Goal: Information Seeking & Learning: Learn about a topic

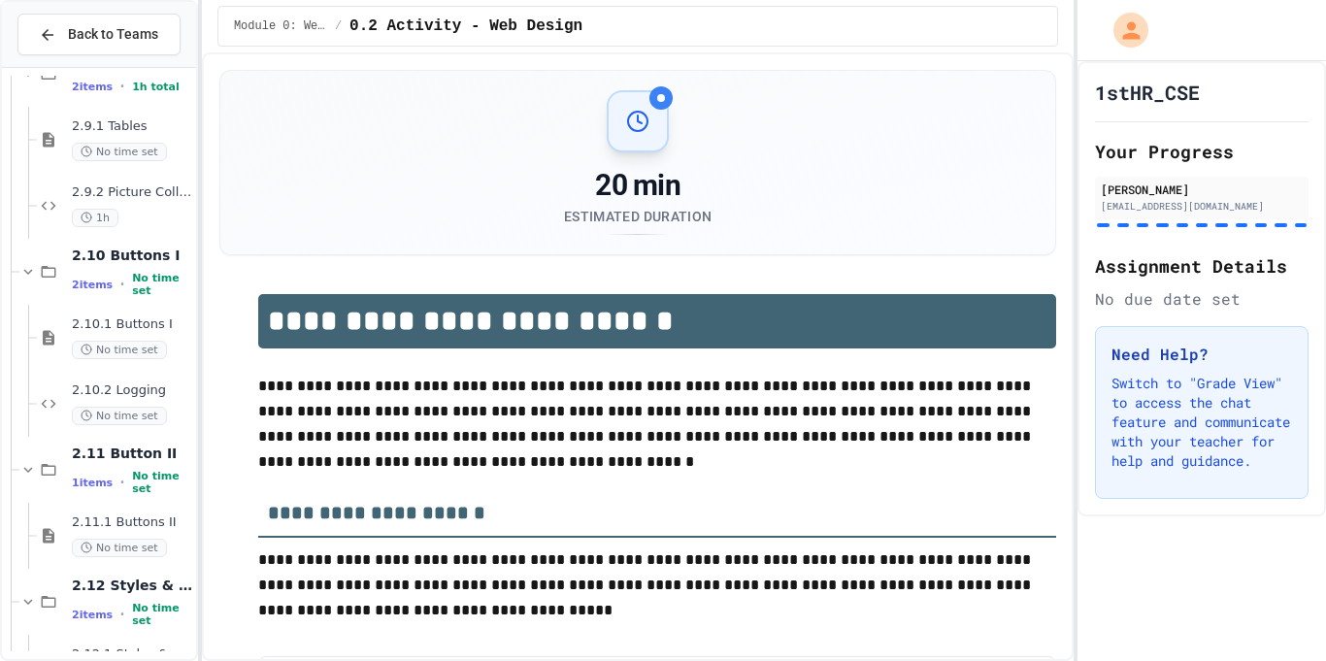
scroll to position [1496, 0]
click at [141, 125] on span "2.9.1 Tables" at bounding box center [132, 129] width 120 height 17
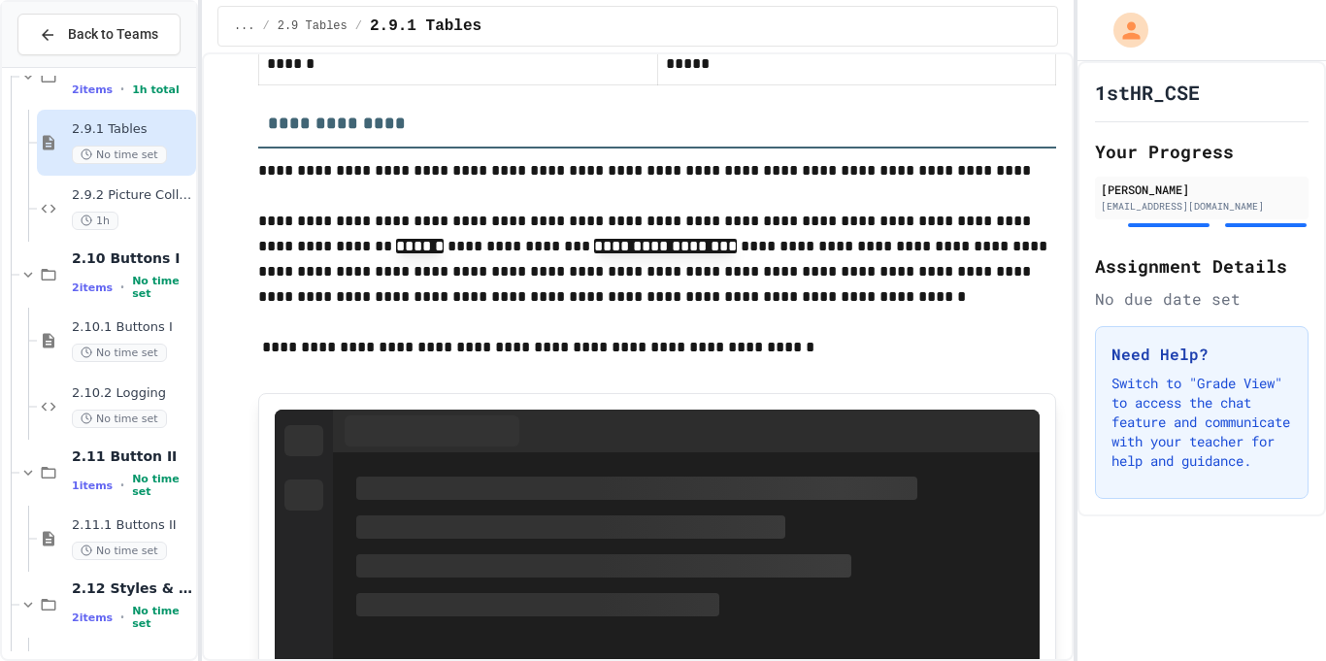
scroll to position [3462, 0]
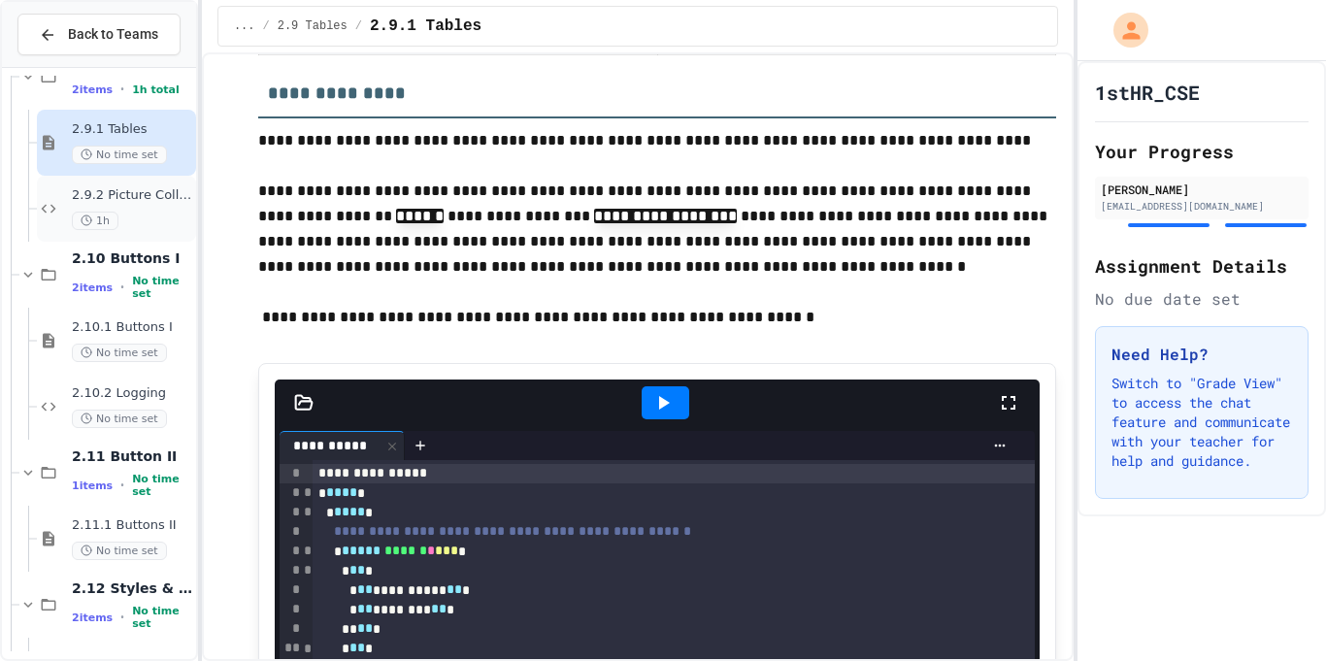
click at [159, 212] on div "1h" at bounding box center [132, 221] width 120 height 18
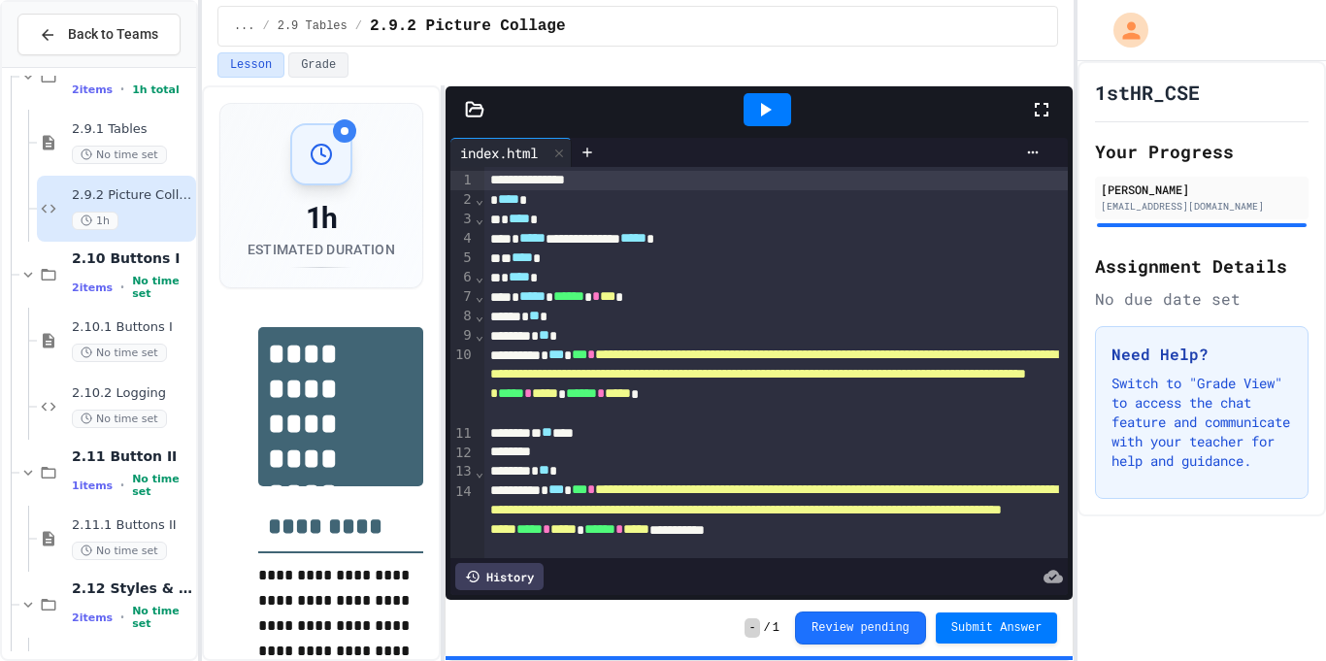
click at [754, 116] on icon at bounding box center [764, 109] width 23 height 23
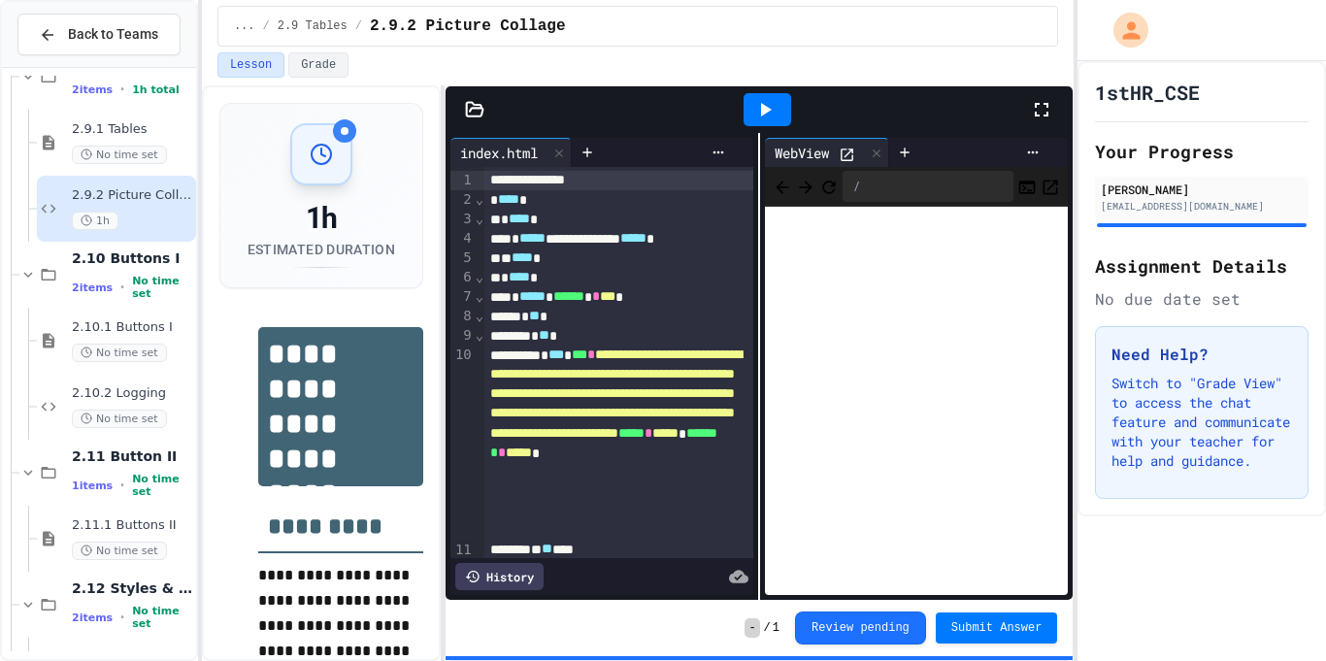
click at [1041, 109] on icon at bounding box center [1041, 109] width 23 height 23
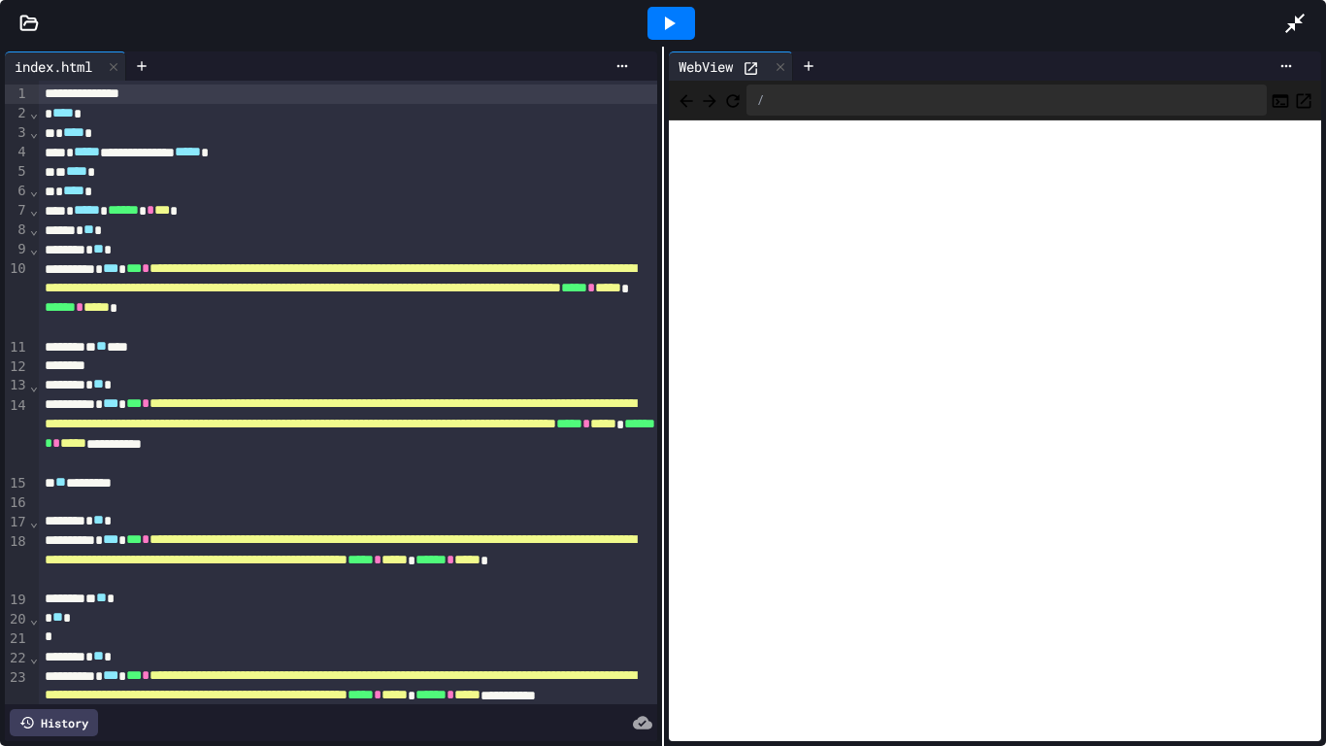
click at [343, 0] on div at bounding box center [670, 23] width 1225 height 52
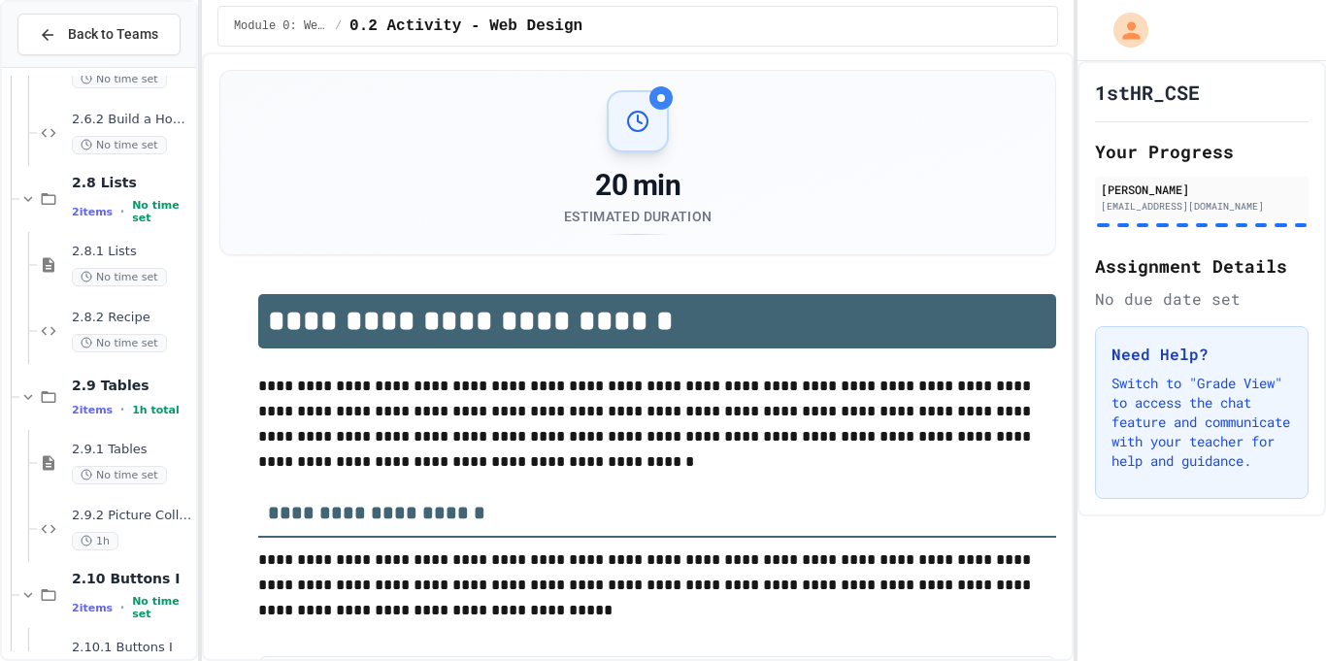
scroll to position [1174, 0]
click at [165, 268] on div "2.8.1 Lists No time set" at bounding box center [132, 267] width 120 height 43
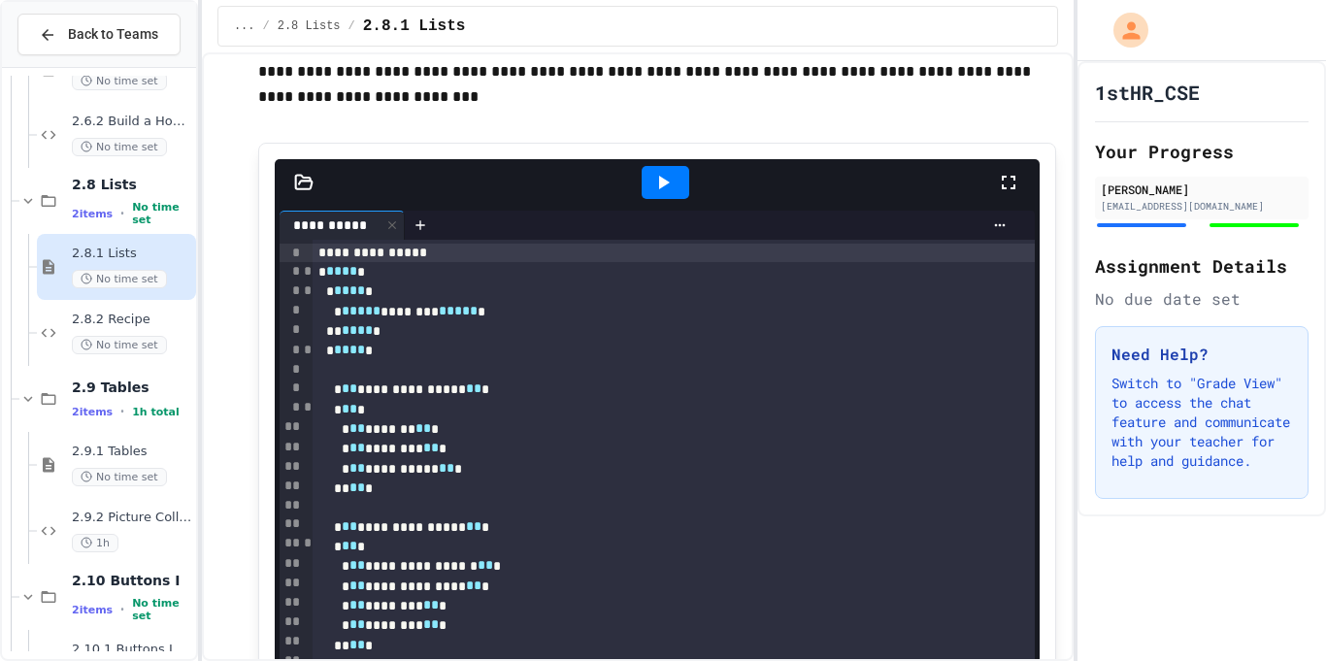
scroll to position [1096, 0]
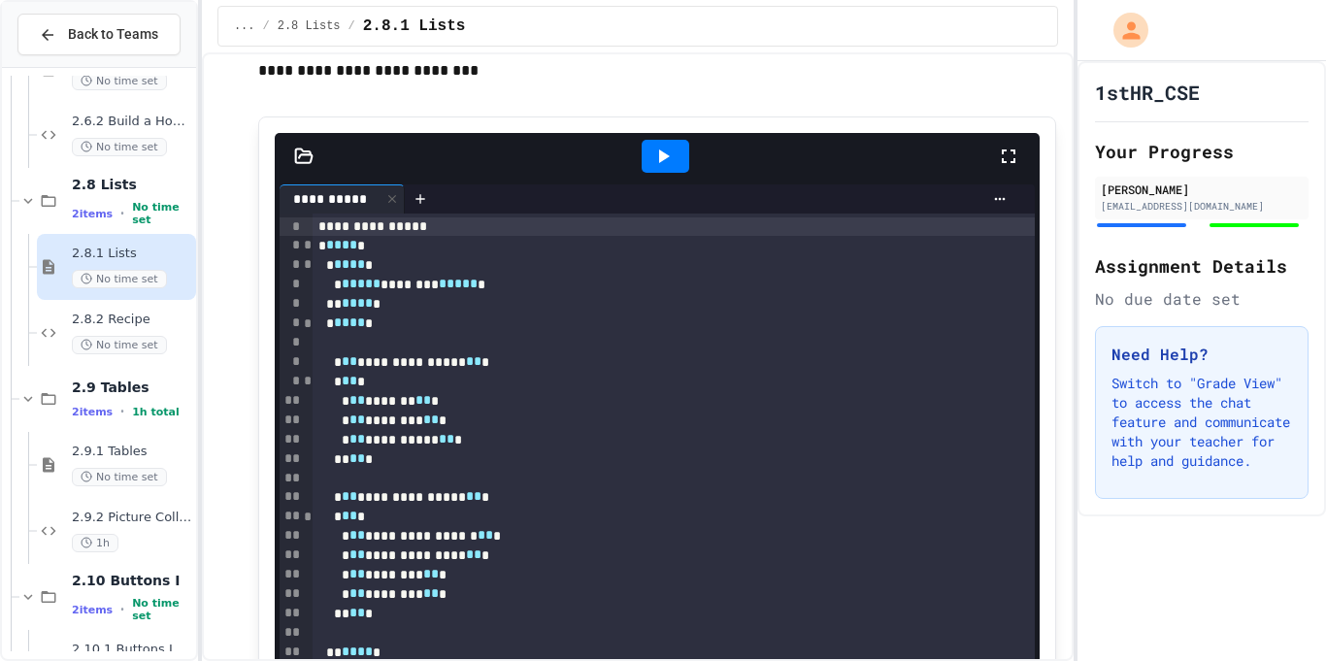
click at [648, 163] on div at bounding box center [666, 156] width 48 height 33
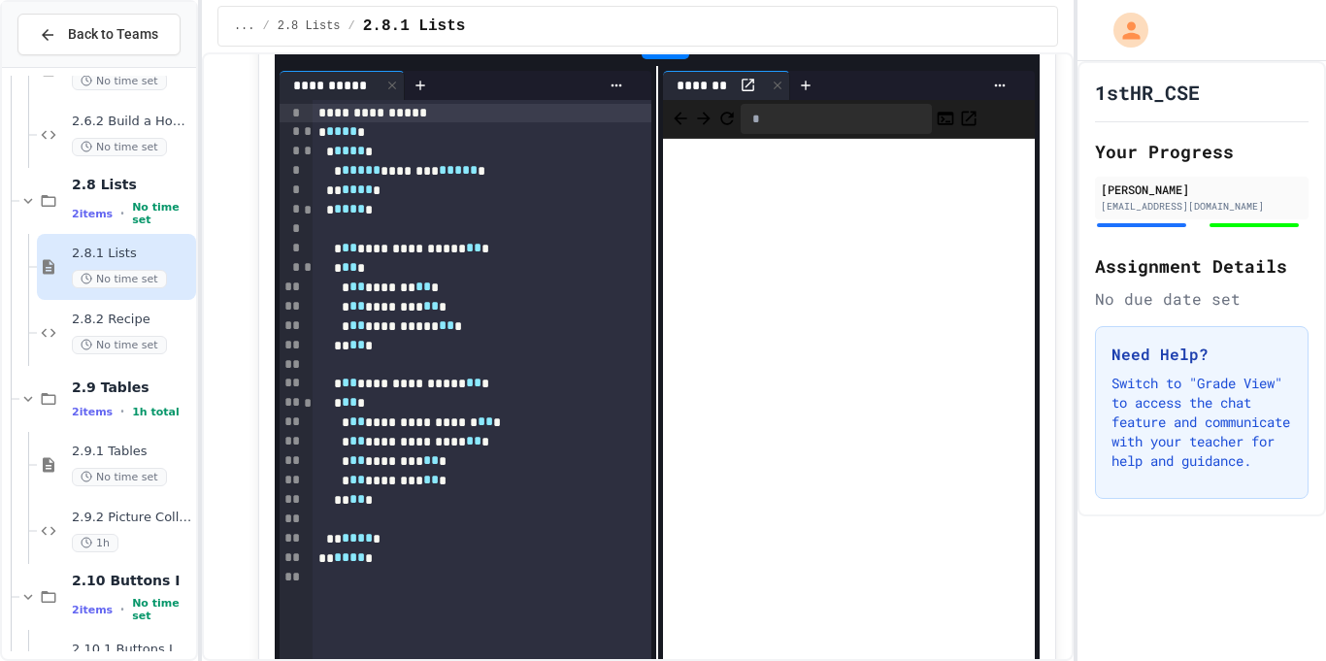
scroll to position [1213, 0]
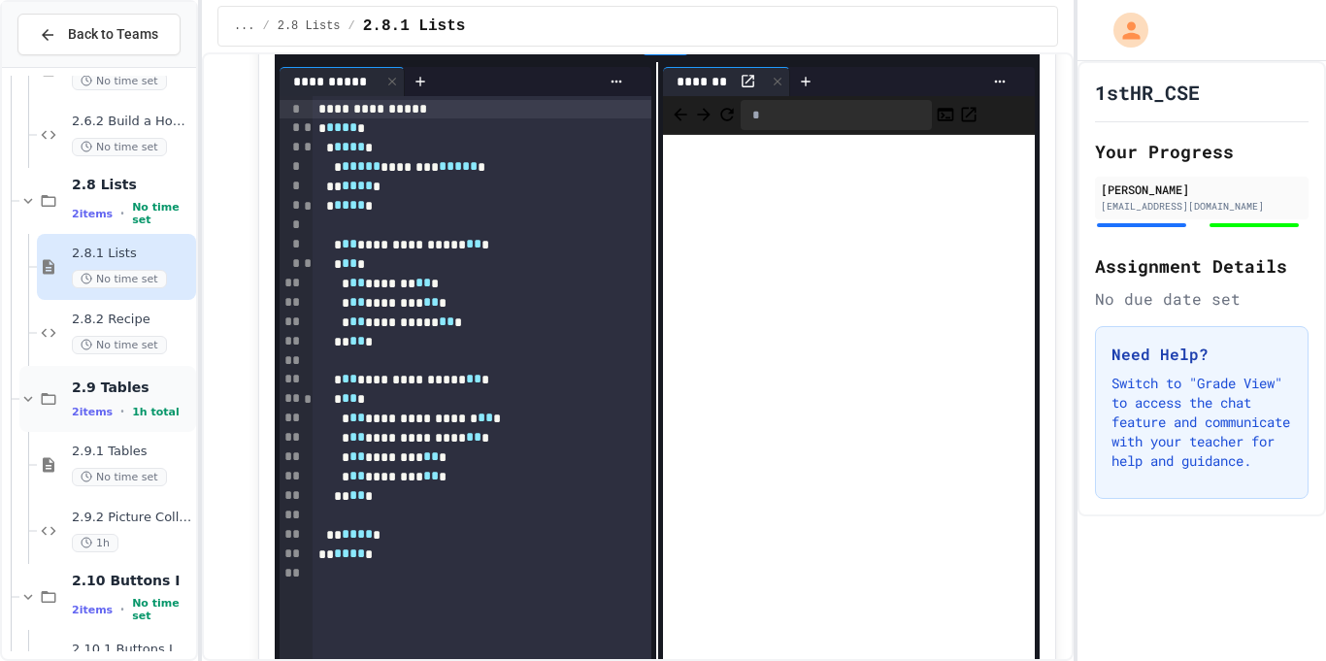
click at [153, 396] on div "2.9 Tables 2 items • 1h total" at bounding box center [132, 399] width 120 height 41
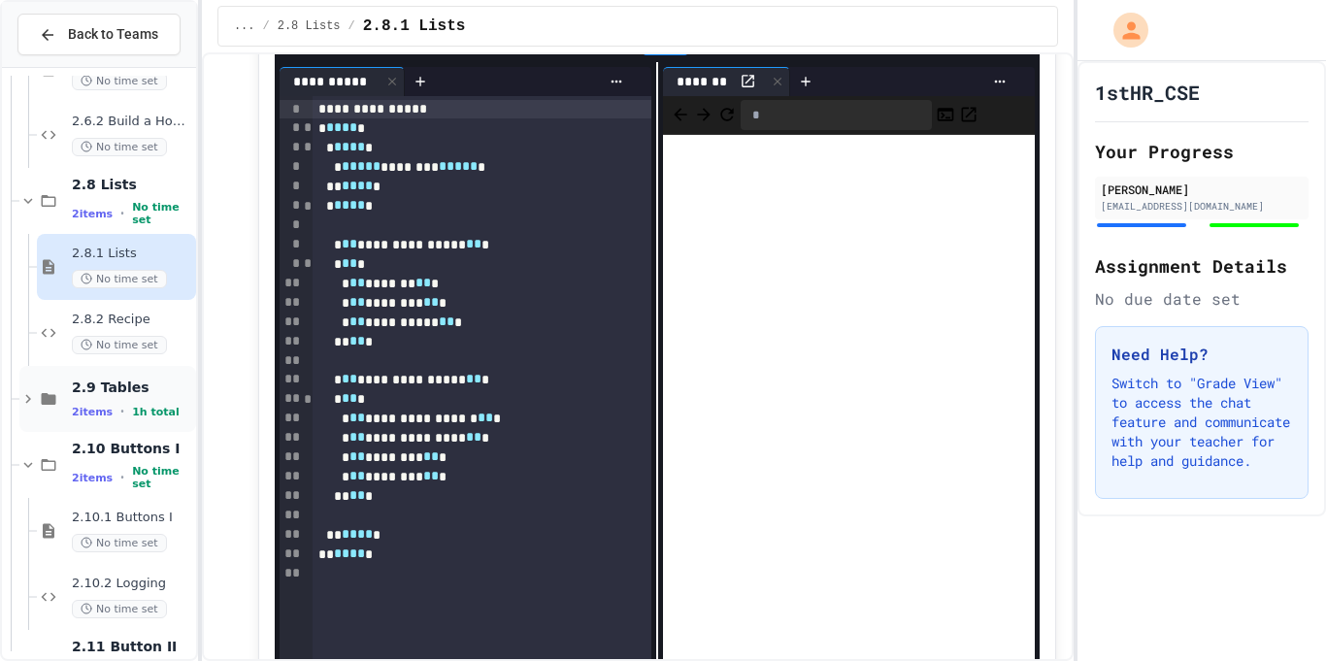
click at [155, 406] on span "1h total" at bounding box center [156, 412] width 48 height 13
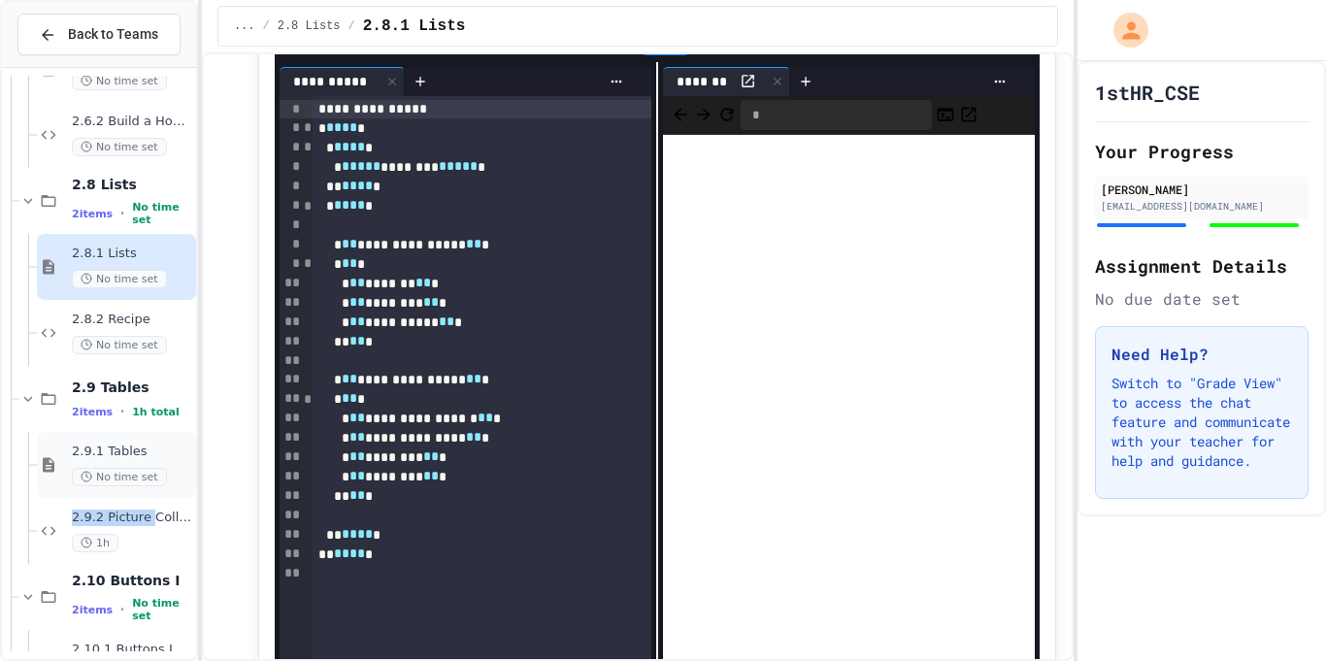
drag, startPoint x: 152, startPoint y: 524, endPoint x: 153, endPoint y: 471, distance: 53.4
click at [153, 471] on div "2.6 Images 2 items • No time set 2.6.1 Images No time set 2.6.2 Build a Homepag…" at bounding box center [99, 267] width 194 height 2730
click at [156, 468] on span "No time set" at bounding box center [119, 477] width 95 height 18
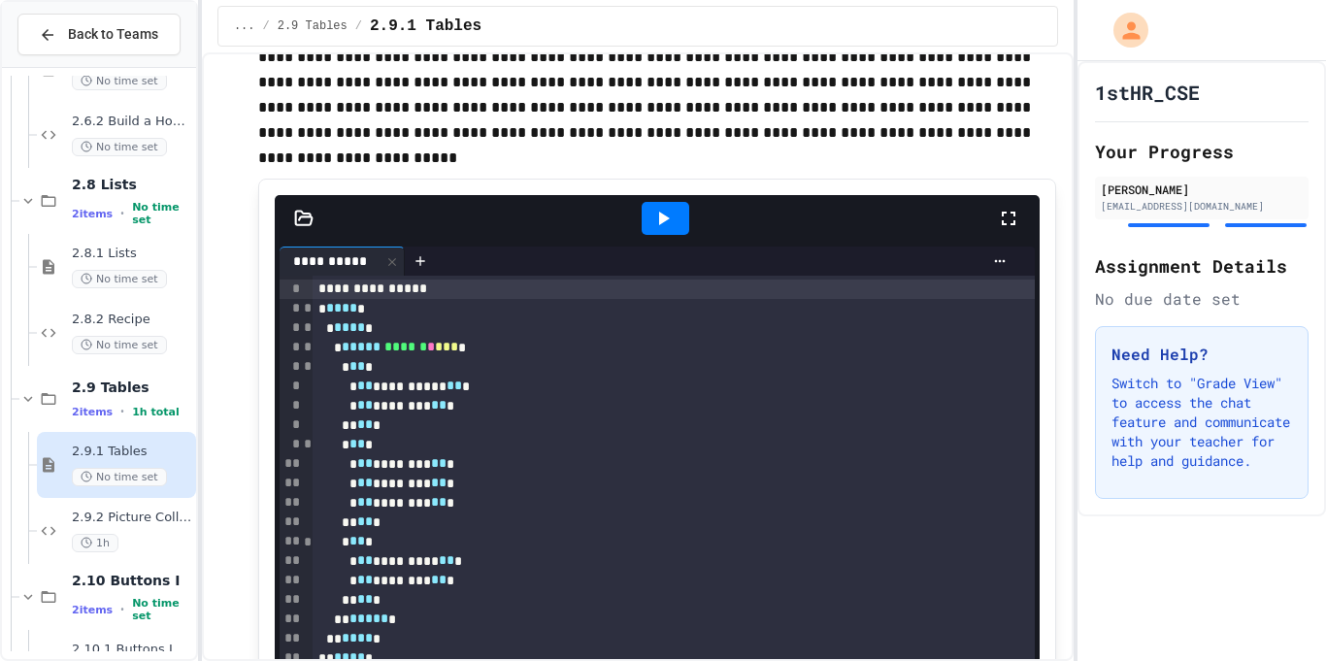
scroll to position [7994, 0]
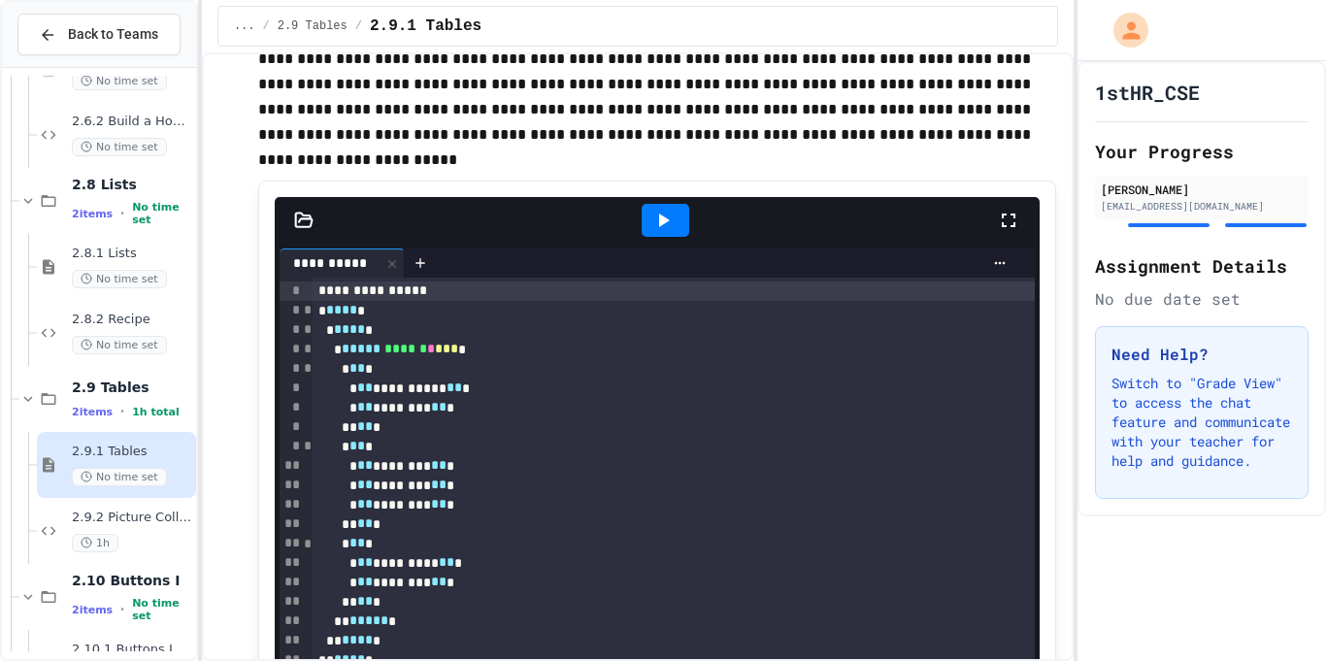
click at [681, 237] on div at bounding box center [666, 220] width 48 height 33
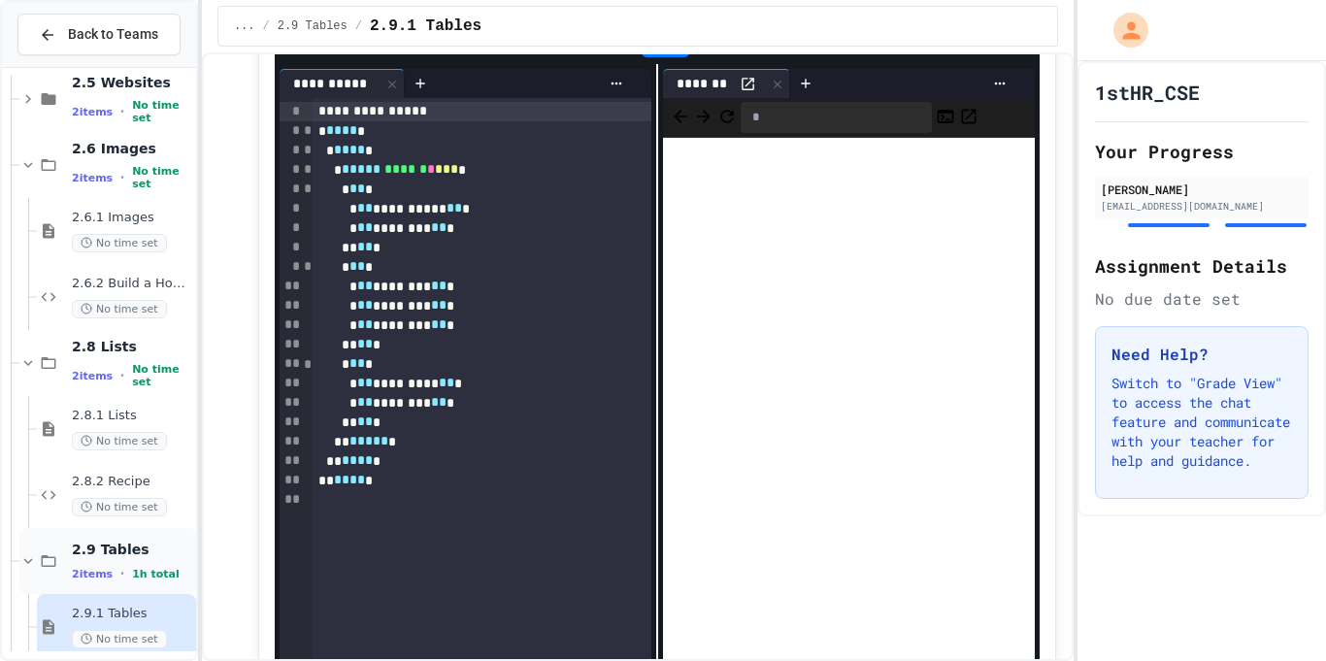
scroll to position [1010, 0]
click at [160, 283] on span "2.6.2 Build a Homepage" at bounding box center [132, 286] width 120 height 17
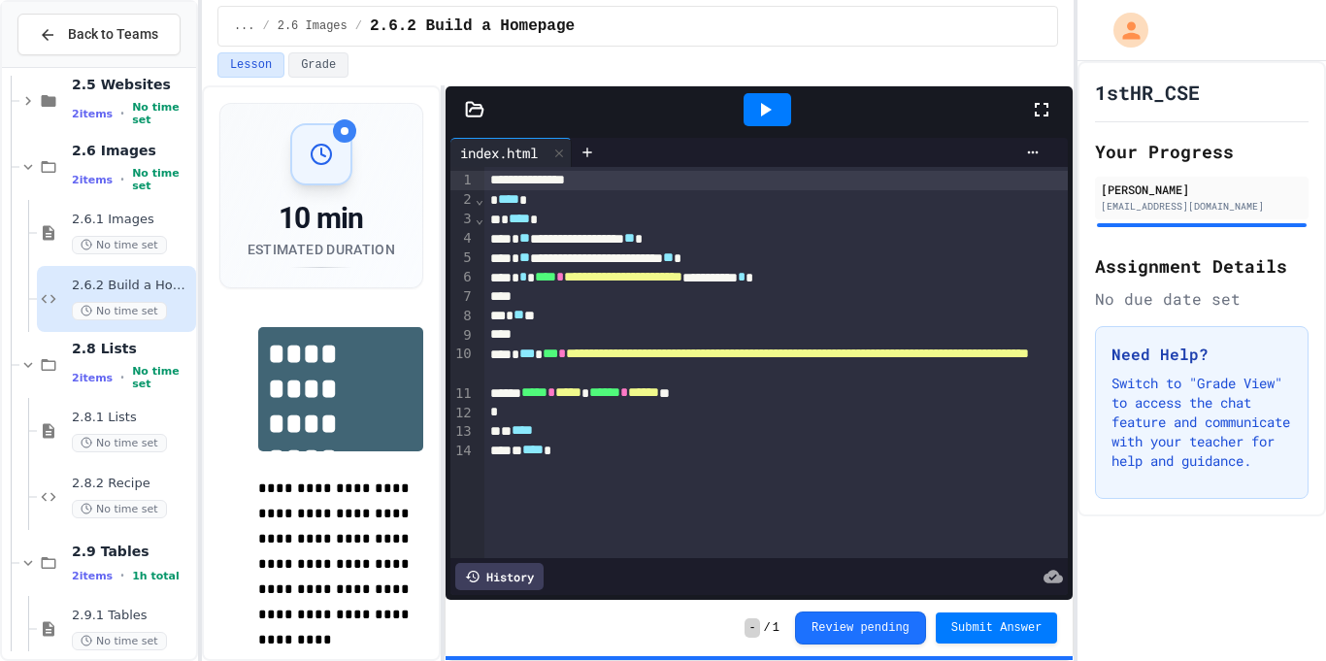
click at [760, 106] on icon at bounding box center [764, 109] width 23 height 23
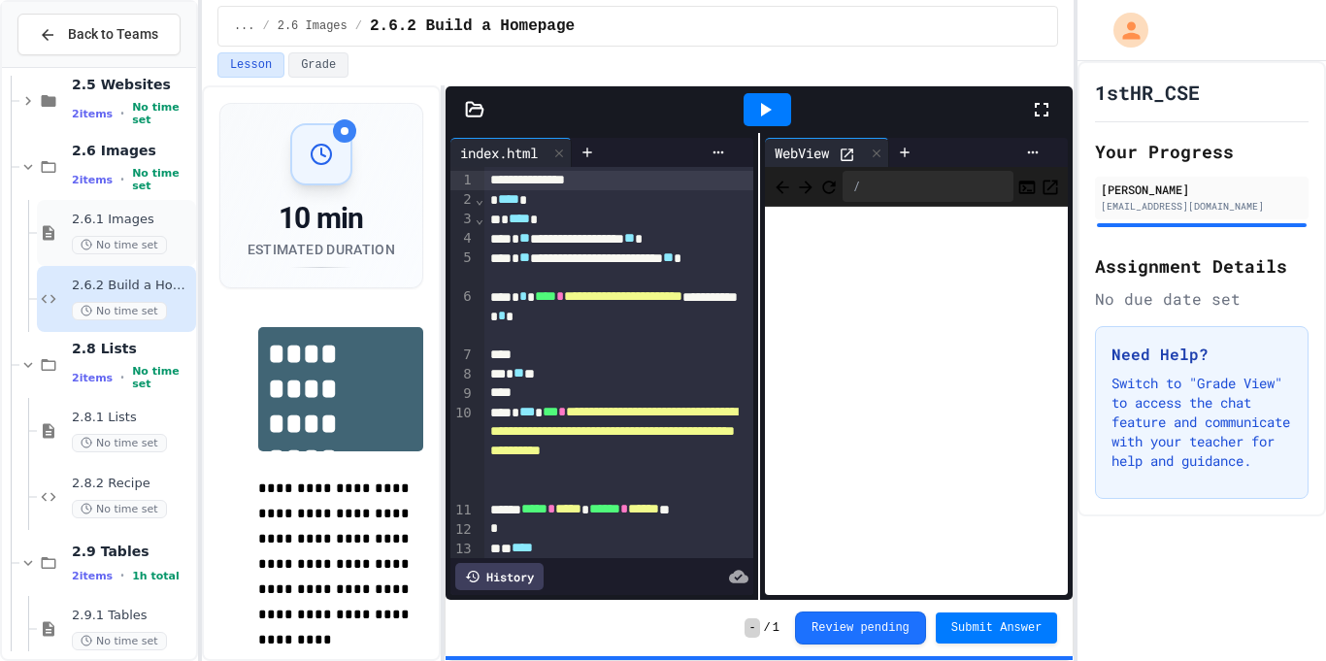
click at [148, 236] on span "No time set" at bounding box center [119, 245] width 95 height 18
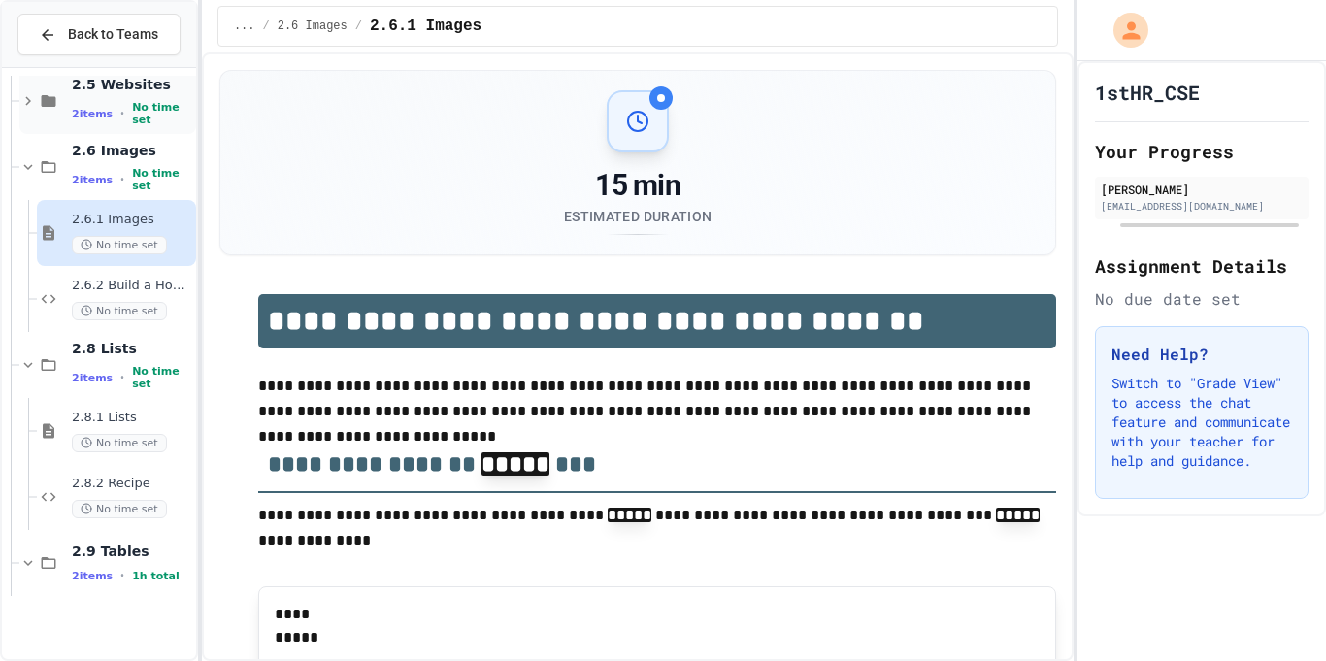
scroll to position [877, 0]
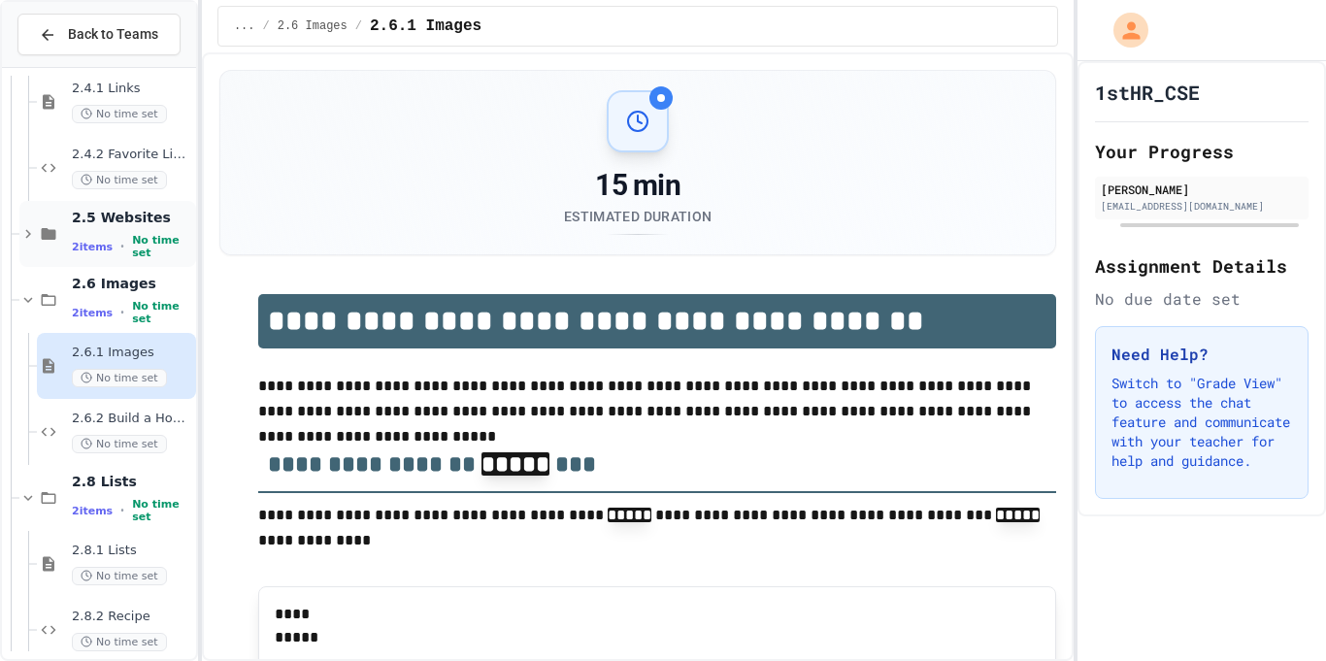
click at [158, 226] on span "2.5 Websites" at bounding box center [132, 217] width 120 height 17
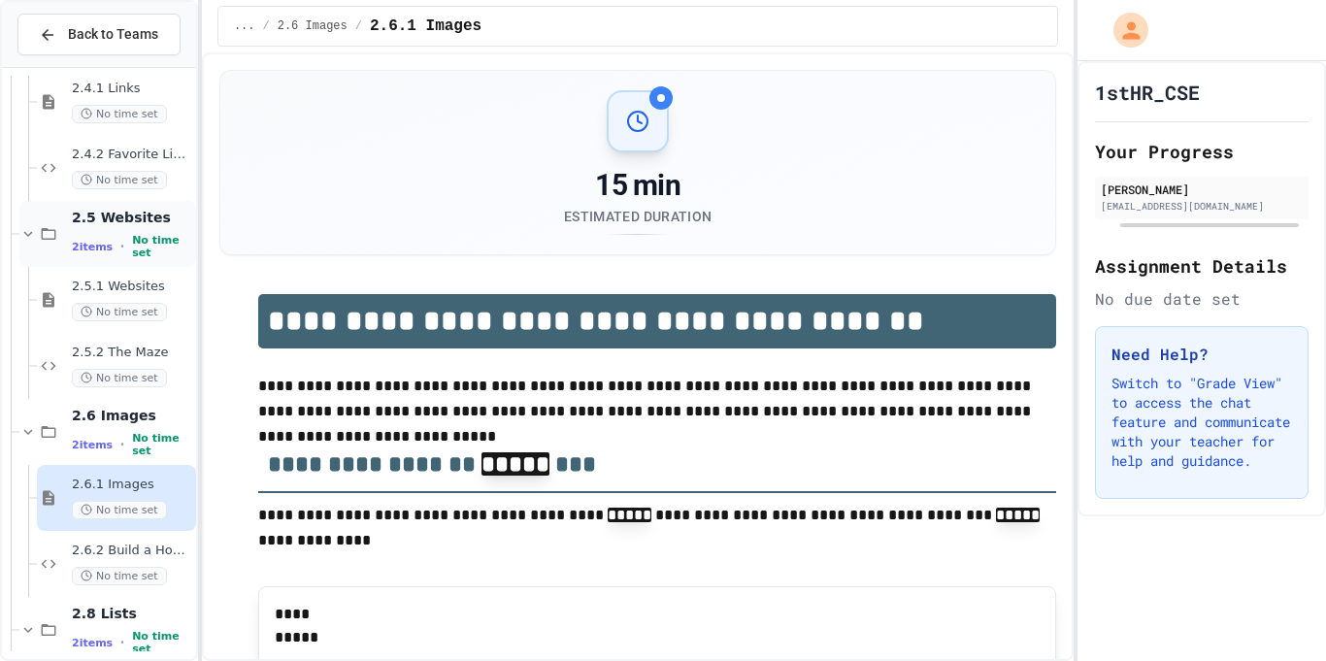
click at [166, 223] on span "2.5 Websites" at bounding box center [132, 217] width 120 height 17
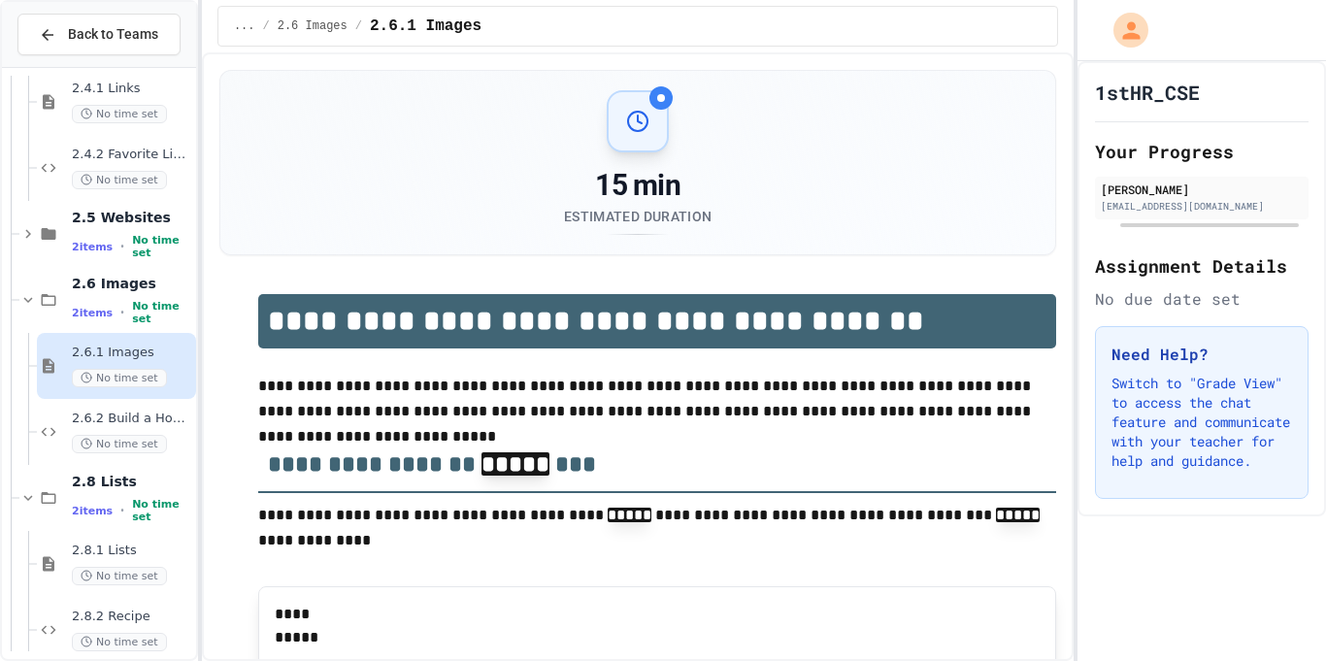
click at [166, 223] on span "2.5 Websites" at bounding box center [132, 217] width 120 height 17
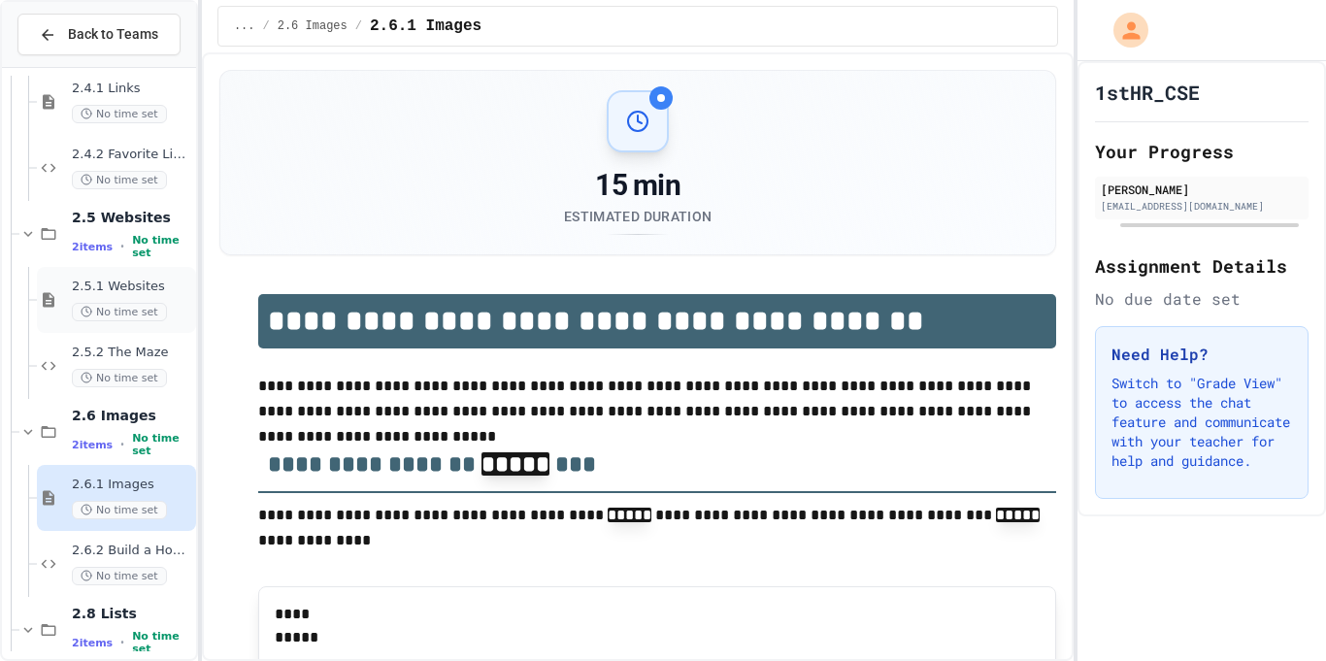
click at [140, 300] on div "2.5.1 Websites No time set" at bounding box center [132, 300] width 120 height 43
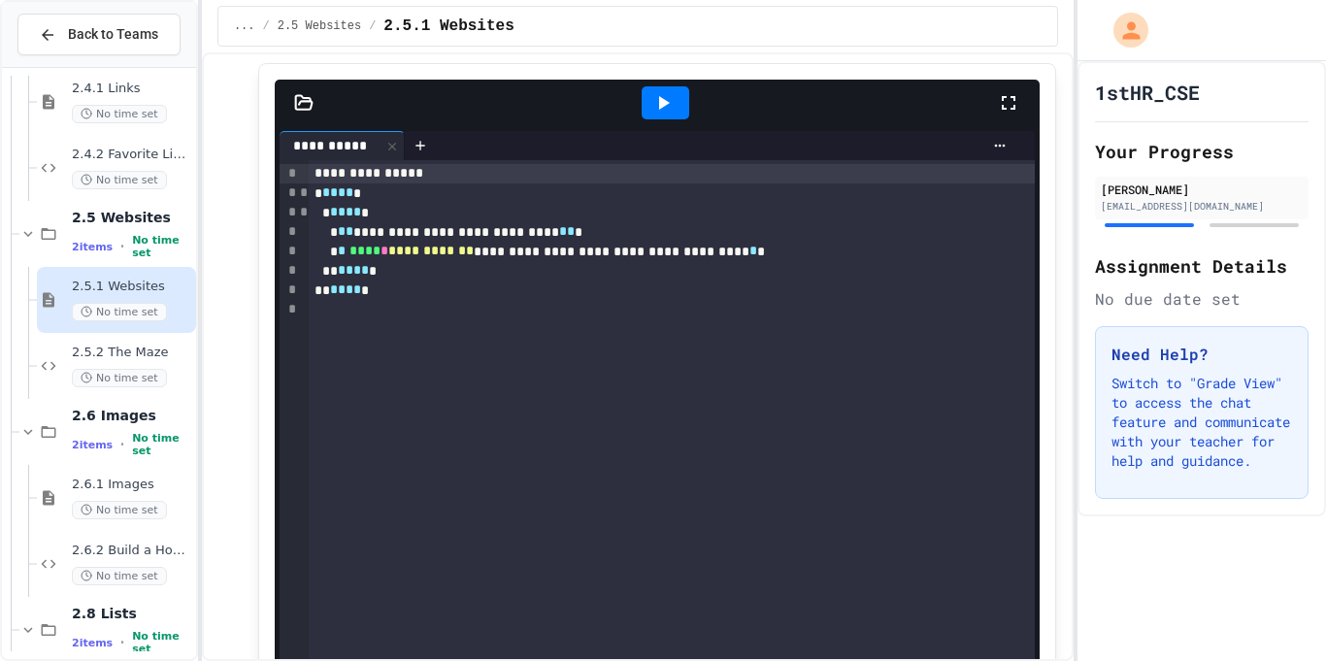
scroll to position [2907, 0]
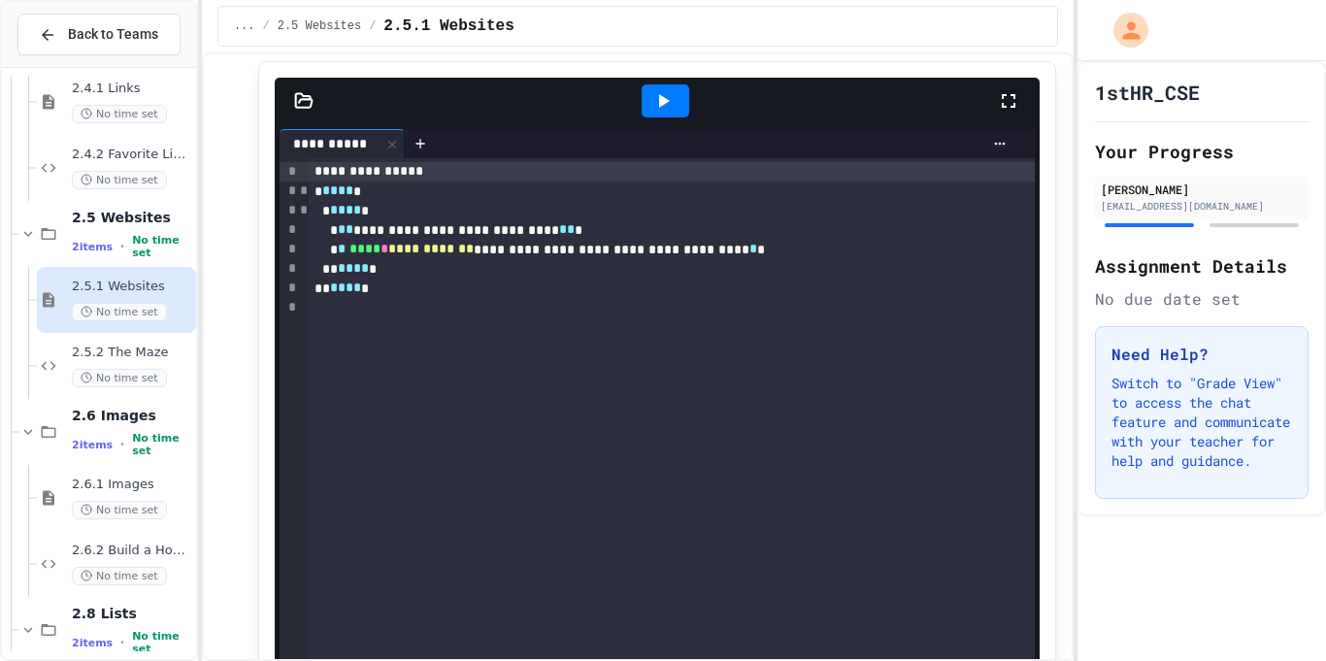
click at [676, 112] on div at bounding box center [666, 100] width 48 height 33
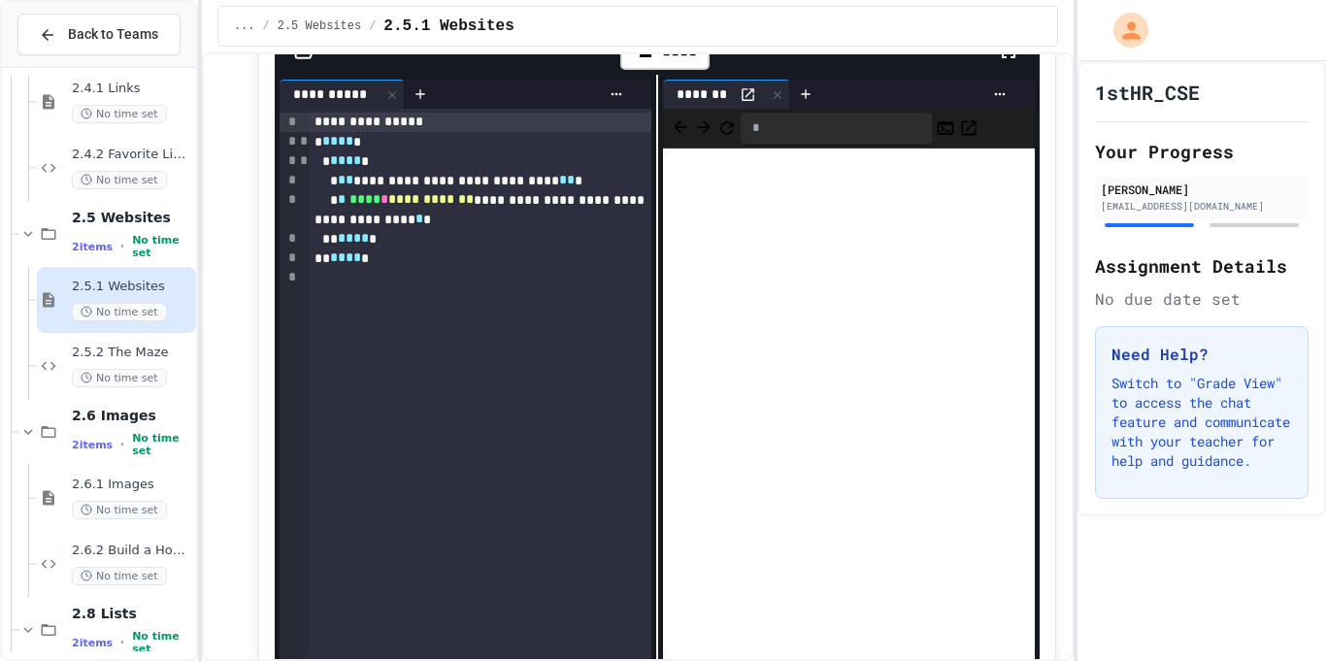
scroll to position [2957, 0]
click at [170, 370] on div "No time set" at bounding box center [132, 378] width 120 height 18
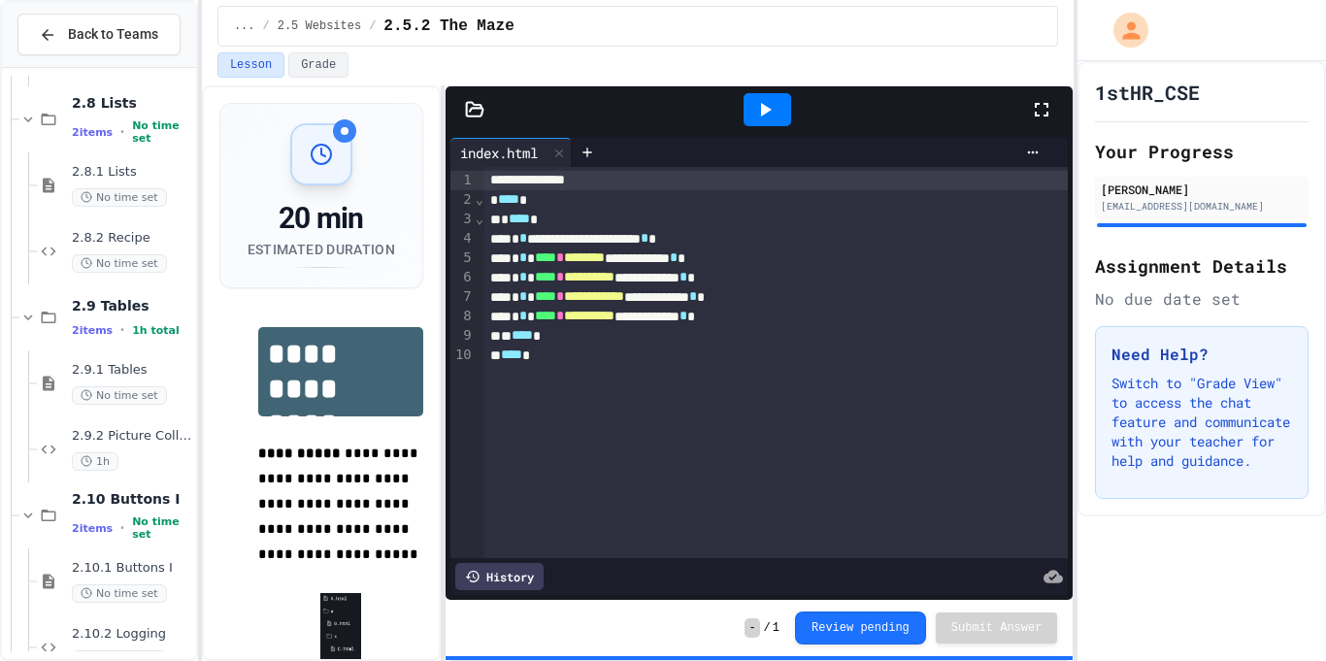
scroll to position [1372, 0]
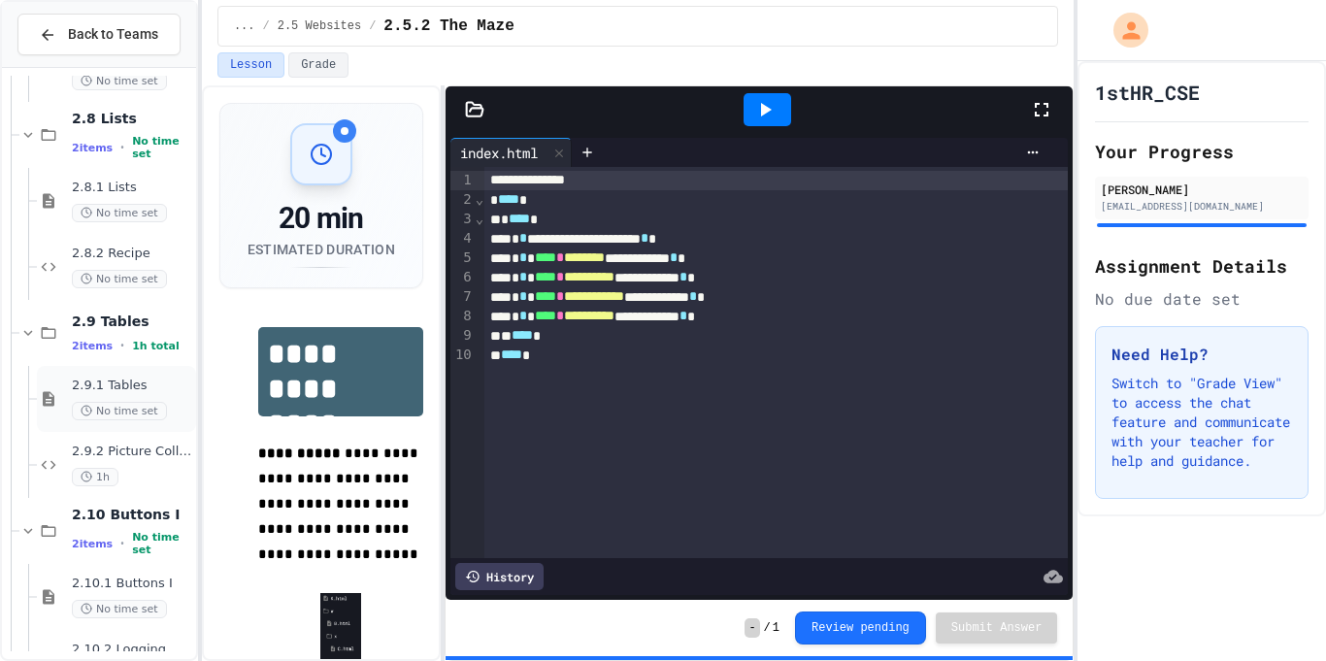
click at [110, 382] on span "2.9.1 Tables" at bounding box center [132, 386] width 120 height 17
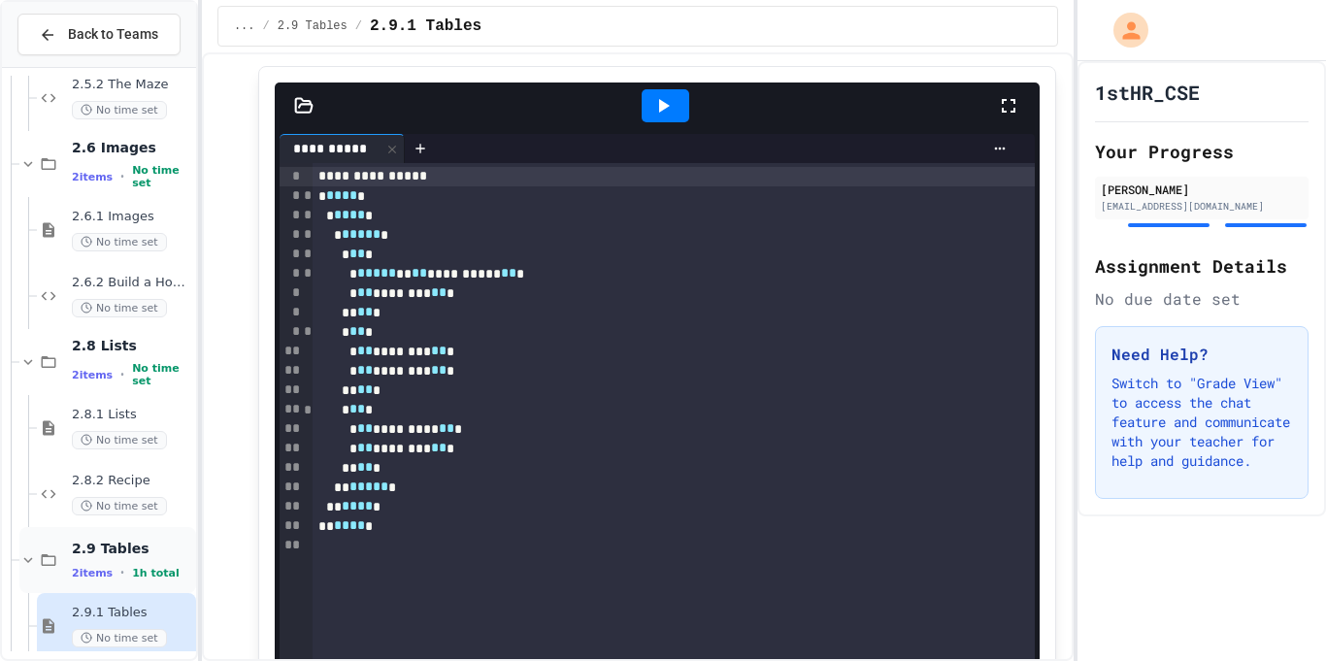
scroll to position [1099, 0]
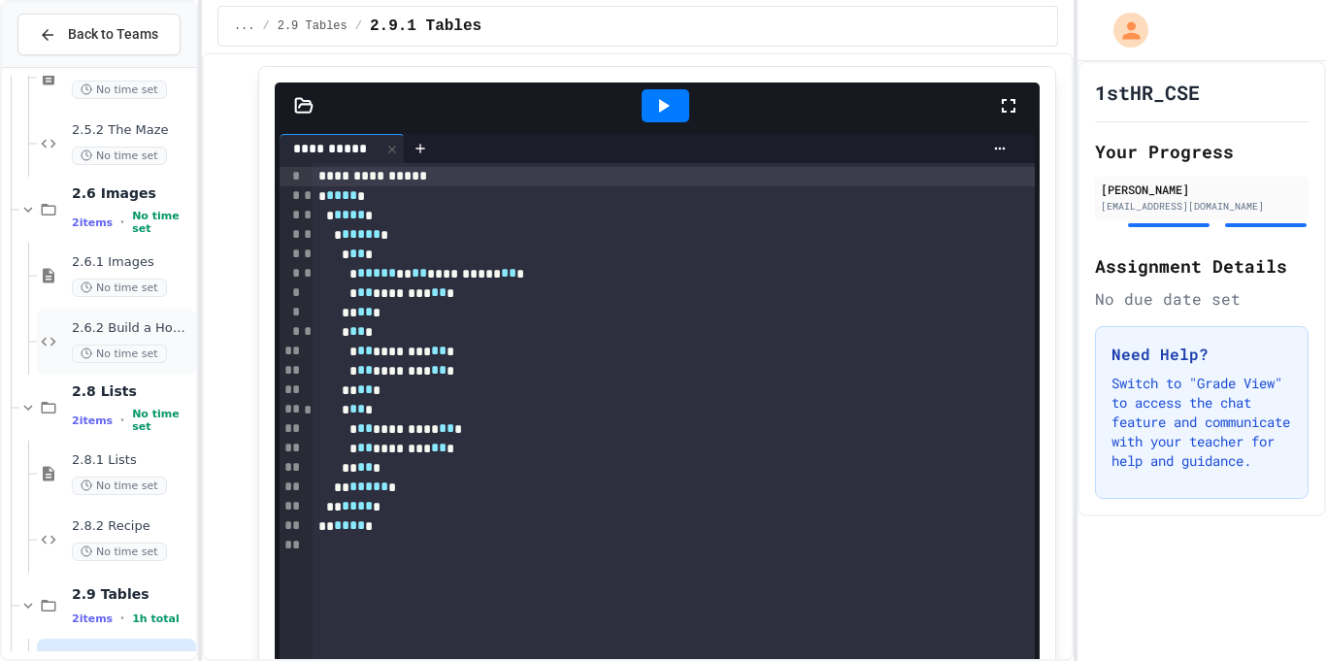
click at [141, 311] on div "2.6.2 Build a Homepage No time set" at bounding box center [116, 342] width 159 height 66
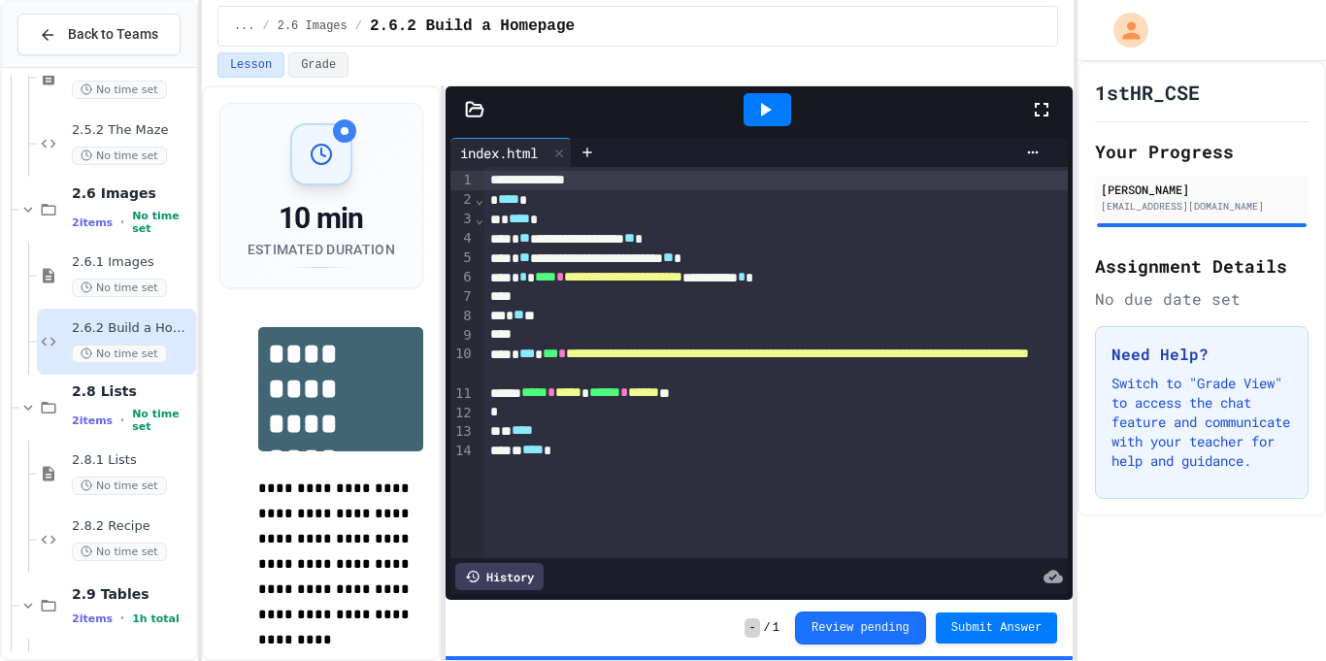
click at [751, 113] on div at bounding box center [768, 109] width 48 height 33
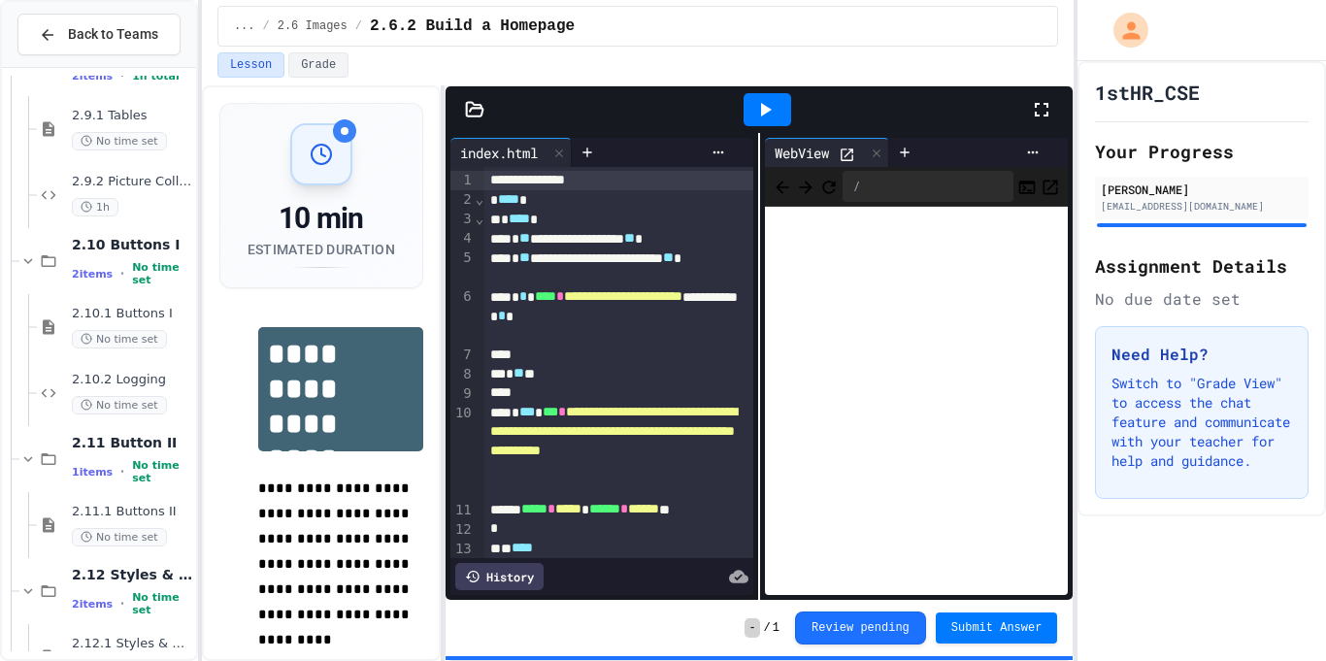
scroll to position [1644, 0]
click at [147, 131] on span "No time set" at bounding box center [119, 139] width 95 height 18
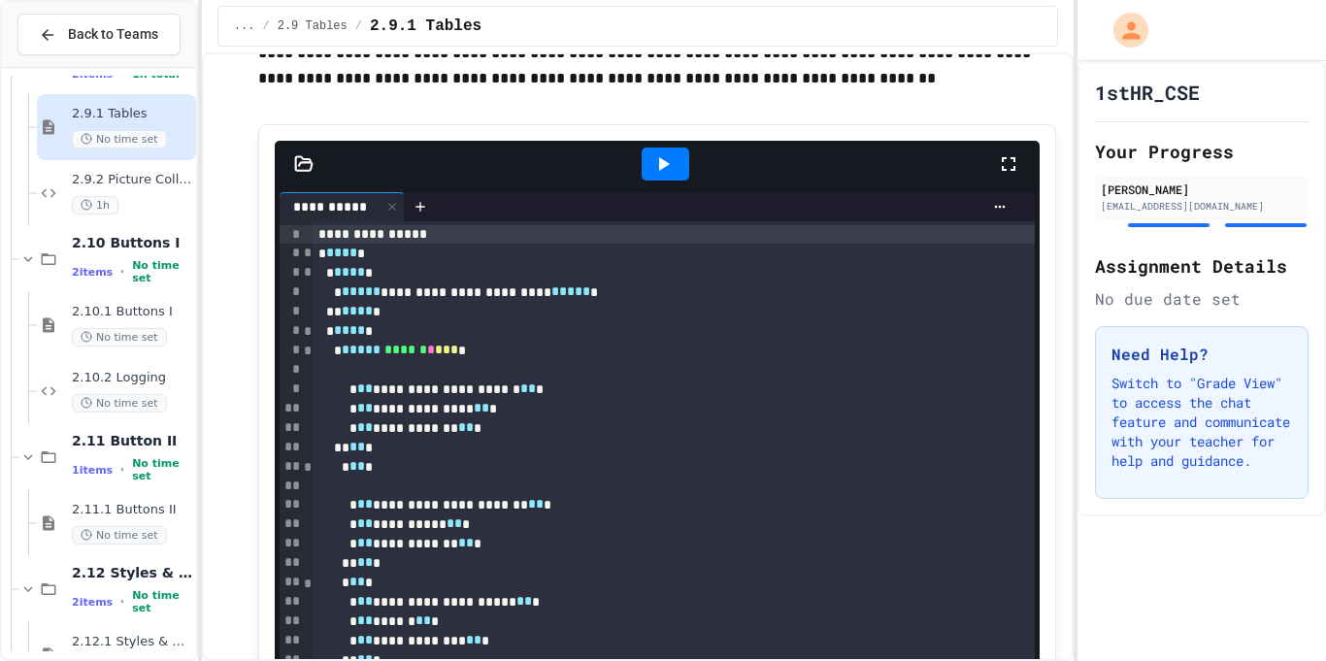
scroll to position [911, 0]
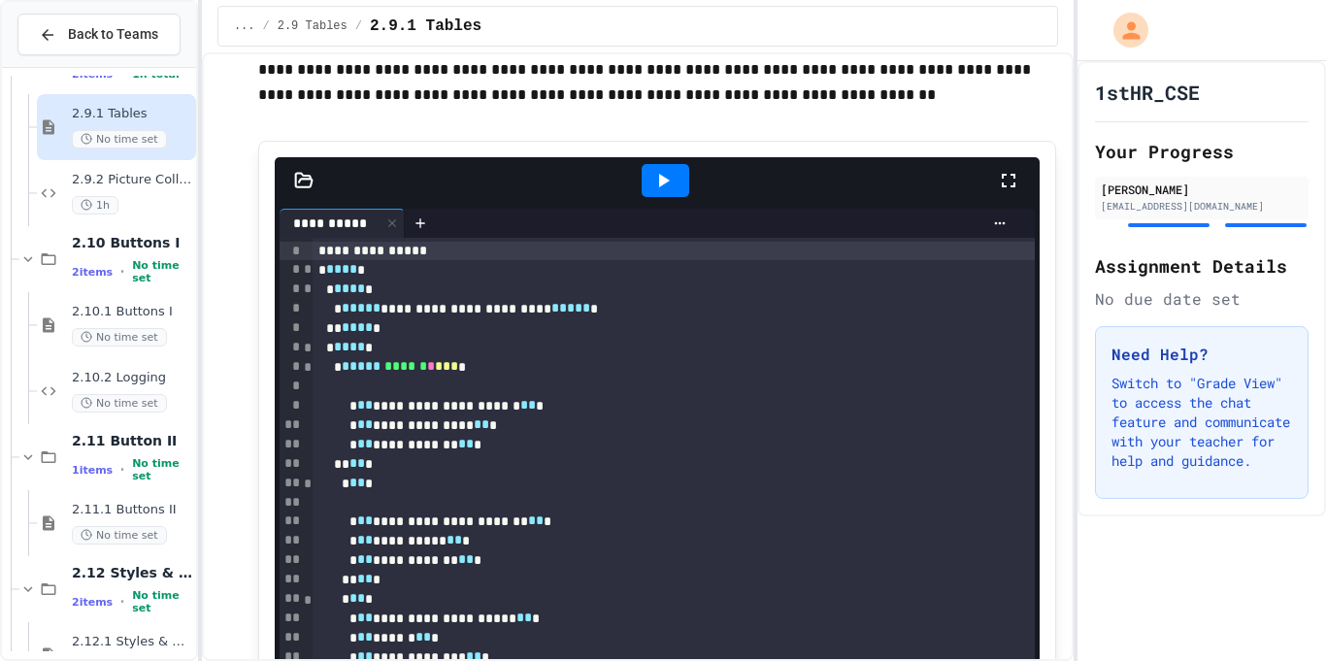
click at [680, 183] on div at bounding box center [666, 180] width 48 height 33
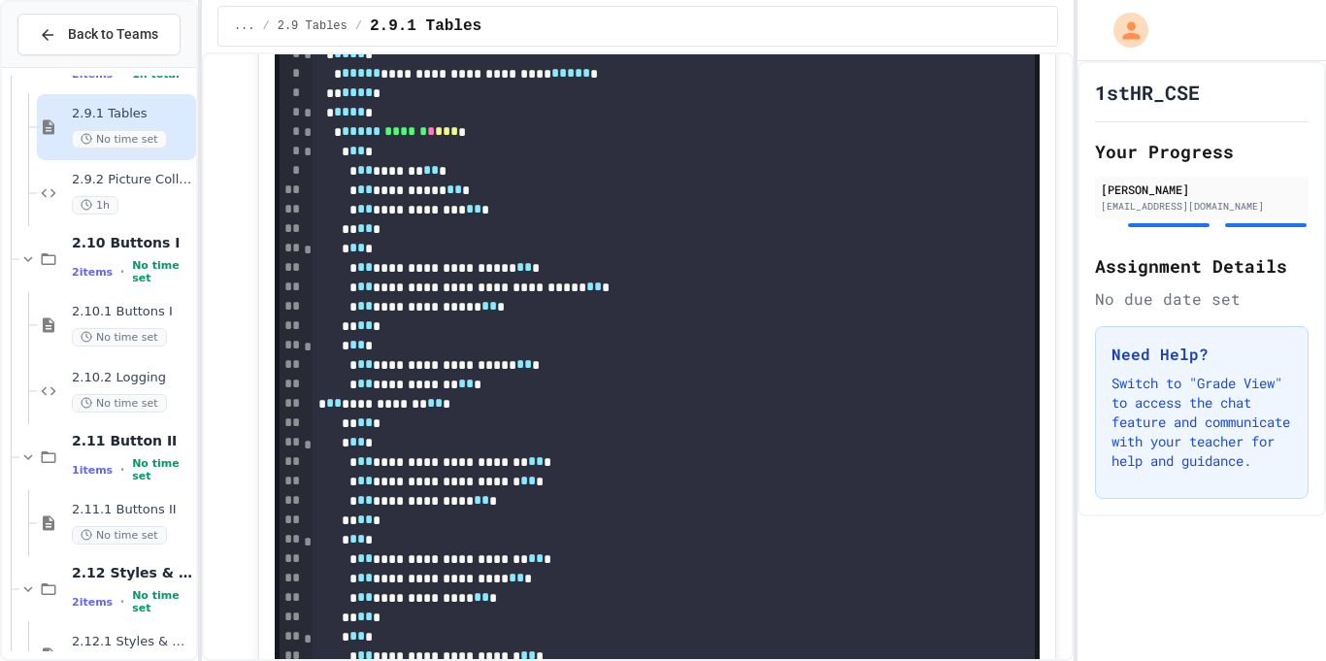
scroll to position [5828, 0]
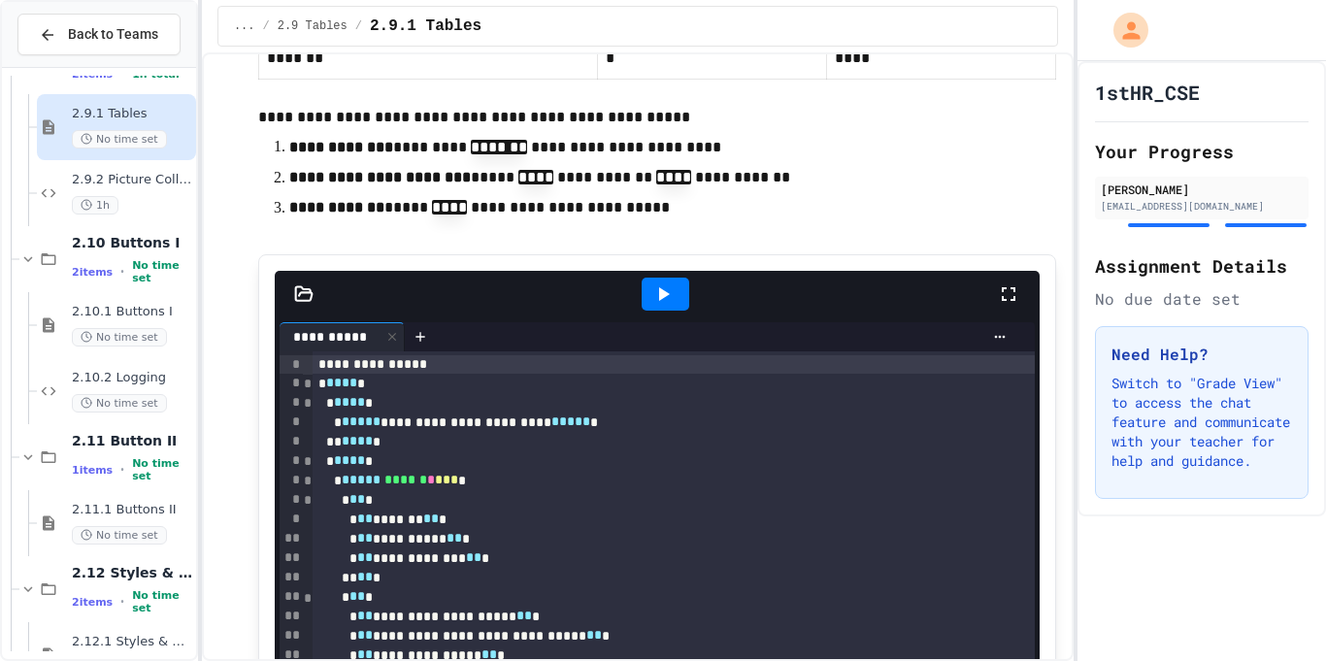
click at [651, 289] on icon at bounding box center [662, 294] width 23 height 23
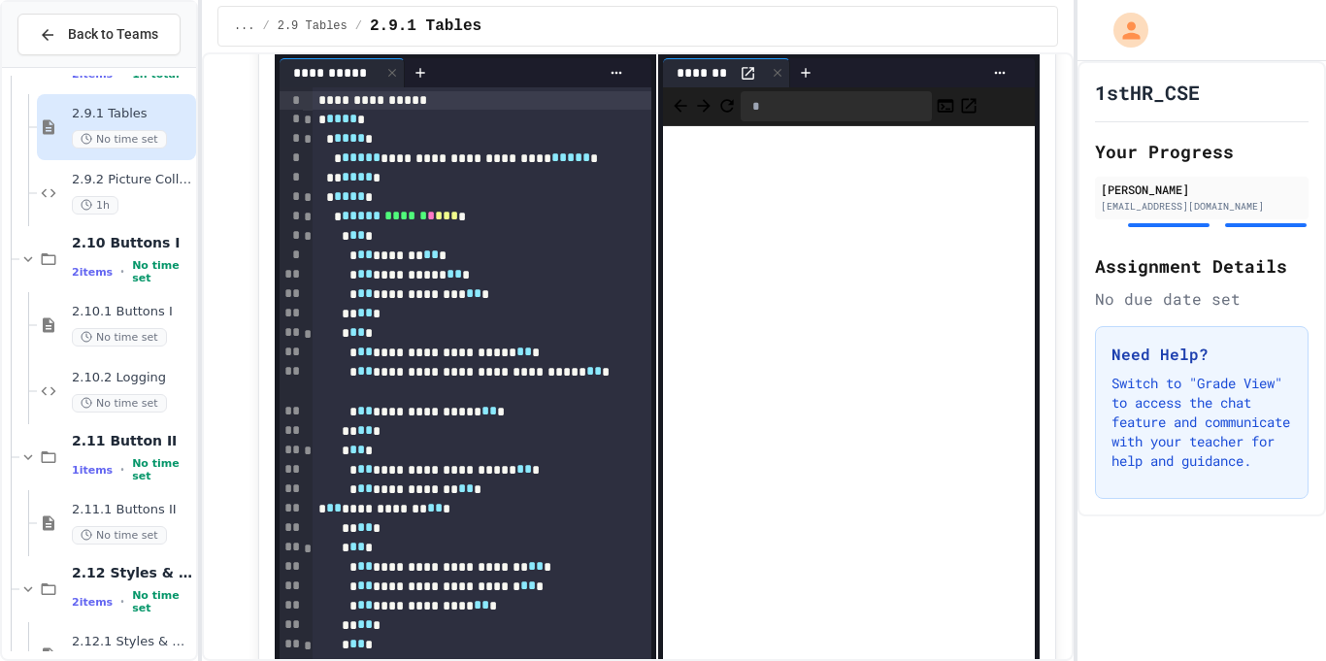
scroll to position [6088, 0]
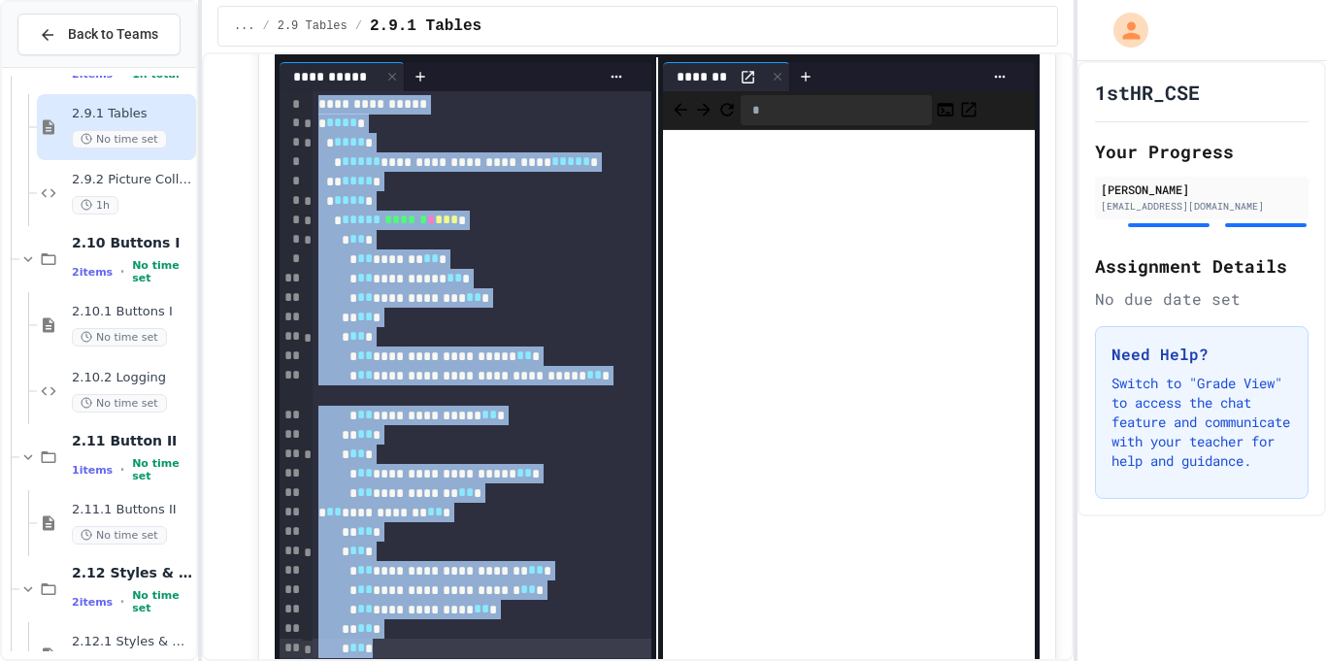
drag, startPoint x: 317, startPoint y: 111, endPoint x: 599, endPoint y: 659, distance: 616.5
click at [599, 659] on div "**********" at bounding box center [638, 356] width 873 height 609
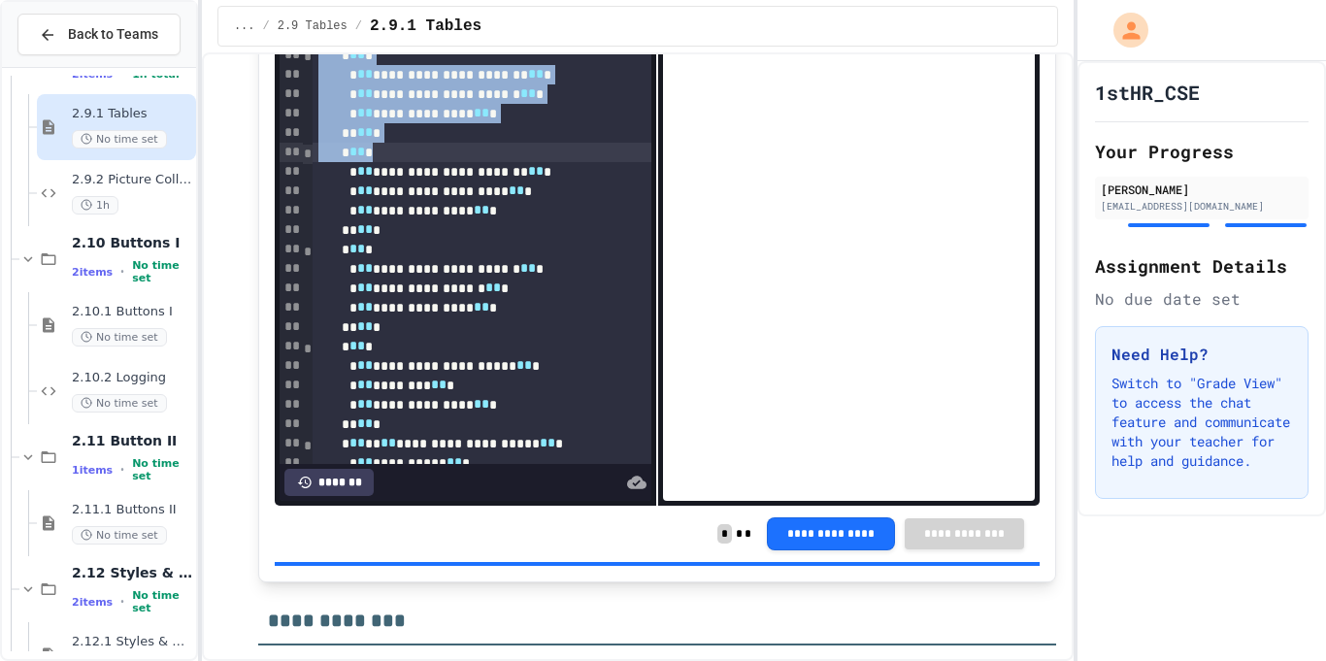
scroll to position [305, 0]
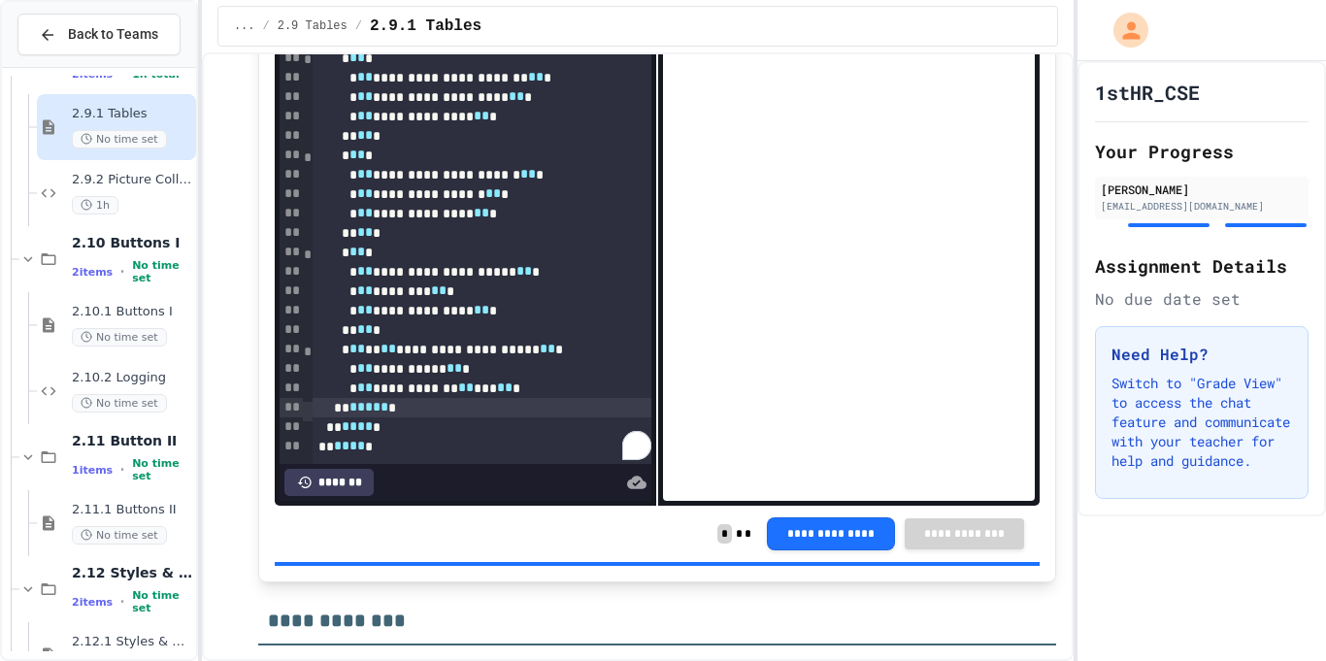
drag, startPoint x: 508, startPoint y: 456, endPoint x: 469, endPoint y: 551, distance: 102.8
click at [469, 551] on div "**********" at bounding box center [658, 145] width 766 height 841
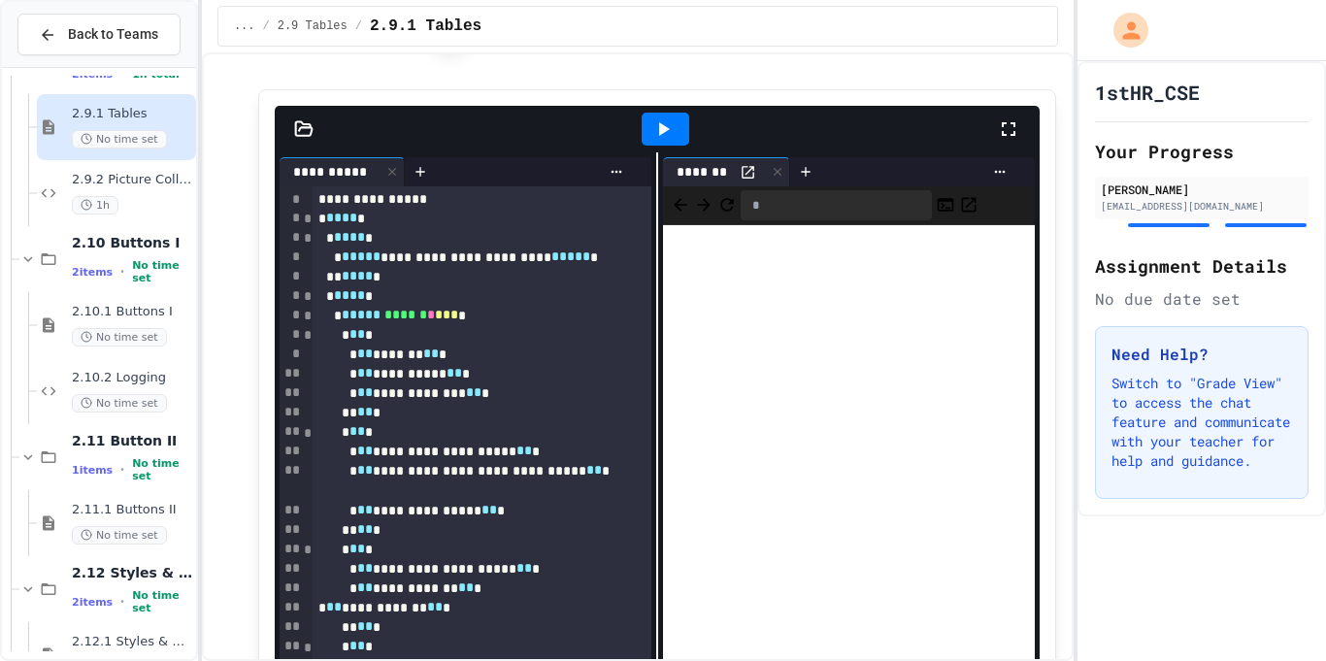
scroll to position [5997, 0]
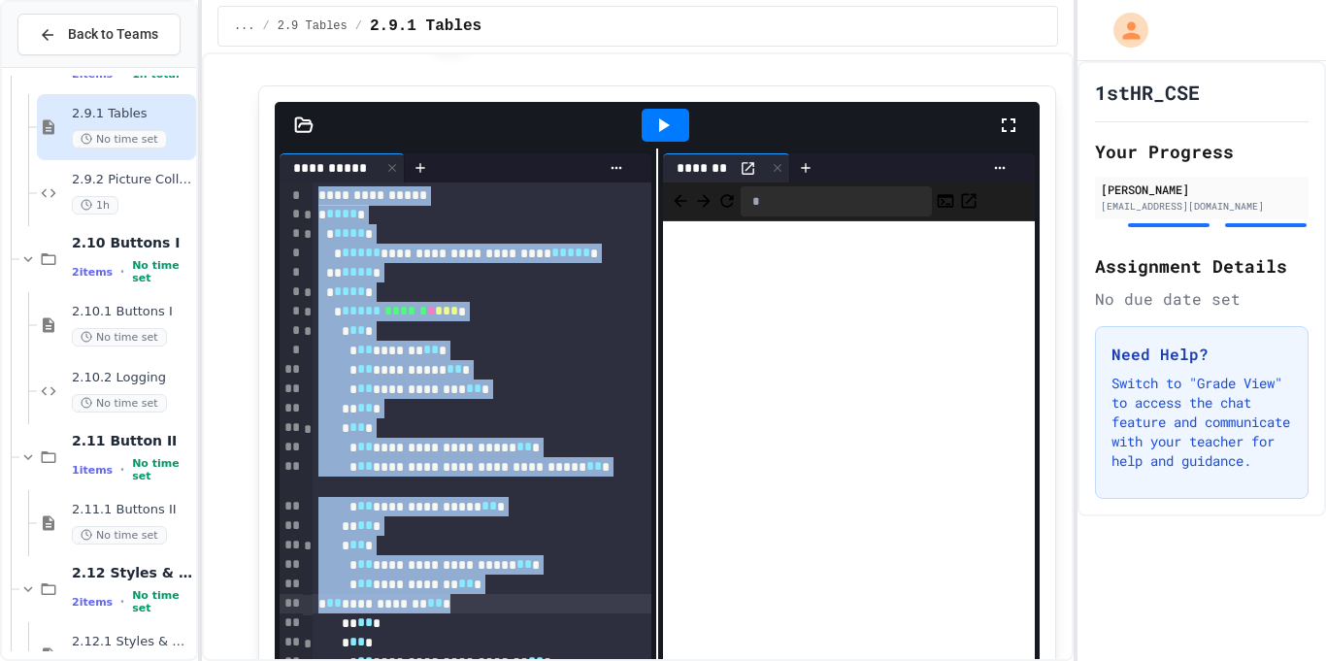
drag, startPoint x: 319, startPoint y: 199, endPoint x: 479, endPoint y: 611, distance: 441.3
click at [479, 611] on div "**********" at bounding box center [482, 662] width 339 height 959
copy div "**********"
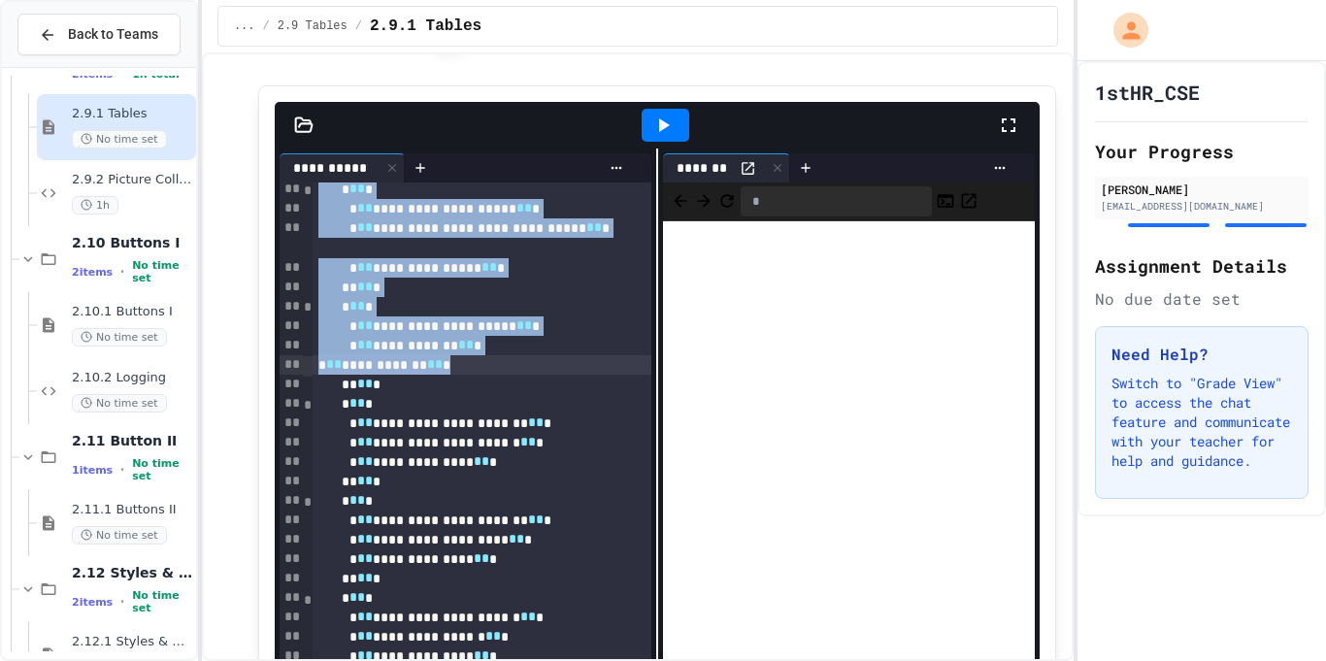
scroll to position [240, 0]
click at [364, 389] on div "** ** *" at bounding box center [482, 383] width 339 height 19
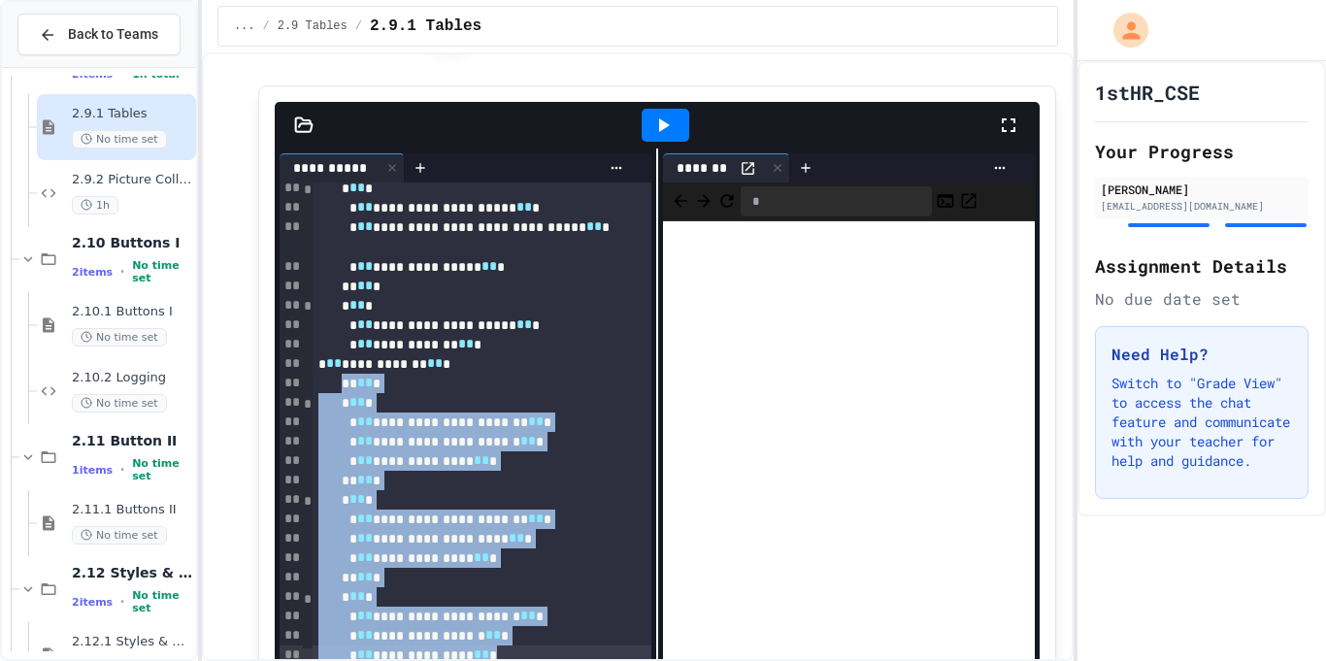
drag, startPoint x: 364, startPoint y: 389, endPoint x: 590, endPoint y: 659, distance: 352.1
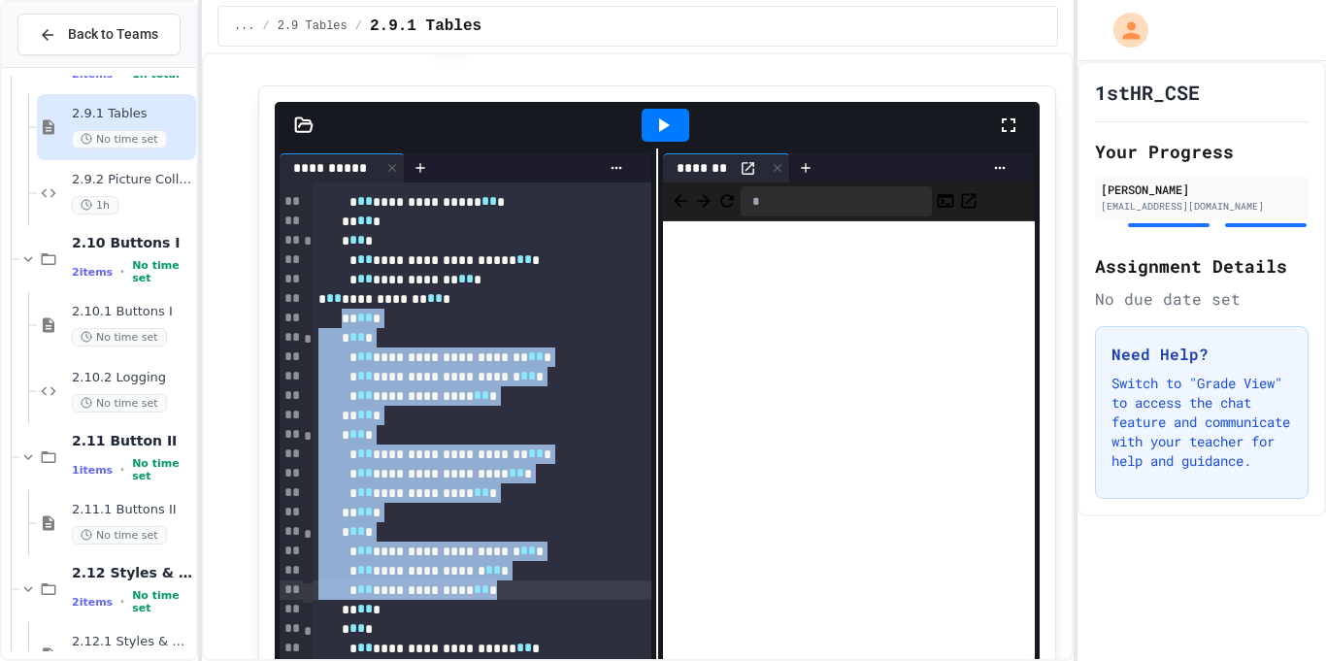
click at [360, 325] on div "** ** *" at bounding box center [482, 318] width 339 height 19
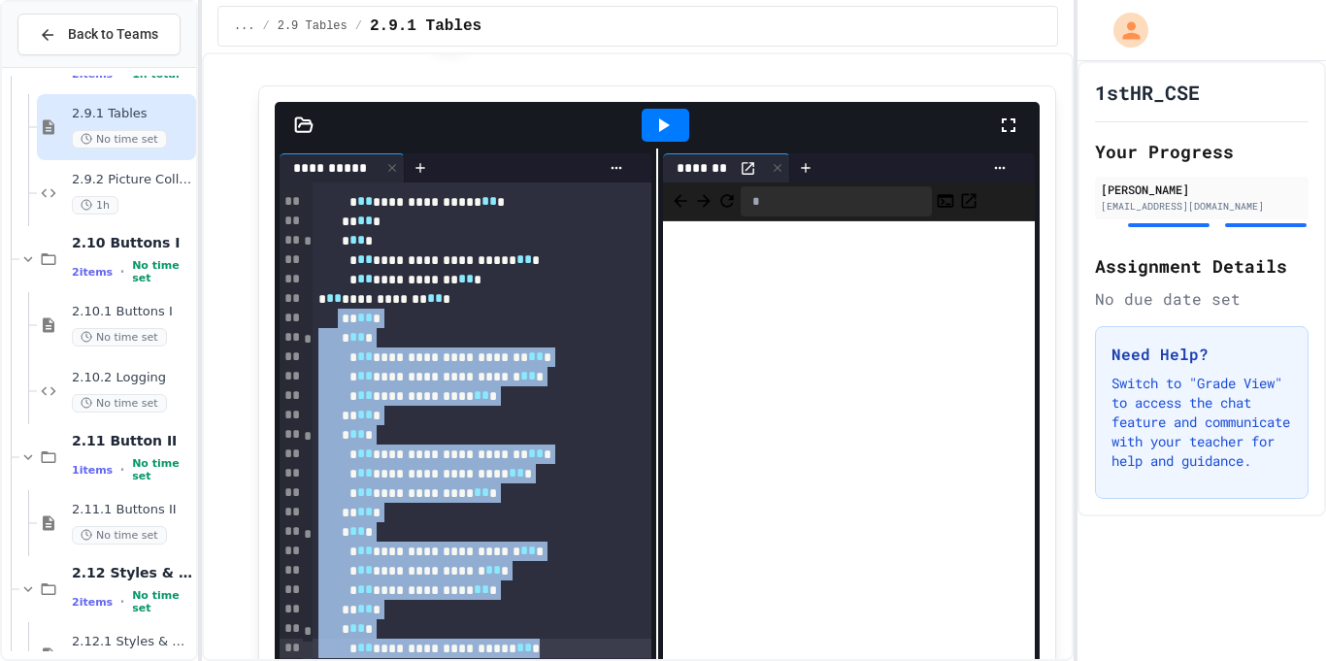
drag, startPoint x: 360, startPoint y: 325, endPoint x: 637, endPoint y: 659, distance: 433.7
click at [637, 659] on div "**********" at bounding box center [638, 356] width 873 height 609
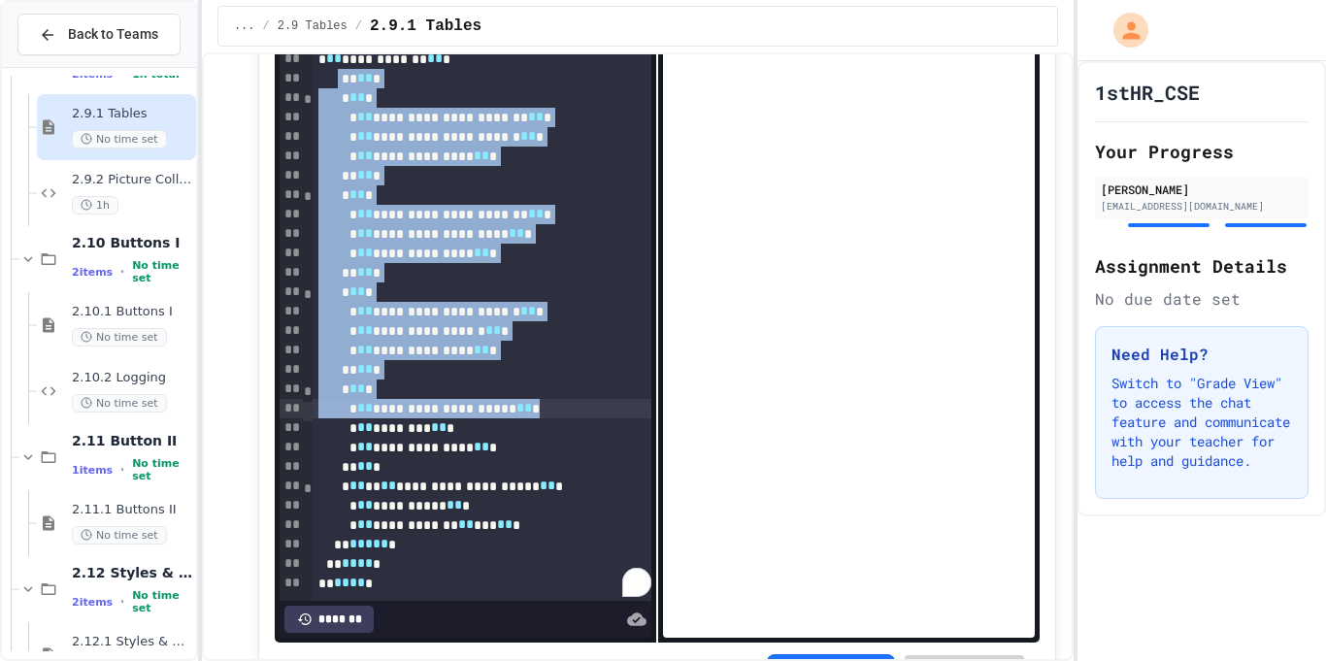
scroll to position [6232, 0]
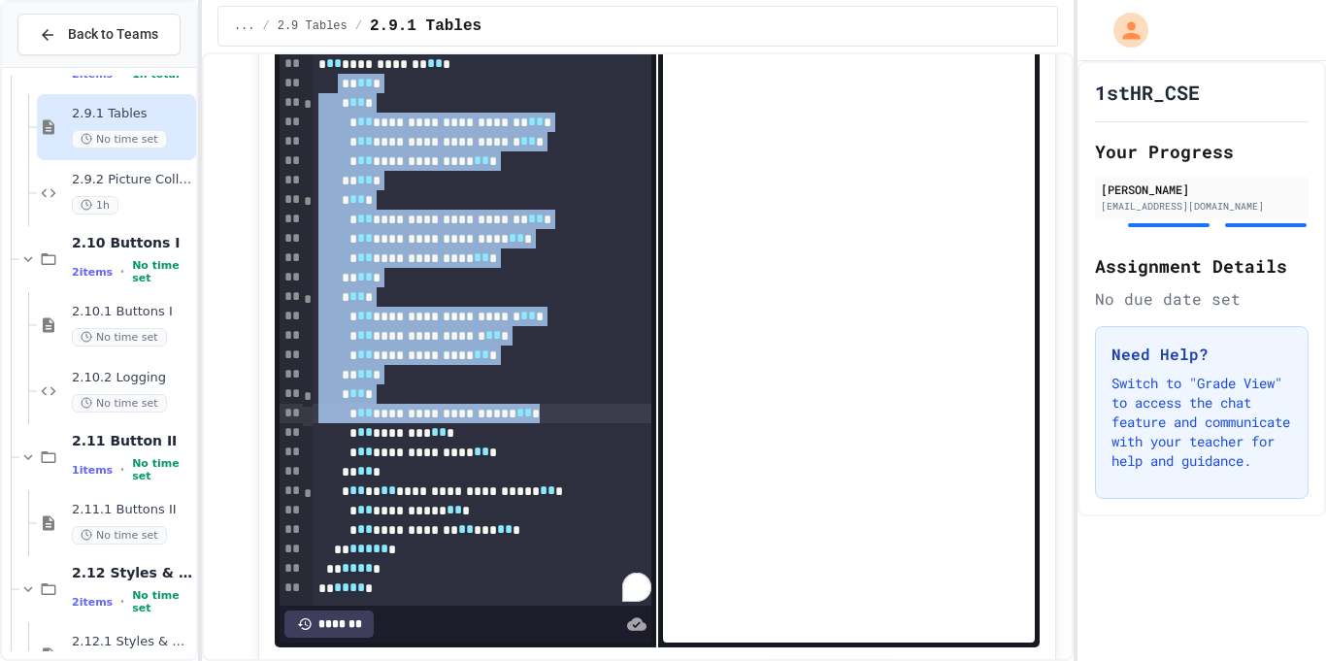
click at [365, 93] on div "** ** *" at bounding box center [482, 83] width 339 height 19
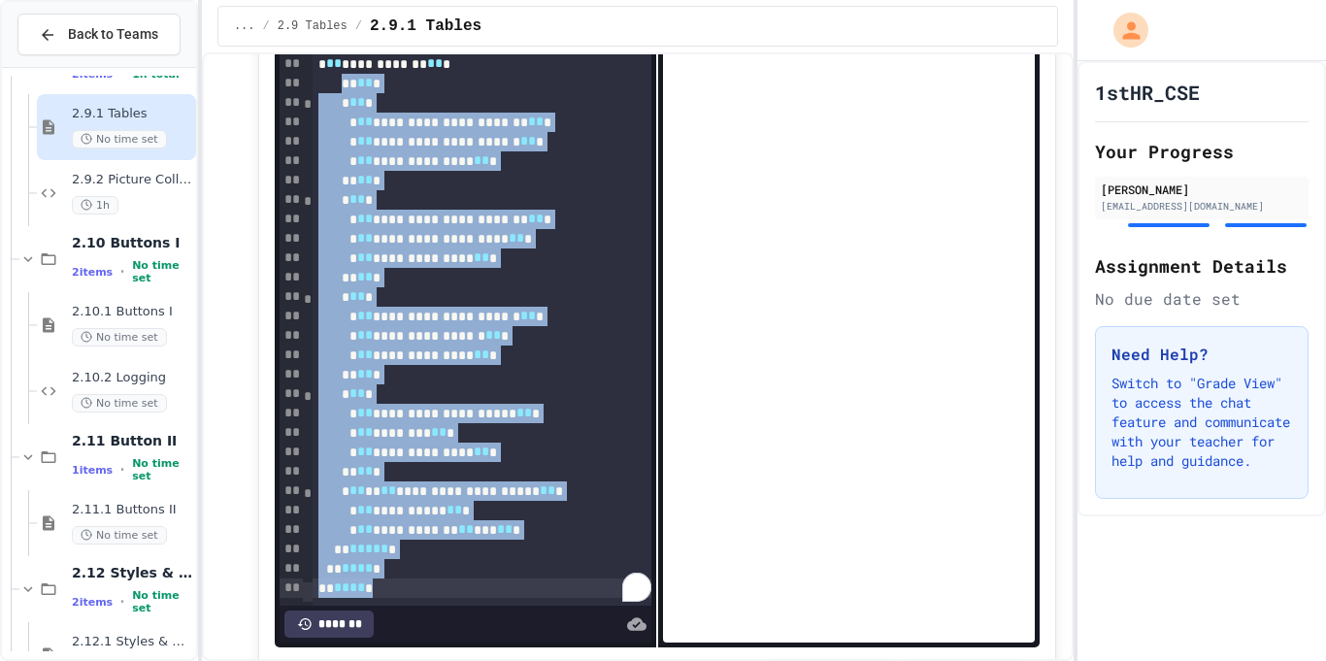
drag, startPoint x: 365, startPoint y: 94, endPoint x: 445, endPoint y: 659, distance: 570.6
copy div "**********"
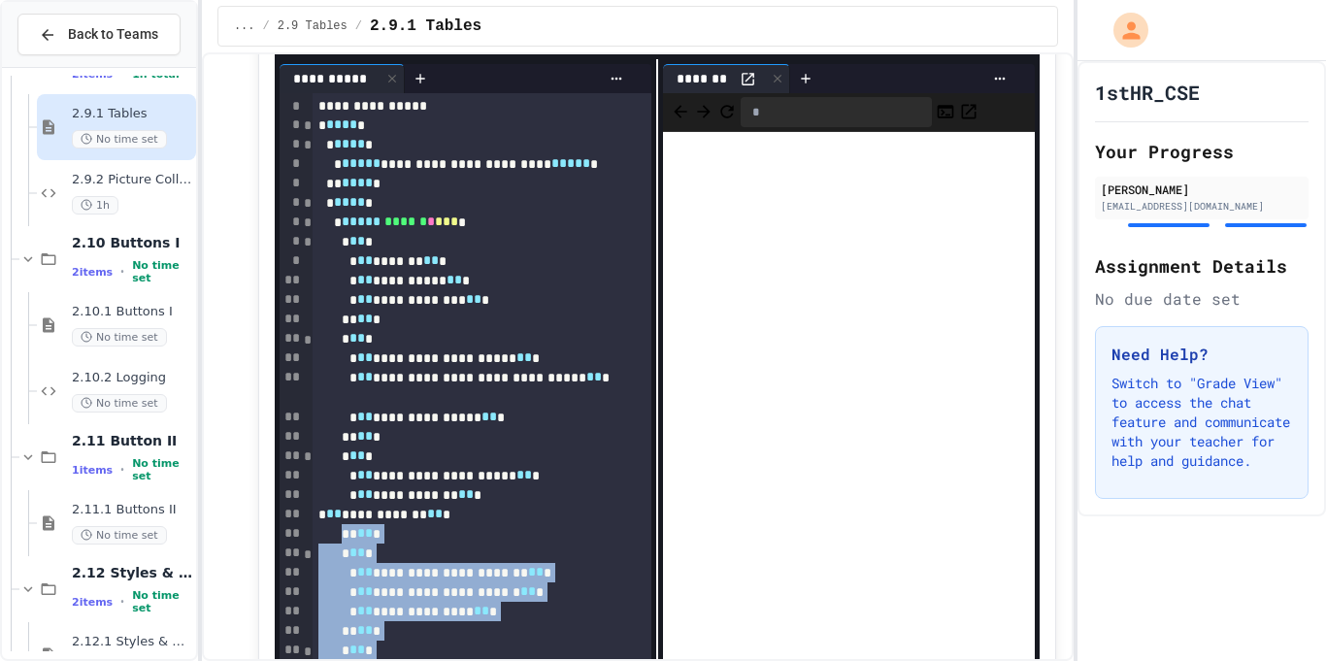
scroll to position [6088, 0]
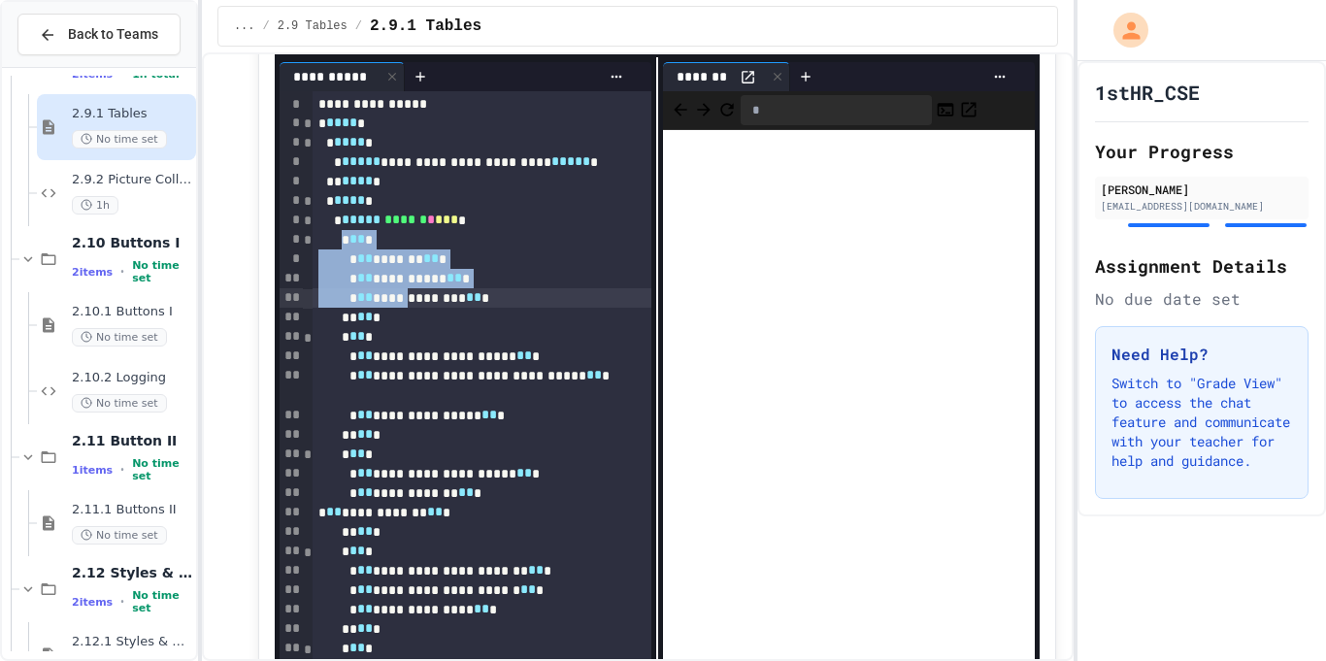
drag, startPoint x: 364, startPoint y: 248, endPoint x: 445, endPoint y: 314, distance: 104.2
click at [445, 314] on div "**********" at bounding box center [482, 570] width 339 height 959
click at [365, 344] on div "* ** *" at bounding box center [482, 336] width 339 height 19
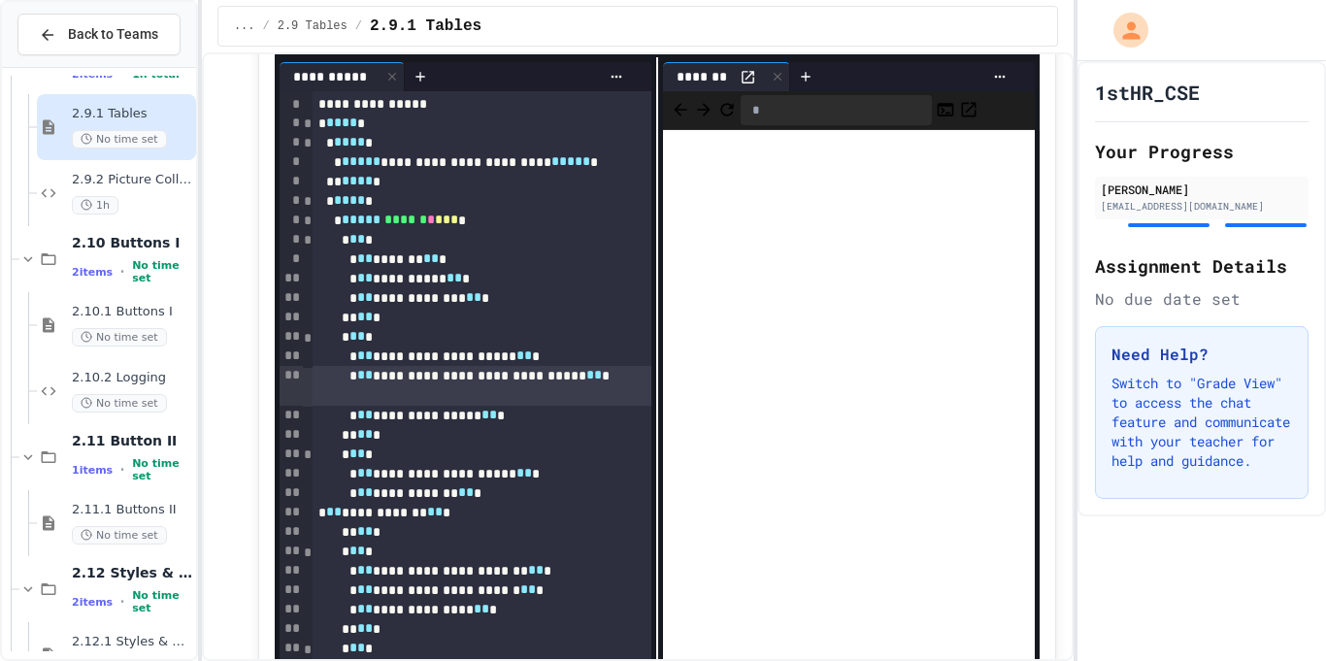
drag, startPoint x: 365, startPoint y: 344, endPoint x: 441, endPoint y: 384, distance: 86.0
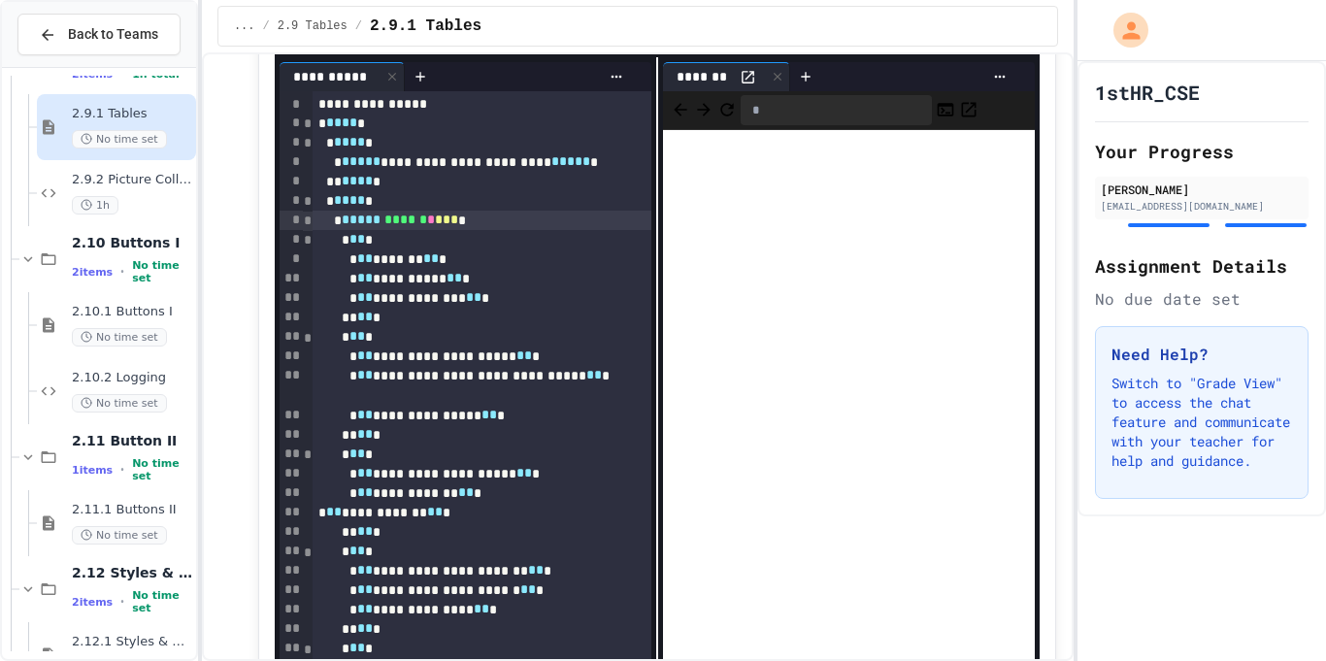
click at [344, 228] on div "* ***** ****** * *** *" at bounding box center [482, 220] width 339 height 19
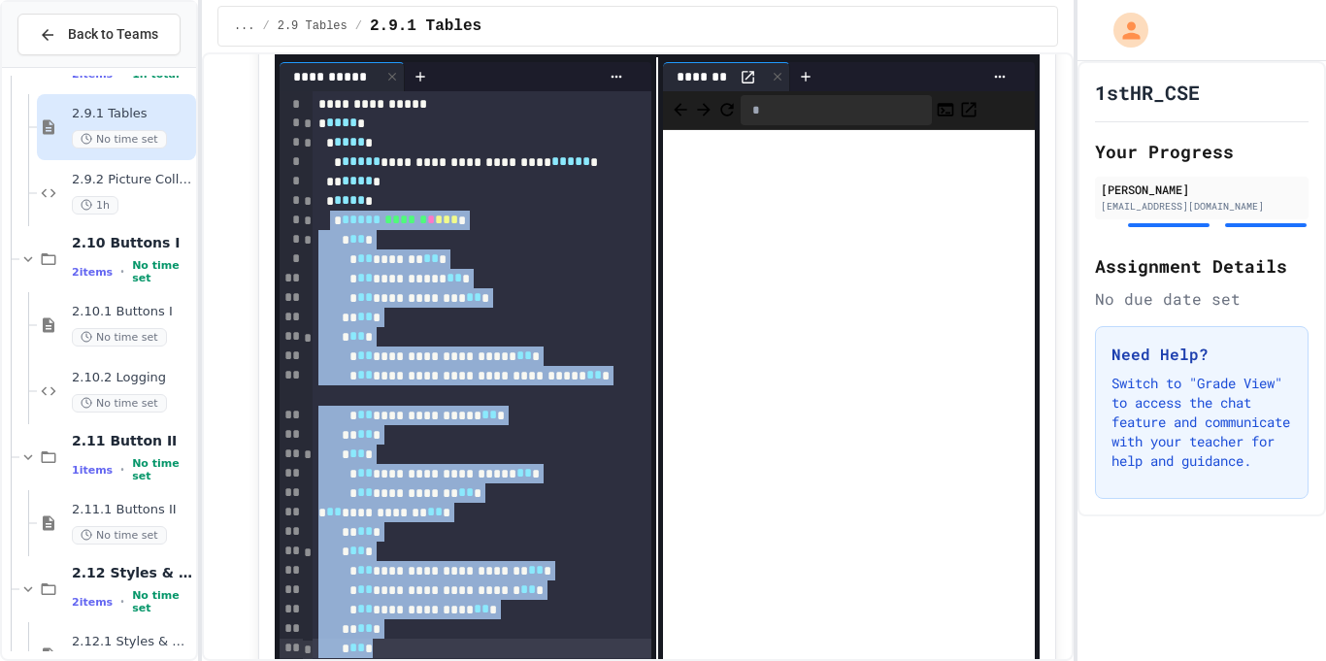
drag, startPoint x: 344, startPoint y: 228, endPoint x: 540, endPoint y: 650, distance: 465.6
click at [540, 650] on div "**********" at bounding box center [482, 570] width 339 height 959
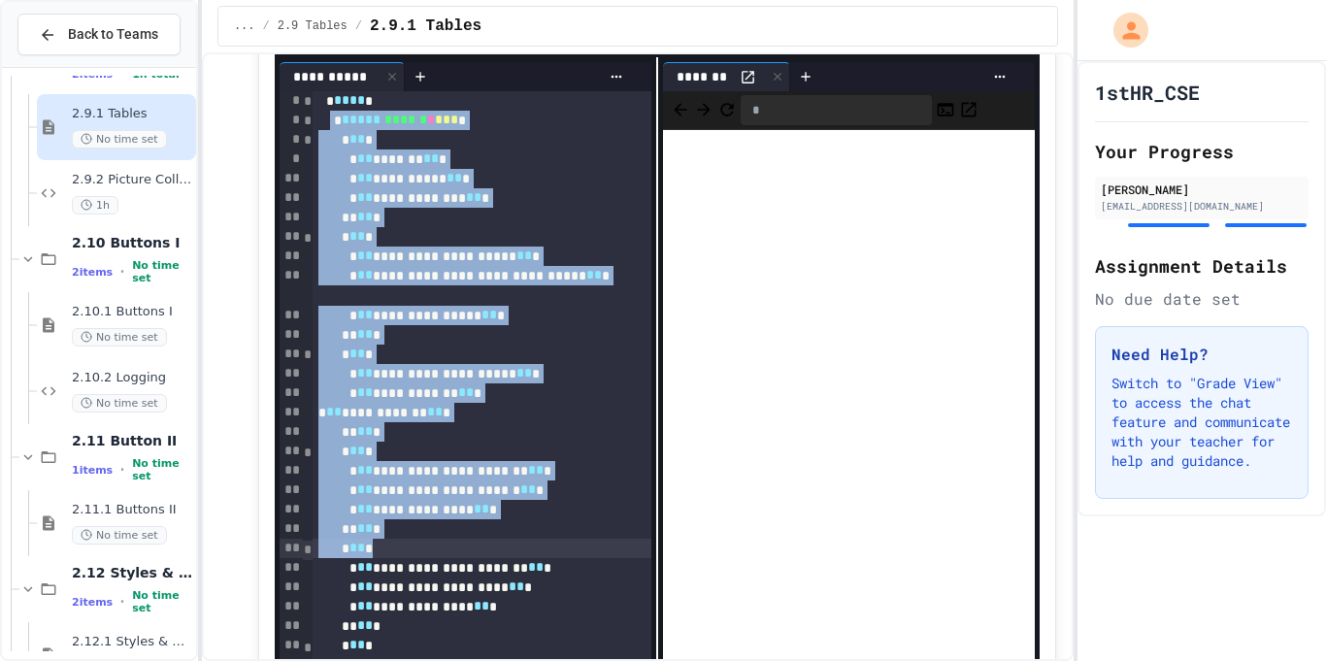
scroll to position [103, 0]
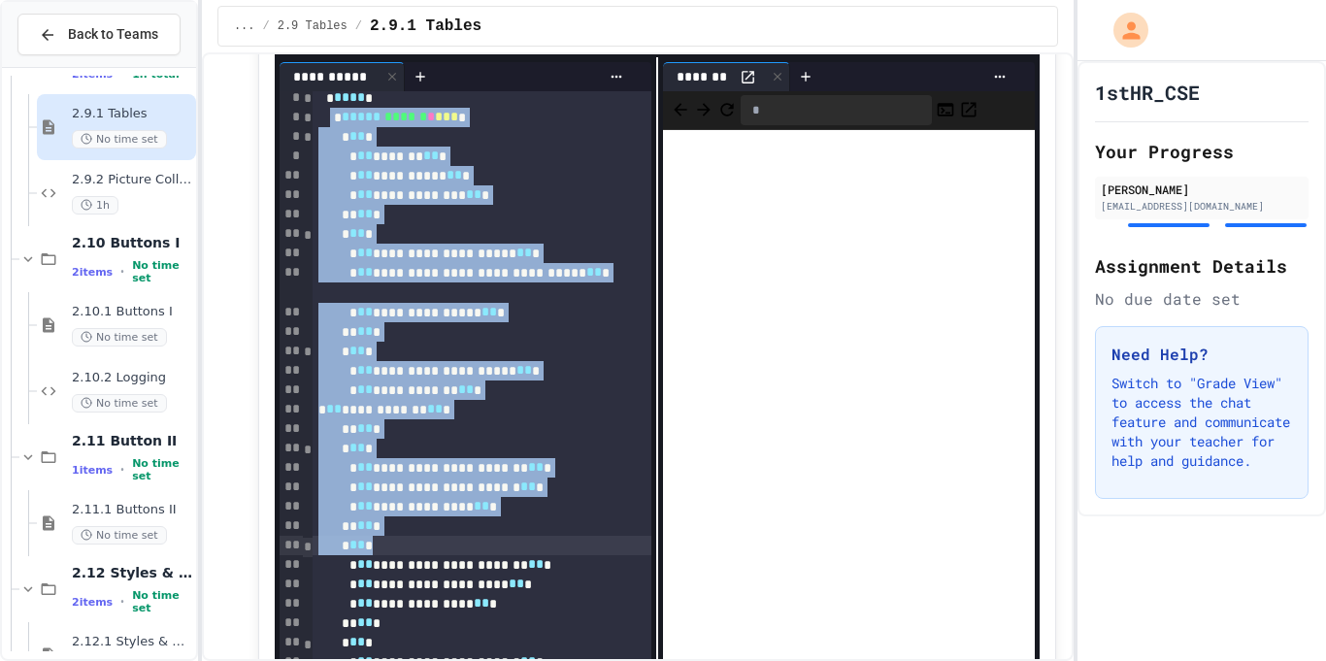
copy div "**********"
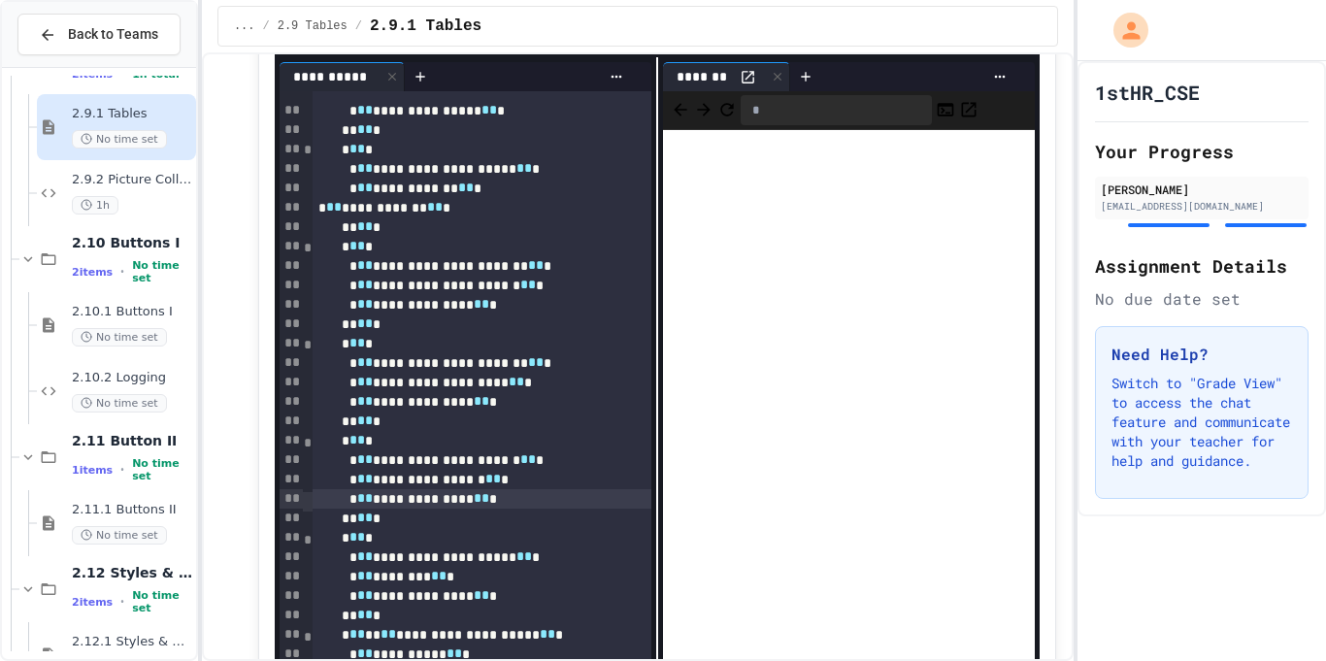
scroll to position [305, 0]
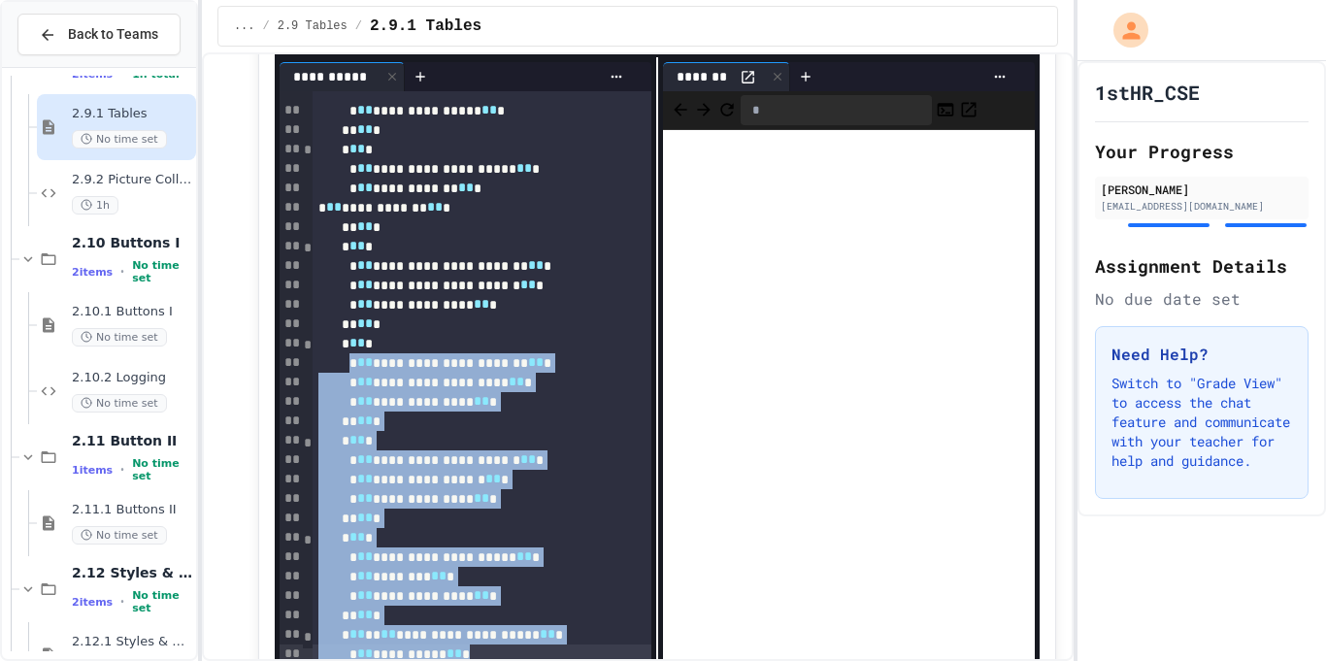
drag, startPoint x: 379, startPoint y: 371, endPoint x: 607, endPoint y: 659, distance: 367.7
click at [607, 659] on div "**********" at bounding box center [638, 356] width 873 height 609
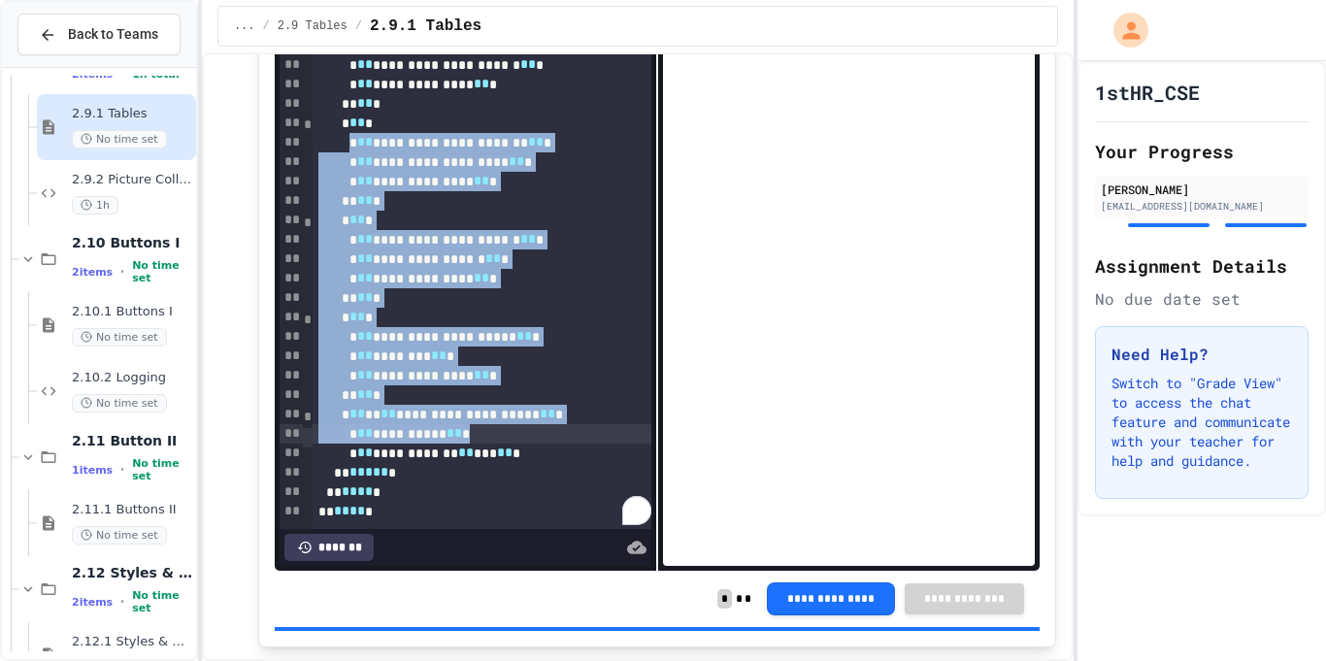
scroll to position [6320, 0]
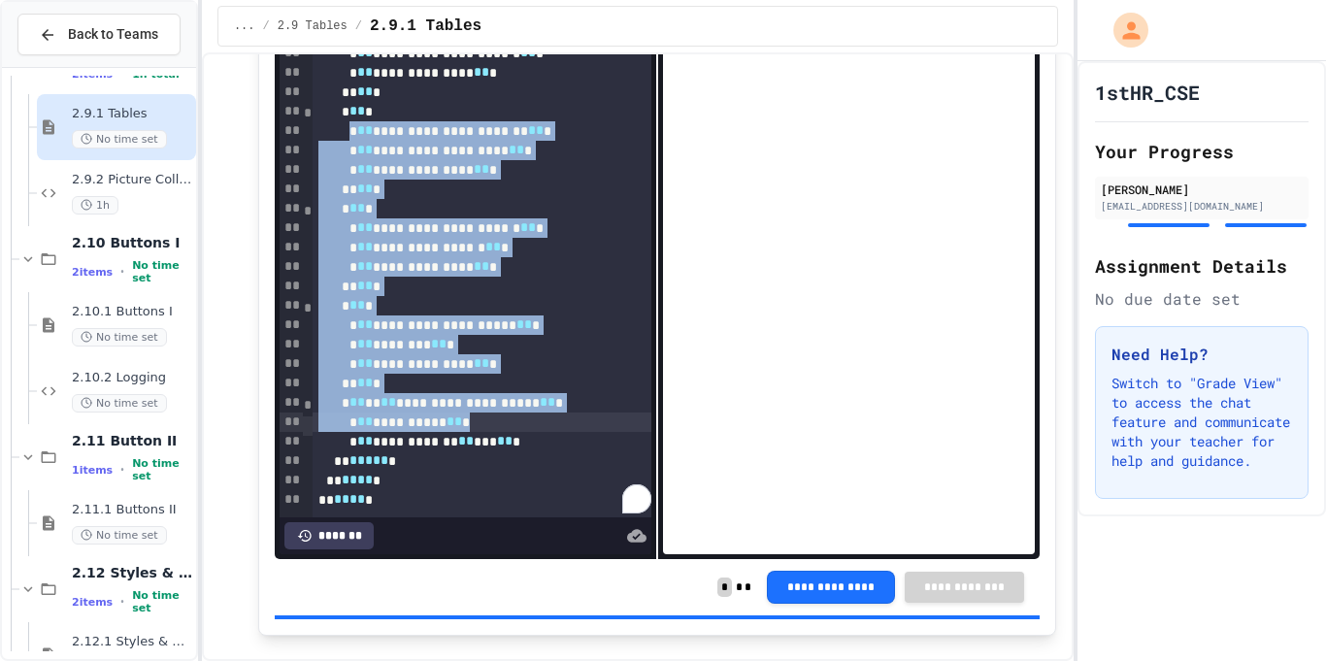
click at [484, 471] on div "** ***** *" at bounding box center [482, 460] width 339 height 19
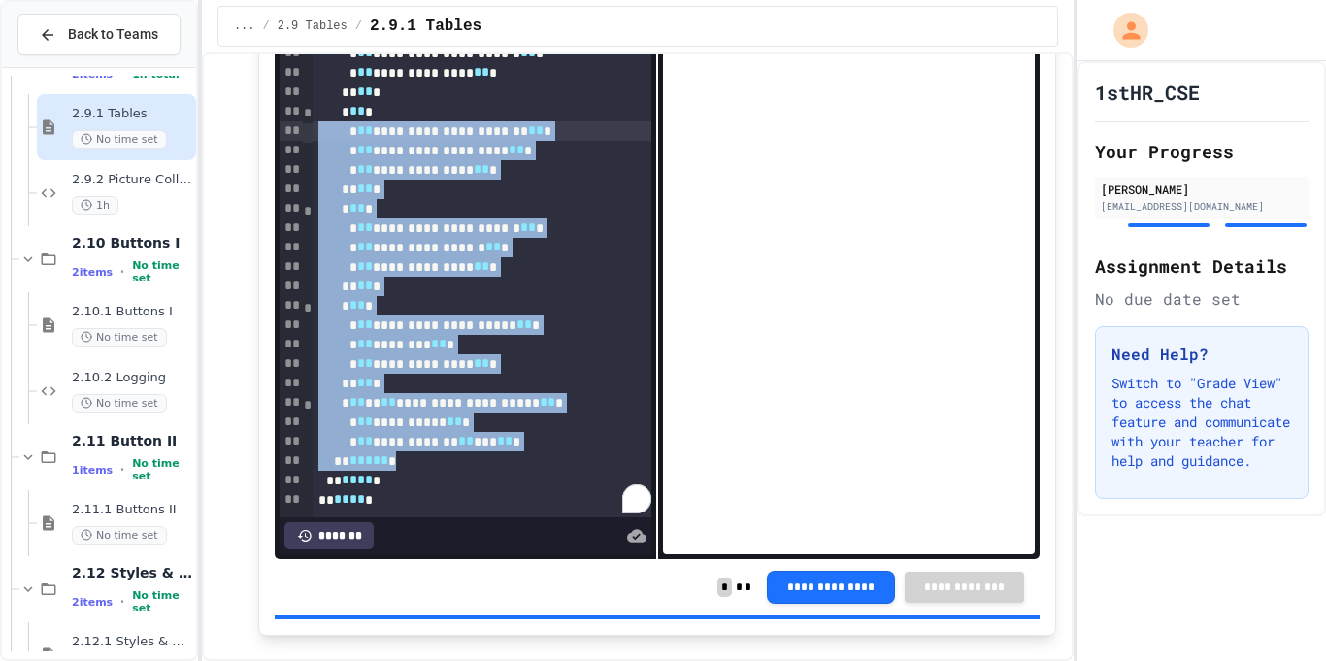
drag, startPoint x: 484, startPoint y: 479, endPoint x: 379, endPoint y: 141, distance: 354.0
click at [379, 141] on div "**********" at bounding box center [482, 33] width 339 height 959
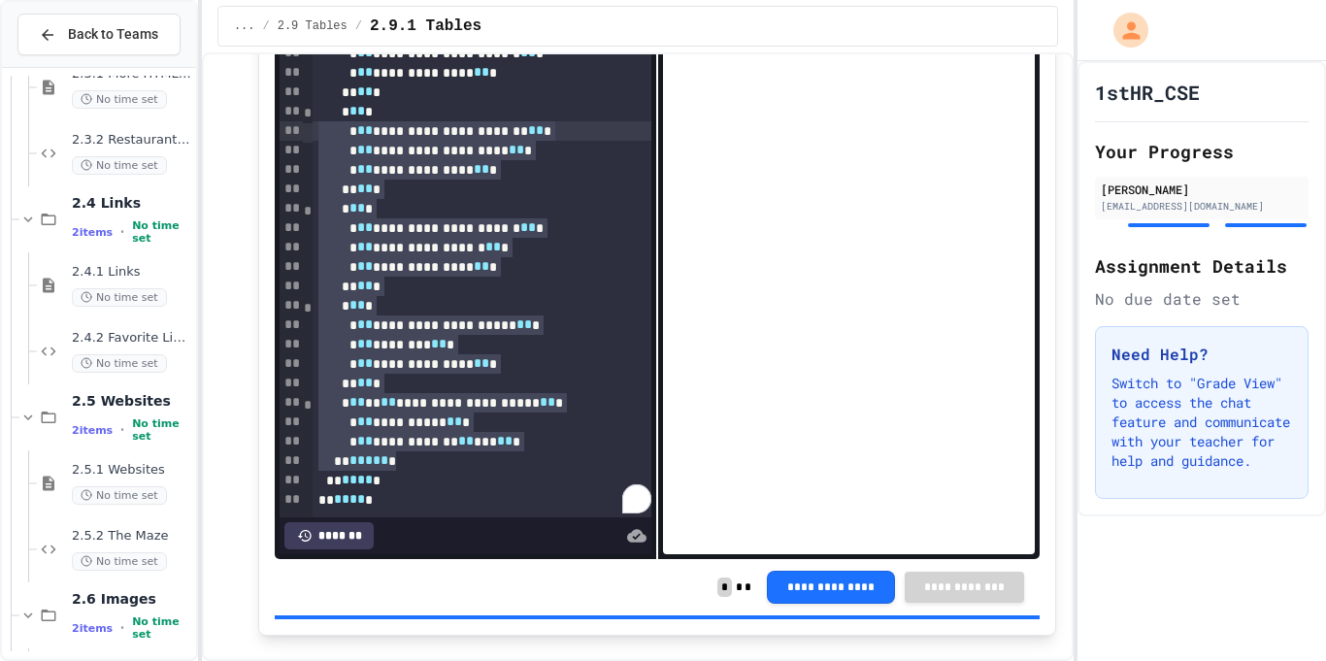
scroll to position [692, 0]
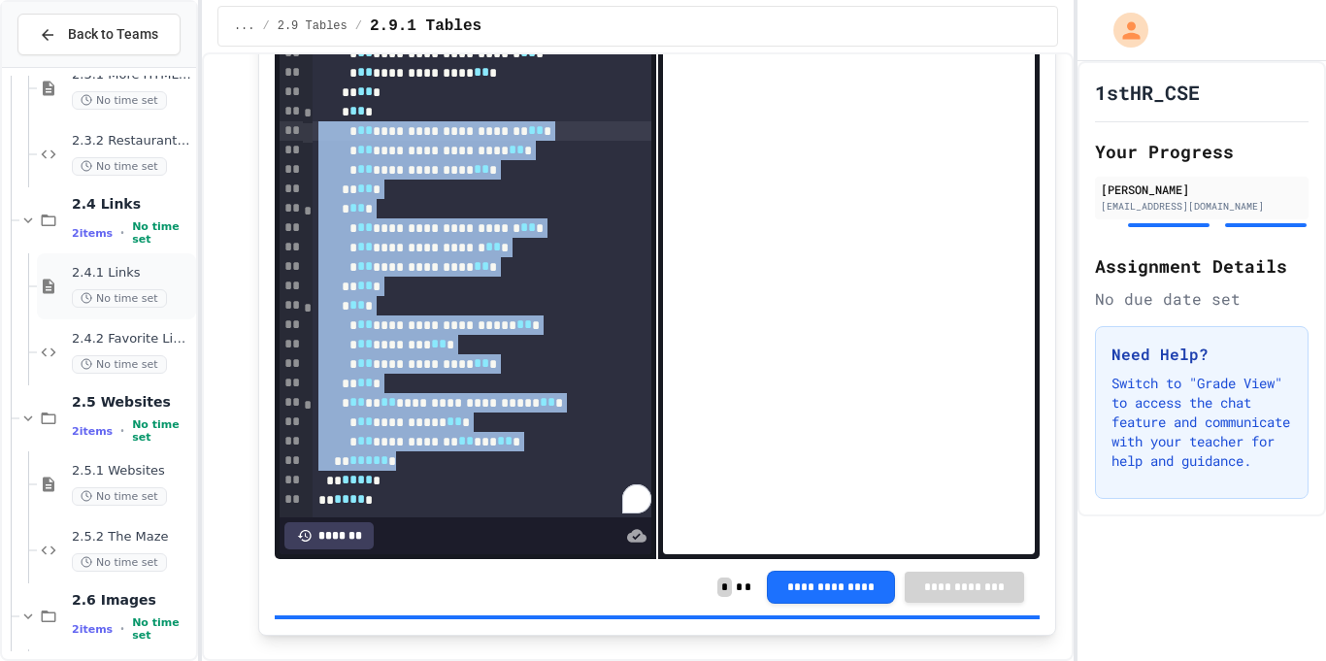
click at [139, 267] on span "2.4.1 Links" at bounding box center [132, 273] width 120 height 17
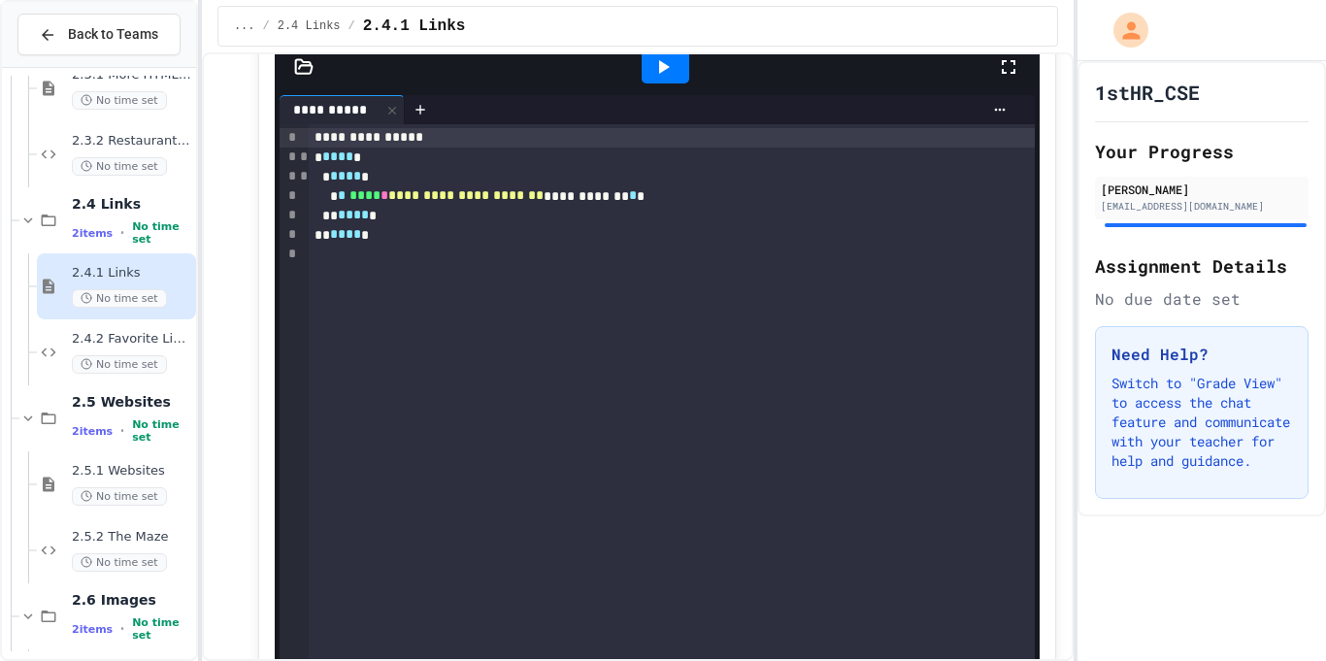
scroll to position [731, 0]
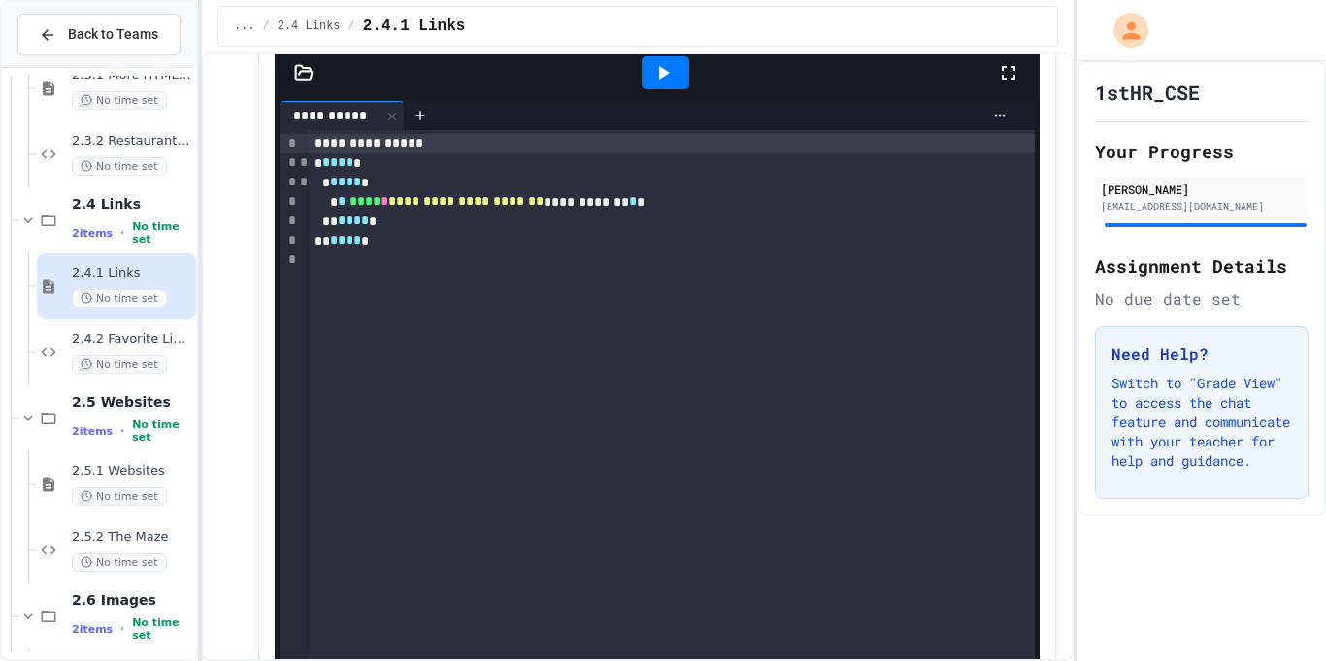
click at [660, 77] on icon at bounding box center [664, 73] width 11 height 14
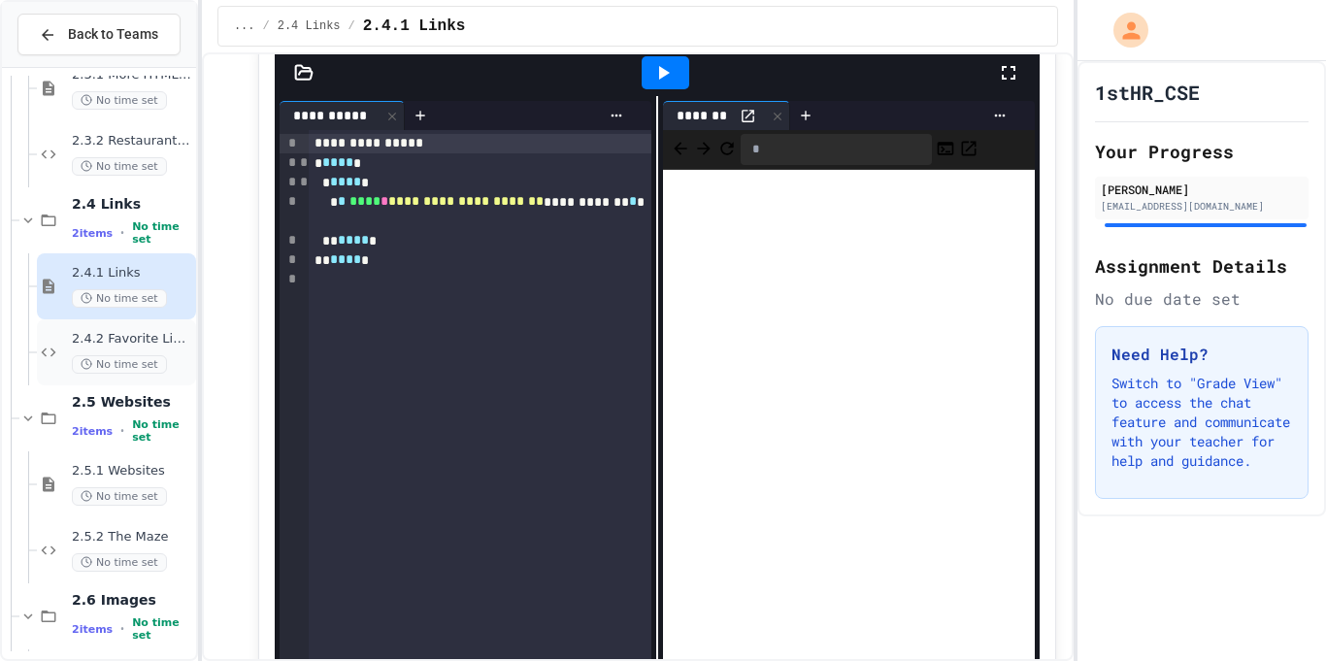
click at [164, 348] on div "2.4.2 Favorite Links No time set" at bounding box center [132, 352] width 120 height 43
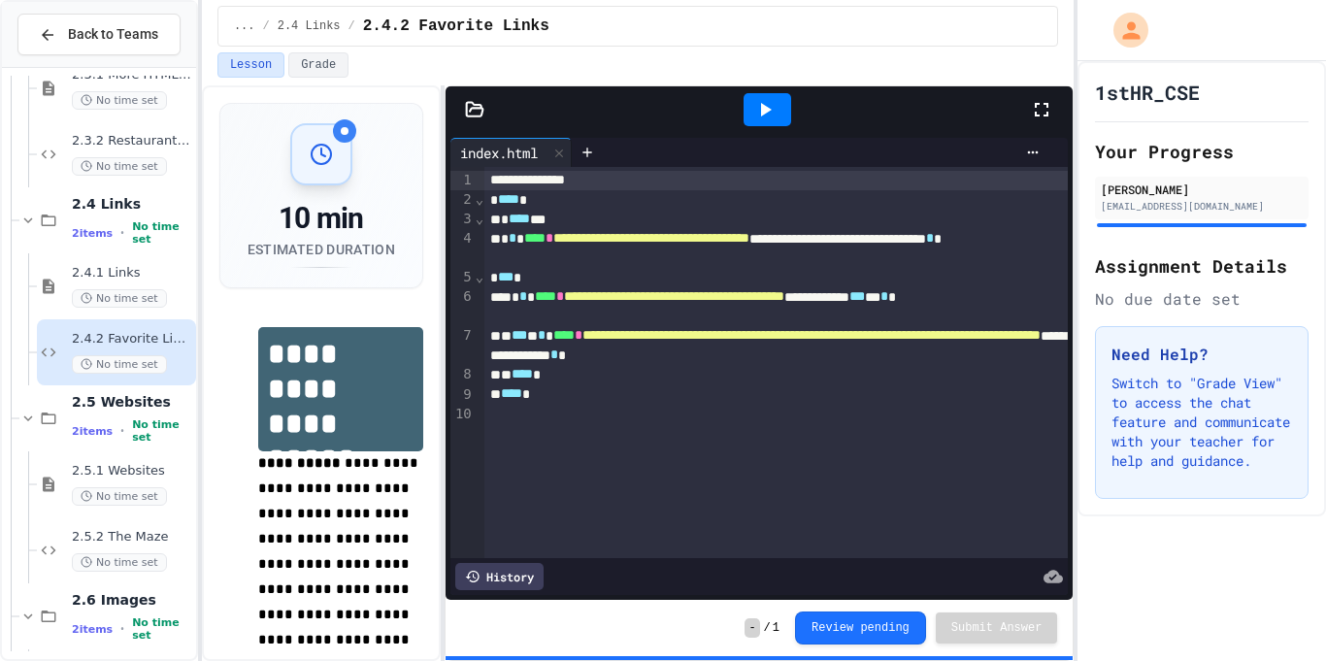
click at [779, 110] on div at bounding box center [768, 109] width 48 height 33
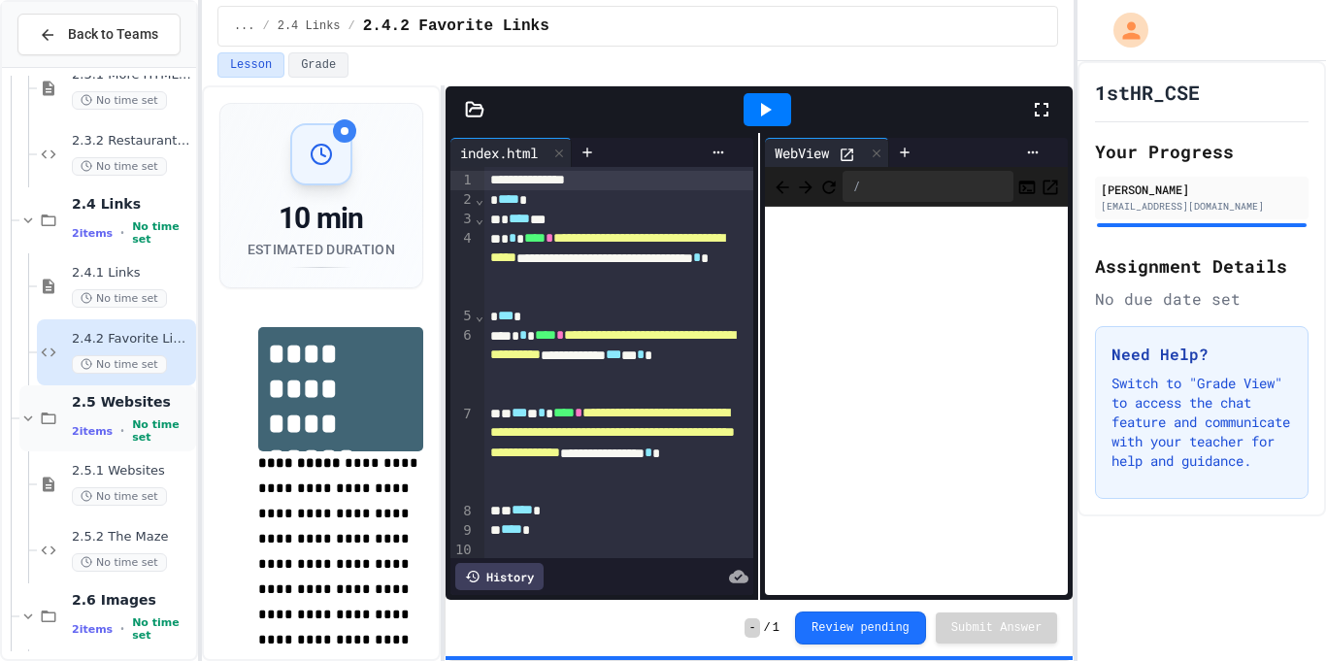
click at [154, 397] on span "2.5 Websites" at bounding box center [132, 401] width 120 height 17
click at [158, 465] on span "2.5.1 Websites" at bounding box center [132, 471] width 120 height 17
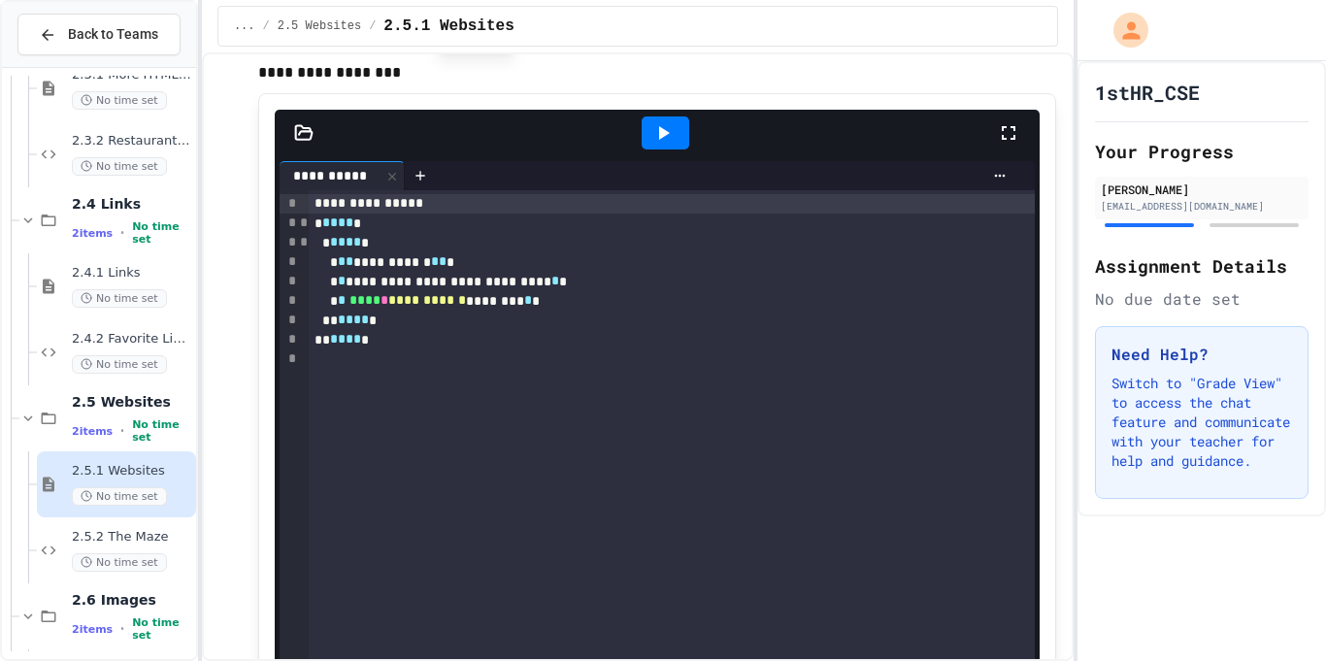
scroll to position [1313, 0]
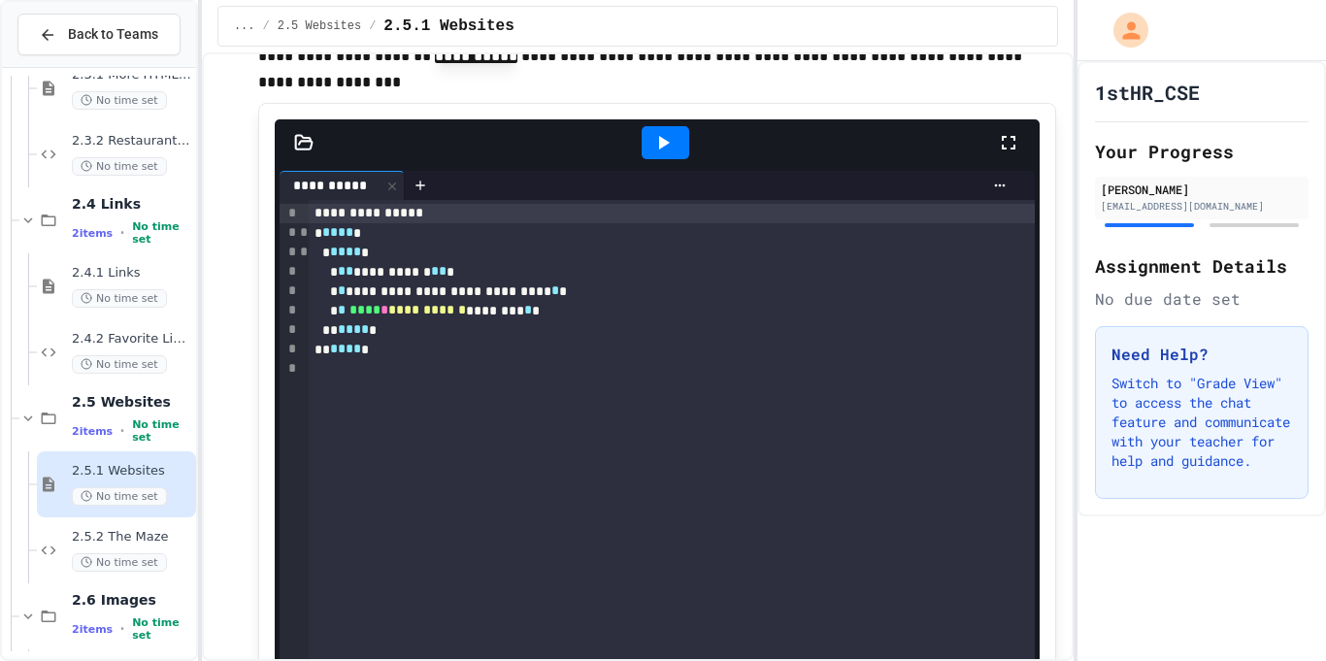
click at [670, 133] on icon at bounding box center [662, 142] width 23 height 23
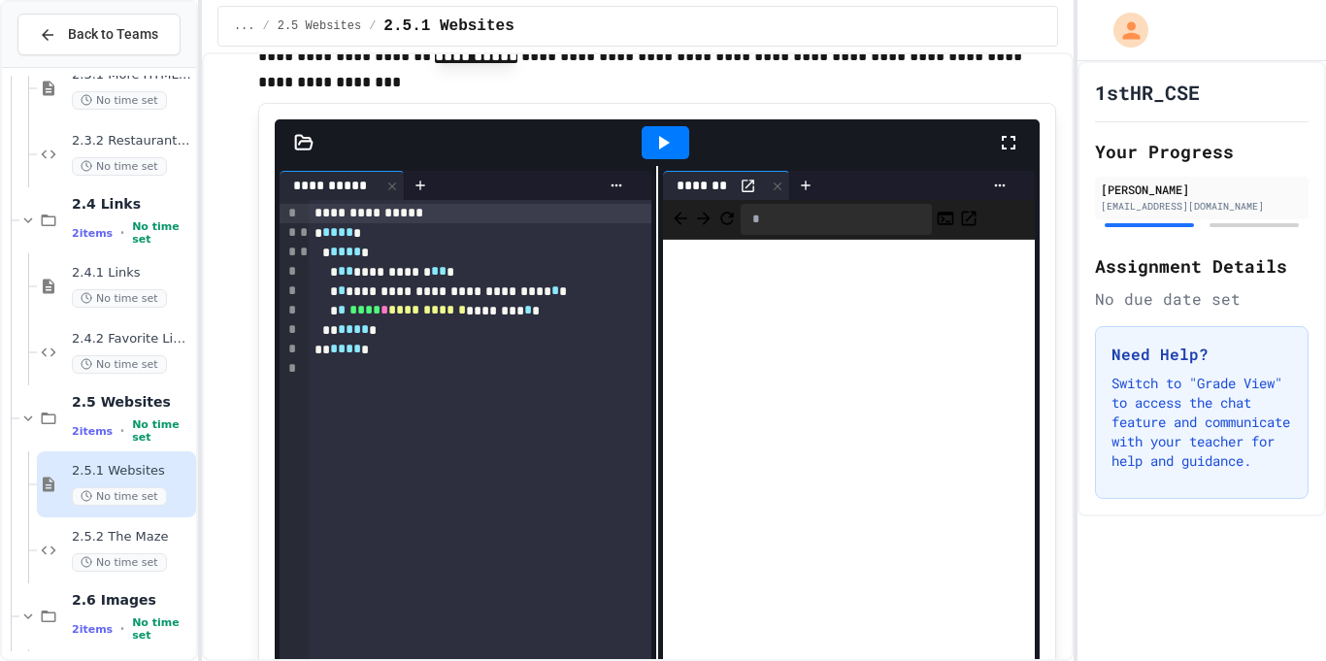
click at [680, 153] on div at bounding box center [666, 142] width 48 height 33
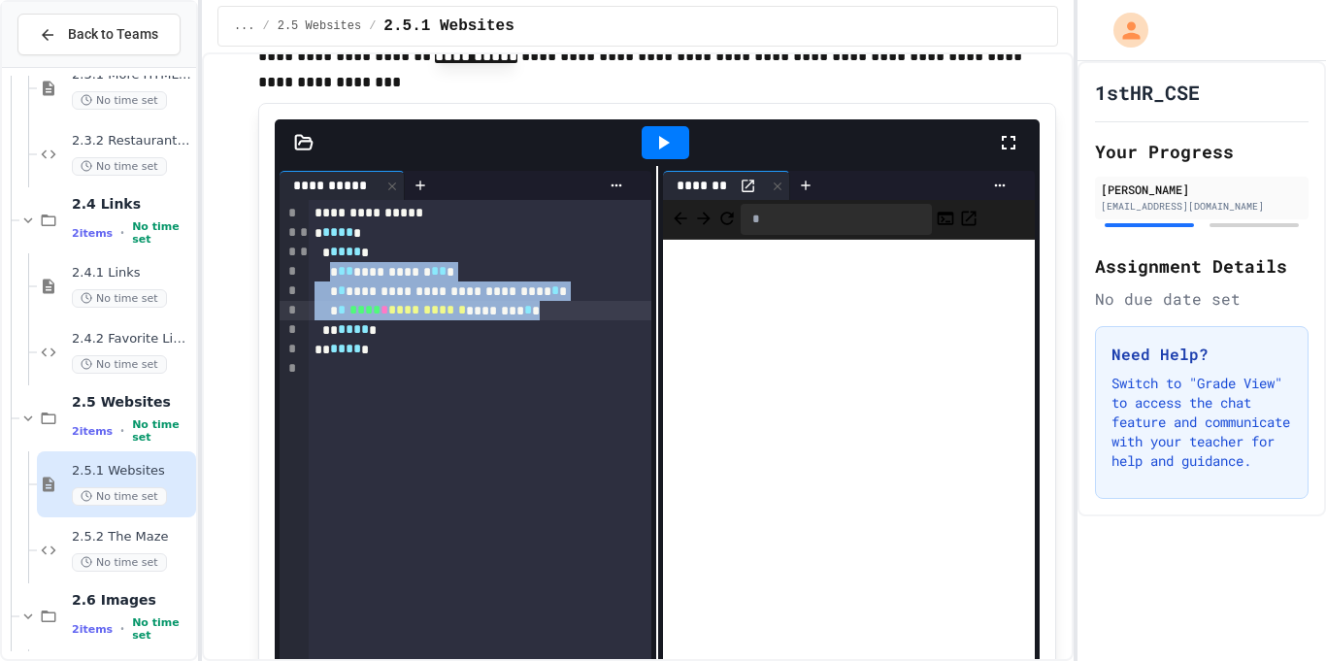
drag, startPoint x: 343, startPoint y: 269, endPoint x: 571, endPoint y: 313, distance: 232.3
click at [571, 313] on div "**********" at bounding box center [480, 529] width 343 height 658
copy div "**********"
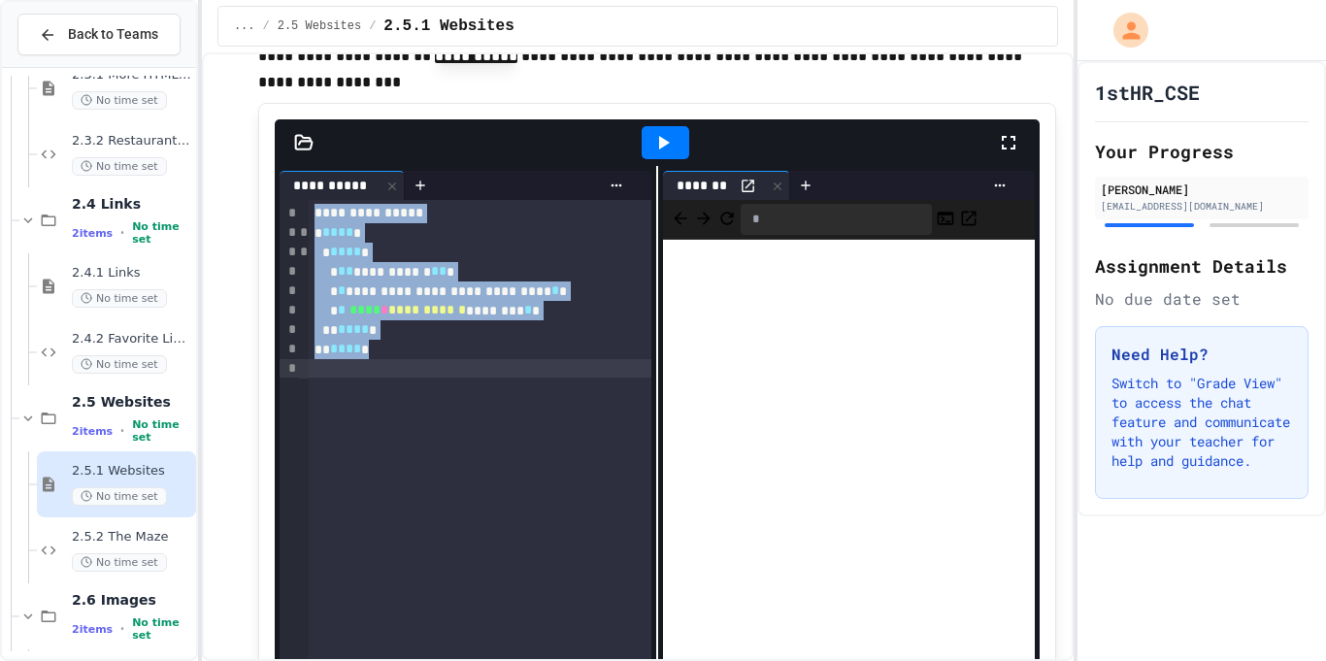
drag, startPoint x: 315, startPoint y: 215, endPoint x: 447, endPoint y: 365, distance: 200.2
click at [447, 365] on div "**********" at bounding box center [480, 529] width 343 height 658
copy div "**********"
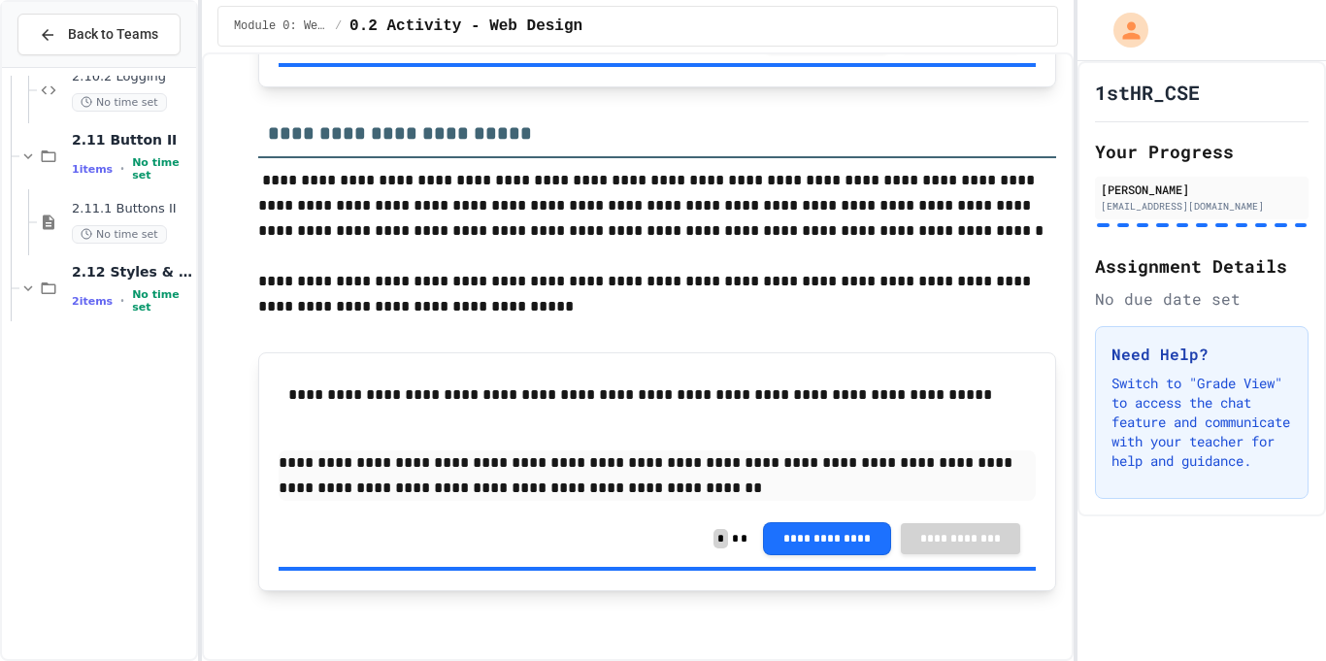
scroll to position [2154, 0]
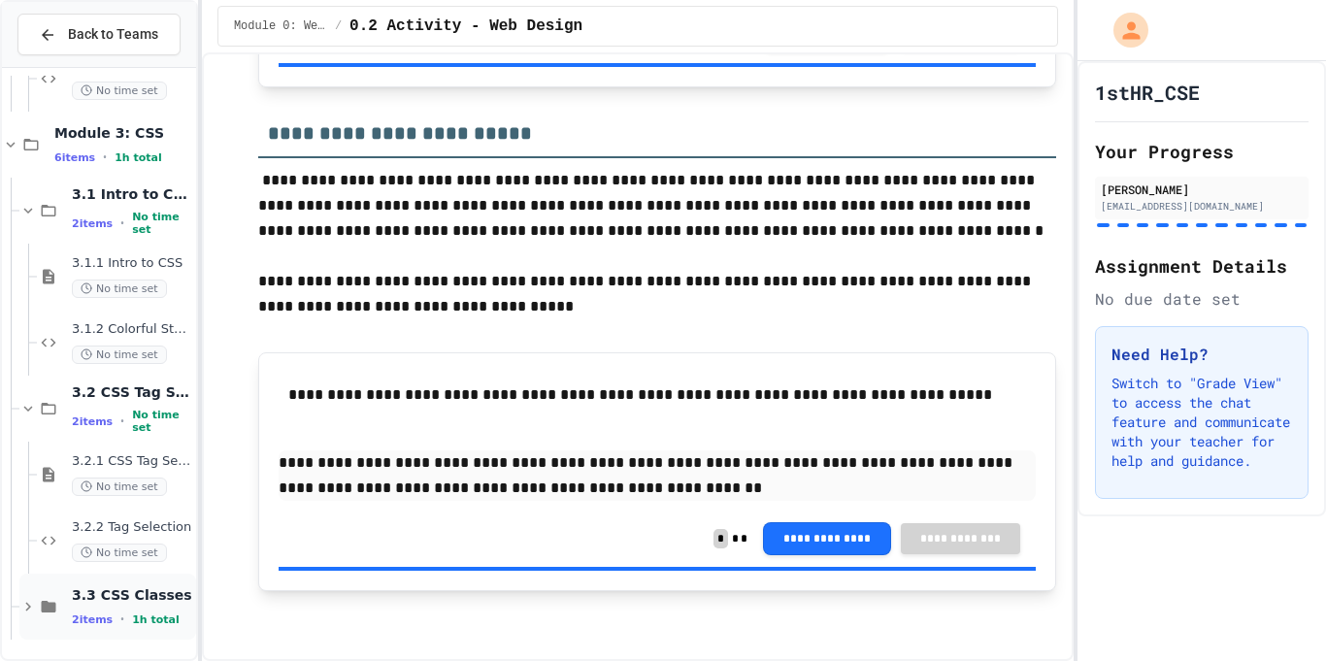
click at [124, 619] on div "2 items • 1h total" at bounding box center [132, 620] width 120 height 16
click at [147, 605] on div "3.3 CSS Classes 2 items • 1h total" at bounding box center [132, 606] width 120 height 41
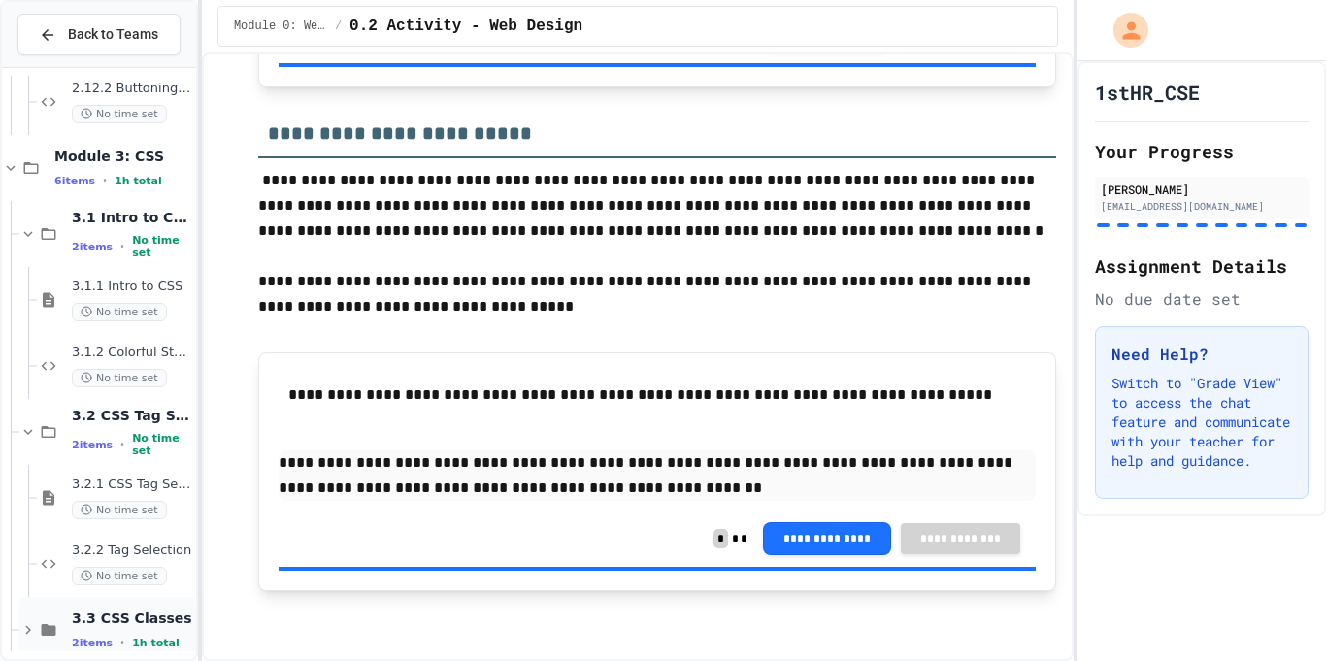
click at [143, 617] on span "3.3 CSS Classes" at bounding box center [132, 618] width 120 height 17
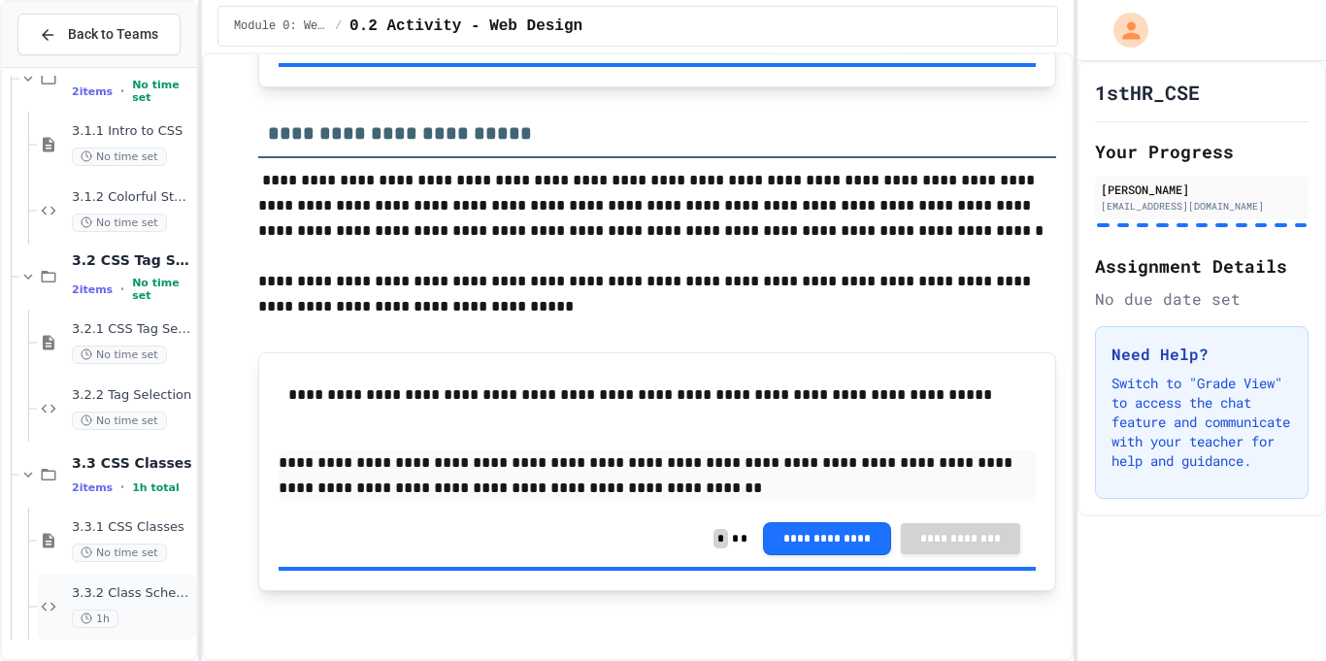
click at [152, 591] on span "3.3.2 Class Schedule" at bounding box center [132, 593] width 120 height 17
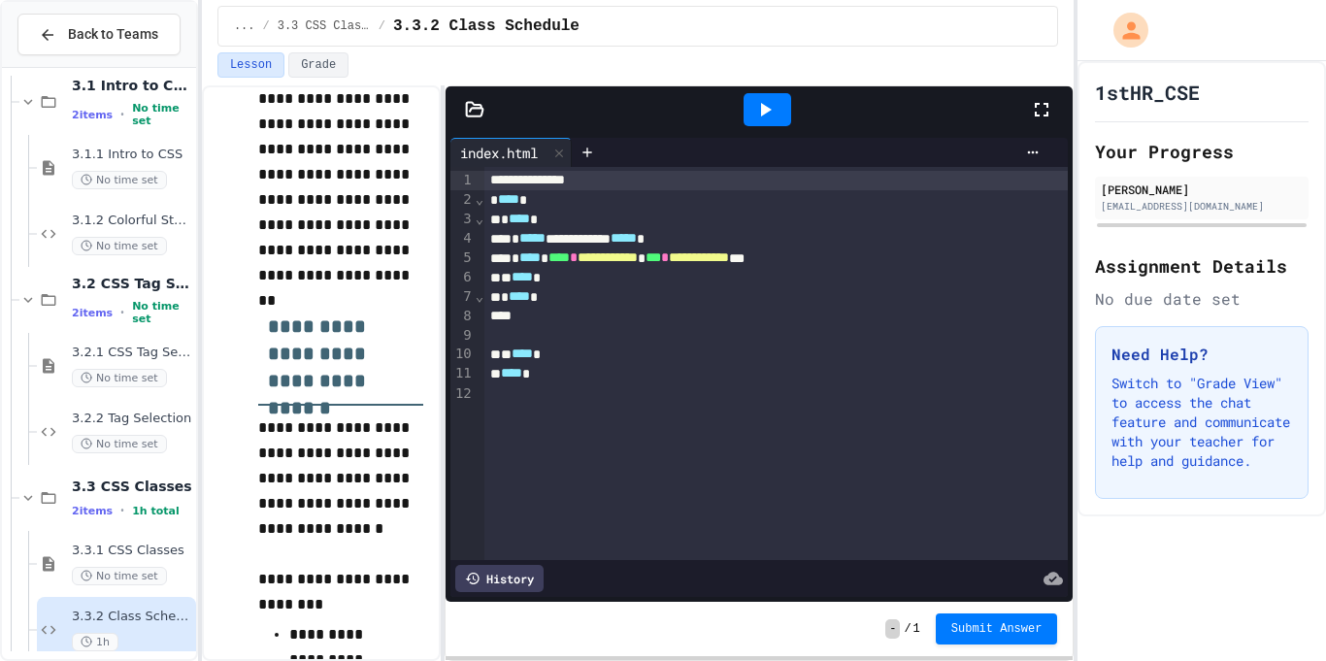
scroll to position [680, 0]
click at [771, 107] on icon at bounding box center [764, 109] width 23 height 23
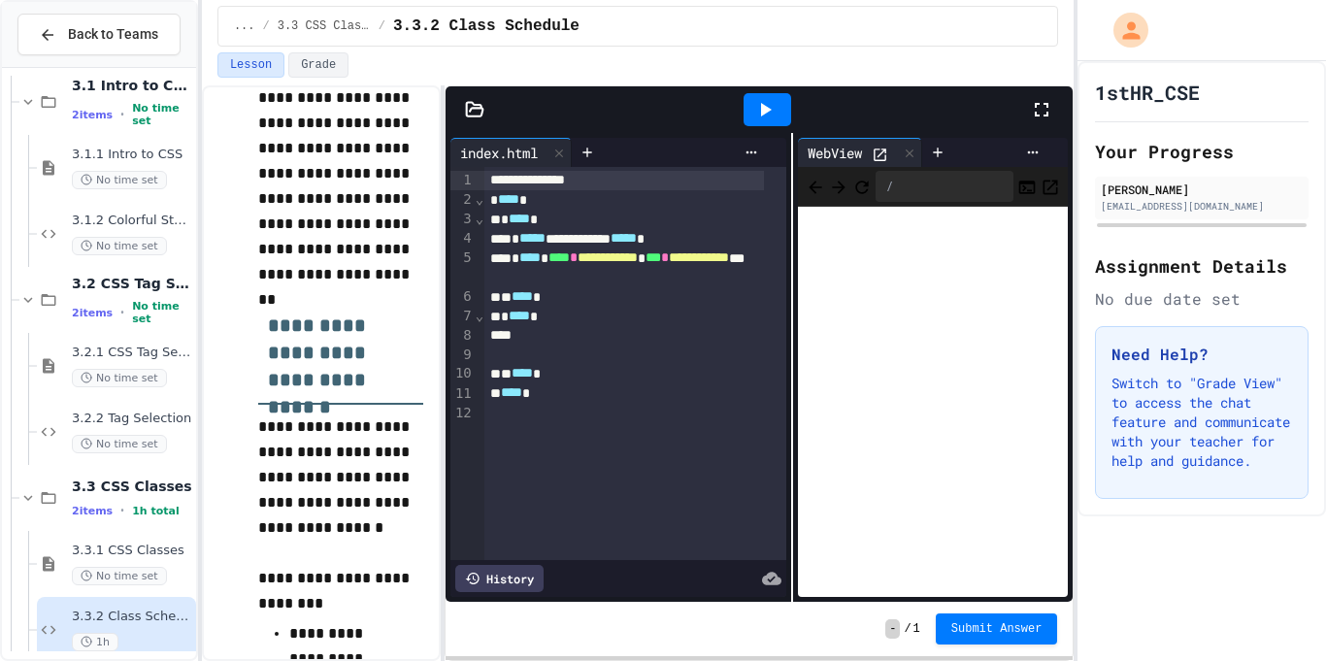
click at [813, 215] on div "**********" at bounding box center [760, 367] width 628 height 469
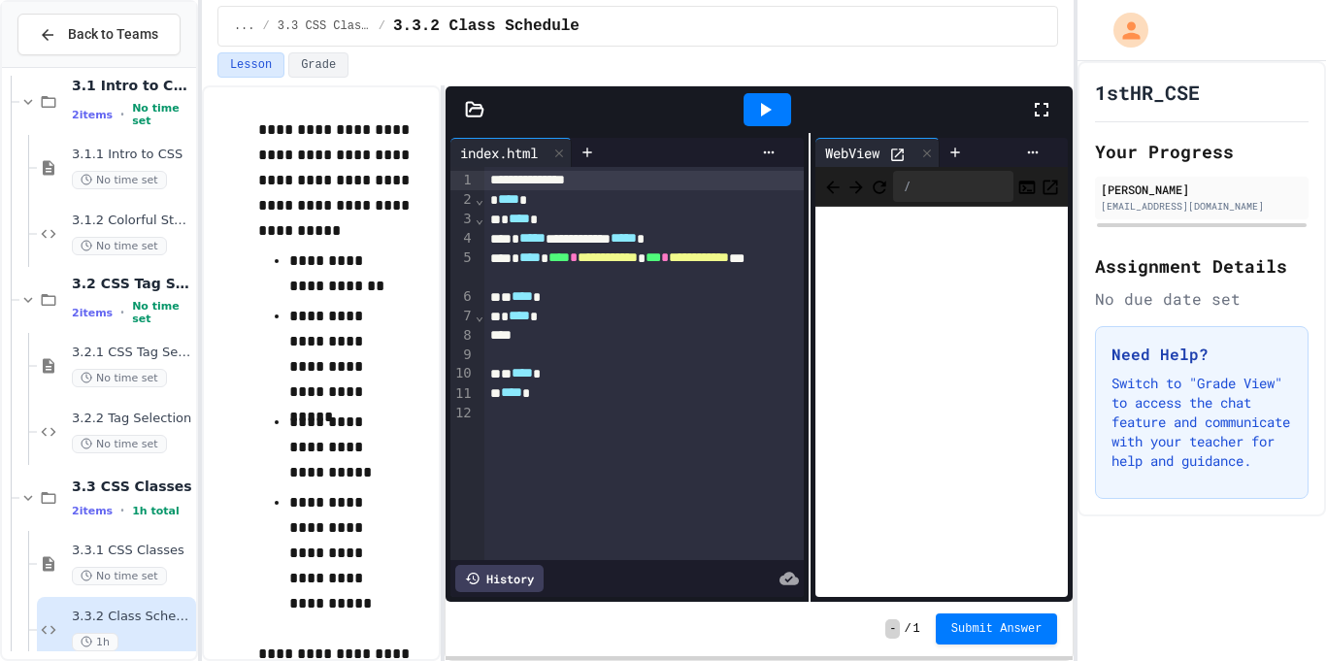
scroll to position [1579, 0]
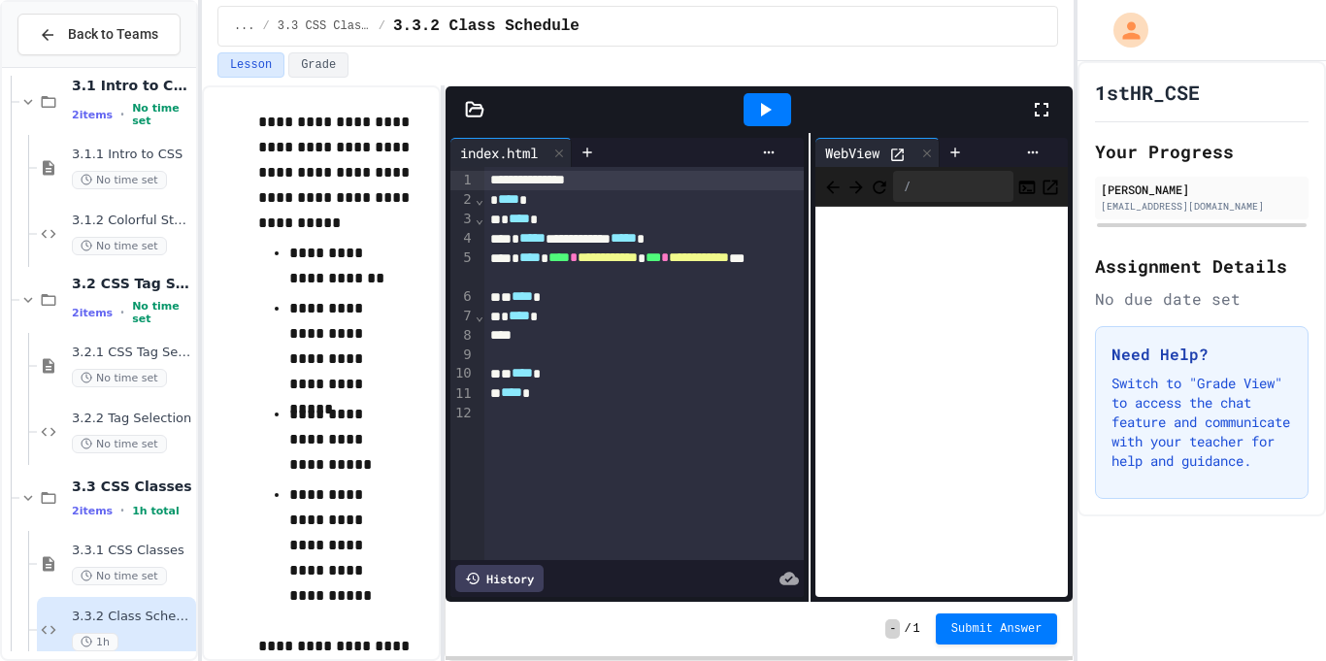
click at [754, 109] on icon at bounding box center [764, 109] width 23 height 23
click at [955, 142] on div at bounding box center [955, 152] width 31 height 29
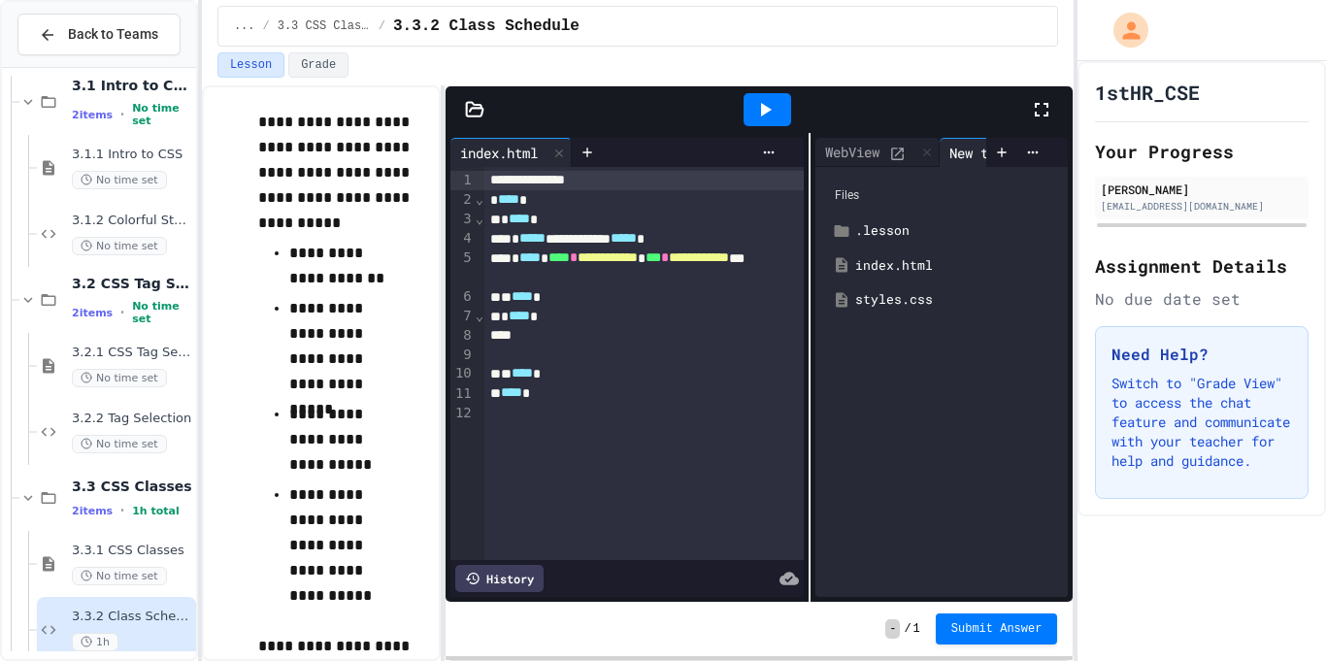
click at [867, 82] on div "Lesson Grade" at bounding box center [638, 68] width 873 height 33
click at [637, 78] on div "Lesson Grade" at bounding box center [638, 68] width 873 height 33
click at [849, 153] on div "WebView" at bounding box center [852, 152] width 74 height 20
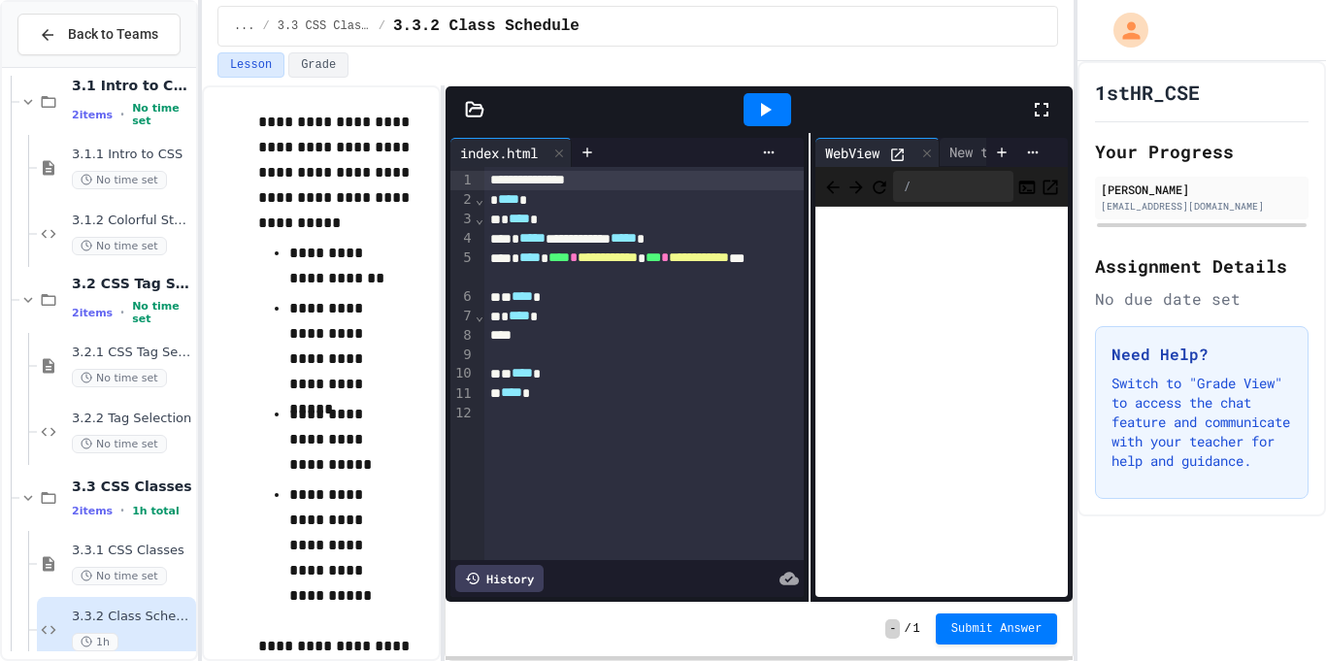
click at [458, 110] on div at bounding box center [475, 109] width 58 height 19
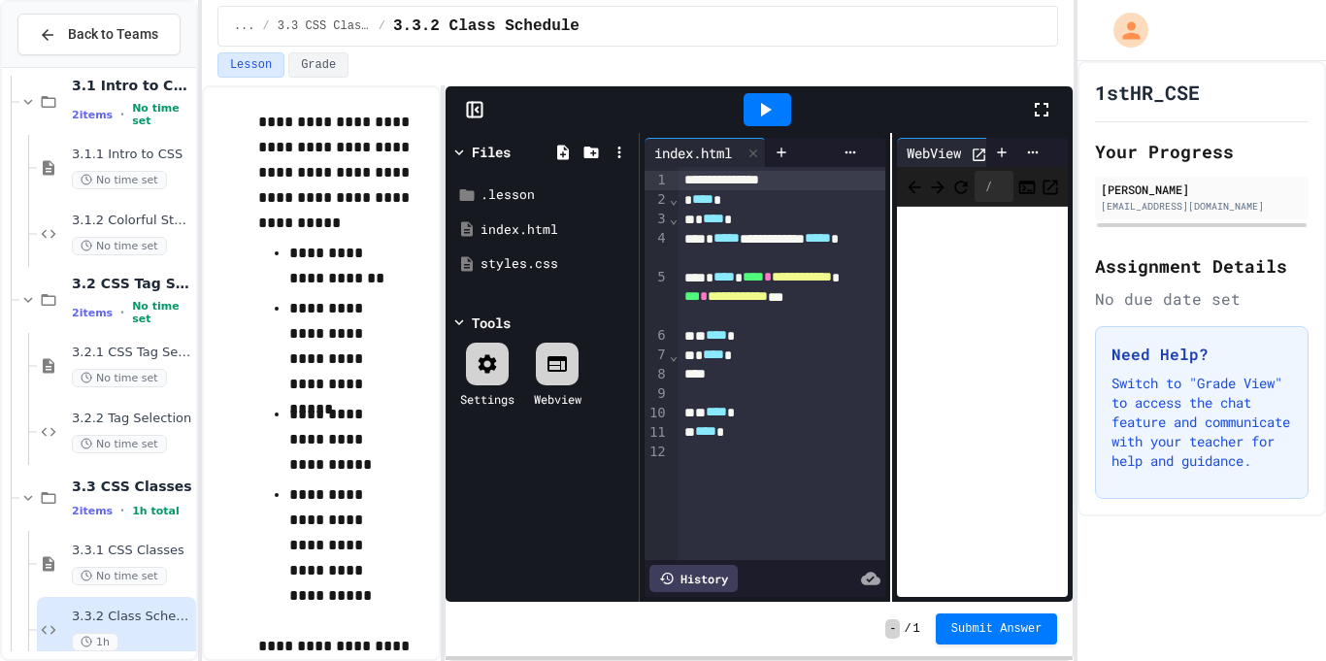
click at [476, 103] on icon at bounding box center [474, 109] width 19 height 19
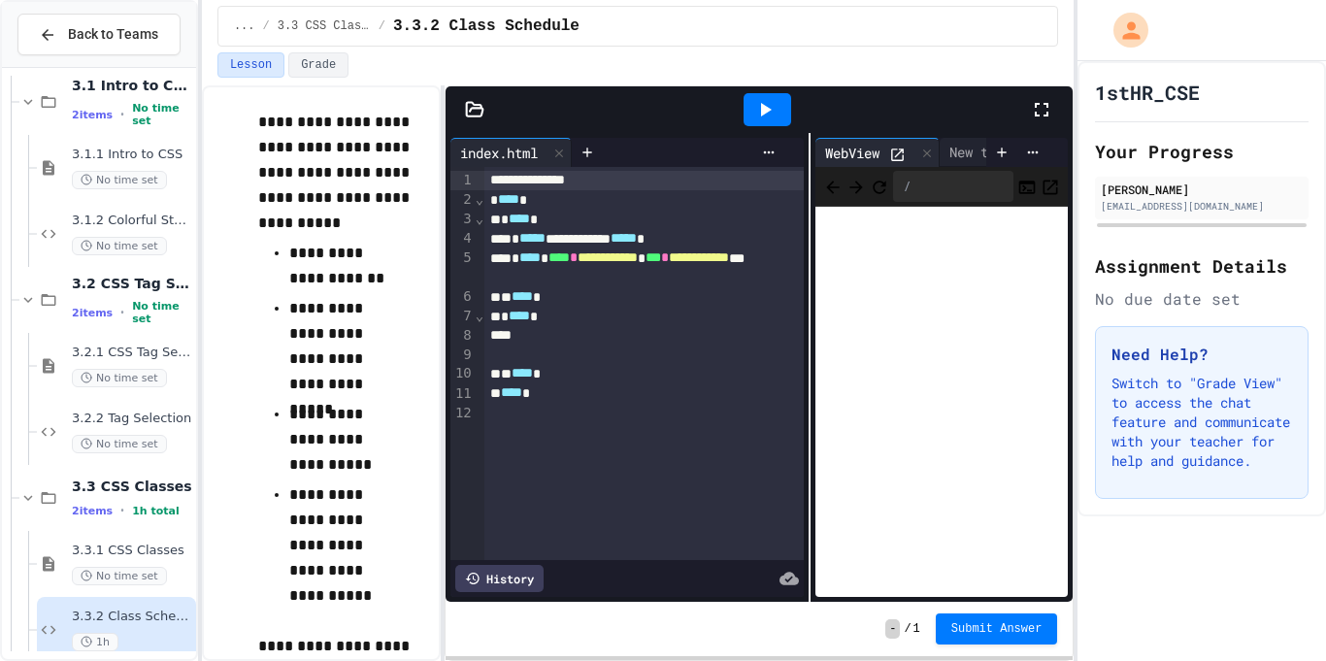
click at [465, 110] on icon at bounding box center [474, 109] width 19 height 19
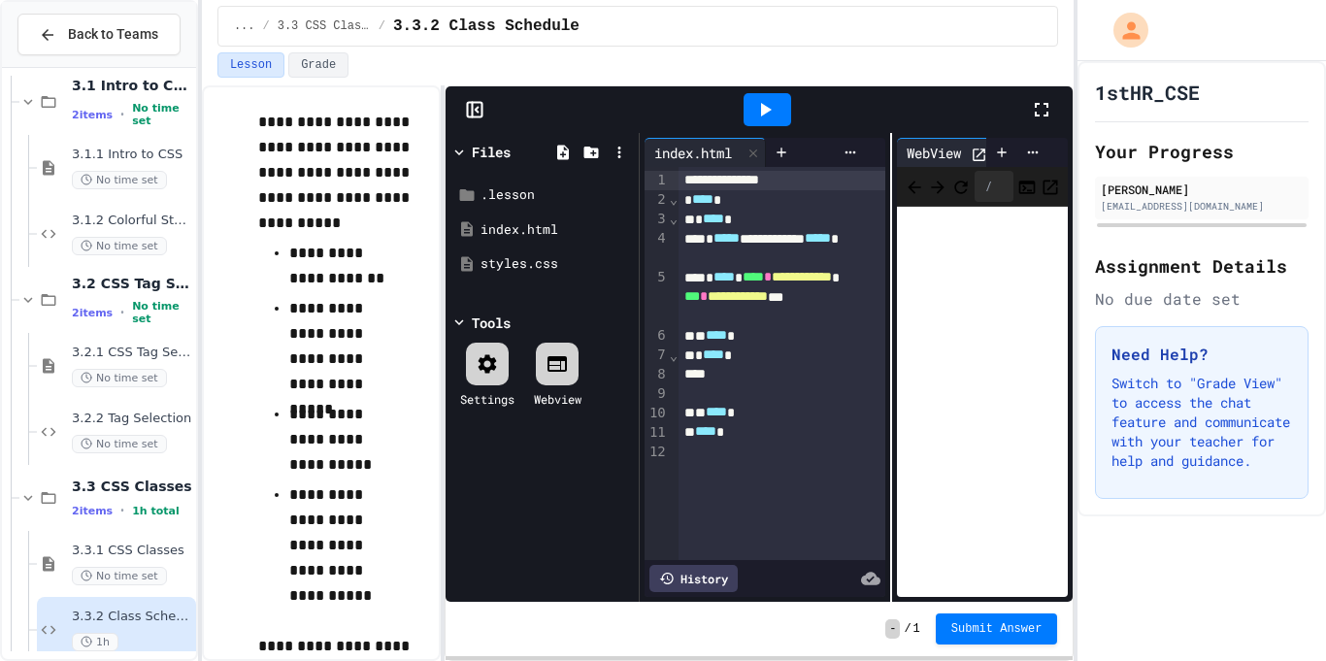
click at [465, 110] on icon at bounding box center [474, 109] width 19 height 19
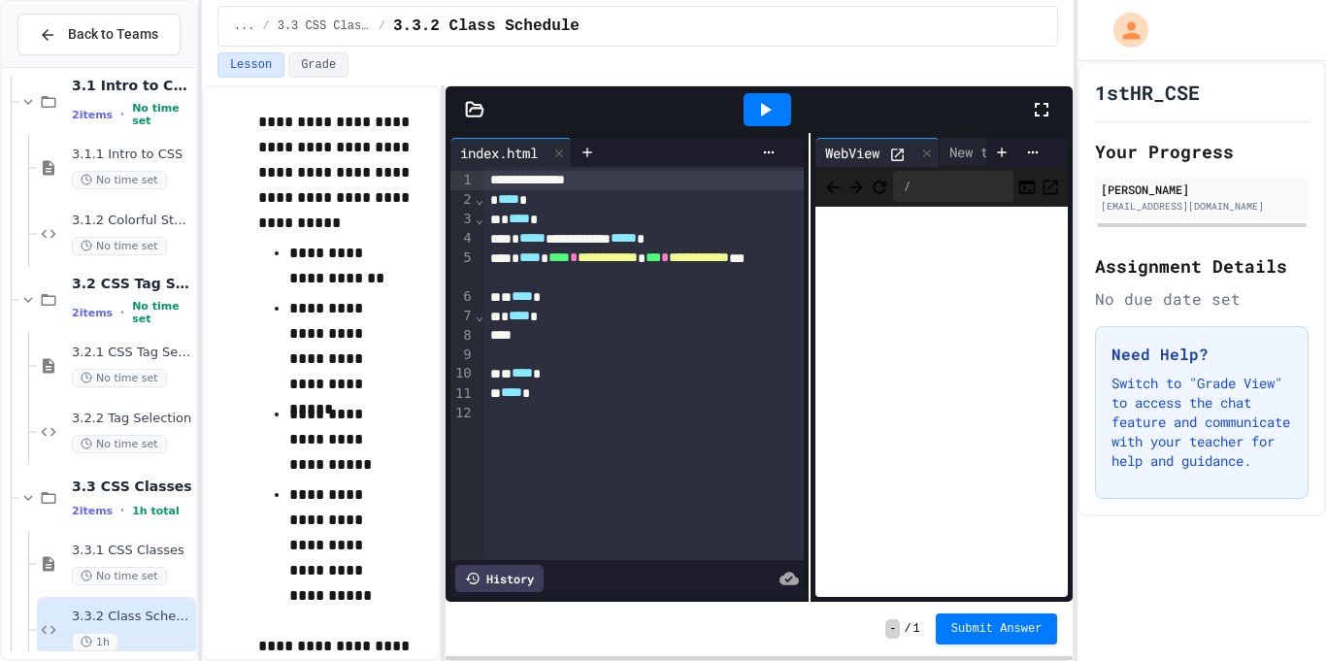
click at [480, 108] on icon at bounding box center [475, 109] width 17 height 14
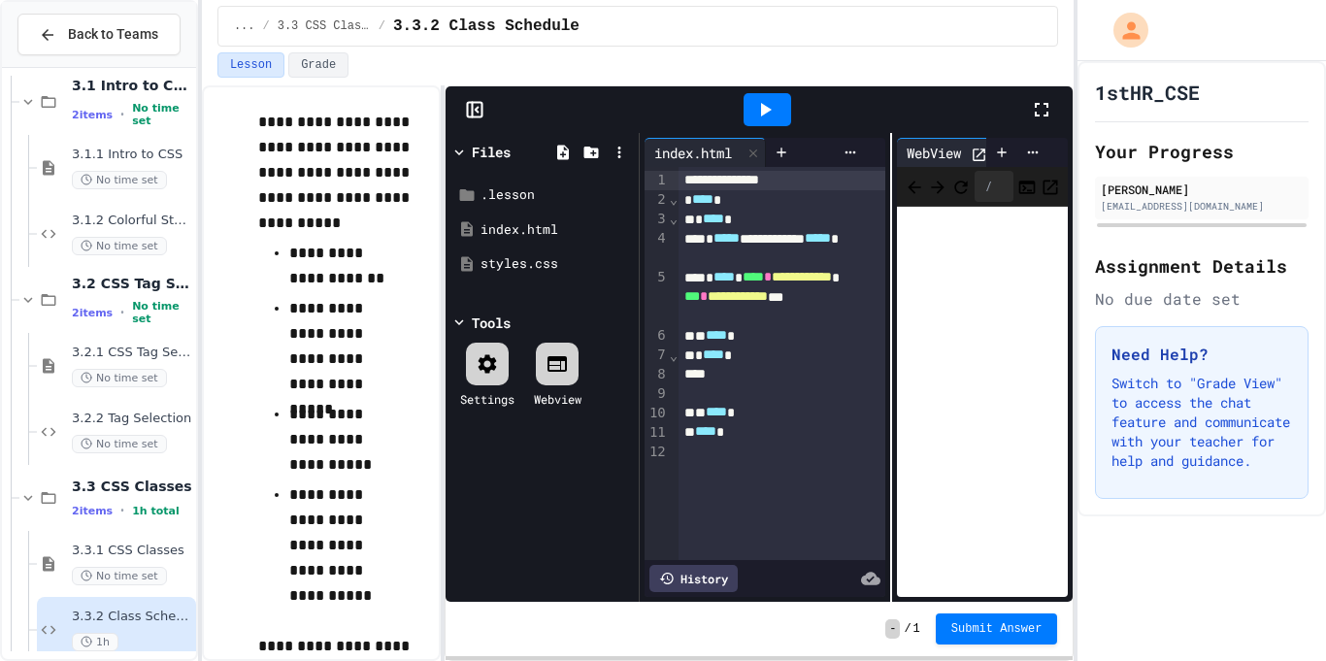
click at [612, 109] on div at bounding box center [767, 109] width 527 height 52
click at [470, 103] on rect at bounding box center [474, 110] width 15 height 15
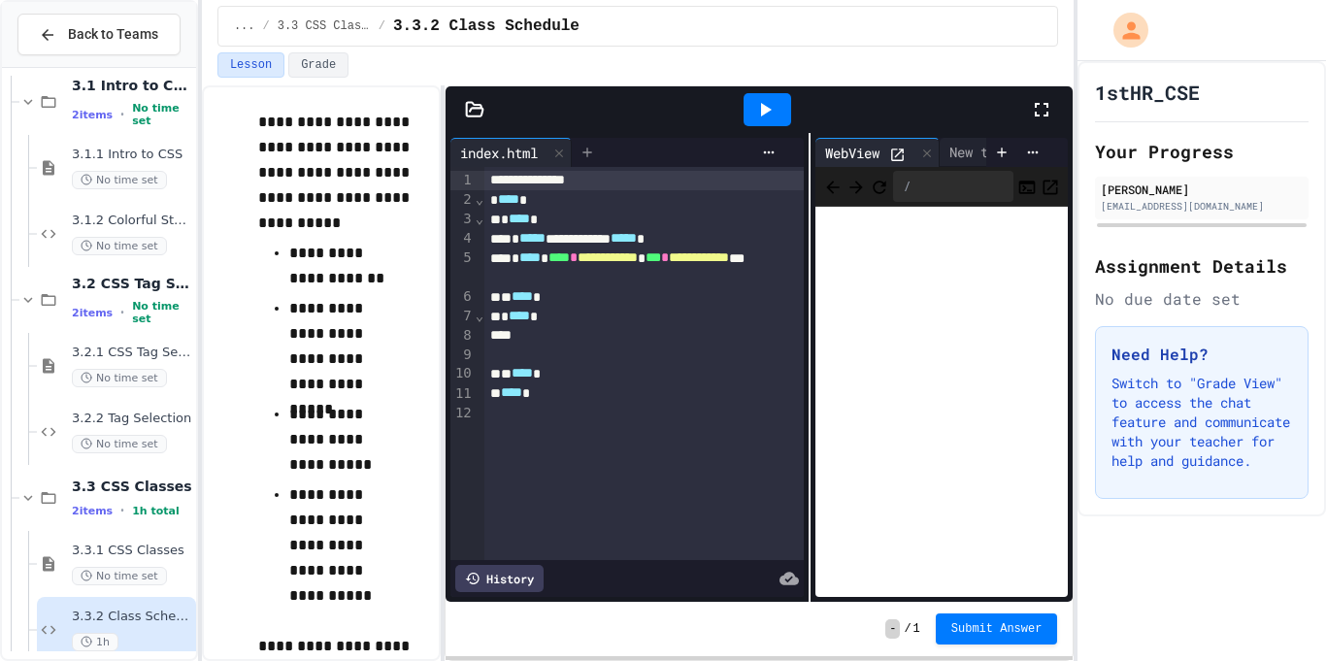
click at [595, 155] on icon at bounding box center [588, 153] width 16 height 16
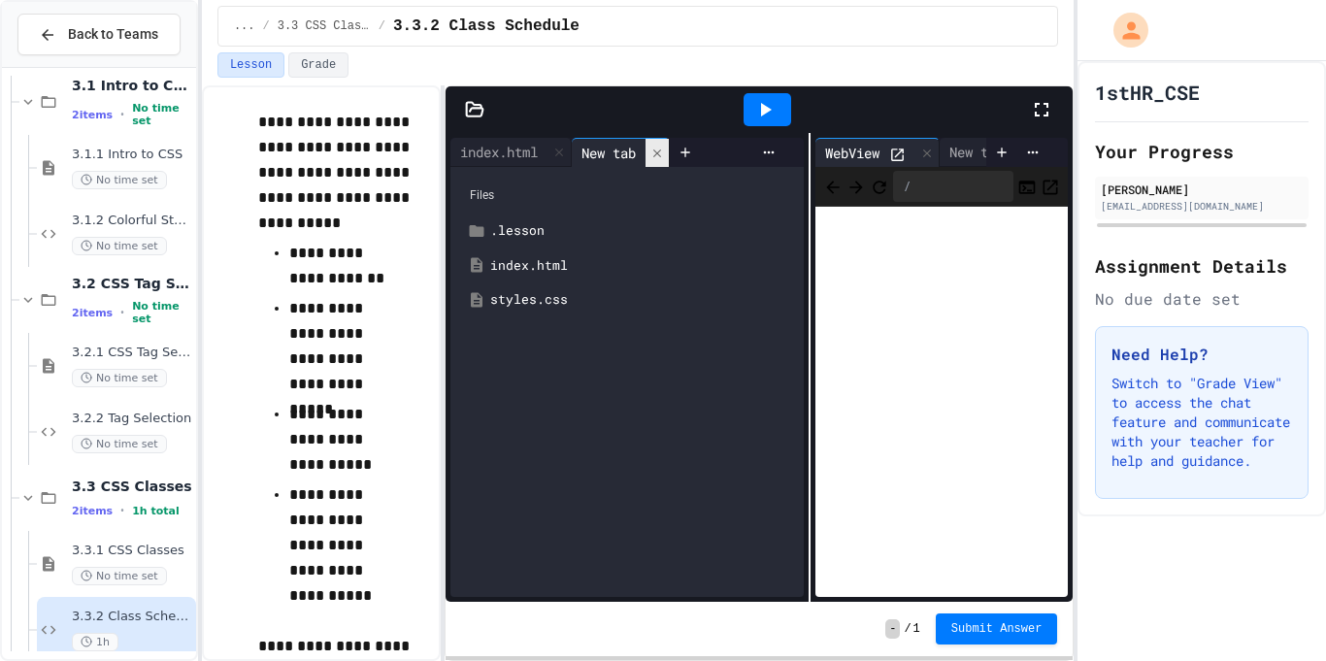
click at [663, 155] on icon at bounding box center [657, 154] width 14 height 14
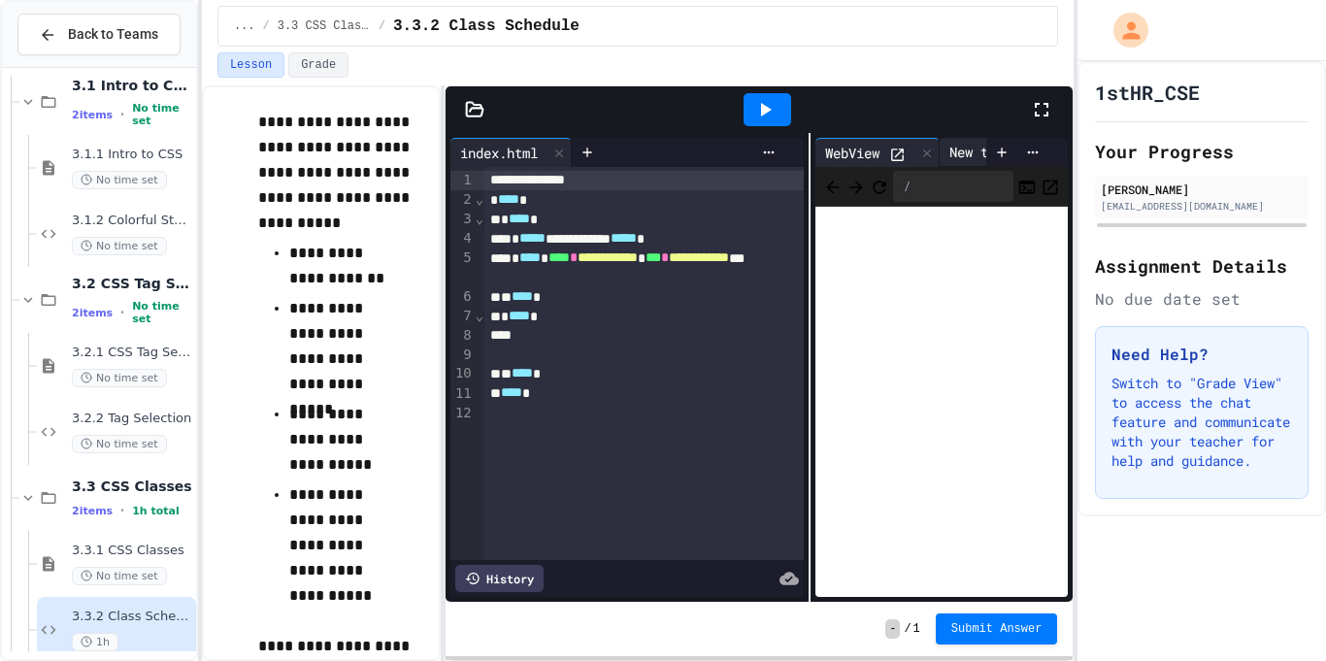
click at [975, 150] on div "New tab" at bounding box center [977, 152] width 74 height 20
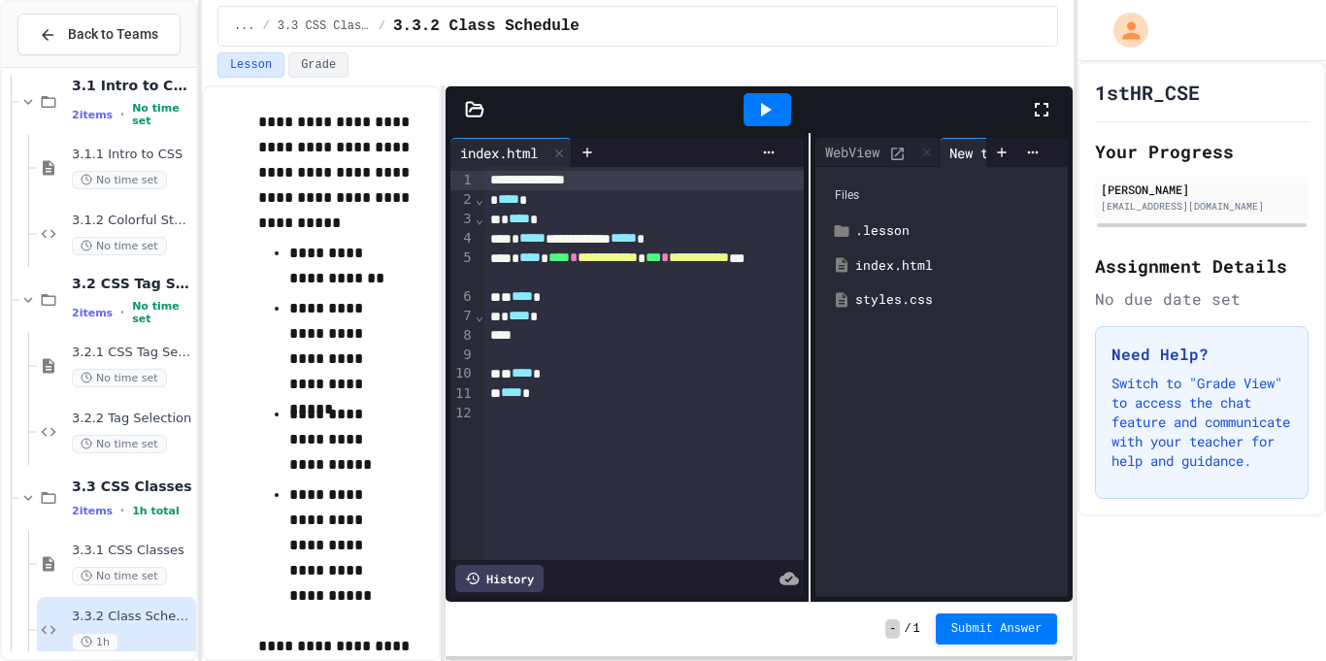
click at [841, 192] on div "Files" at bounding box center [941, 195] width 233 height 37
click at [886, 233] on div ".lesson" at bounding box center [955, 230] width 201 height 19
click at [897, 236] on div ".lesson" at bounding box center [955, 230] width 201 height 19
click at [918, 301] on div "styles.css" at bounding box center [955, 299] width 201 height 19
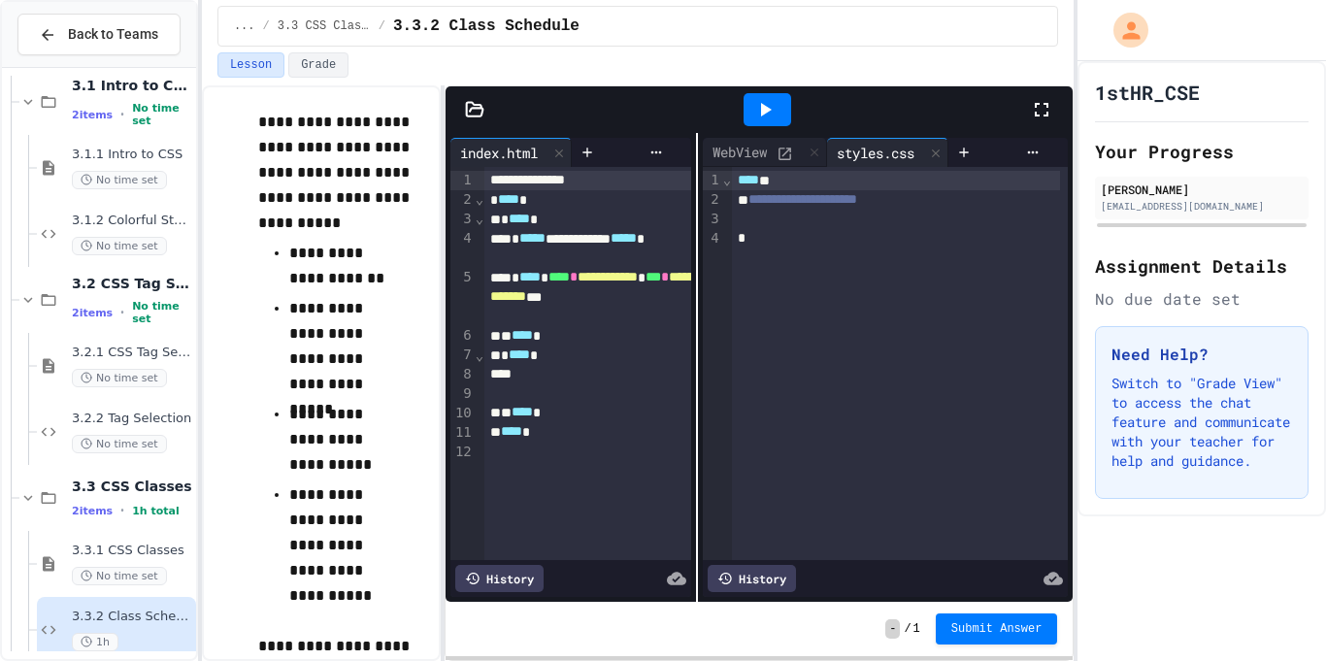
click at [685, 168] on div "**********" at bounding box center [760, 367] width 628 height 469
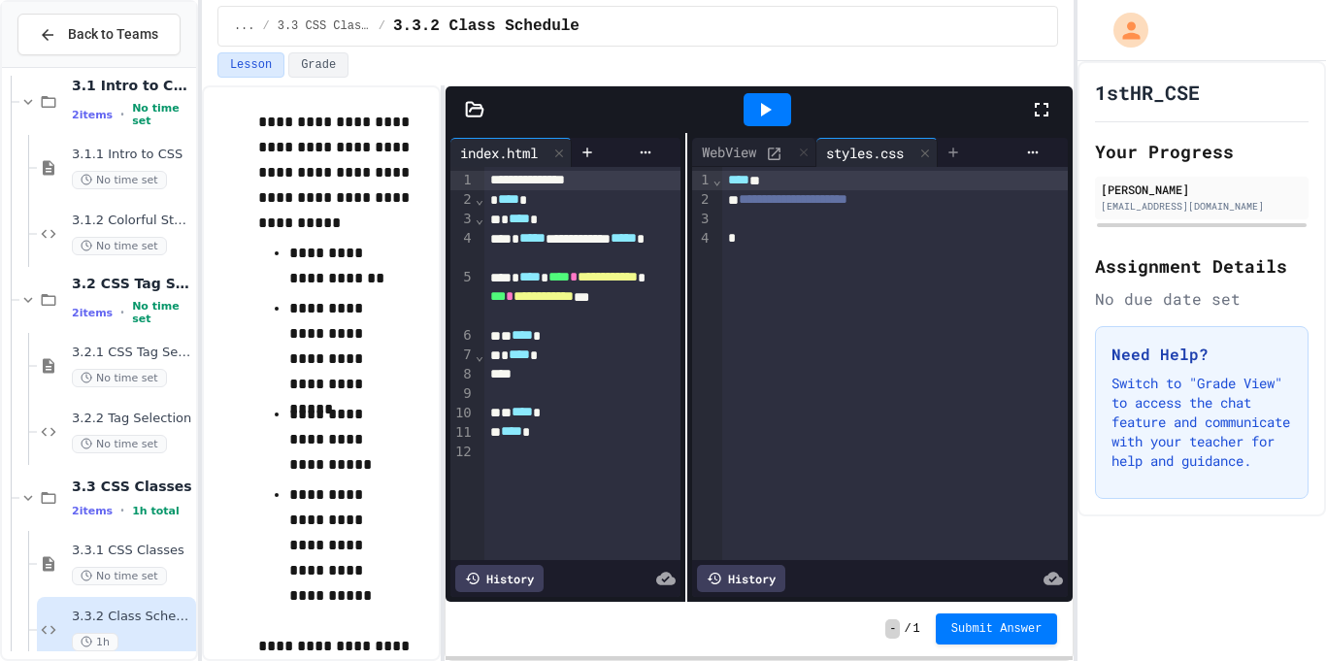
click at [961, 145] on icon at bounding box center [954, 153] width 16 height 16
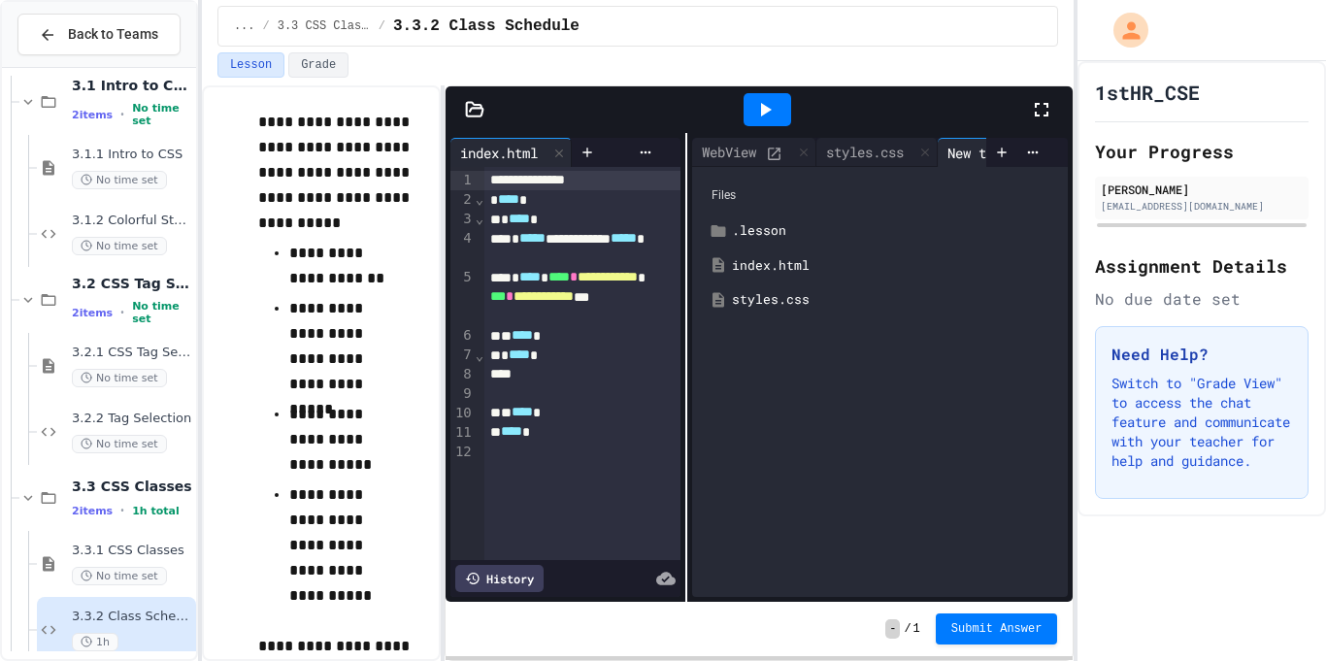
click at [867, 299] on div "styles.css" at bounding box center [894, 299] width 324 height 19
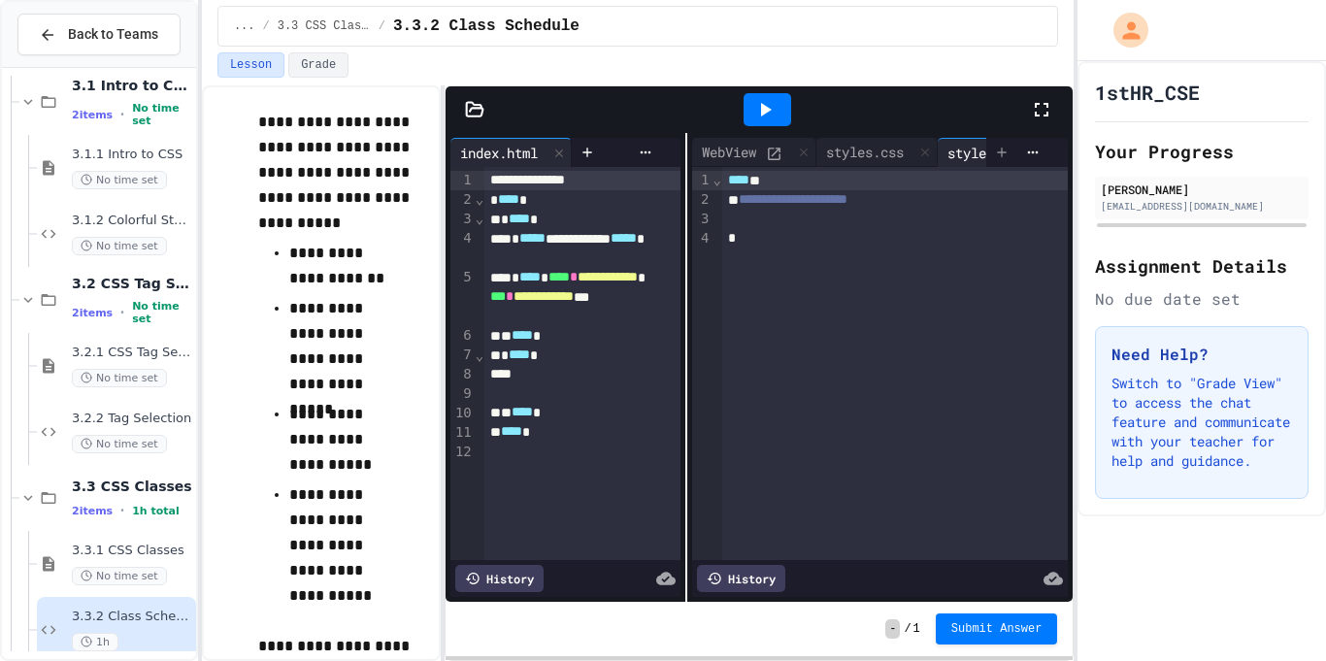
click at [1009, 141] on div at bounding box center [1001, 152] width 31 height 29
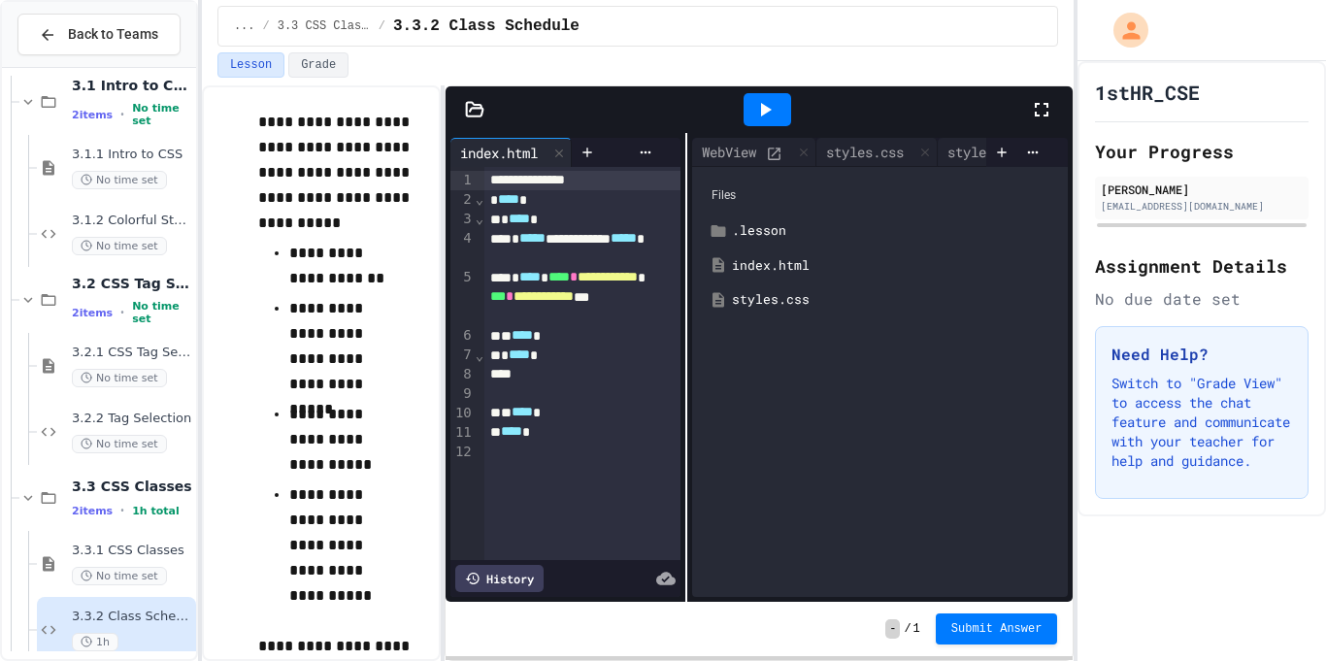
click at [890, 300] on div "styles.css" at bounding box center [894, 299] width 324 height 19
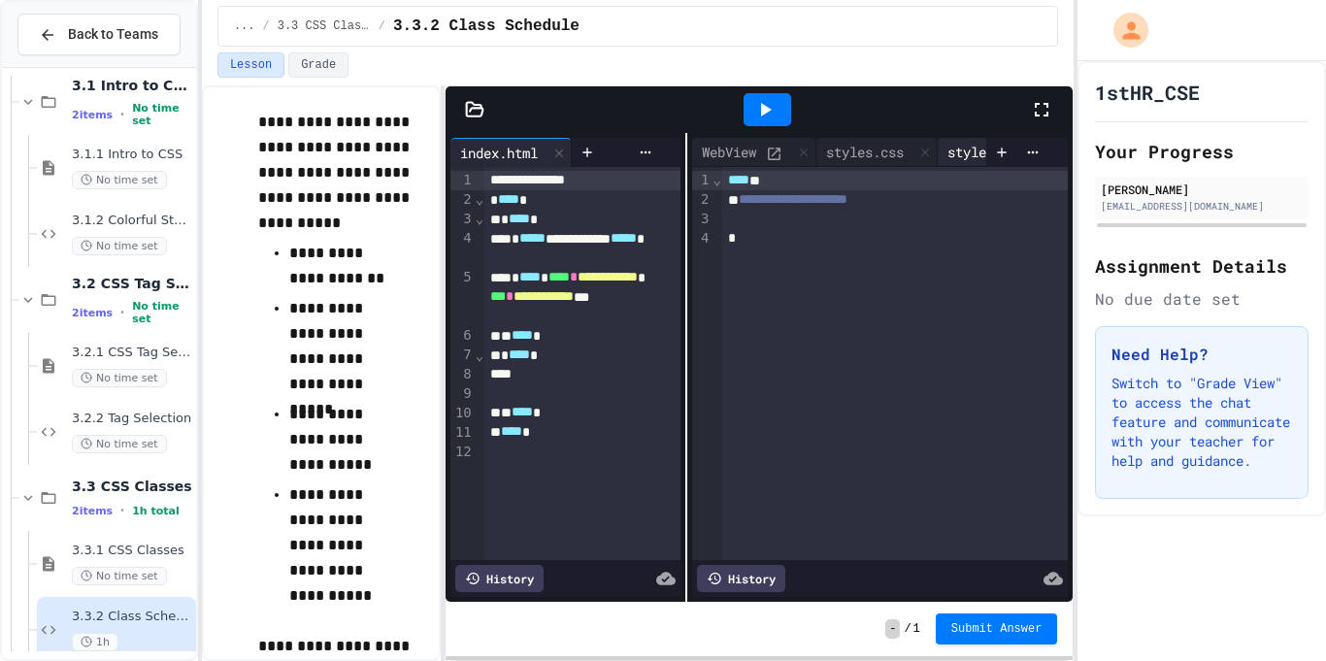
click at [966, 150] on div "styles.css" at bounding box center [986, 152] width 97 height 20
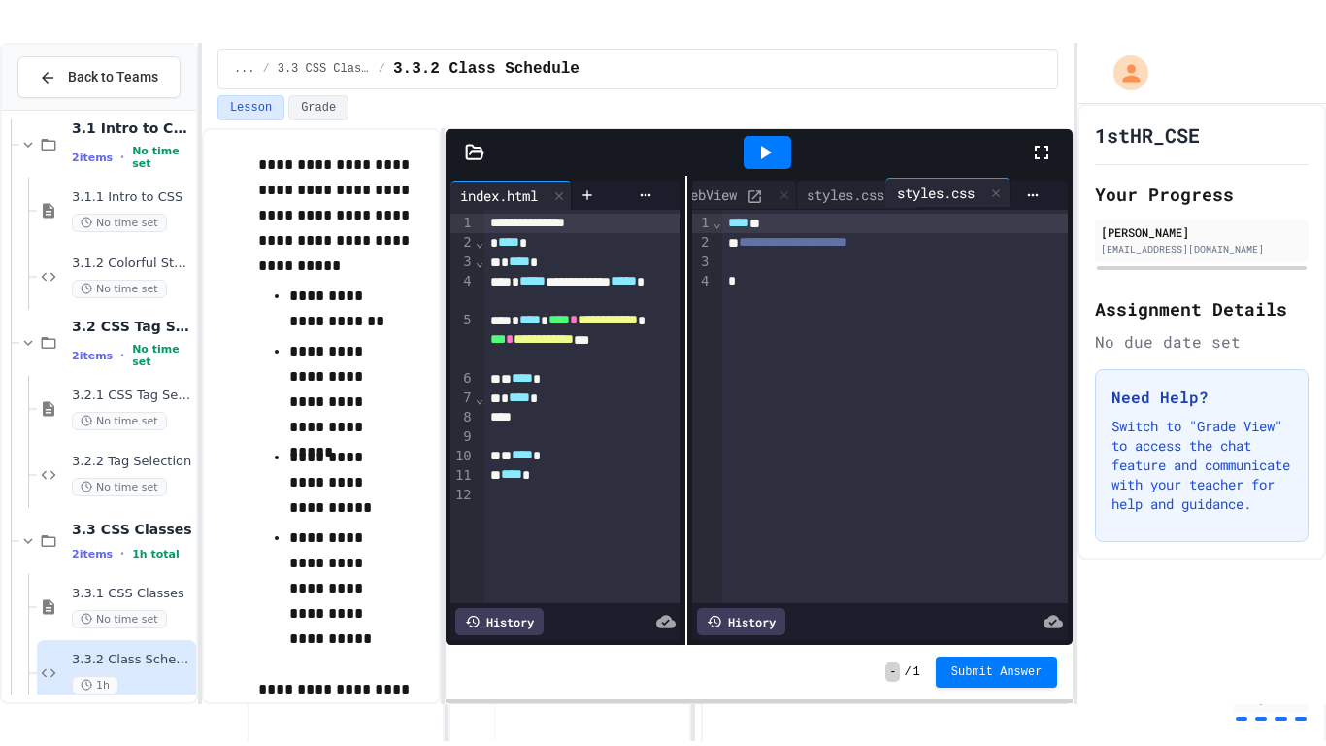
scroll to position [0, 22]
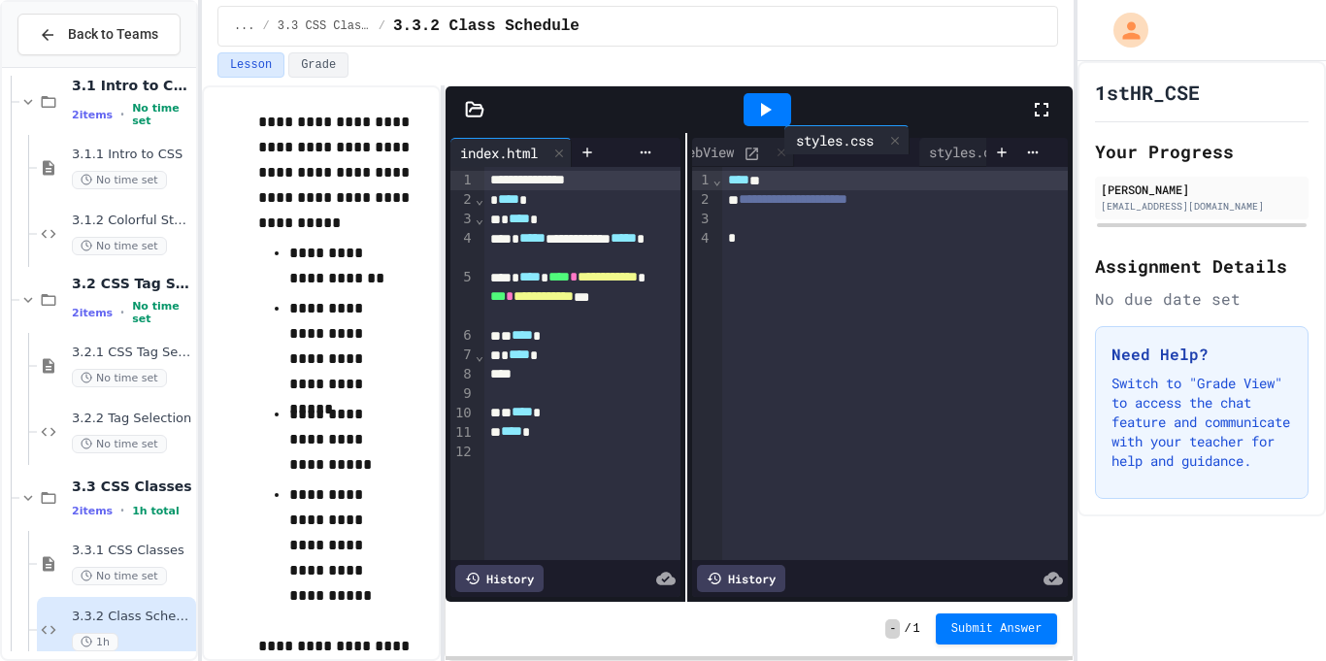
drag, startPoint x: 966, startPoint y: 150, endPoint x: 811, endPoint y: 141, distance: 155.6
click at [811, 141] on div "WebView styles.css styles.css styles.css" at bounding box center [839, 152] width 294 height 29
click at [1051, 106] on icon at bounding box center [1041, 109] width 23 height 23
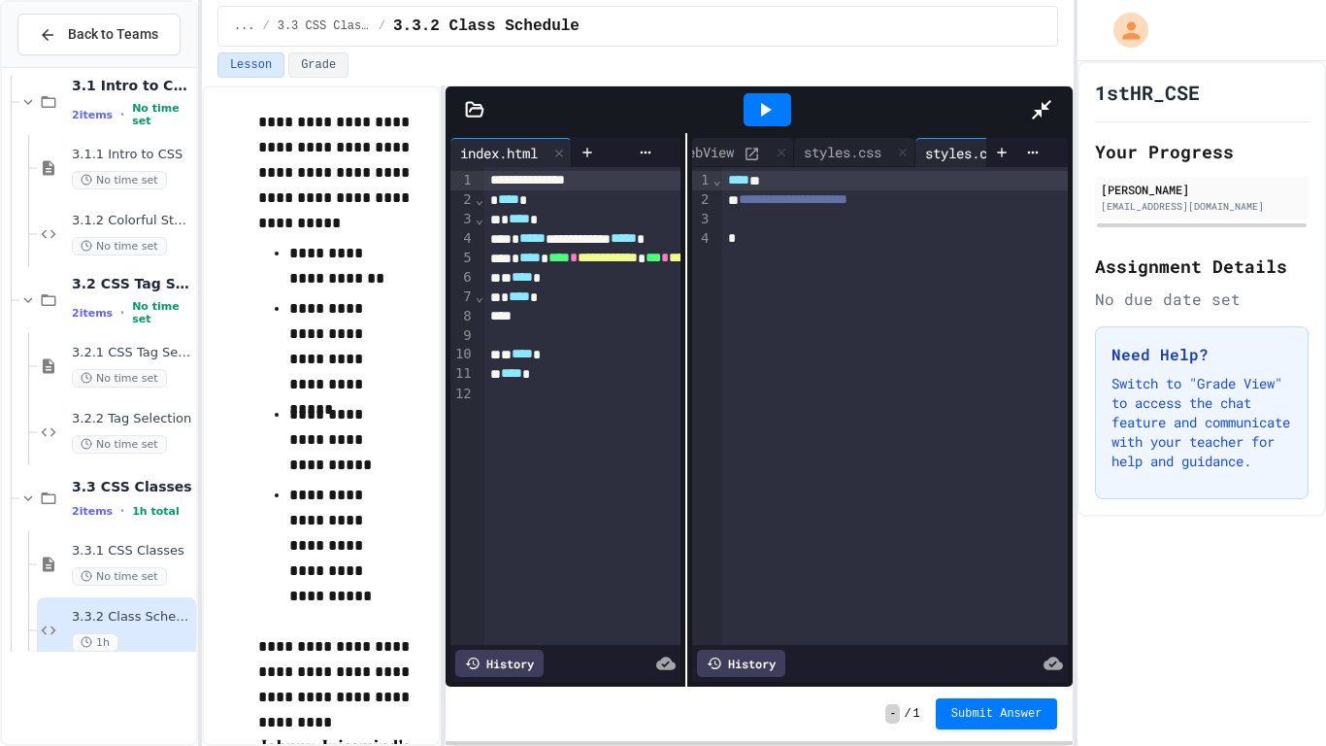
scroll to position [0, 0]
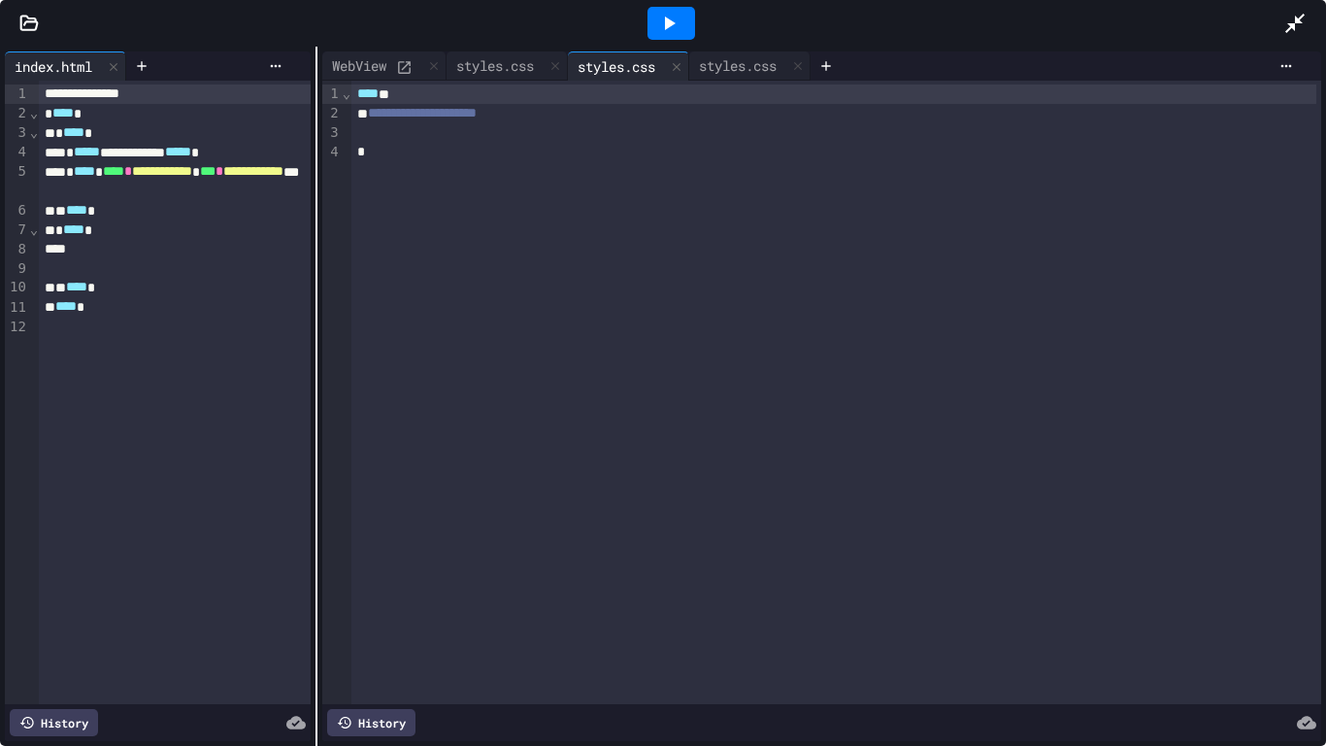
click at [315, 269] on div "**********" at bounding box center [663, 396] width 1326 height 699
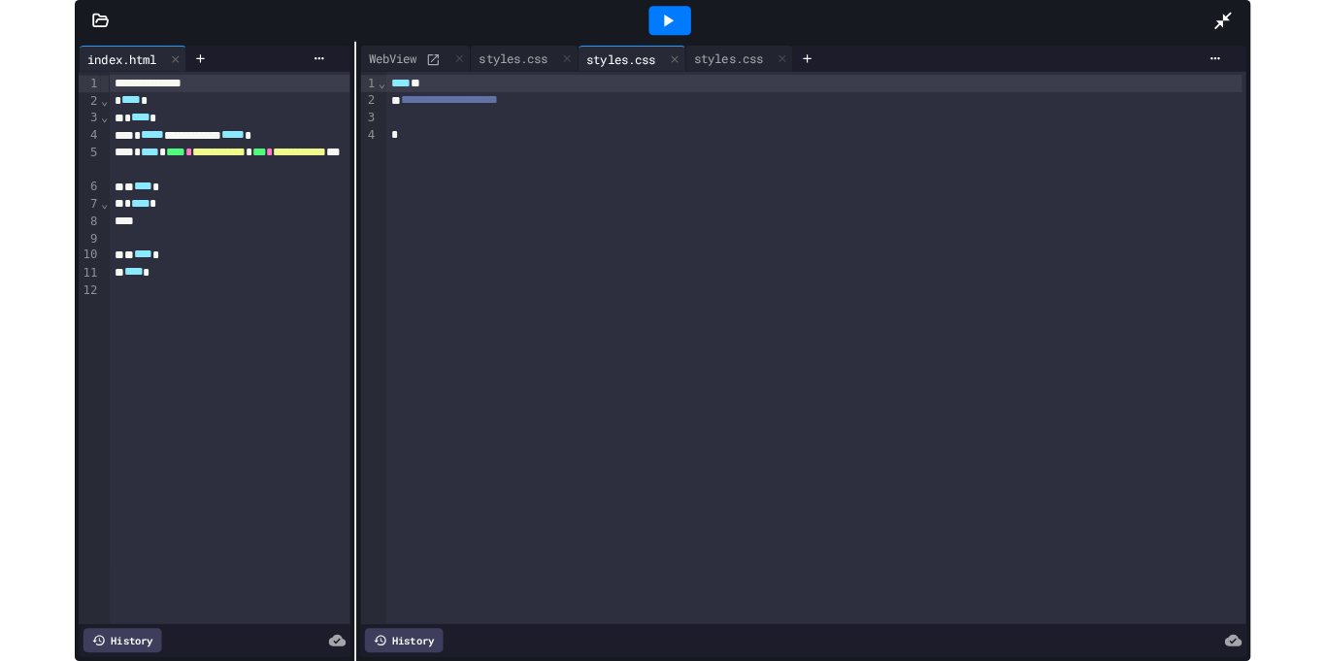
scroll to position [2202, 0]
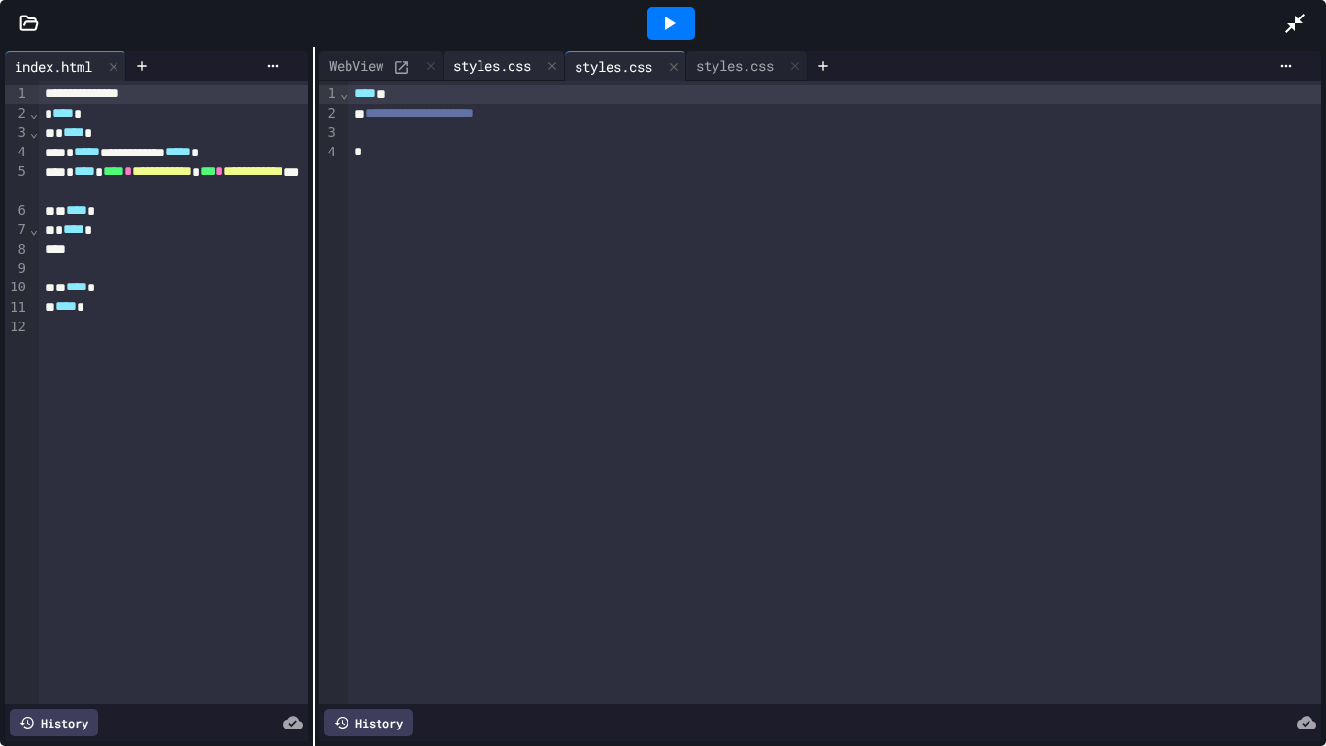
click at [485, 71] on div "styles.css" at bounding box center [492, 65] width 97 height 20
click at [559, 68] on icon at bounding box center [553, 67] width 14 height 14
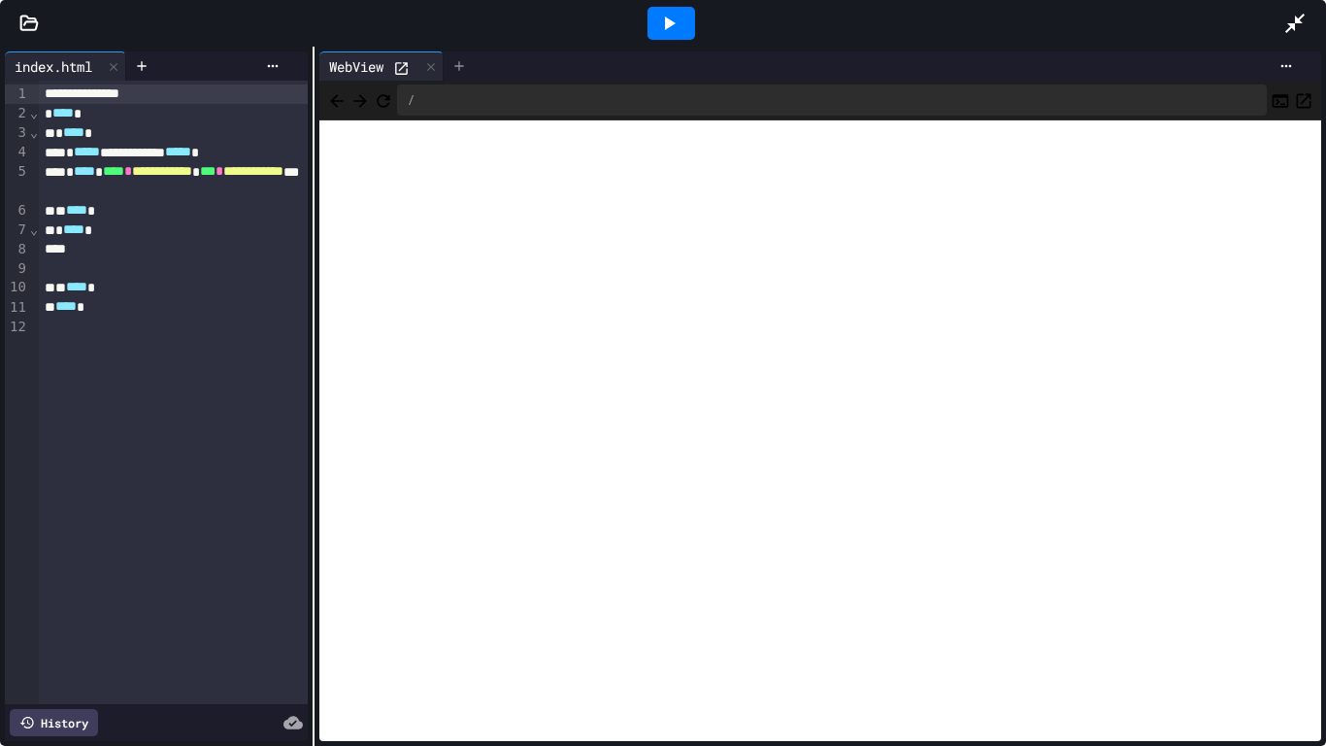
click at [467, 66] on icon at bounding box center [459, 66] width 16 height 16
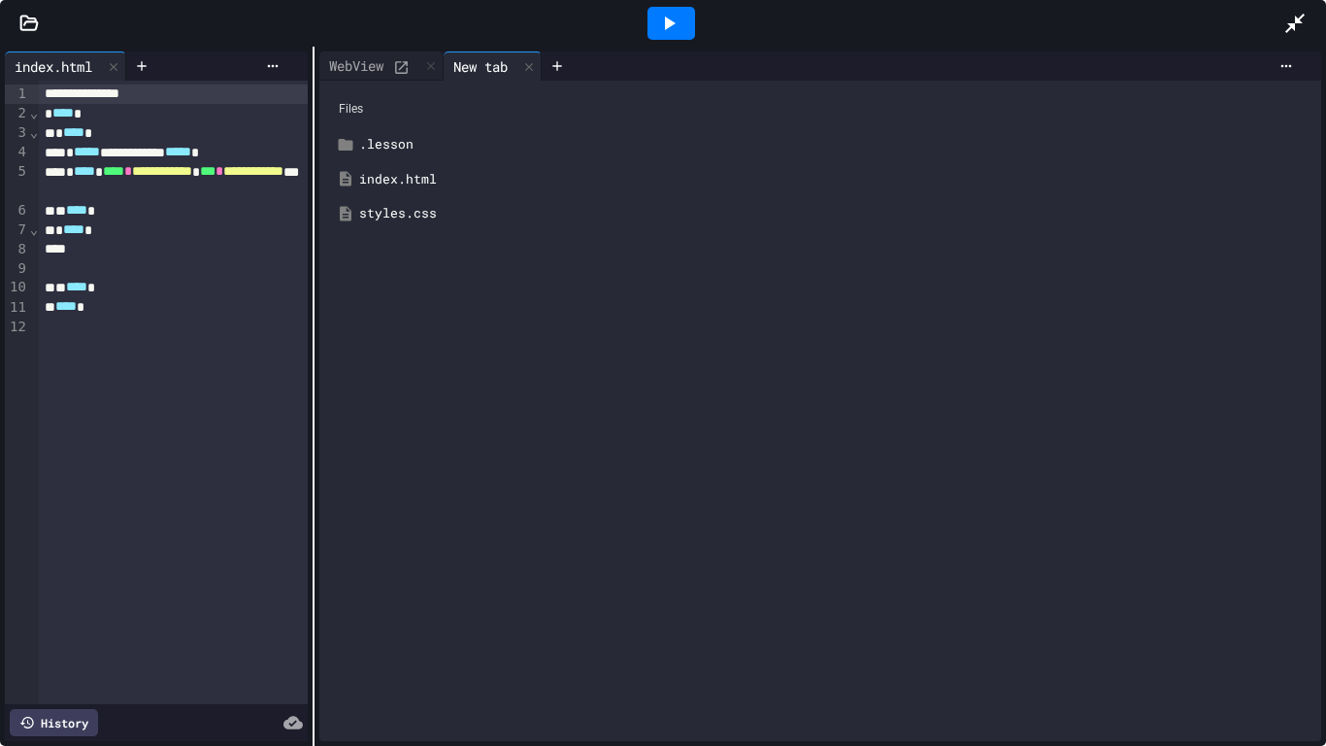
click at [467, 212] on div "styles.css" at bounding box center [834, 213] width 950 height 19
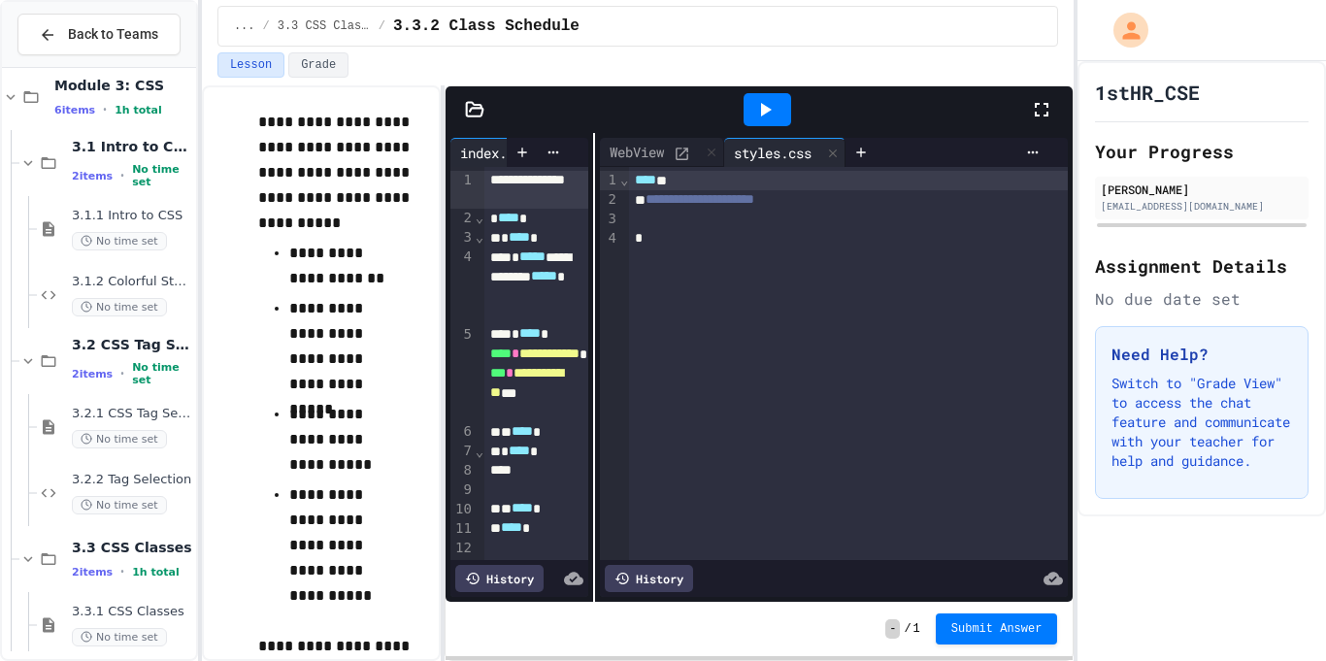
click at [1052, 108] on icon at bounding box center [1041, 109] width 23 height 23
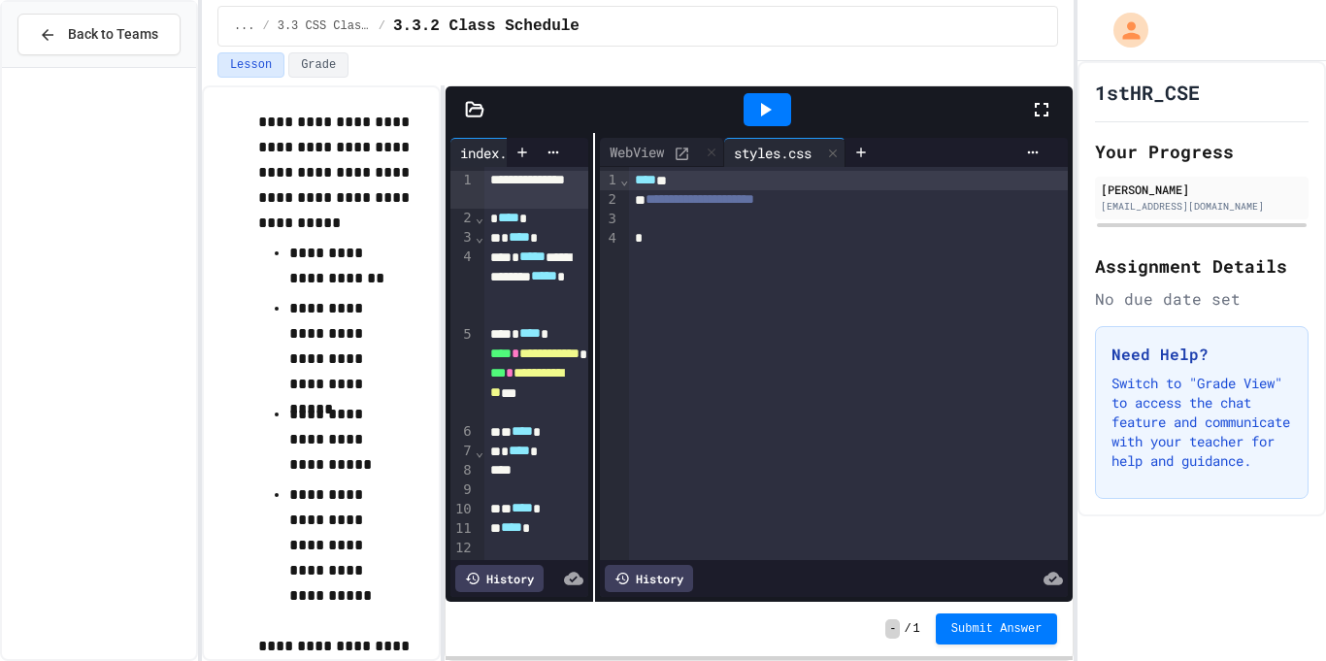
scroll to position [0, 0]
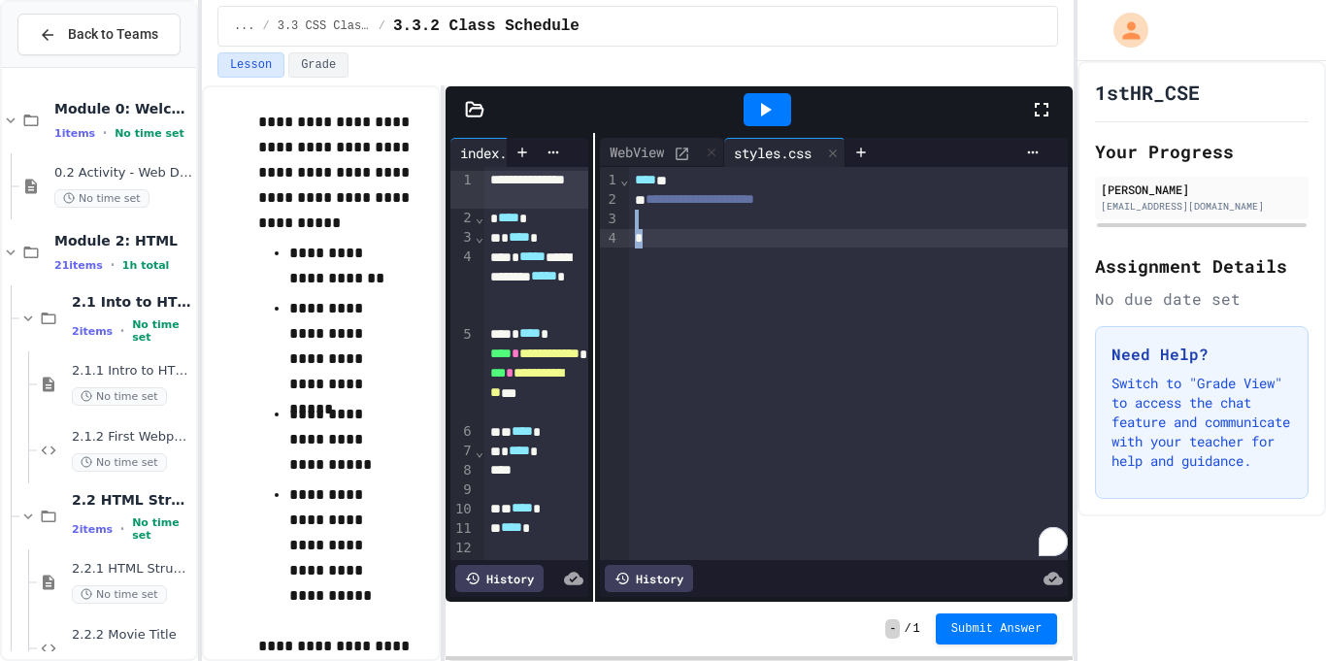
drag, startPoint x: 843, startPoint y: 194, endPoint x: 640, endPoint y: 270, distance: 216.6
click at [640, 270] on div "**********" at bounding box center [848, 363] width 439 height 393
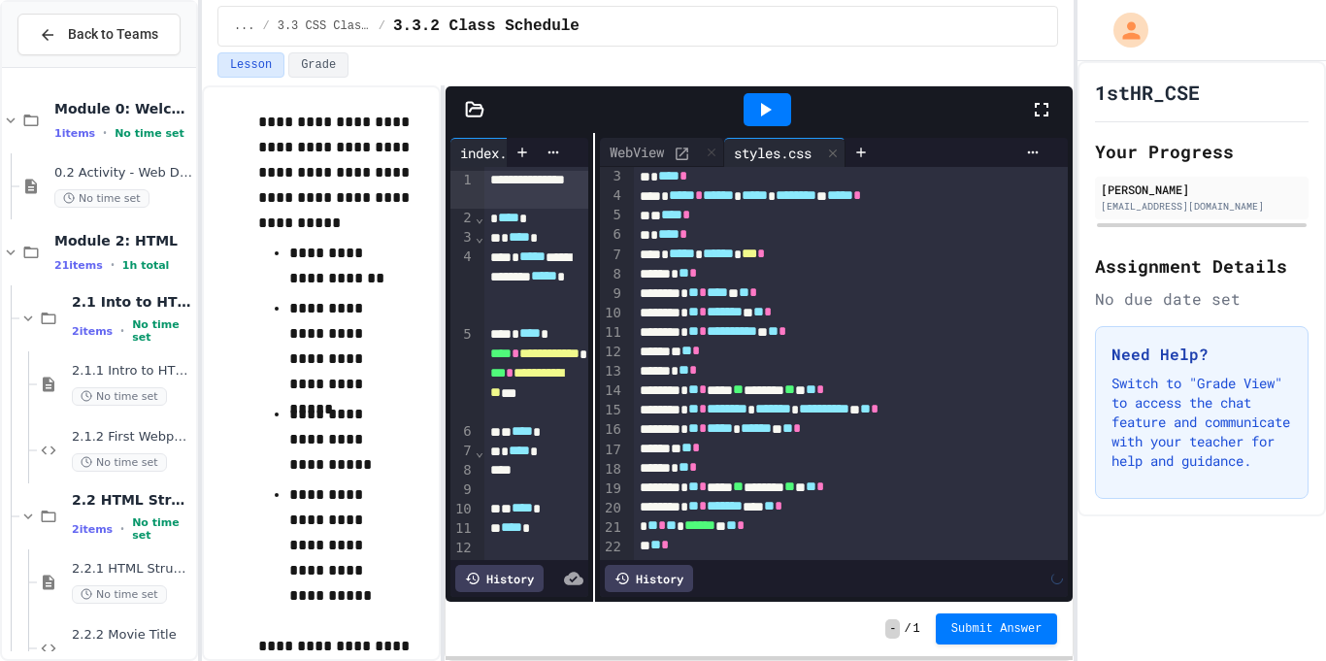
scroll to position [550, 0]
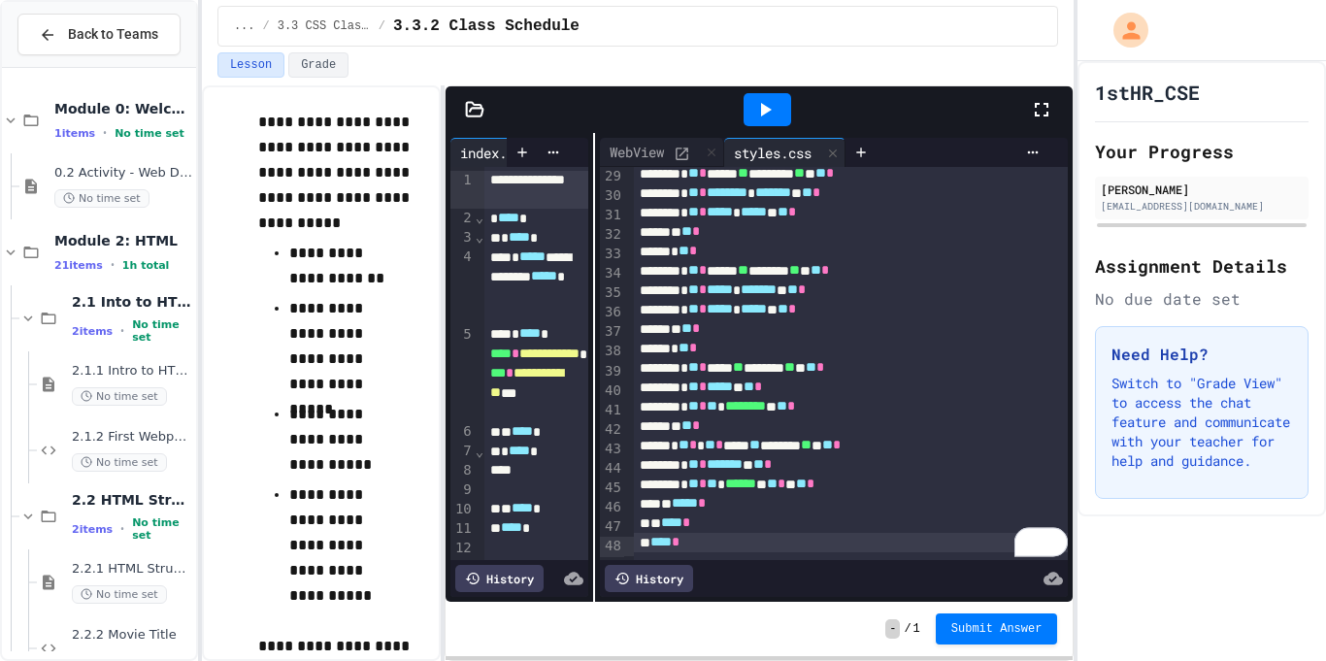
click at [756, 140] on div "styles.css" at bounding box center [784, 152] width 121 height 29
click at [764, 118] on icon at bounding box center [764, 109] width 23 height 23
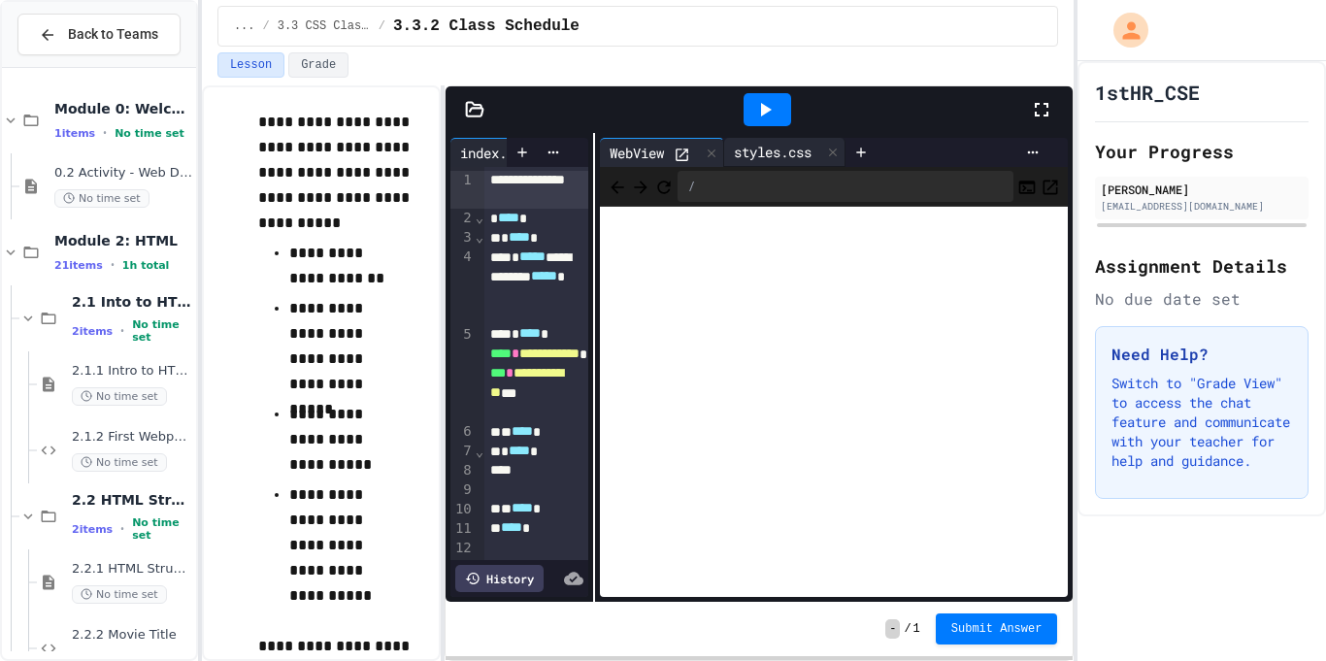
click at [776, 156] on div "styles.css" at bounding box center [772, 152] width 97 height 20
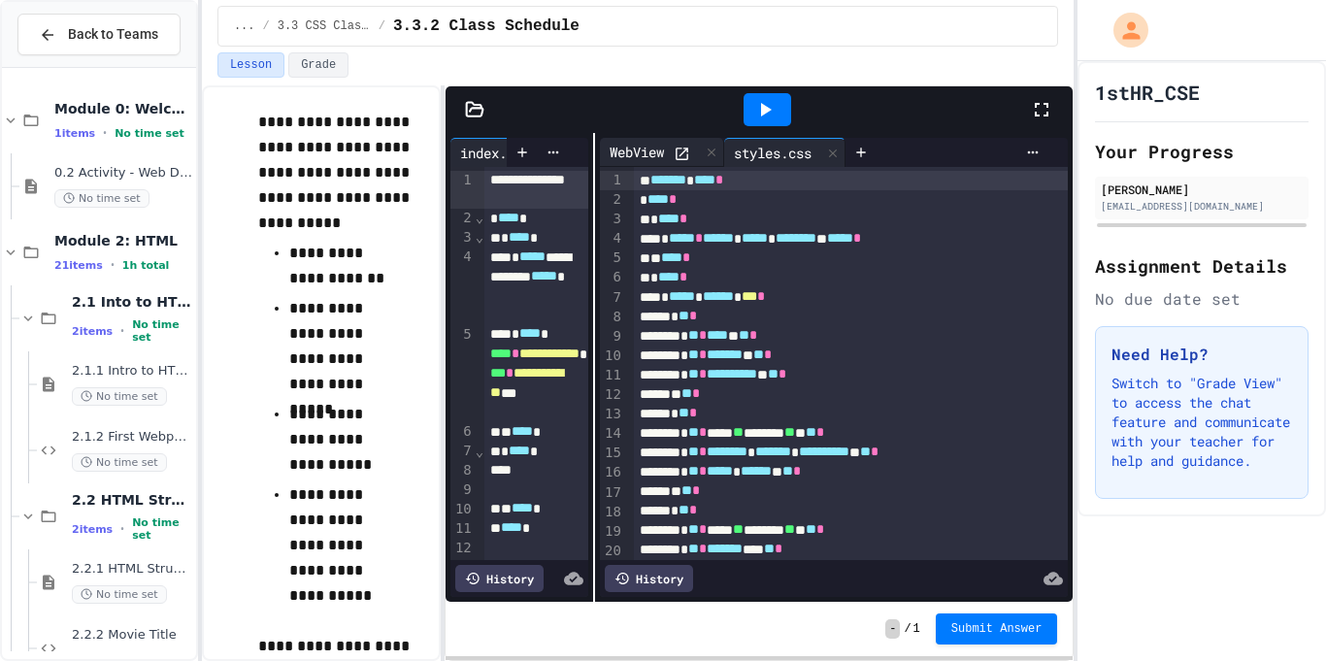
click at [659, 145] on div "WebView" at bounding box center [637, 152] width 74 height 20
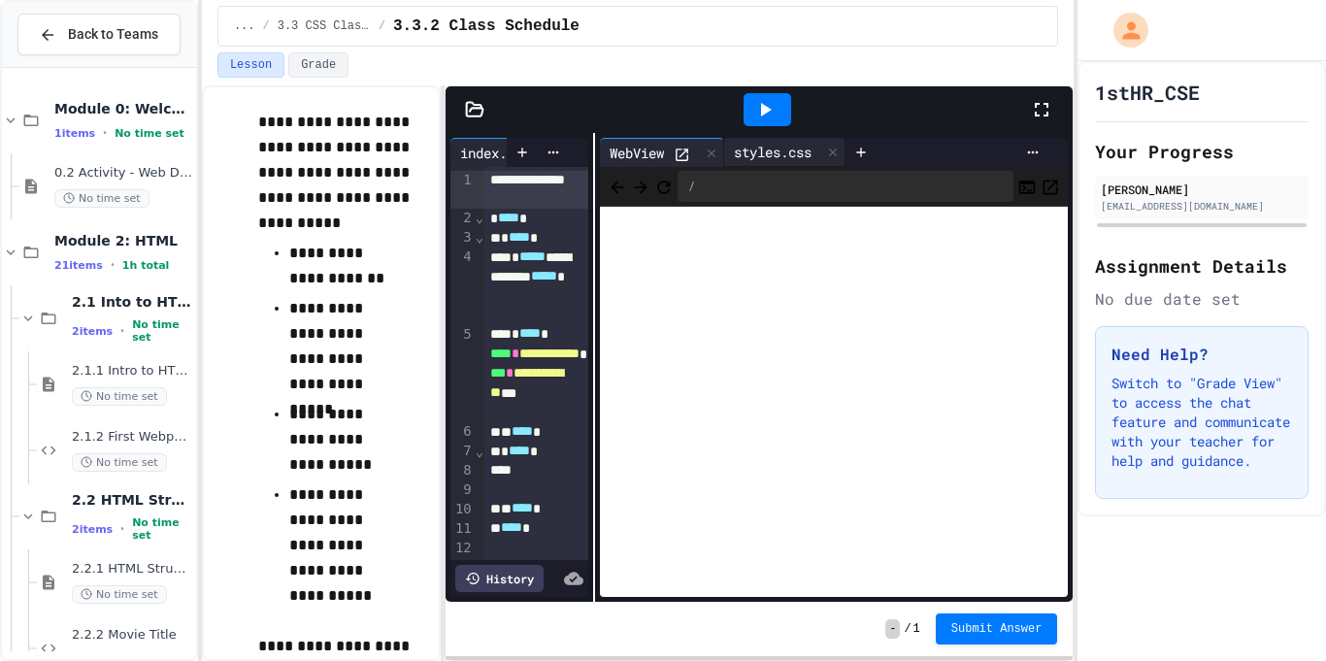
click at [778, 145] on div "styles.css" at bounding box center [772, 152] width 97 height 20
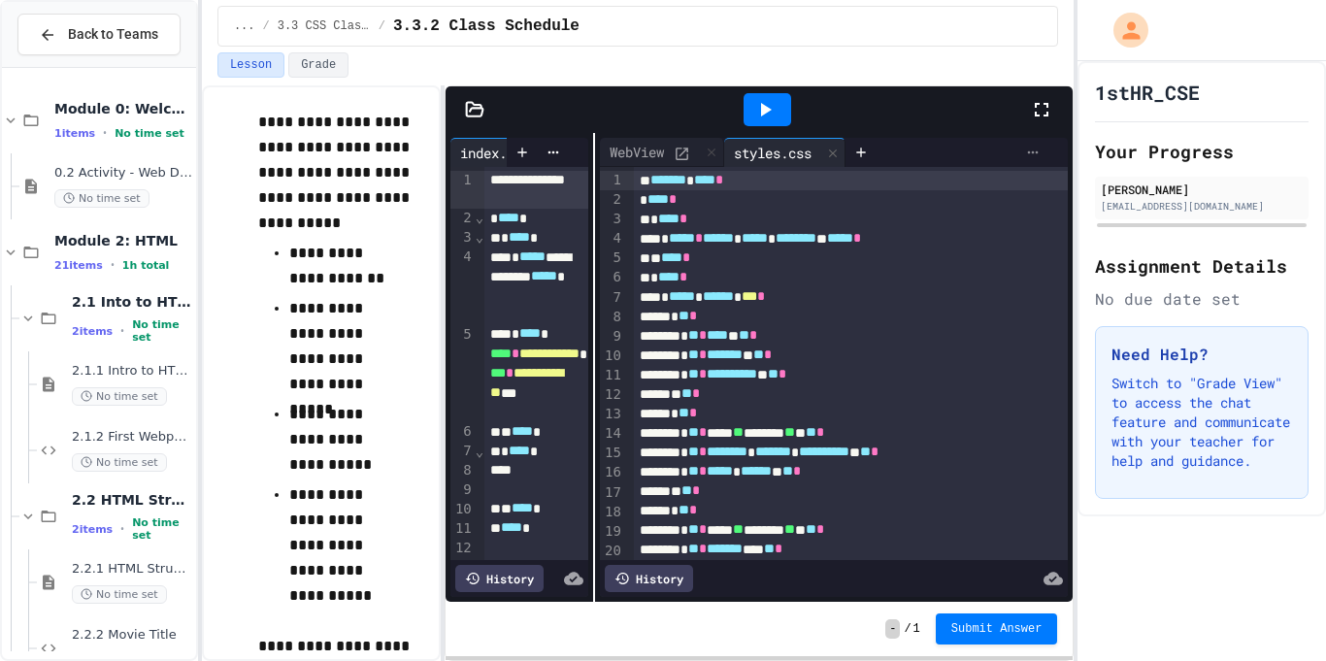
click at [1027, 147] on icon at bounding box center [1033, 153] width 16 height 16
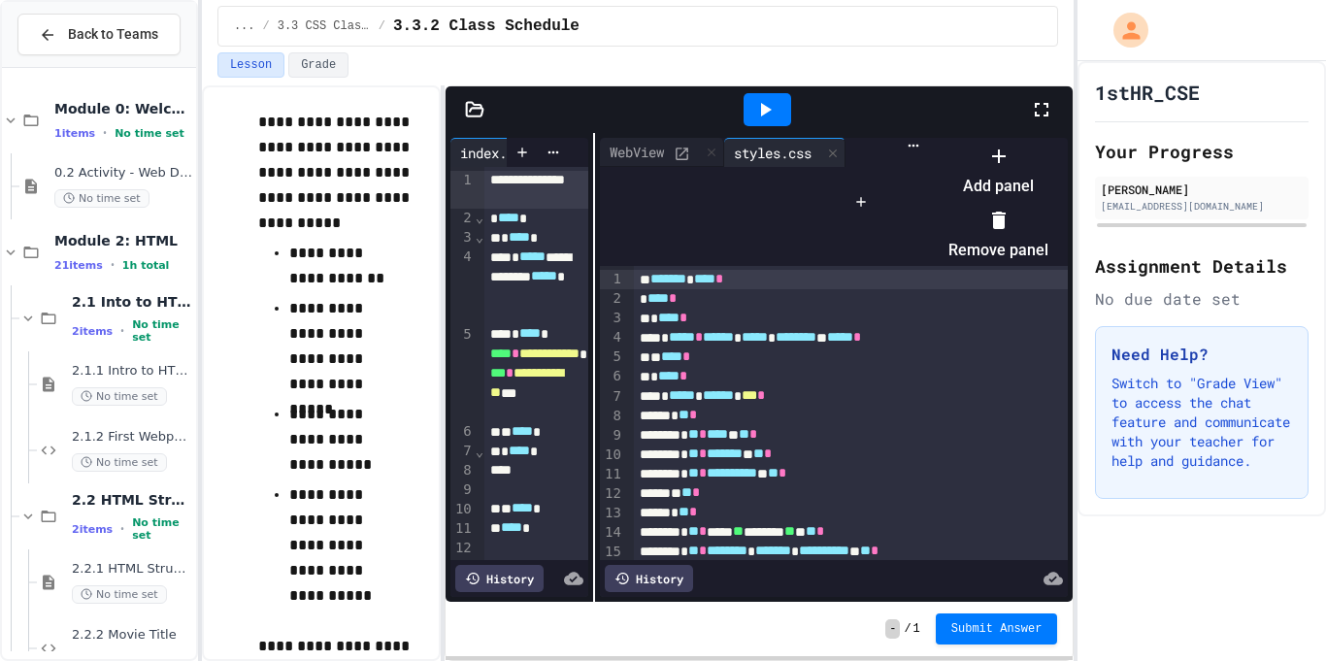
click at [1048, 183] on li "Add panel" at bounding box center [998, 171] width 100 height 62
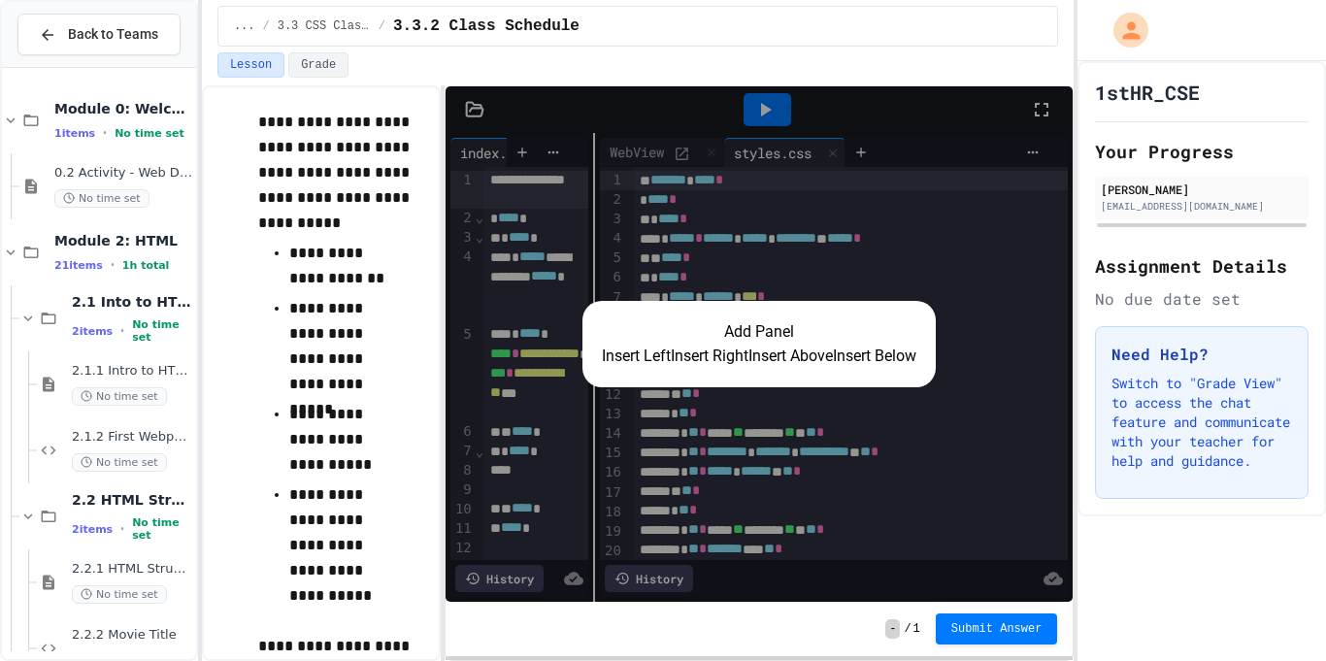
click at [937, 156] on div "Add Panel Insert Left Insert Right Insert Above Insert Below" at bounding box center [760, 343] width 628 height 515
click at [764, 320] on h2 "Add Panel" at bounding box center [759, 331] width 315 height 23
click at [938, 560] on div "Add Panel Insert Left Insert Right Insert Above Insert Below" at bounding box center [760, 343] width 628 height 515
click at [675, 355] on button "Insert Right" at bounding box center [710, 356] width 78 height 23
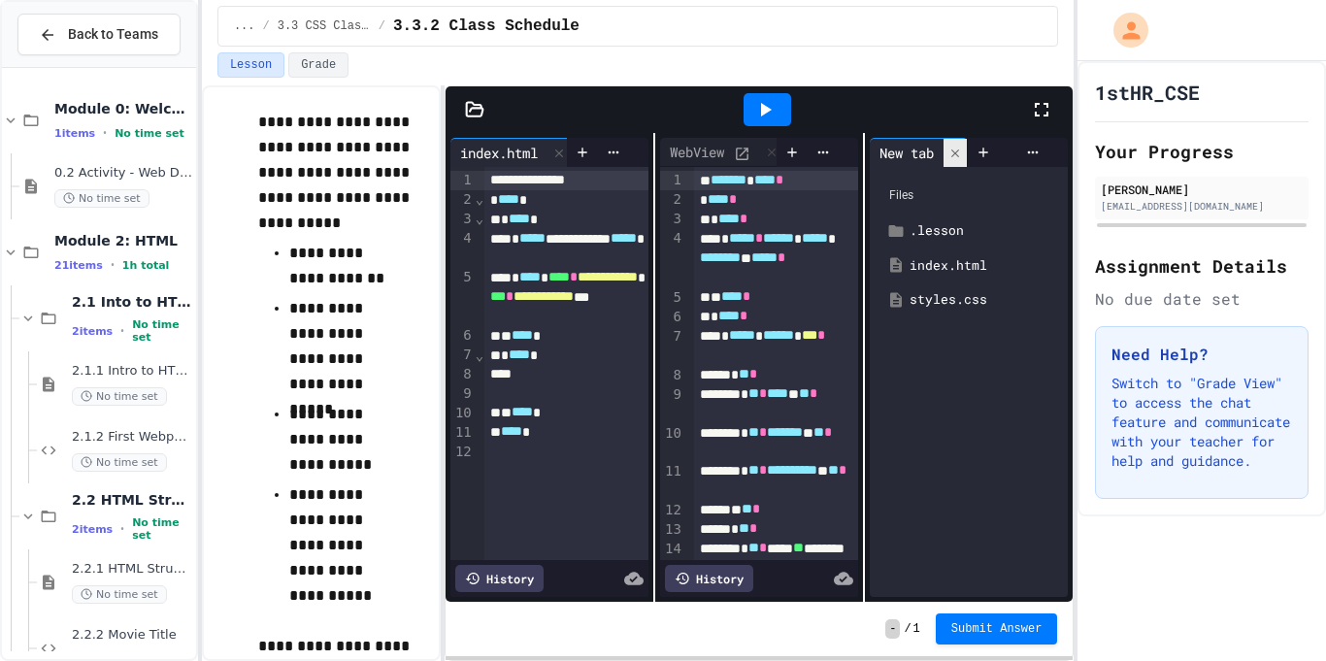
click at [955, 148] on icon at bounding box center [955, 154] width 14 height 14
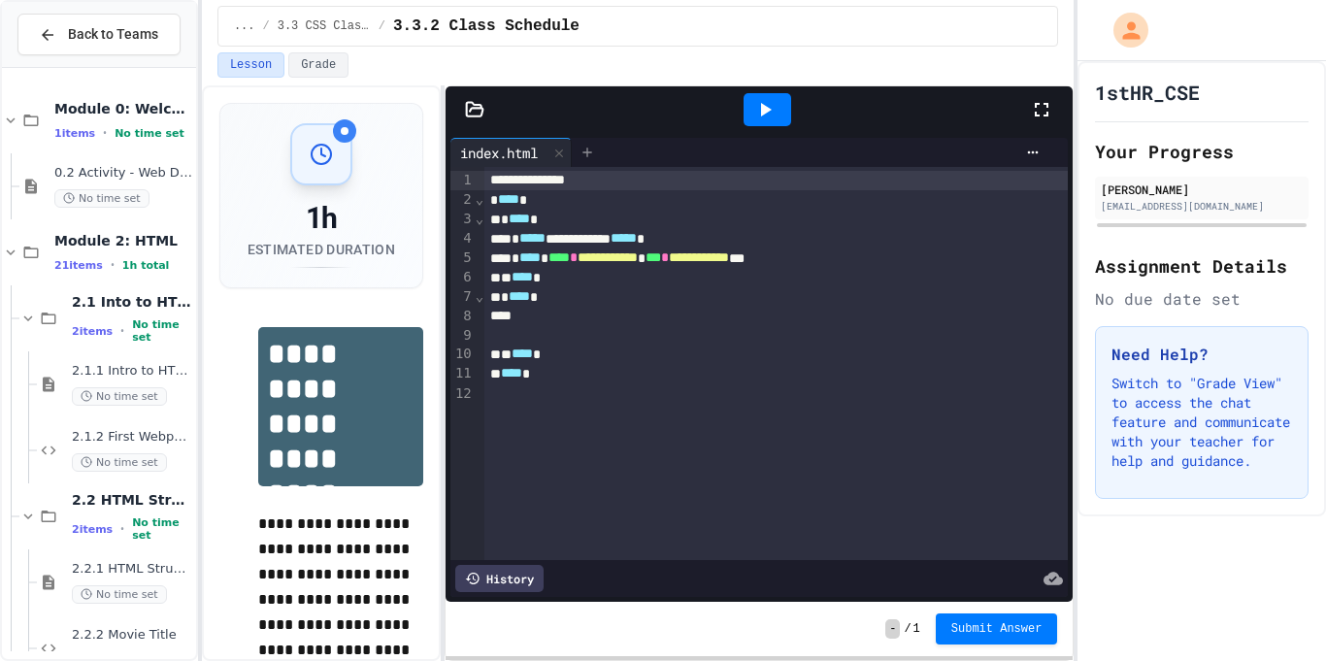
click at [588, 147] on icon at bounding box center [588, 153] width 16 height 16
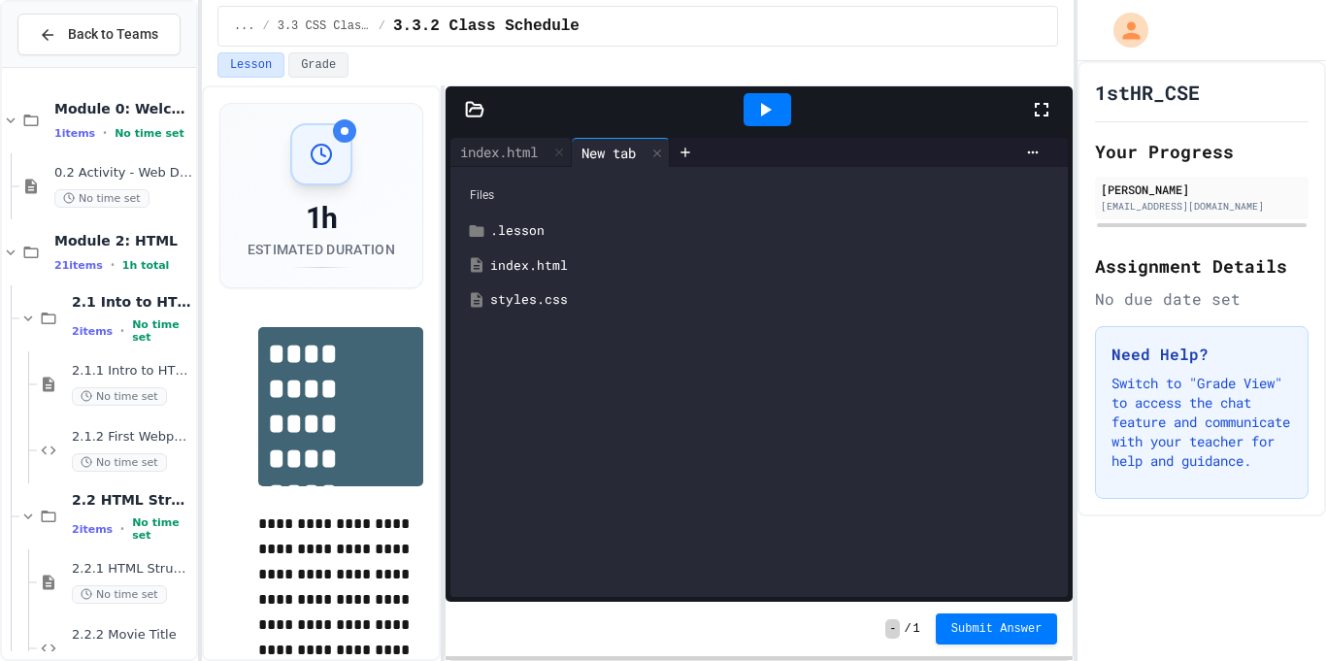
click at [557, 309] on div "styles.css" at bounding box center [759, 300] width 599 height 35
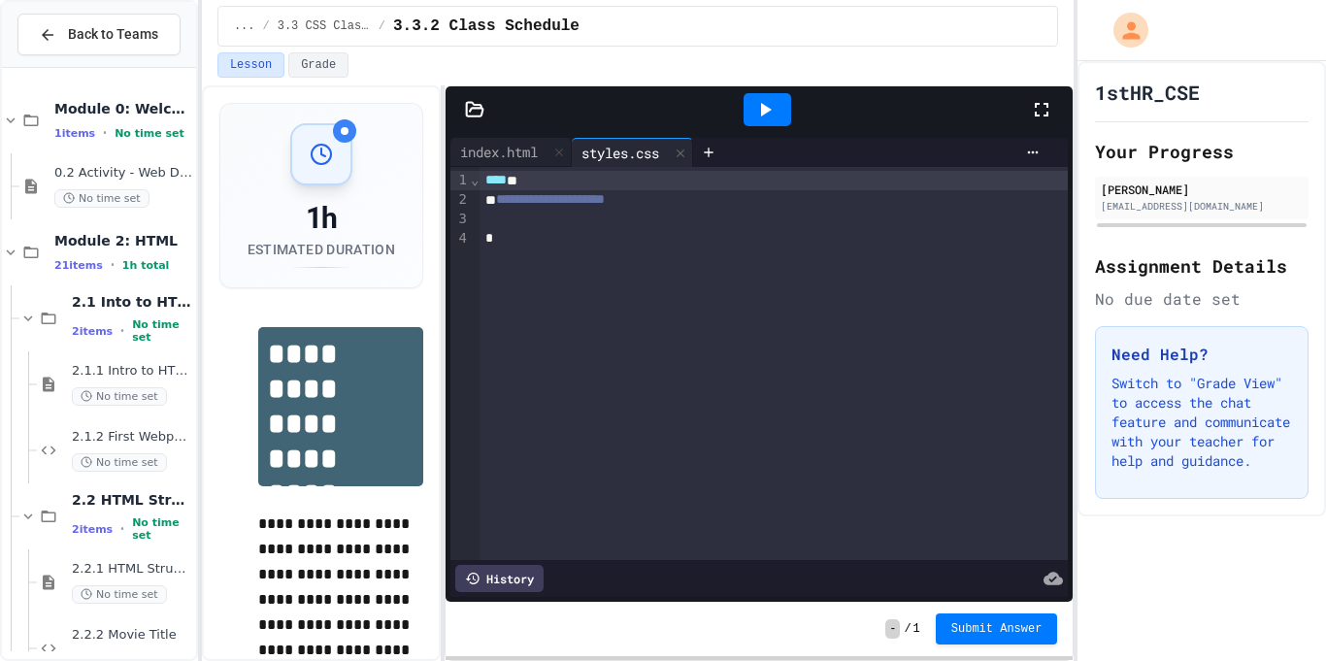
click at [662, 247] on div "*" at bounding box center [774, 238] width 589 height 19
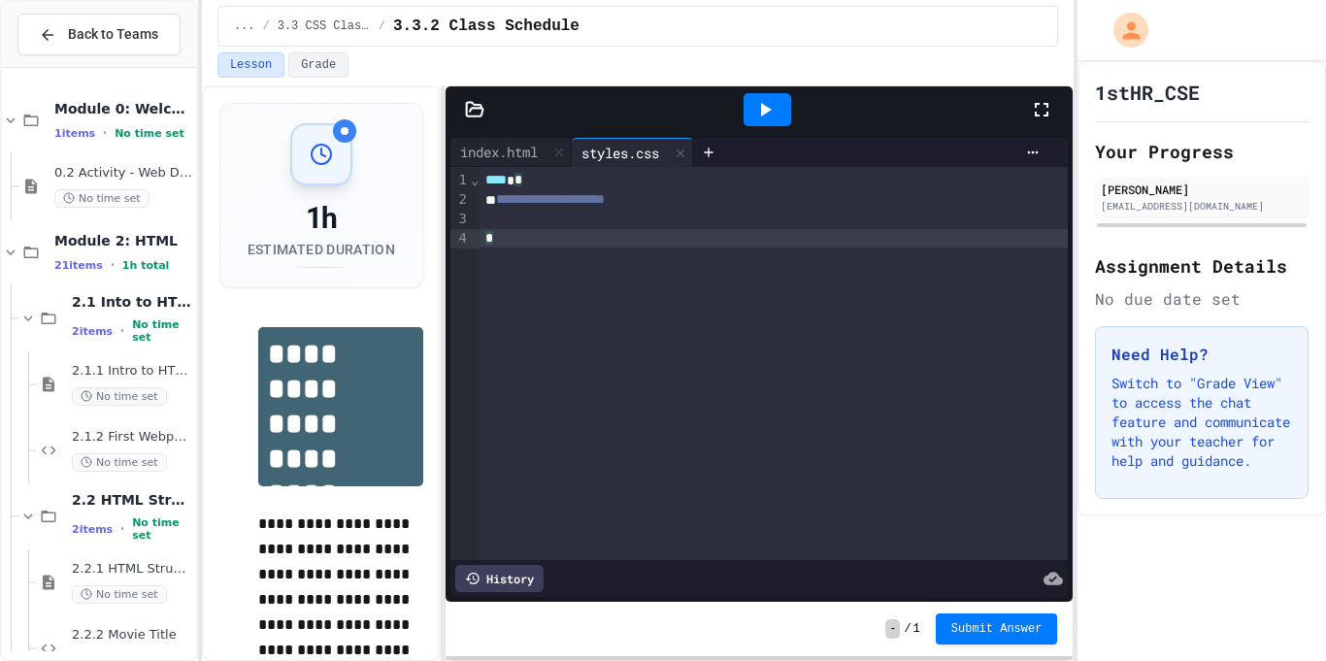
click at [605, 206] on span "**********" at bounding box center [550, 199] width 109 height 14
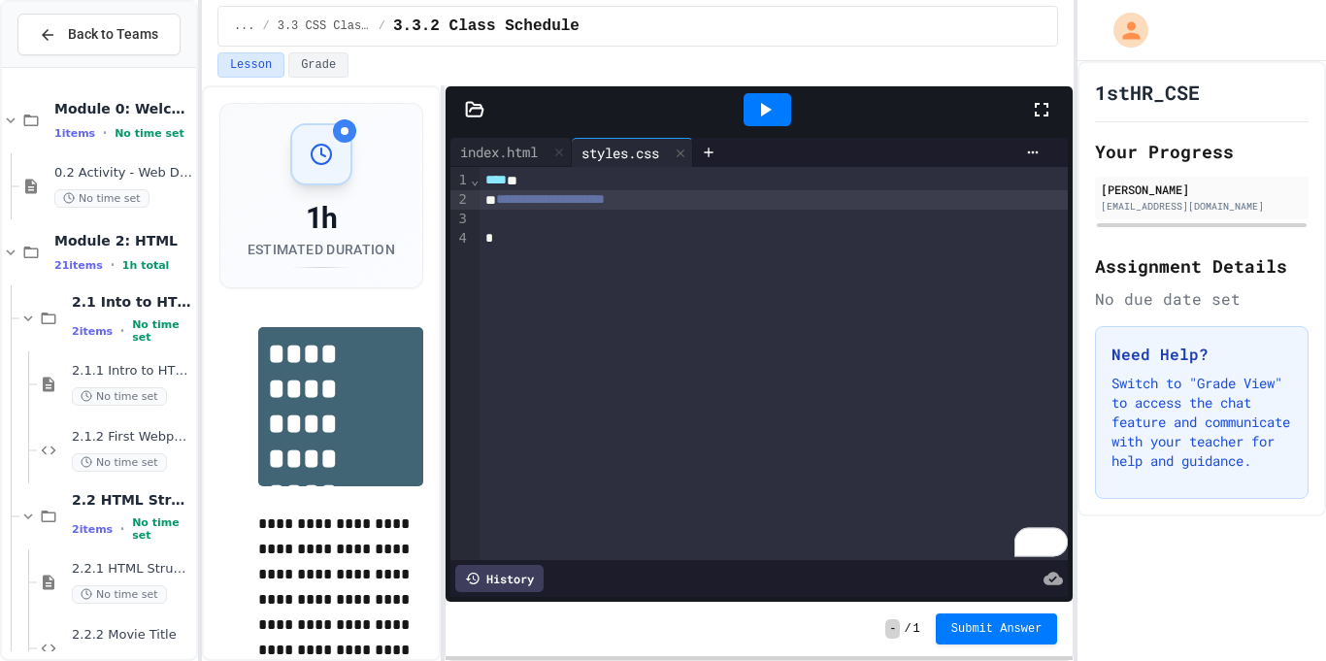
click at [686, 224] on div "To enrich screen reader interactions, please activate Accessibility in Grammarl…" at bounding box center [774, 219] width 589 height 19
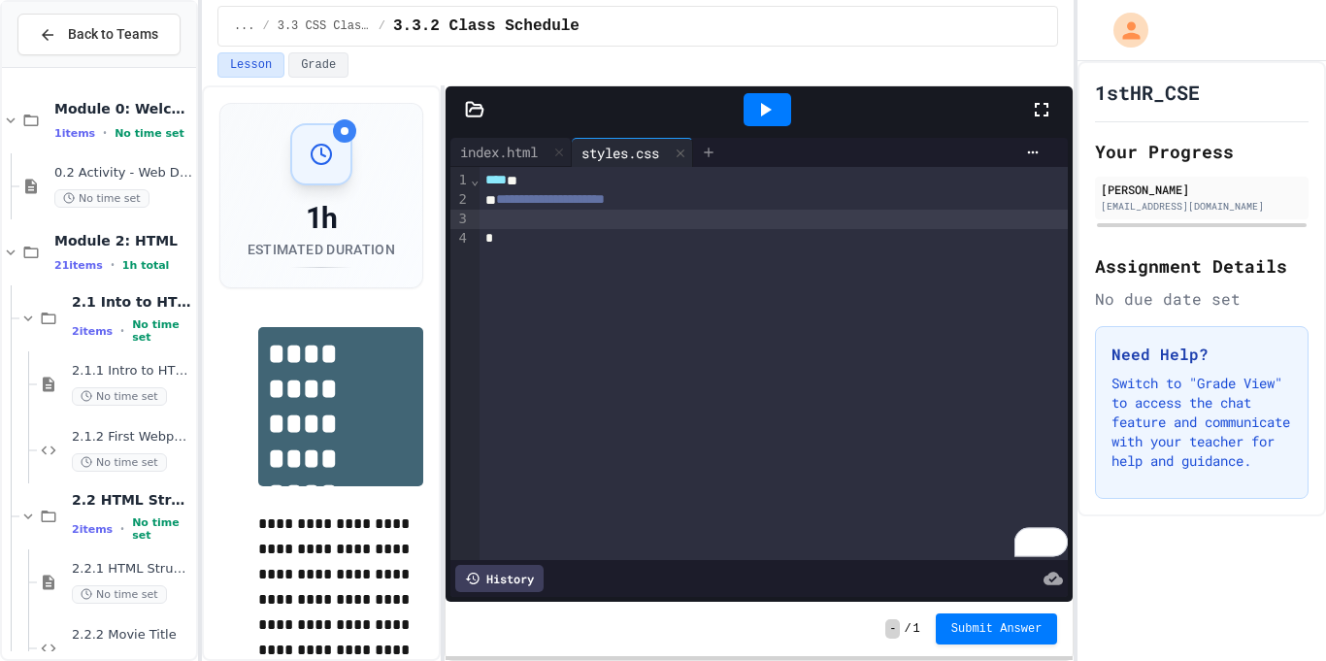
click at [712, 150] on icon at bounding box center [709, 153] width 16 height 16
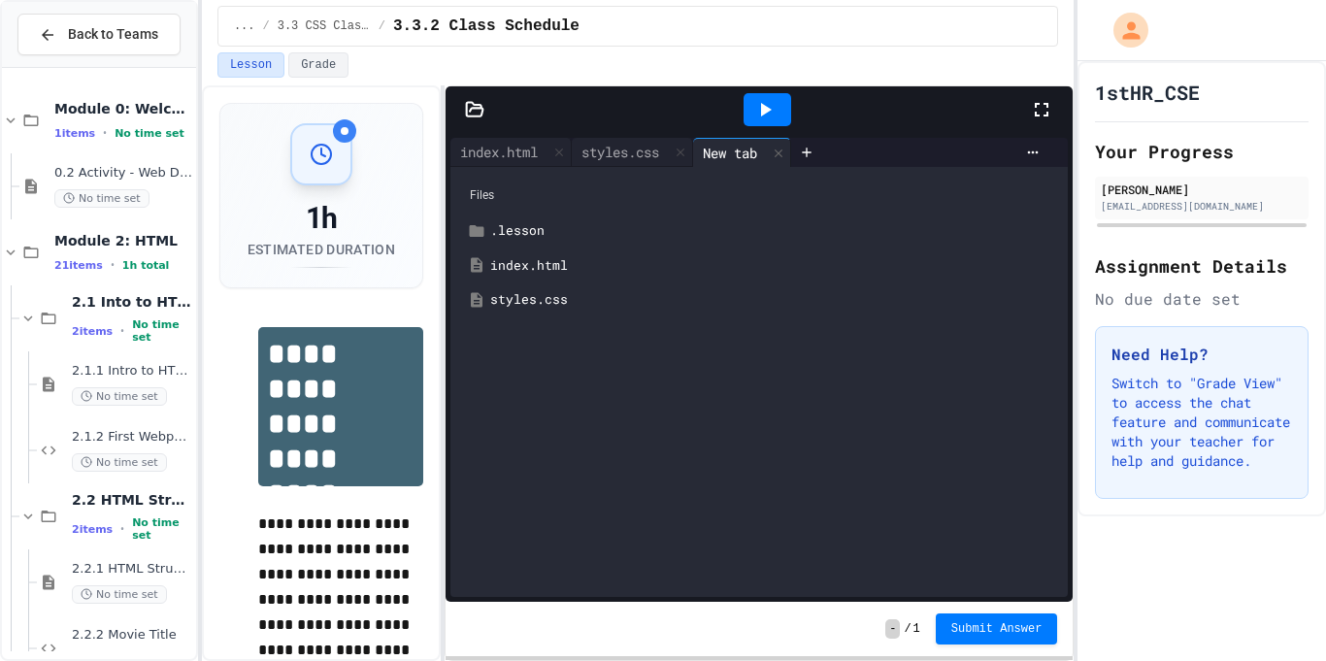
click at [634, 310] on div "styles.css" at bounding box center [759, 300] width 599 height 35
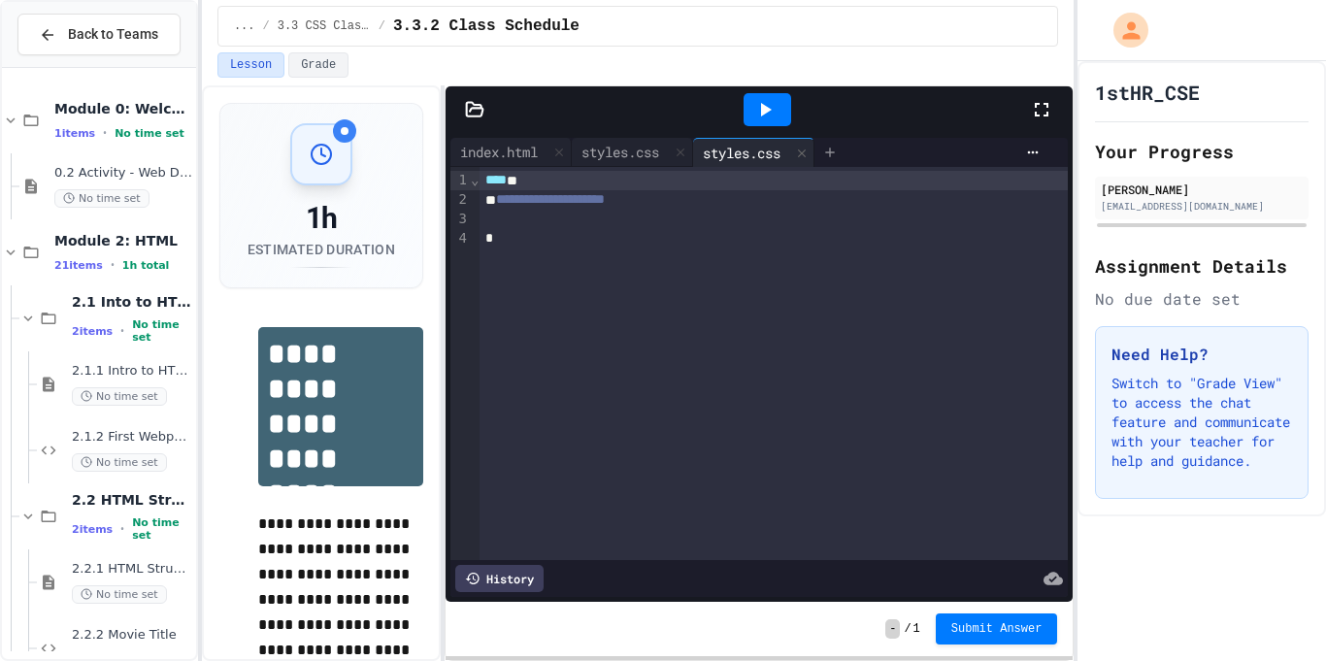
click at [837, 145] on icon at bounding box center [830, 153] width 16 height 16
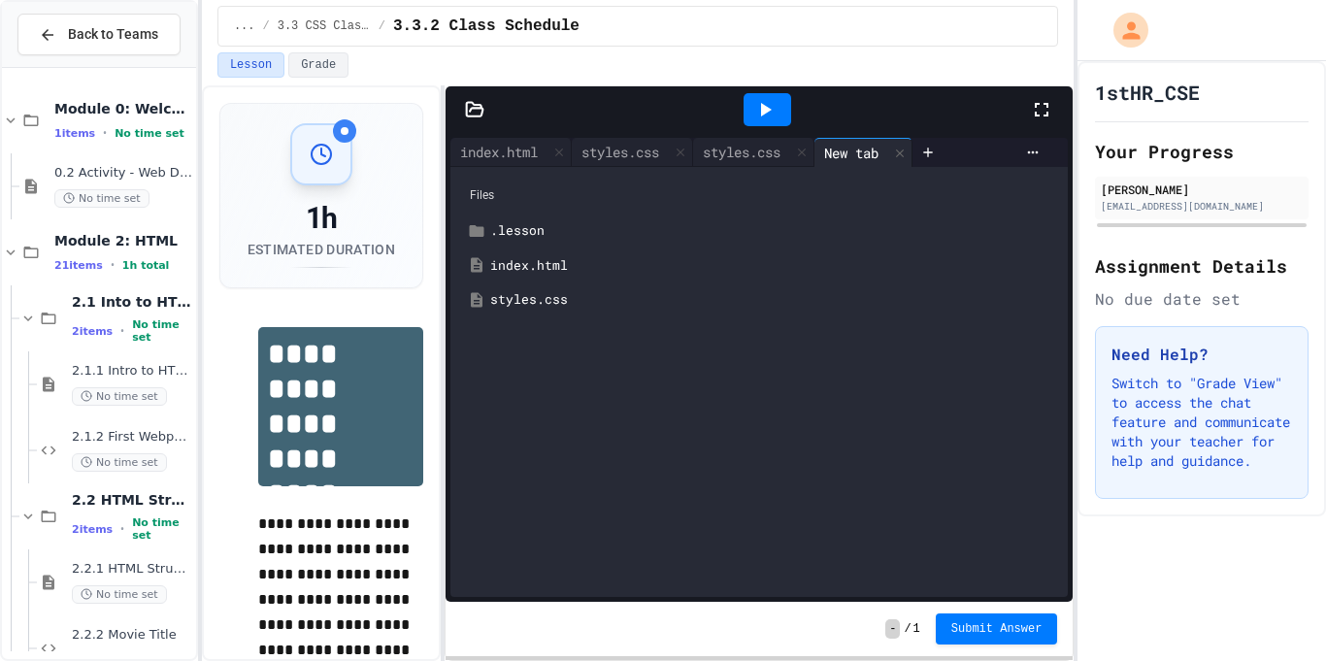
click at [747, 301] on div "styles.css" at bounding box center [773, 299] width 567 height 19
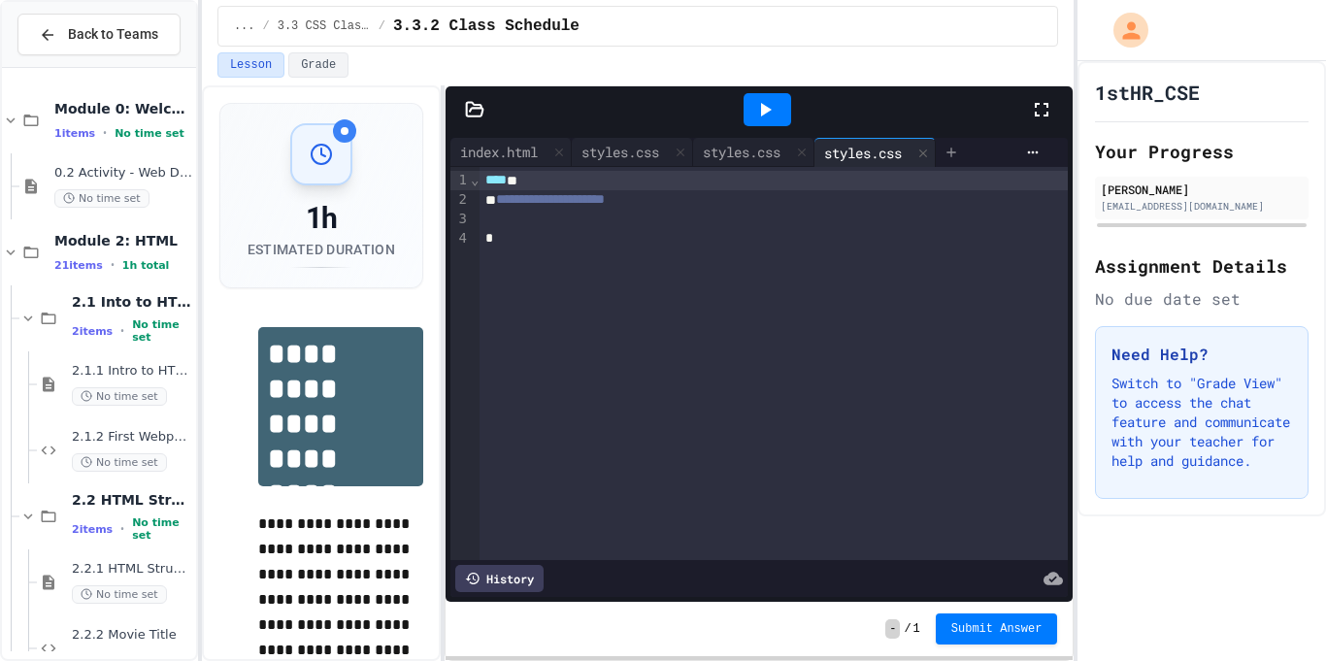
click at [959, 159] on icon at bounding box center [952, 153] width 16 height 16
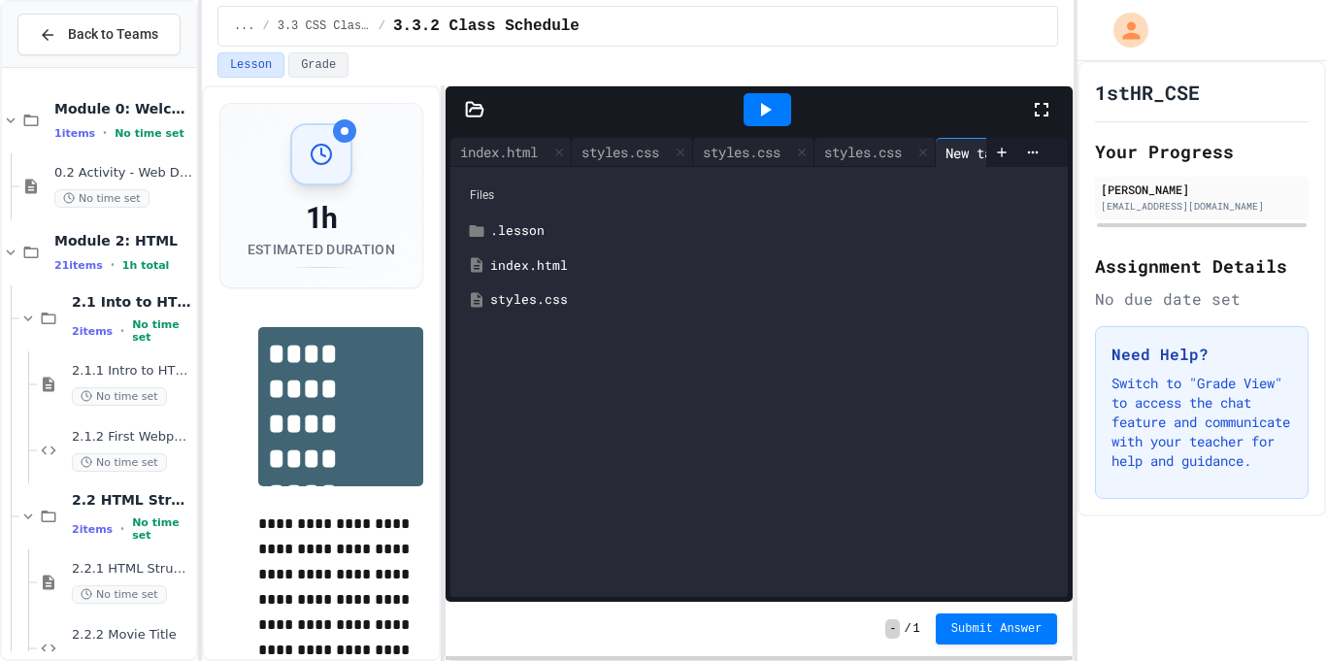
click at [962, 95] on div at bounding box center [767, 109] width 527 height 52
click at [979, 149] on div "New tab" at bounding box center [973, 153] width 74 height 20
drag, startPoint x: 977, startPoint y: 152, endPoint x: 898, endPoint y: 148, distance: 78.8
click at [898, 148] on div "index.html styles.css styles.css styles.css New tab" at bounding box center [718, 152] width 537 height 29
click at [930, 150] on icon at bounding box center [923, 153] width 14 height 14
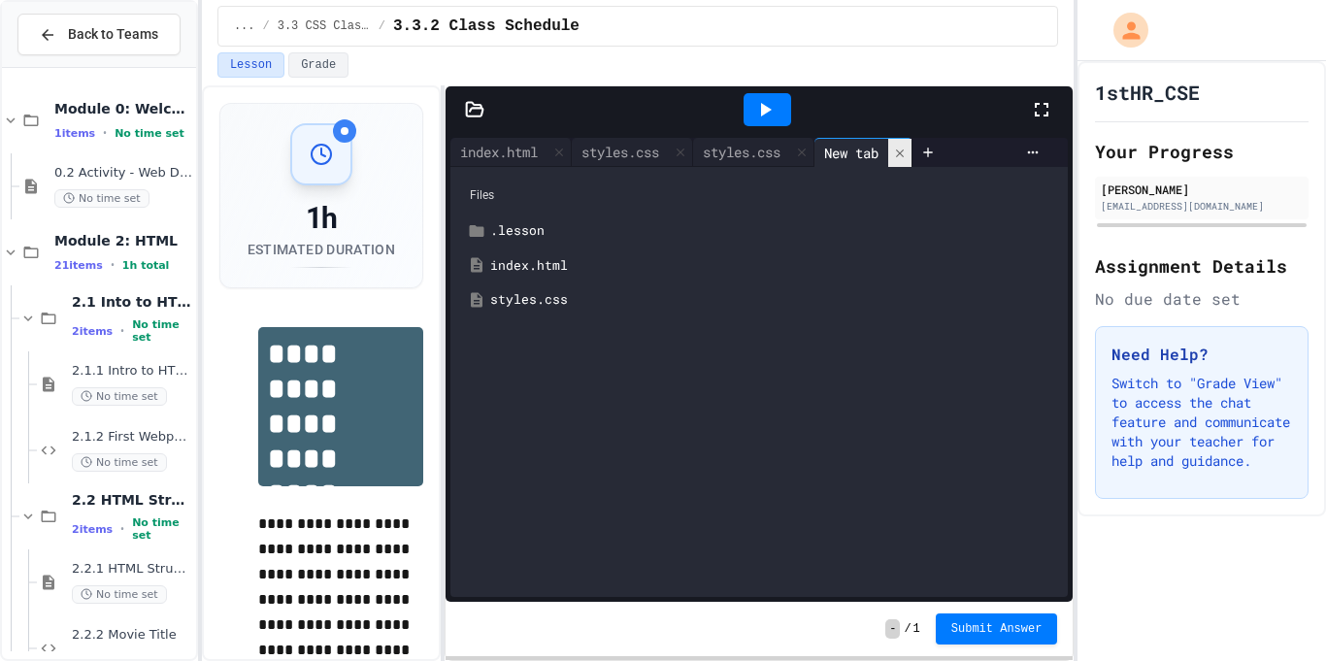
click at [936, 150] on icon at bounding box center [928, 153] width 16 height 16
click at [904, 153] on icon at bounding box center [900, 152] width 8 height 8
click at [907, 153] on icon at bounding box center [900, 154] width 14 height 14
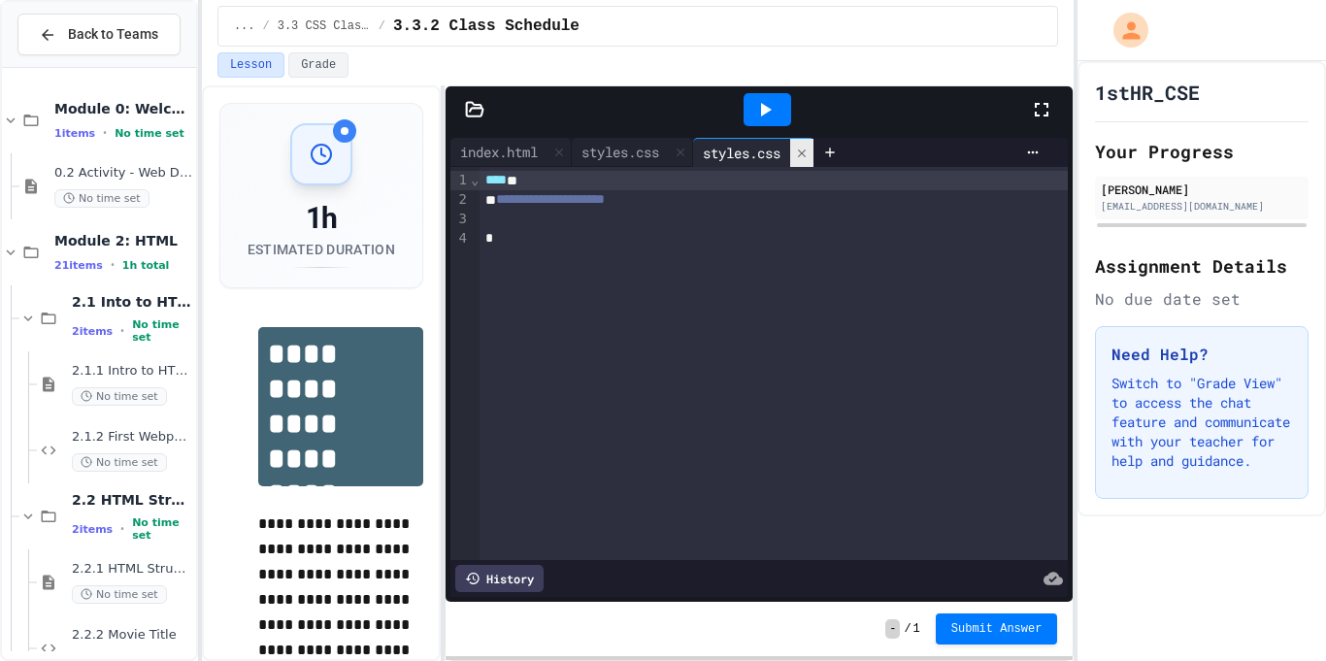
click at [803, 162] on div at bounding box center [801, 153] width 23 height 28
click at [691, 161] on div at bounding box center [680, 153] width 23 height 28
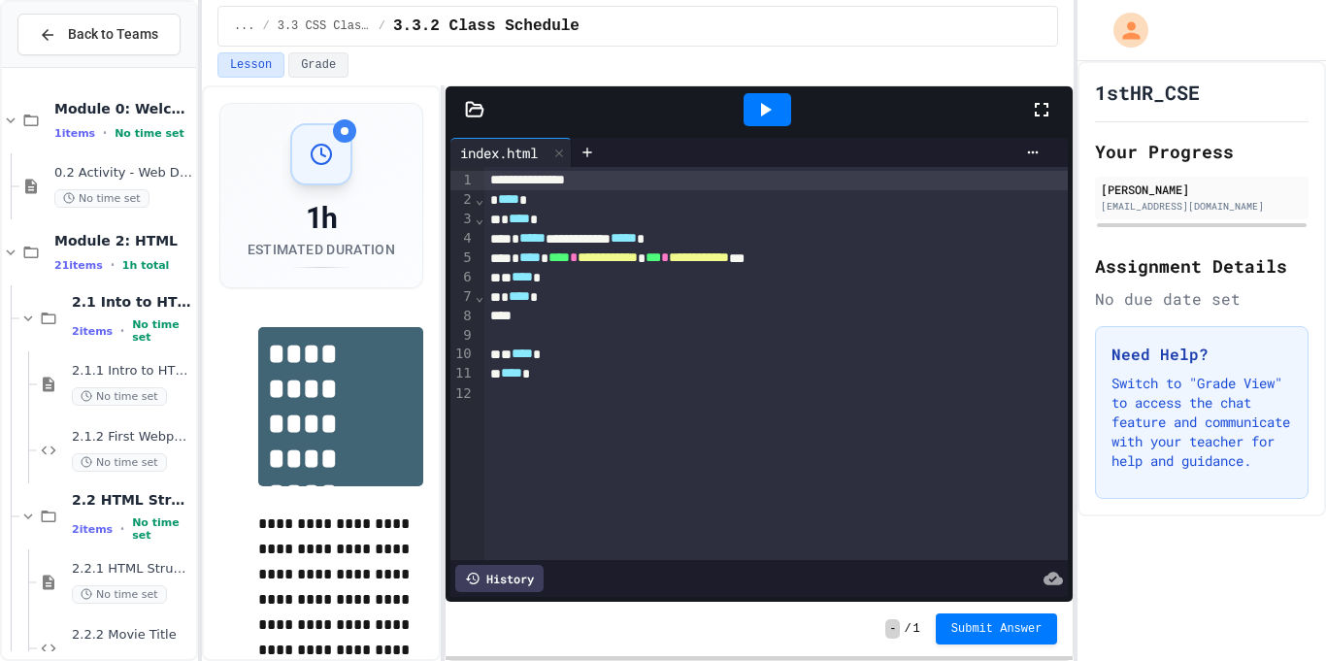
click at [766, 98] on icon at bounding box center [764, 109] width 23 height 23
click at [1183, 256] on div "**********" at bounding box center [663, 330] width 1326 height 661
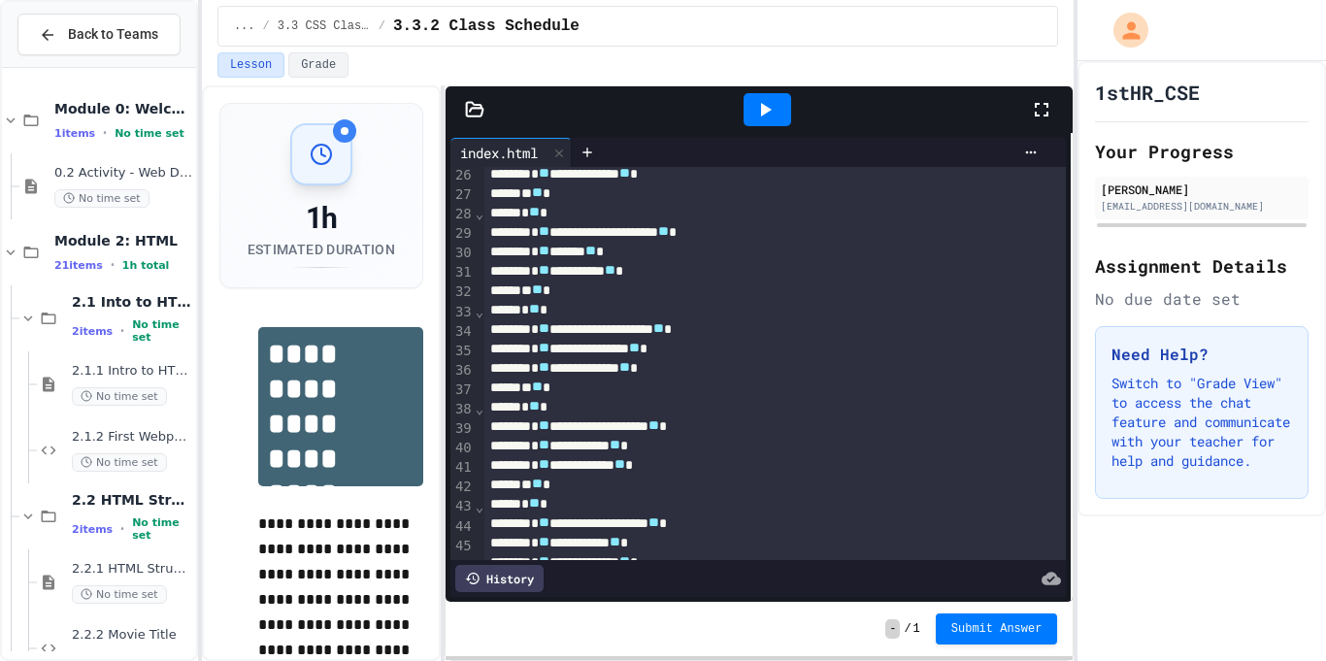
scroll to position [609, 0]
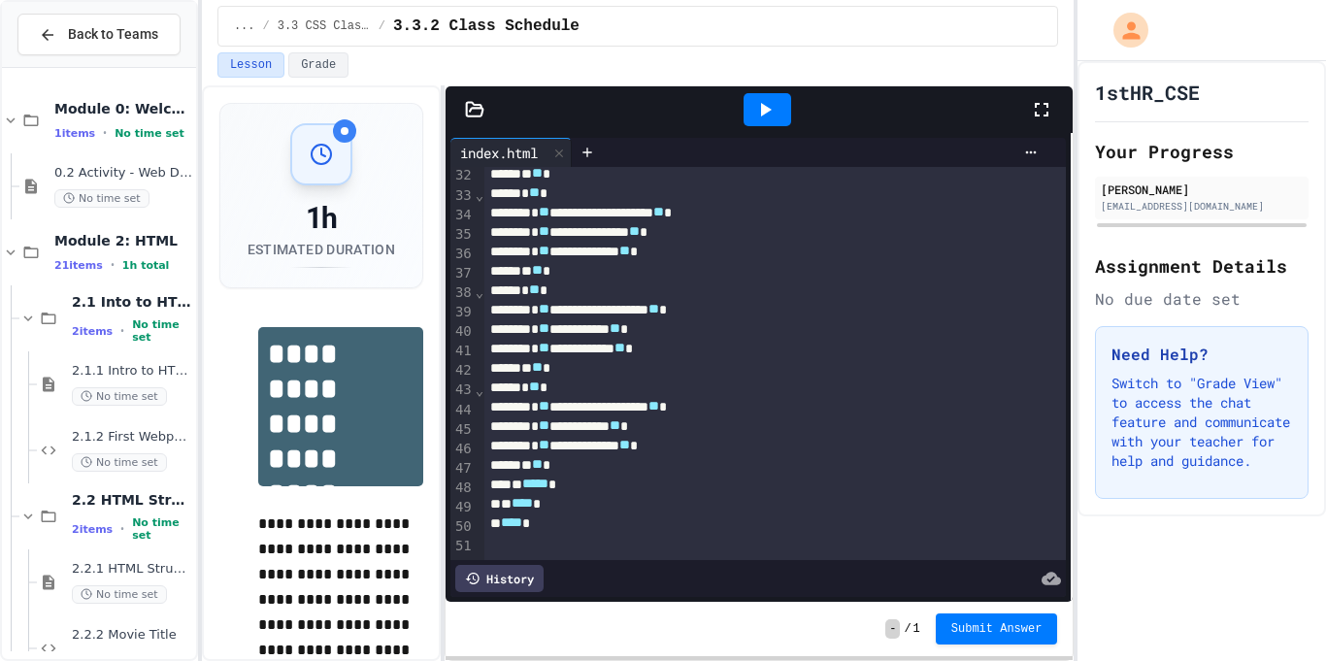
click at [767, 106] on icon at bounding box center [764, 109] width 23 height 23
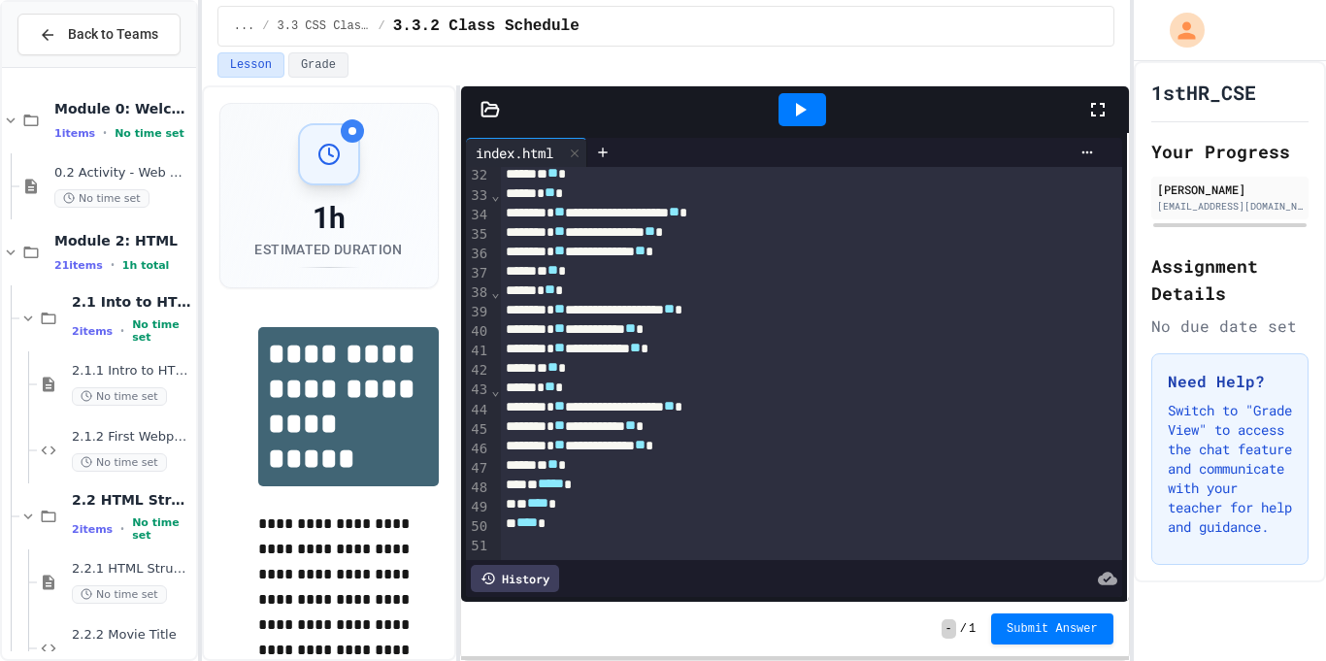
click at [1128, 267] on div "**********" at bounding box center [663, 330] width 1326 height 661
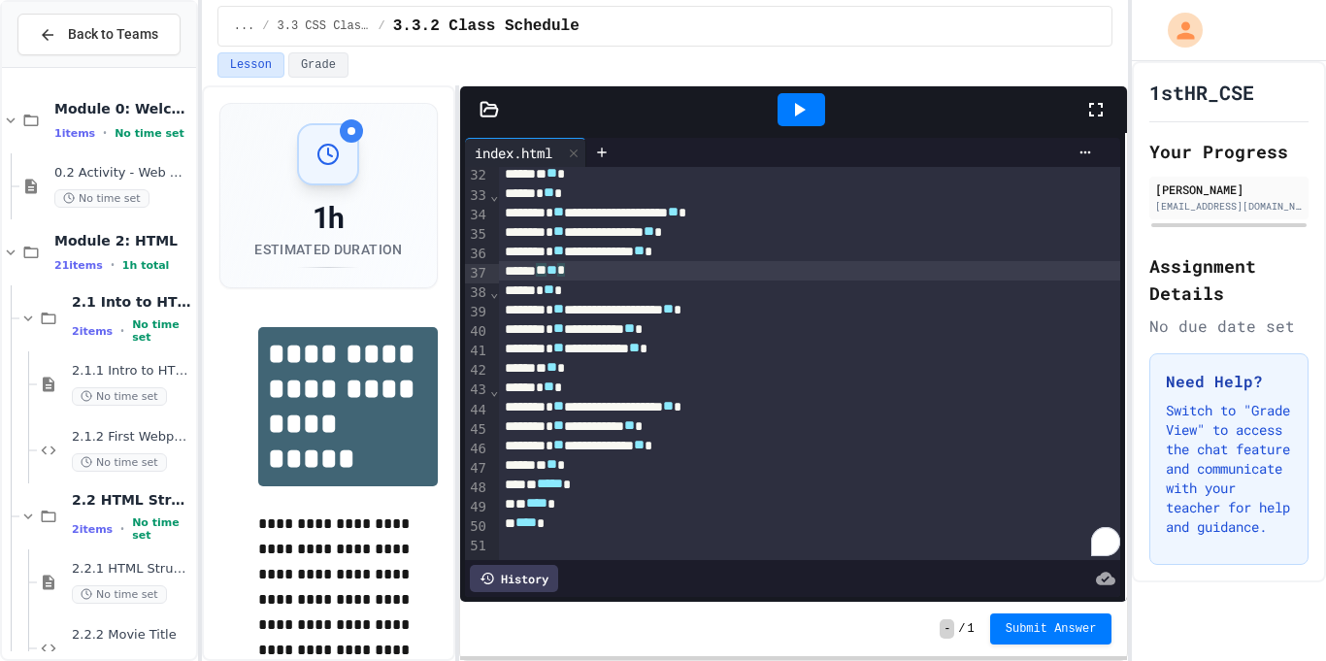
click at [1119, 262] on div "** ** *" at bounding box center [810, 270] width 622 height 19
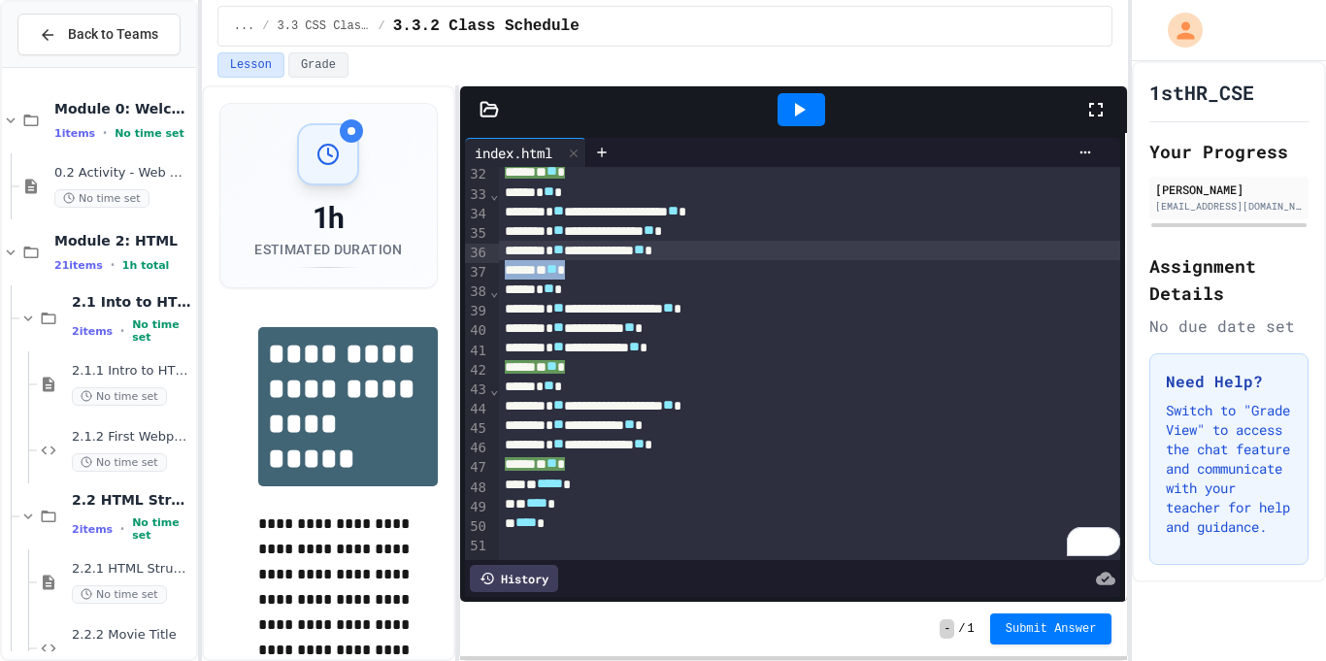
click at [1001, 304] on div "**********" at bounding box center [810, 308] width 622 height 19
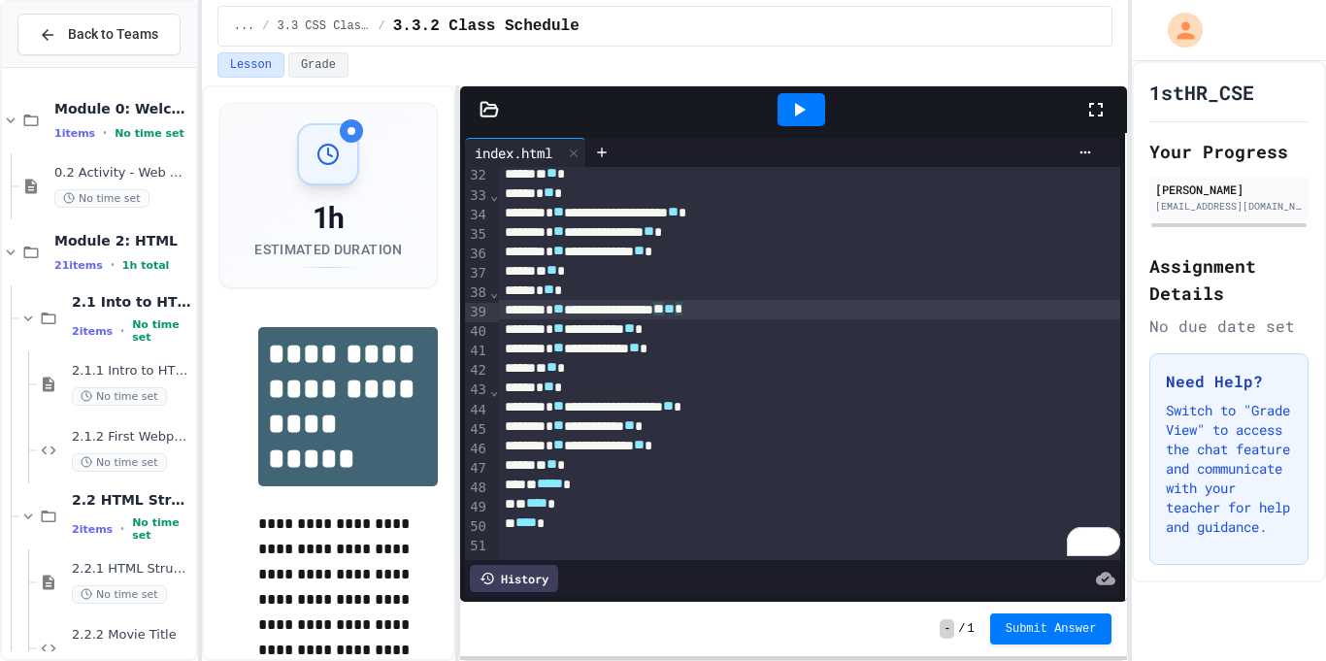
click at [747, 526] on div "** **** *" at bounding box center [810, 523] width 622 height 19
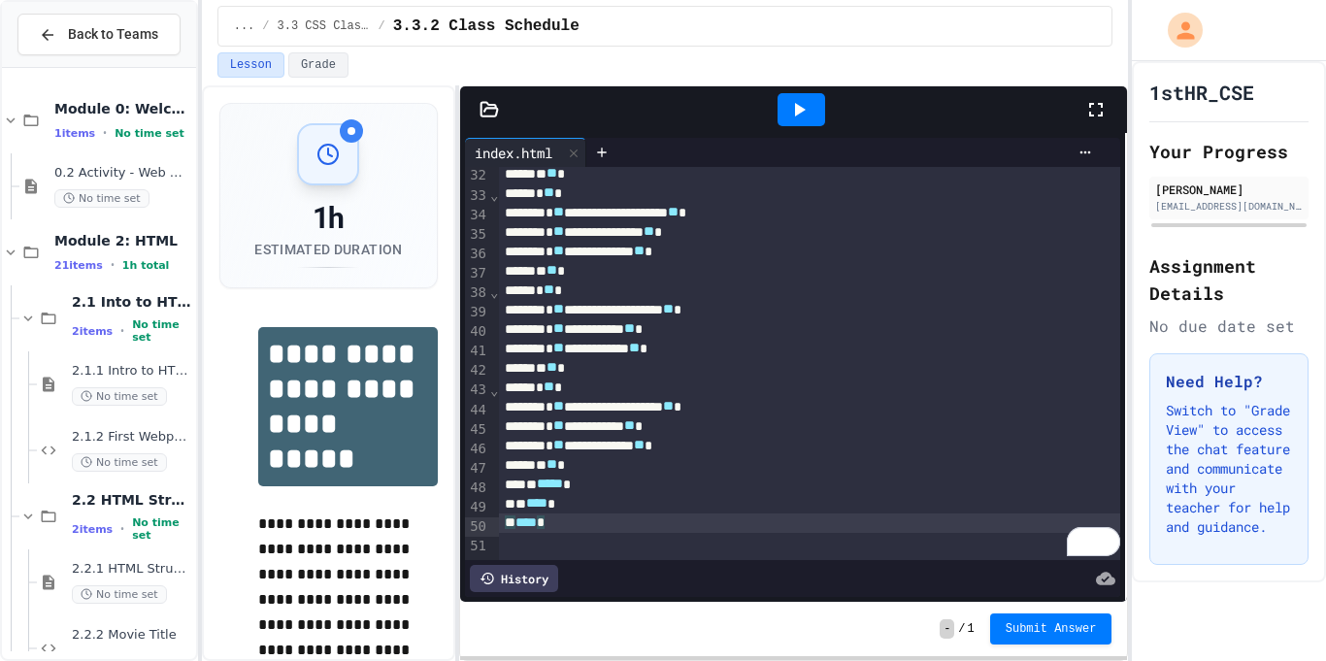
click at [747, 526] on div "** **** *" at bounding box center [810, 523] width 622 height 19
click at [731, 468] on div "** ** *" at bounding box center [810, 464] width 622 height 19
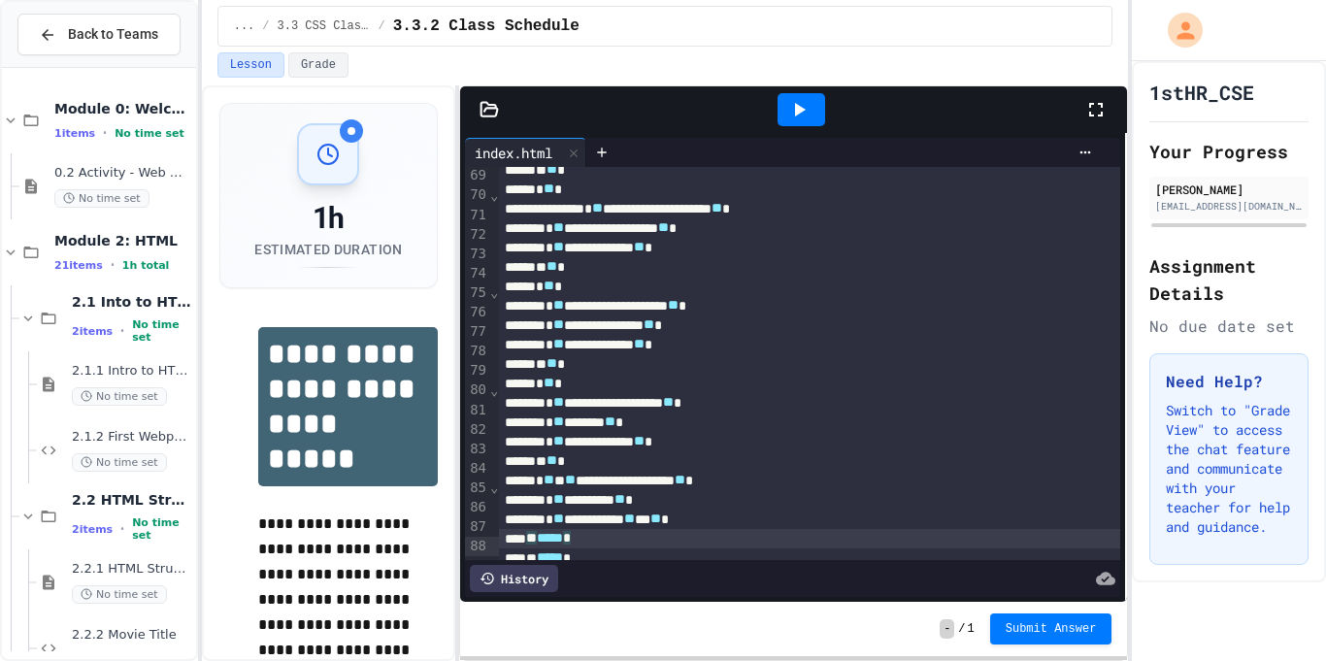
scroll to position [1408, 0]
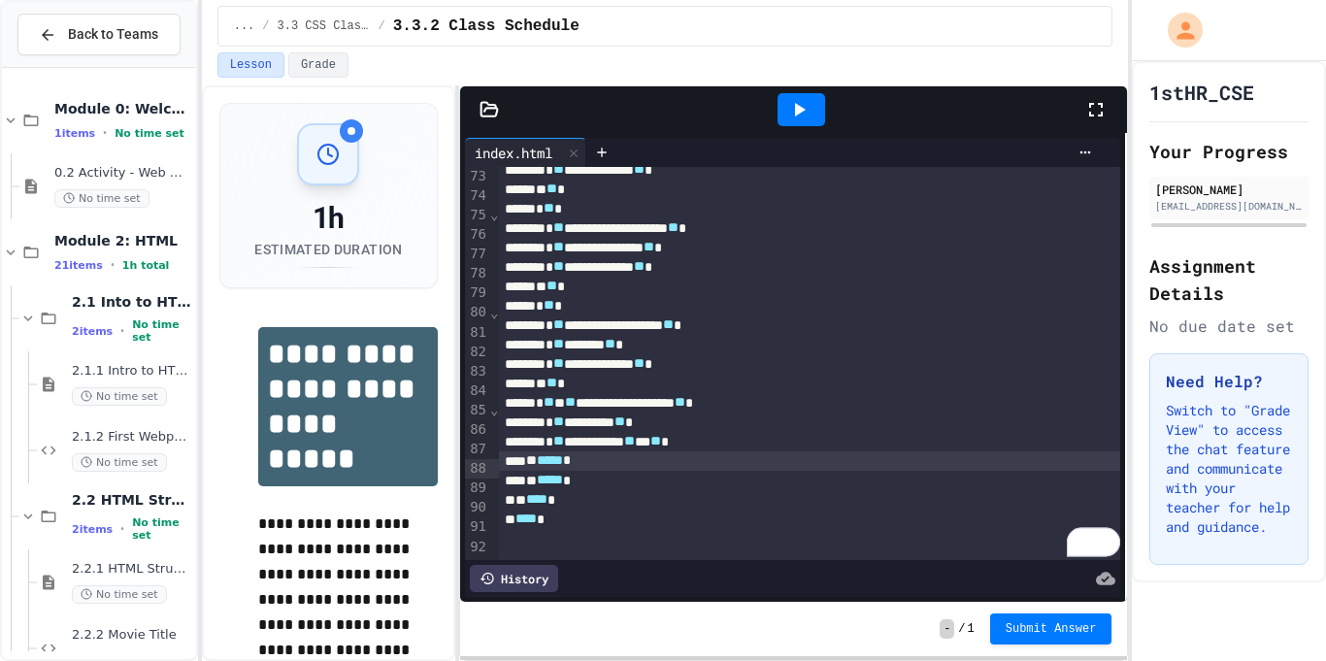
click at [808, 121] on div at bounding box center [802, 109] width 48 height 33
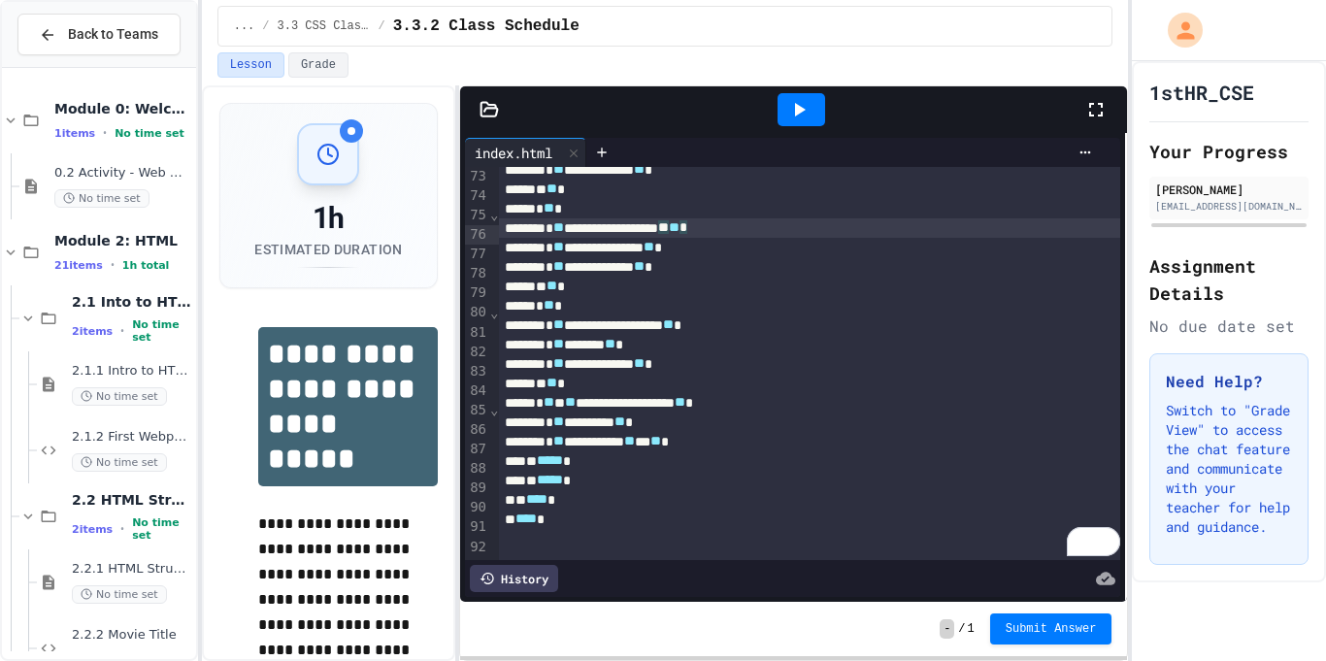
drag, startPoint x: 1119, startPoint y: 232, endPoint x: 1054, endPoint y: 235, distance: 65.1
click at [1054, 235] on div "**********" at bounding box center [810, 227] width 622 height 19
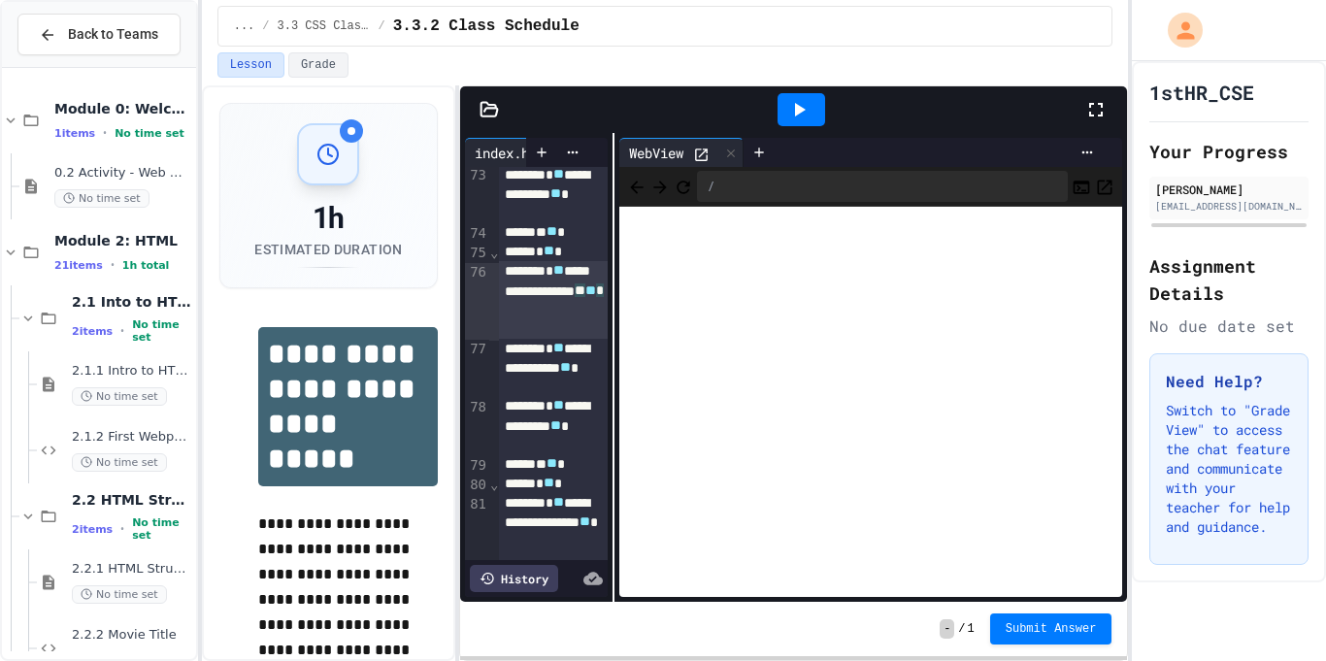
scroll to position [2278, 0]
click at [611, 285] on div "**********" at bounding box center [793, 367] width 667 height 469
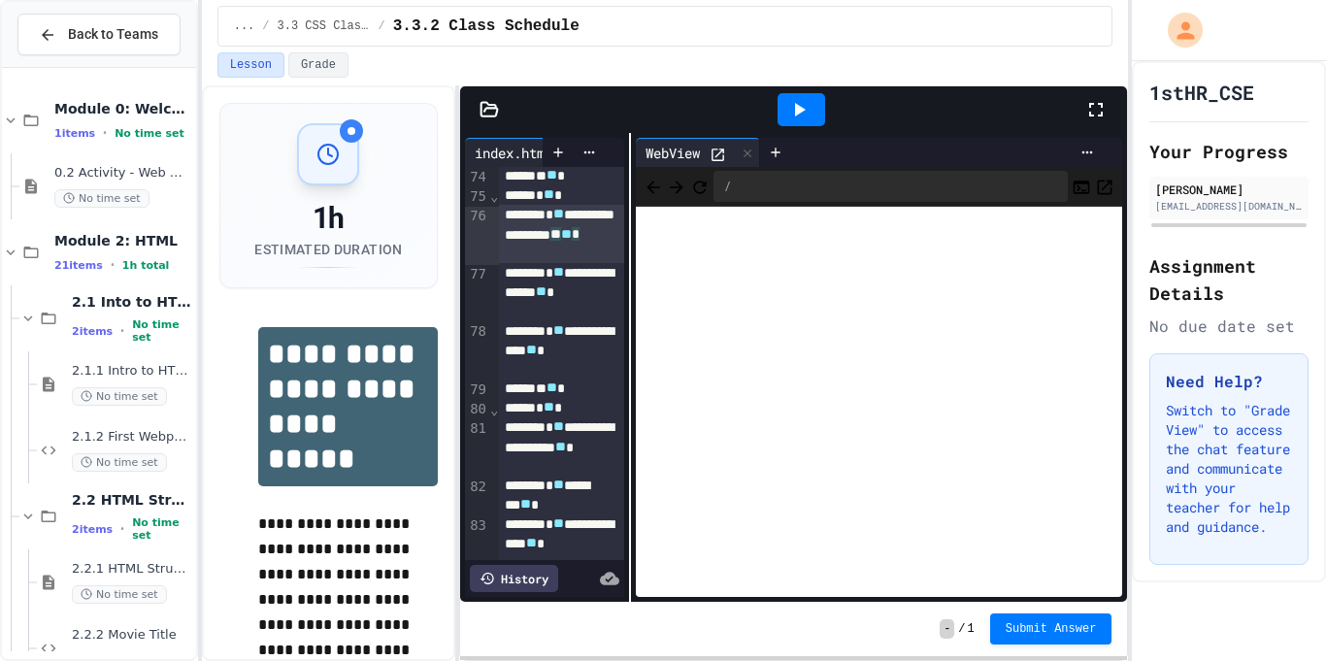
scroll to position [2182, 0]
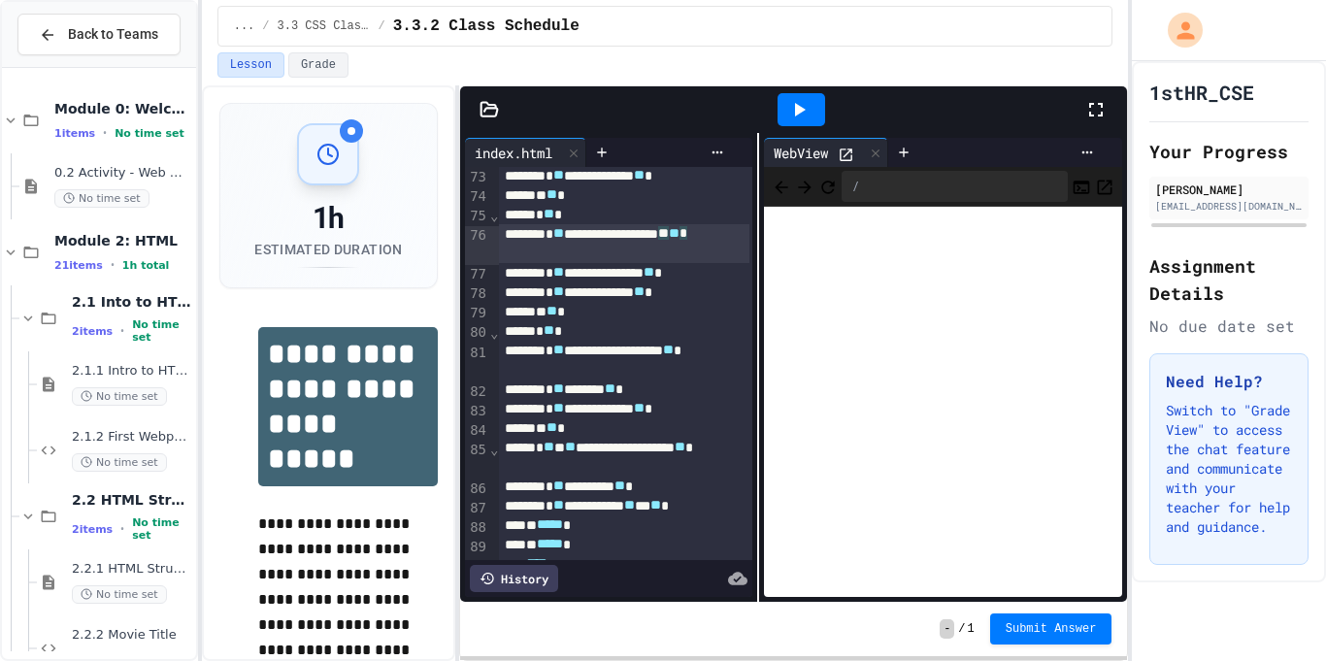
click at [810, 276] on div "**********" at bounding box center [793, 367] width 667 height 469
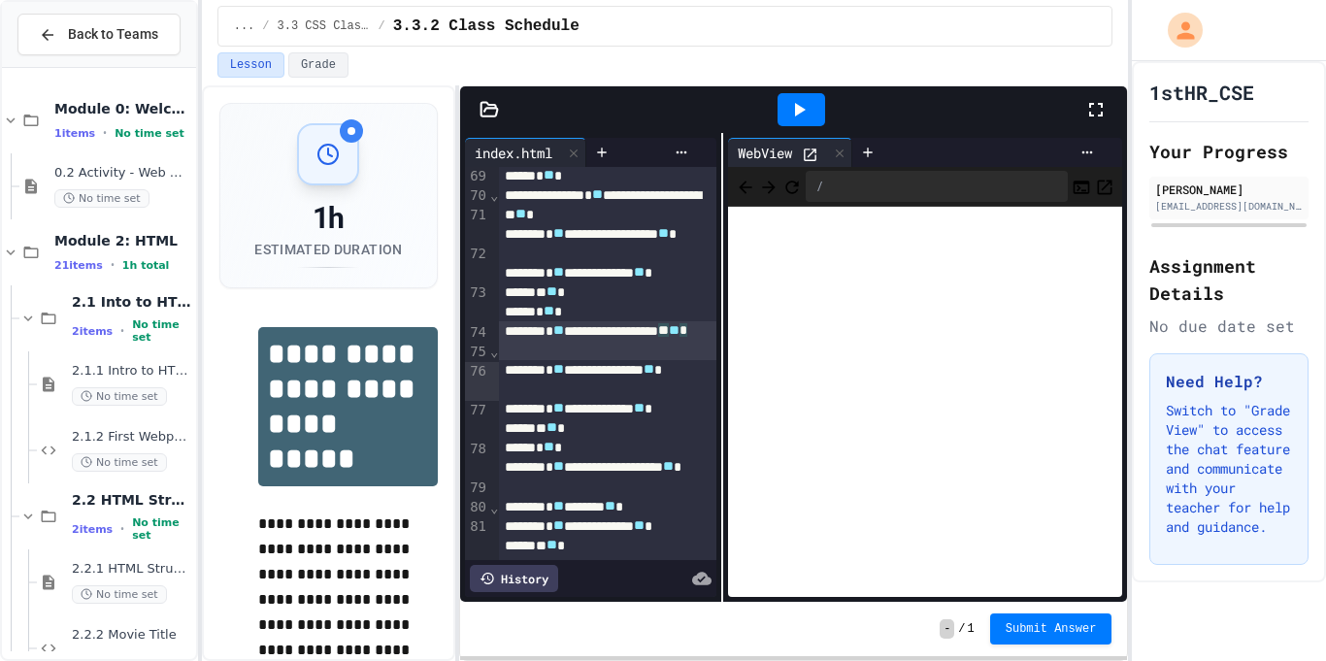
scroll to position [1952, 0]
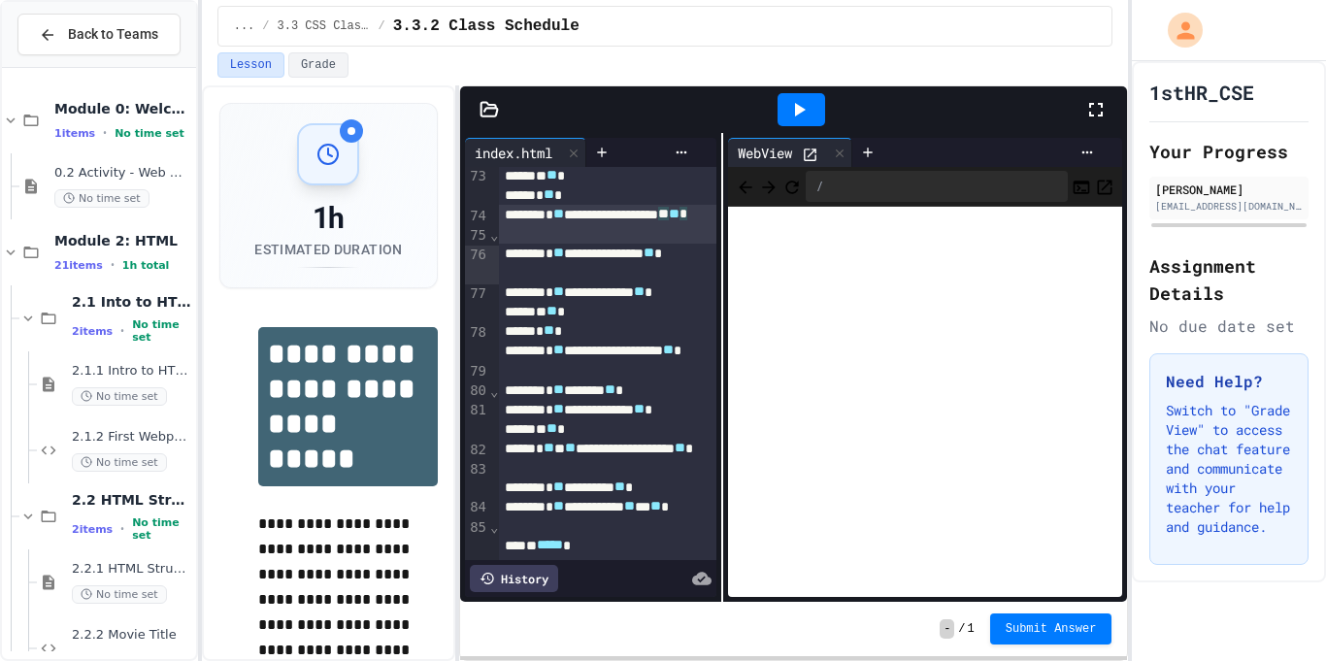
click at [715, 273] on div "**********" at bounding box center [793, 367] width 667 height 469
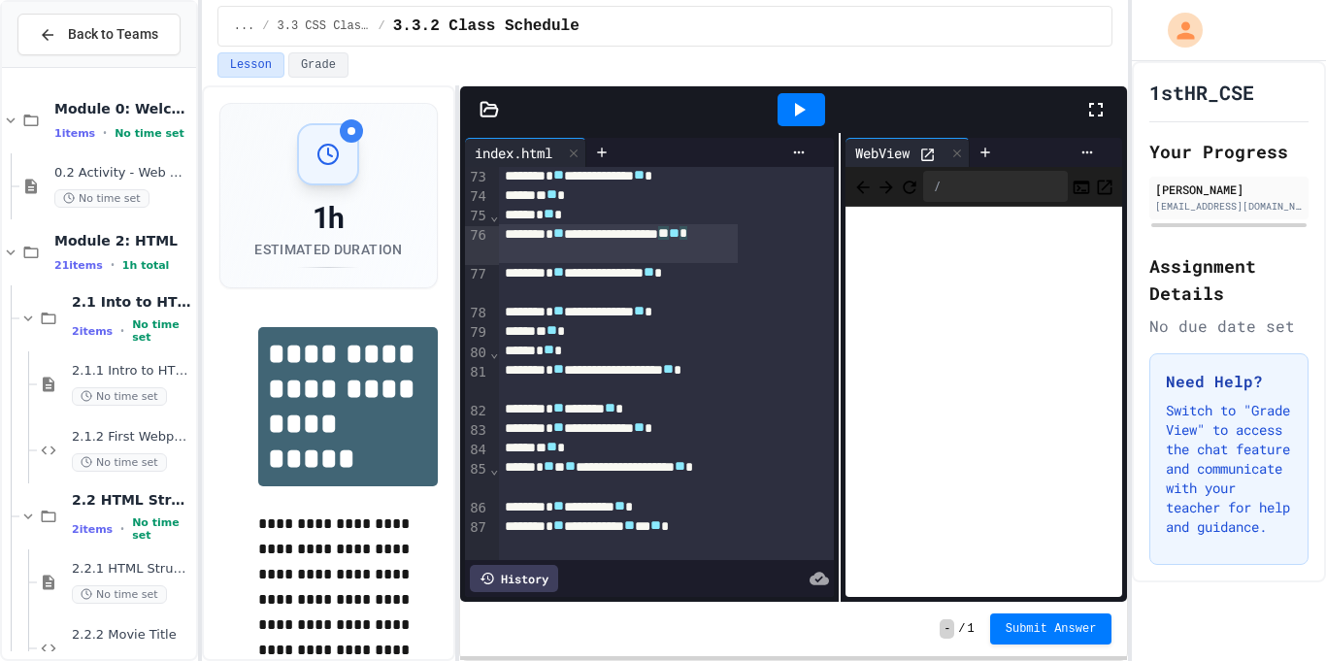
scroll to position [1797, 0]
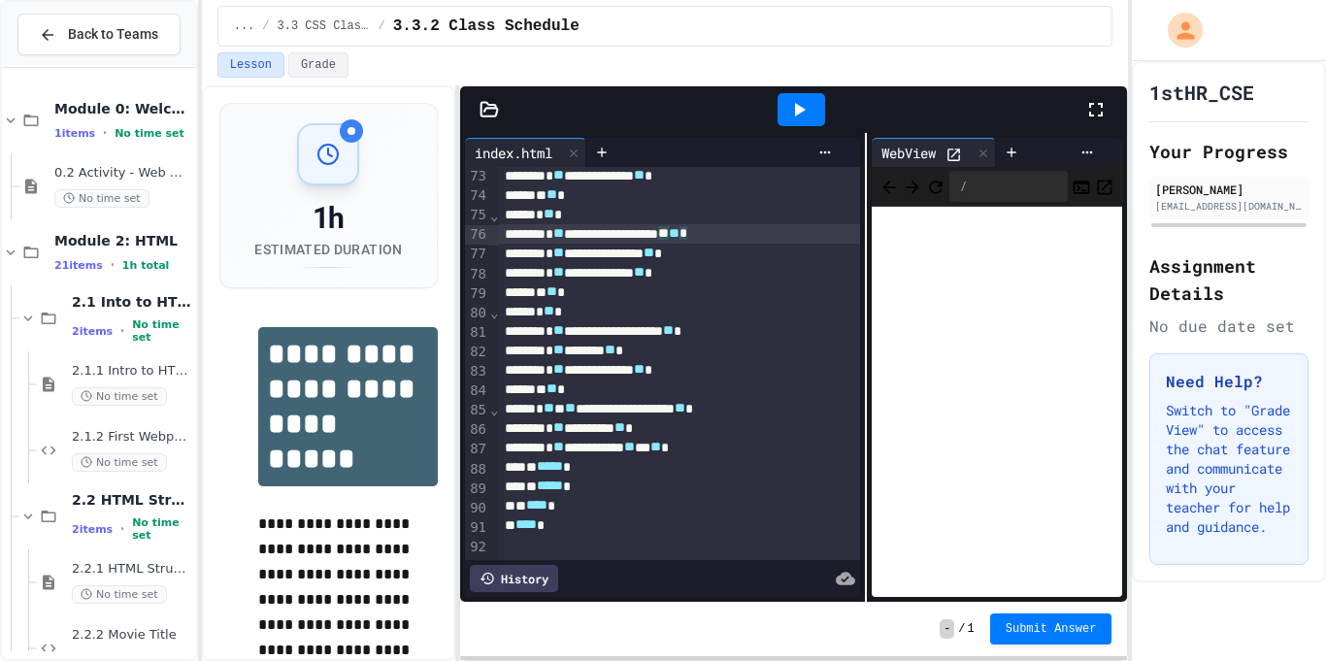
click at [867, 342] on div at bounding box center [866, 367] width 2 height 469
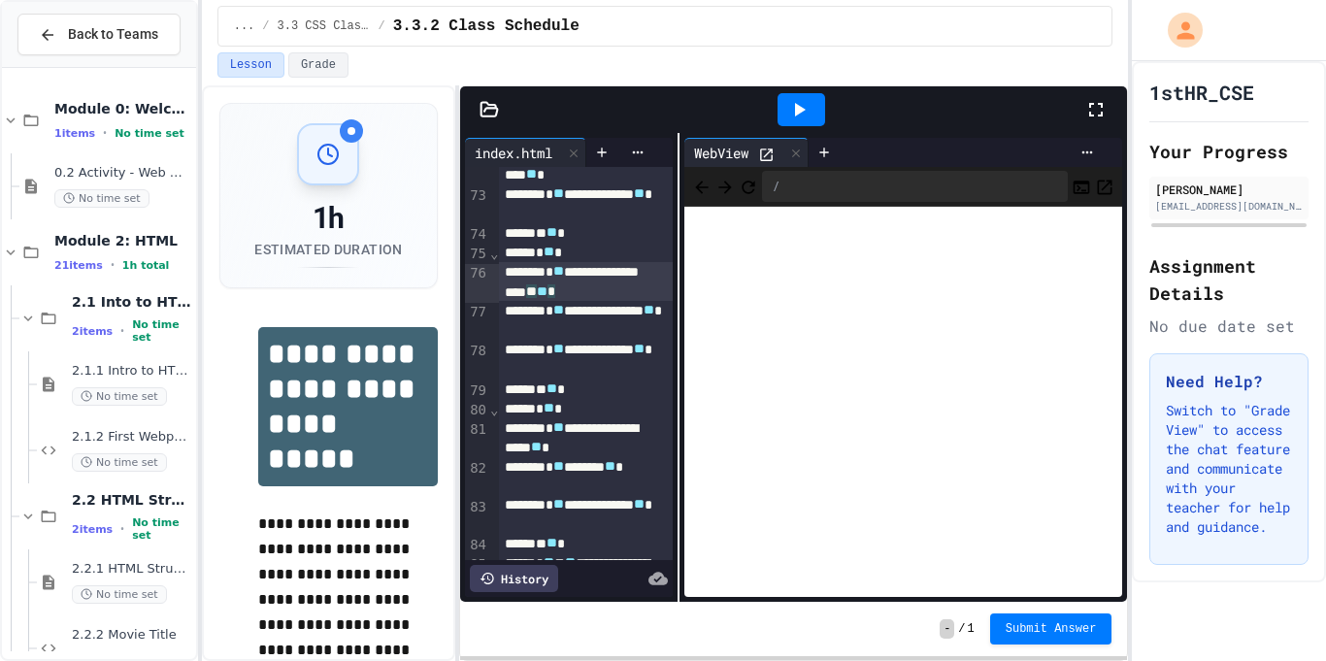
scroll to position [2011, 0]
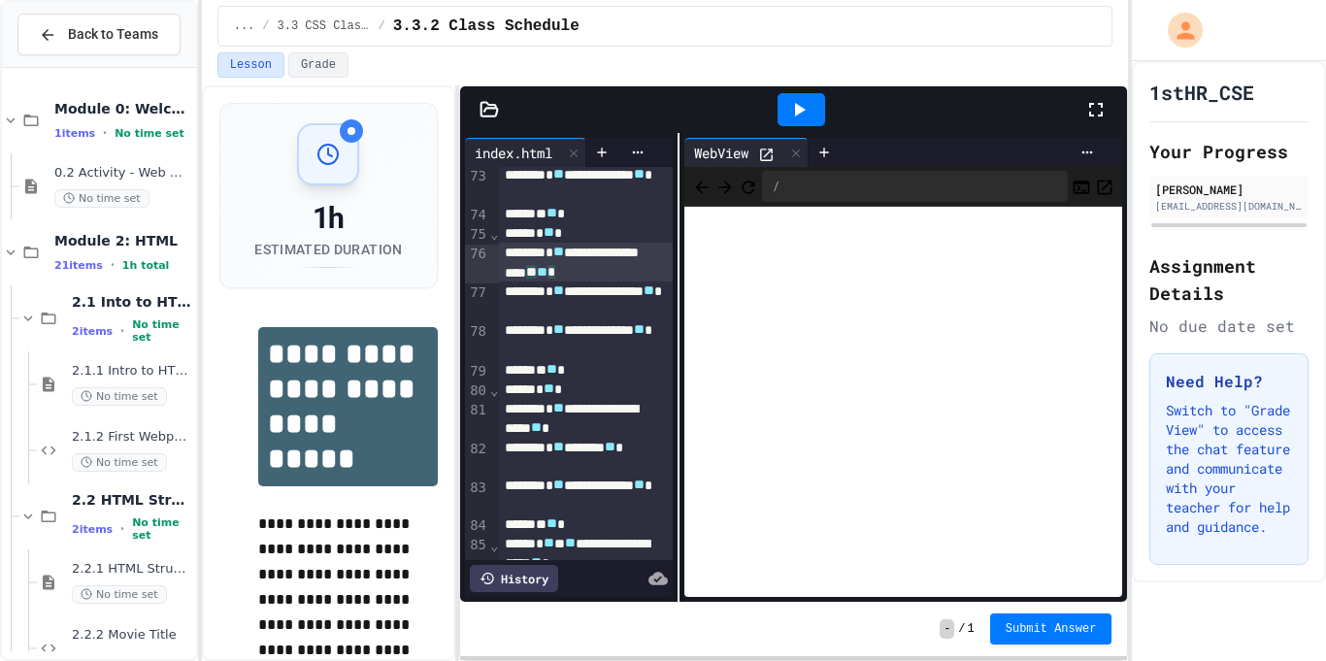
click at [678, 389] on div at bounding box center [679, 367] width 2 height 469
click at [797, 117] on icon at bounding box center [798, 109] width 23 height 23
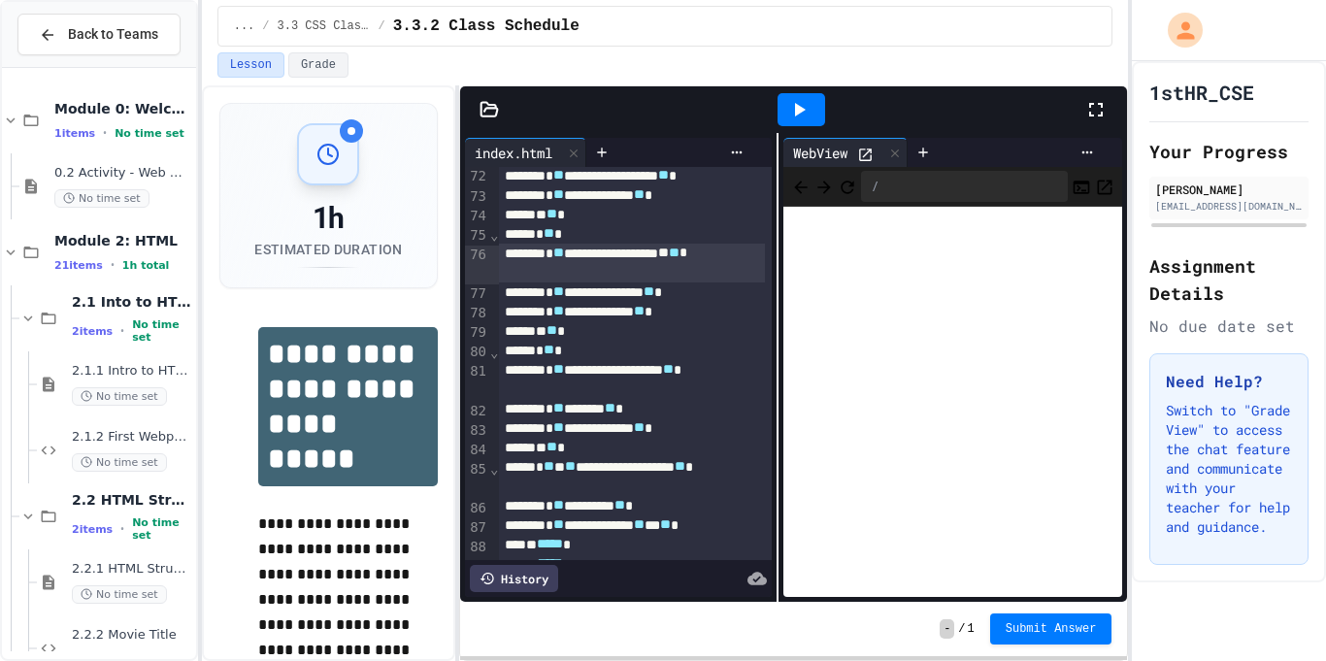
click at [784, 294] on div "**********" at bounding box center [793, 367] width 667 height 469
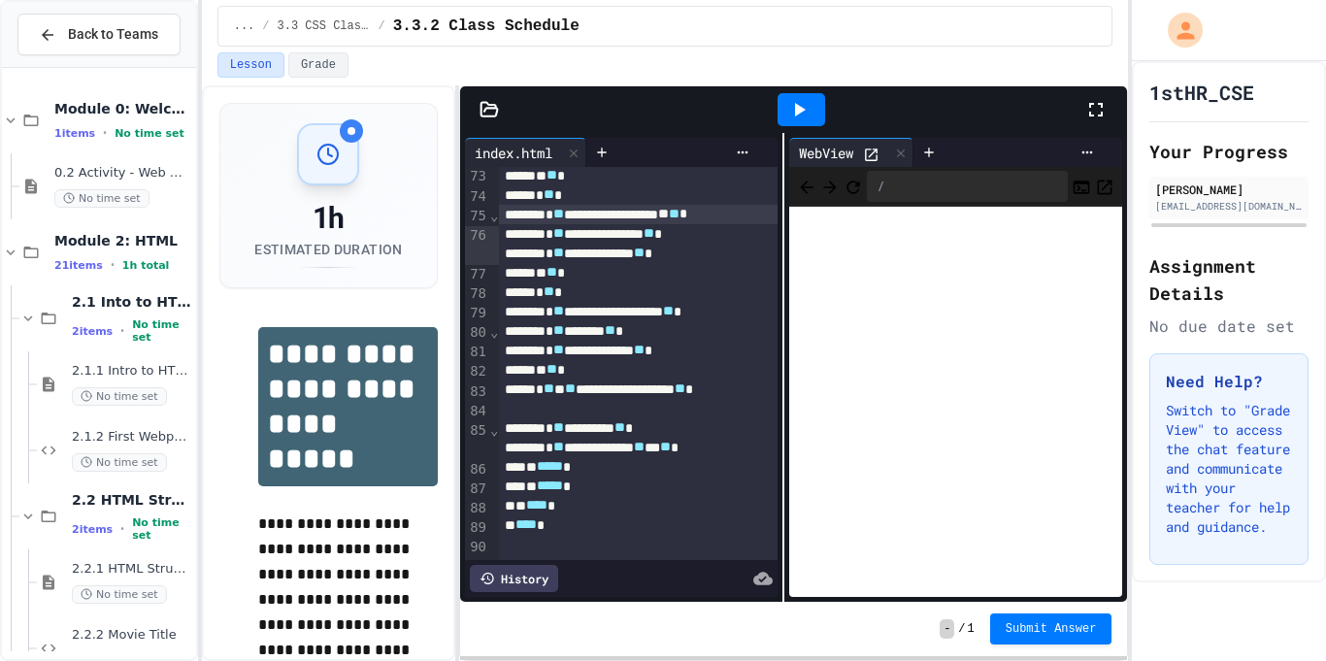
scroll to position [1855, 0]
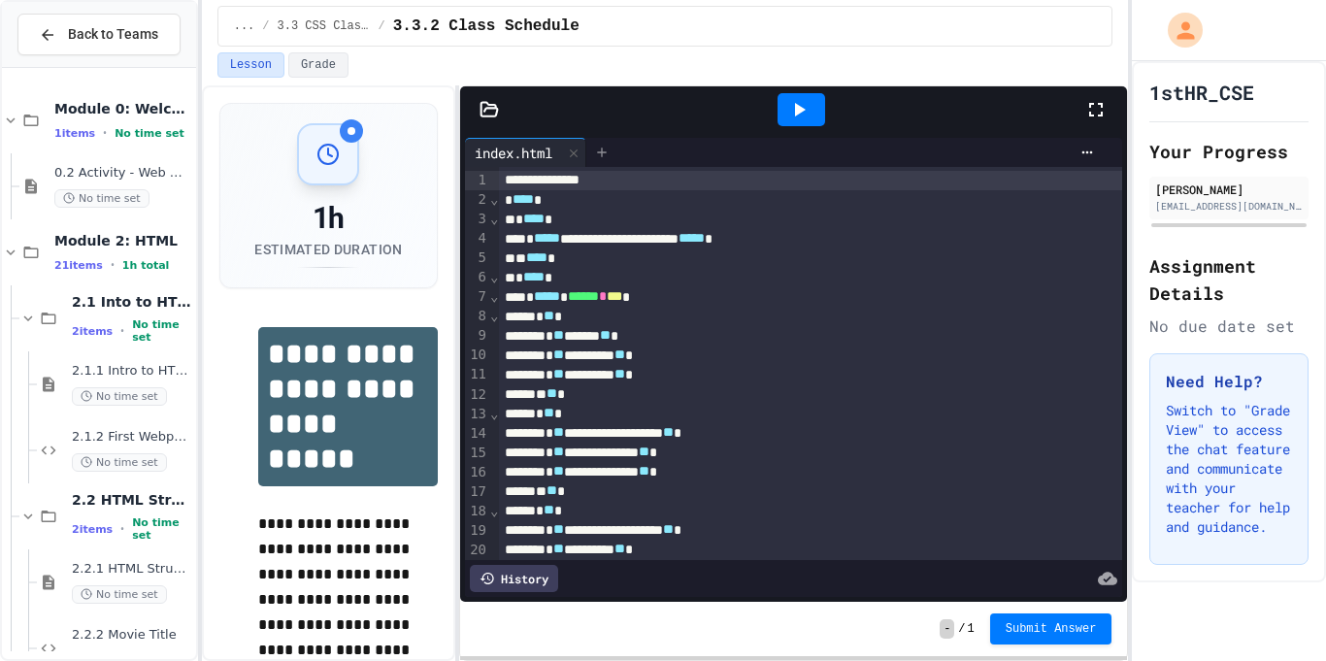
click at [598, 154] on icon at bounding box center [602, 153] width 16 height 16
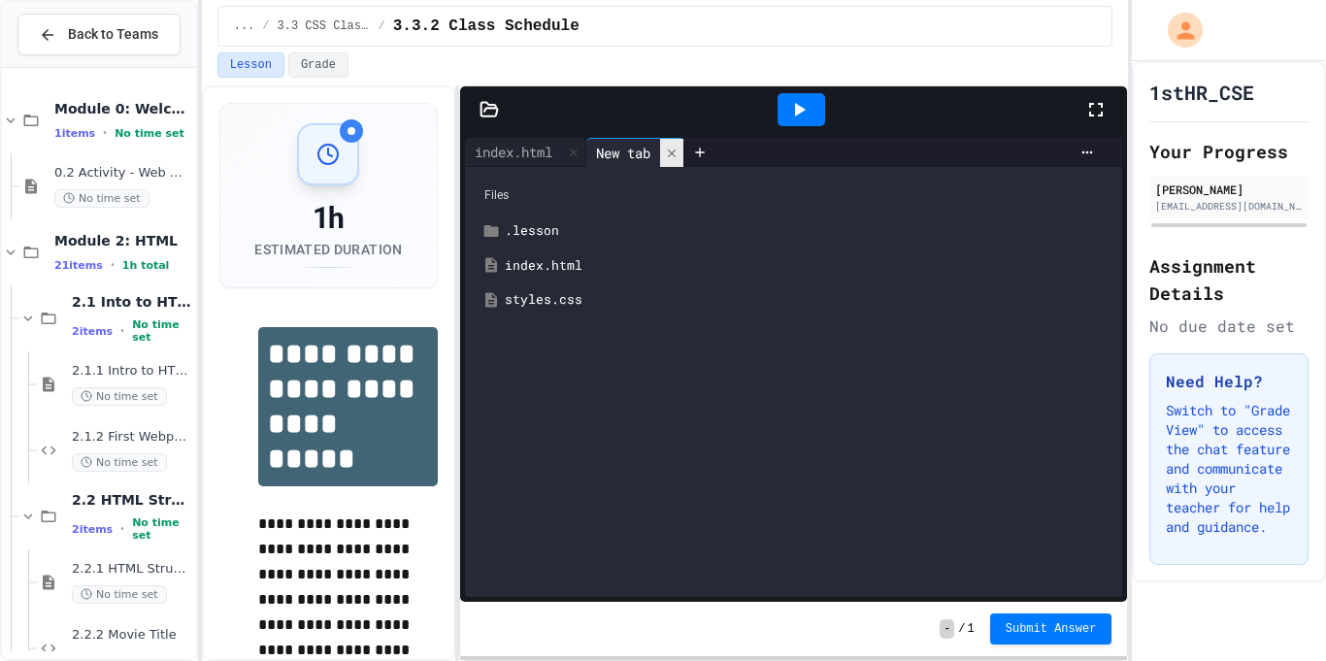
click at [673, 149] on icon at bounding box center [672, 154] width 14 height 14
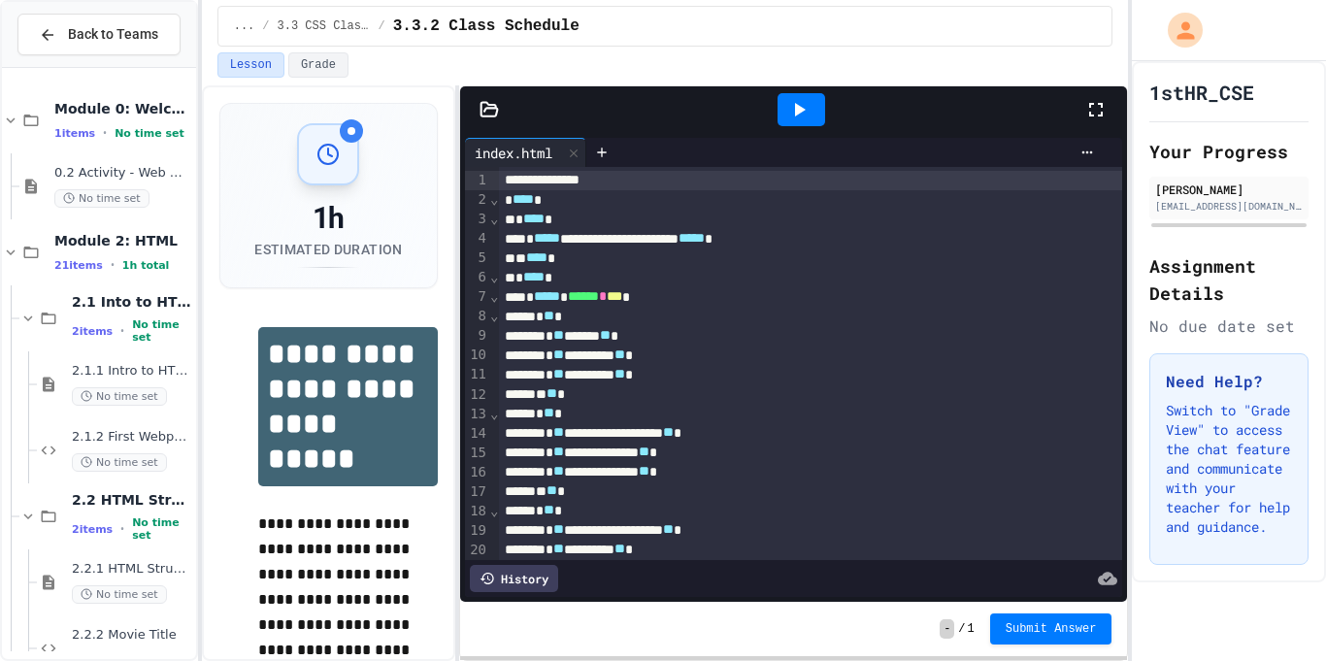
click at [811, 95] on div at bounding box center [802, 109] width 48 height 33
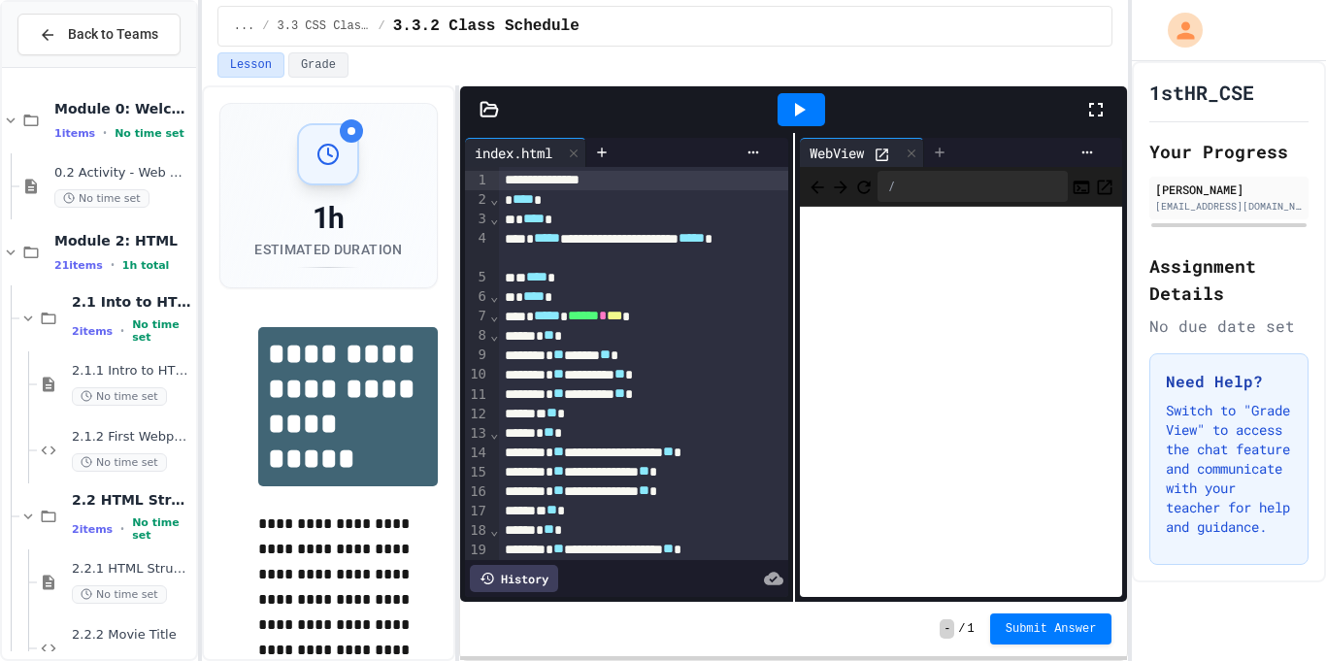
click at [939, 142] on div at bounding box center [939, 152] width 31 height 29
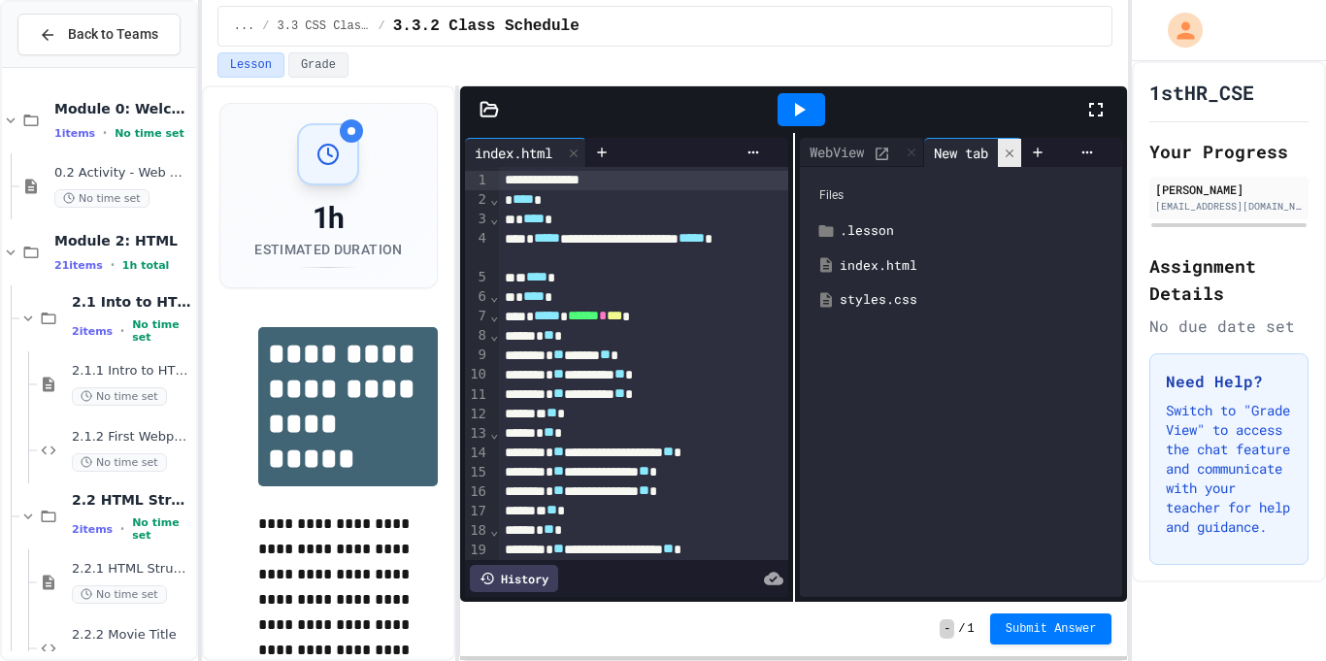
click at [1010, 153] on icon at bounding box center [1010, 154] width 14 height 14
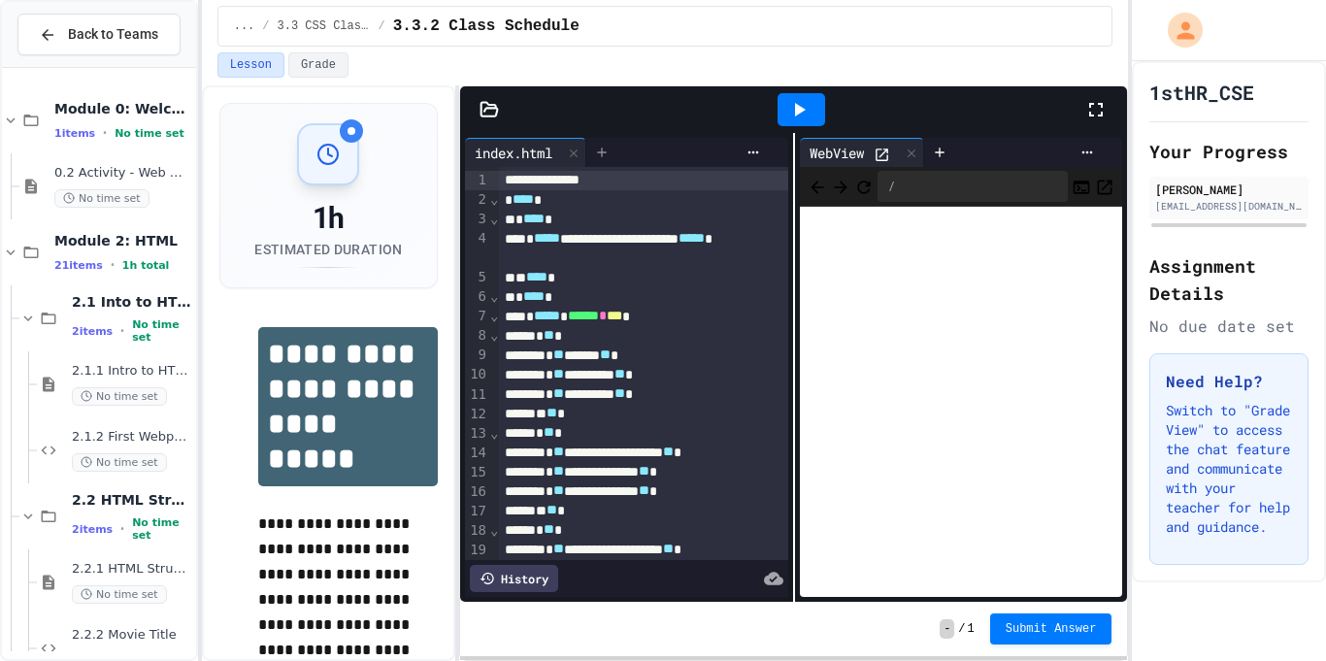
click at [610, 147] on icon at bounding box center [602, 153] width 16 height 16
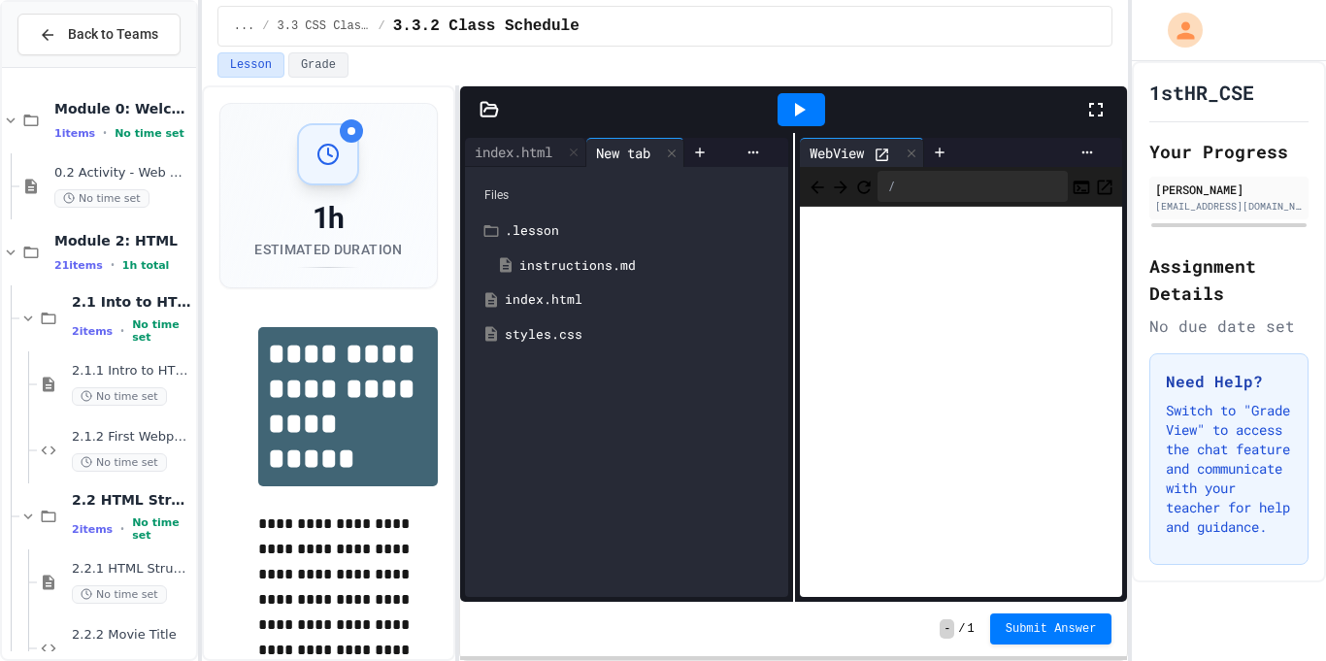
click at [580, 344] on div "styles.css" at bounding box center [627, 334] width 304 height 35
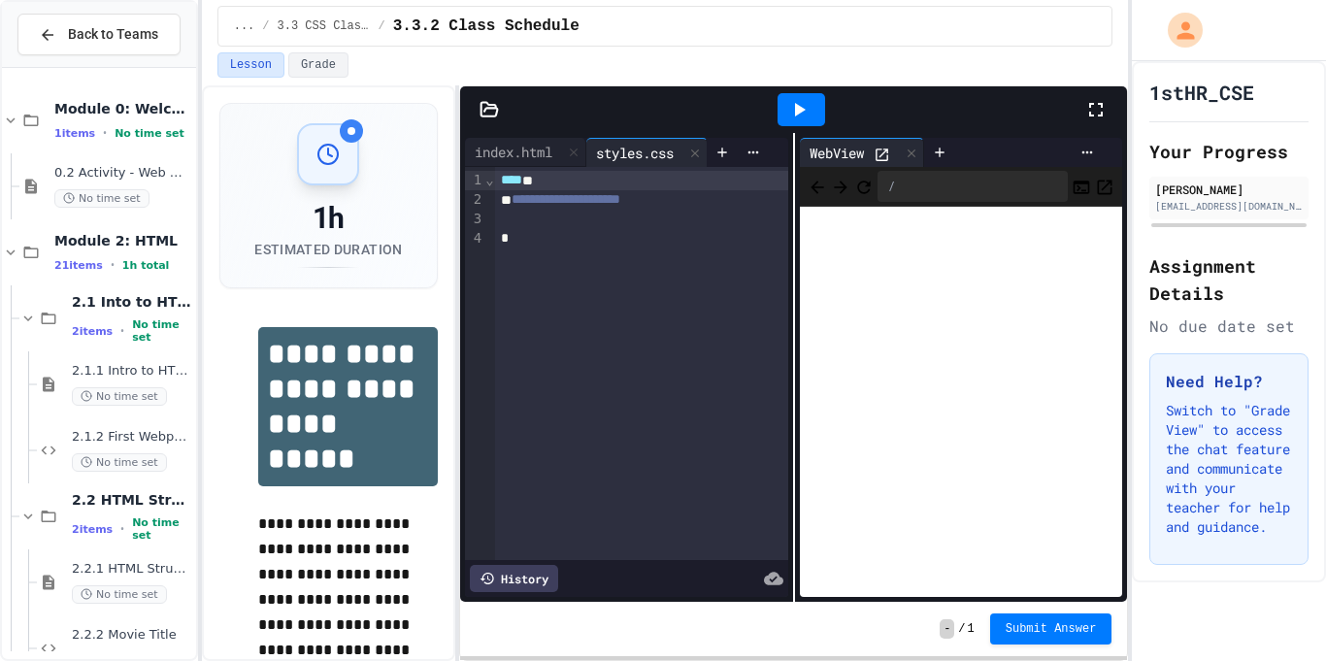
click at [691, 195] on div "**********" at bounding box center [642, 199] width 294 height 19
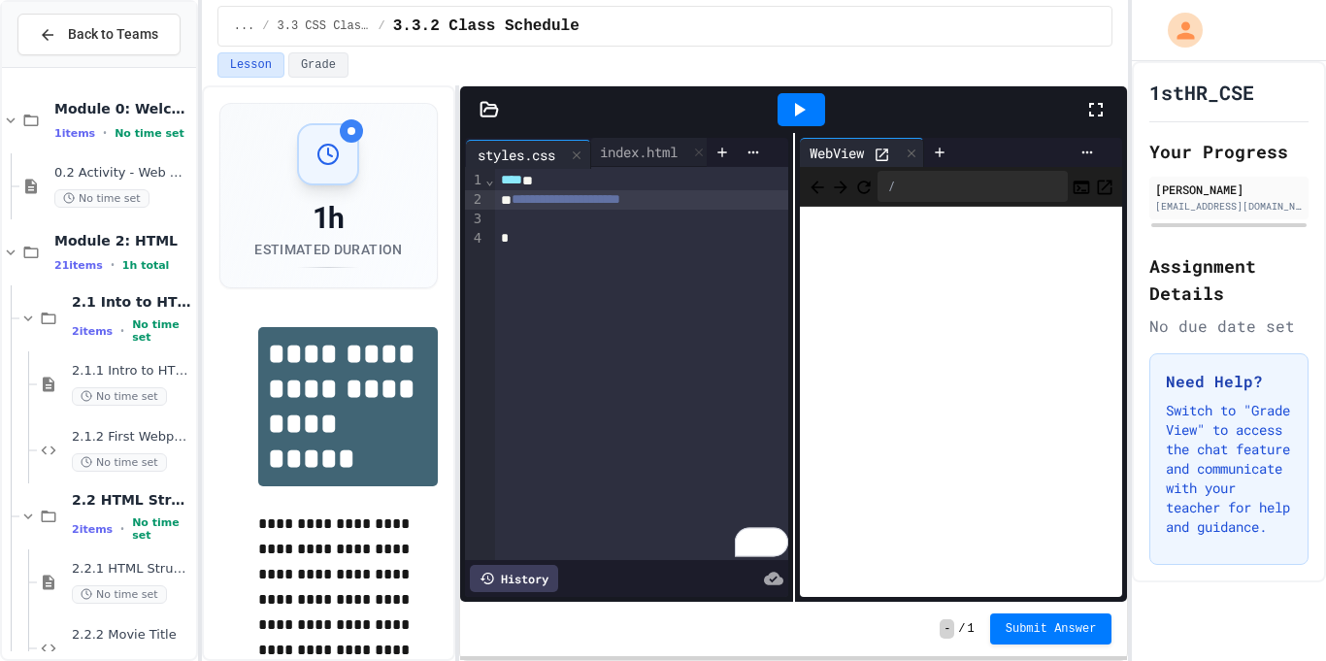
drag, startPoint x: 654, startPoint y: 152, endPoint x: 505, endPoint y: 158, distance: 149.6
click at [505, 158] on div "index.html styles.css" at bounding box center [586, 152] width 242 height 29
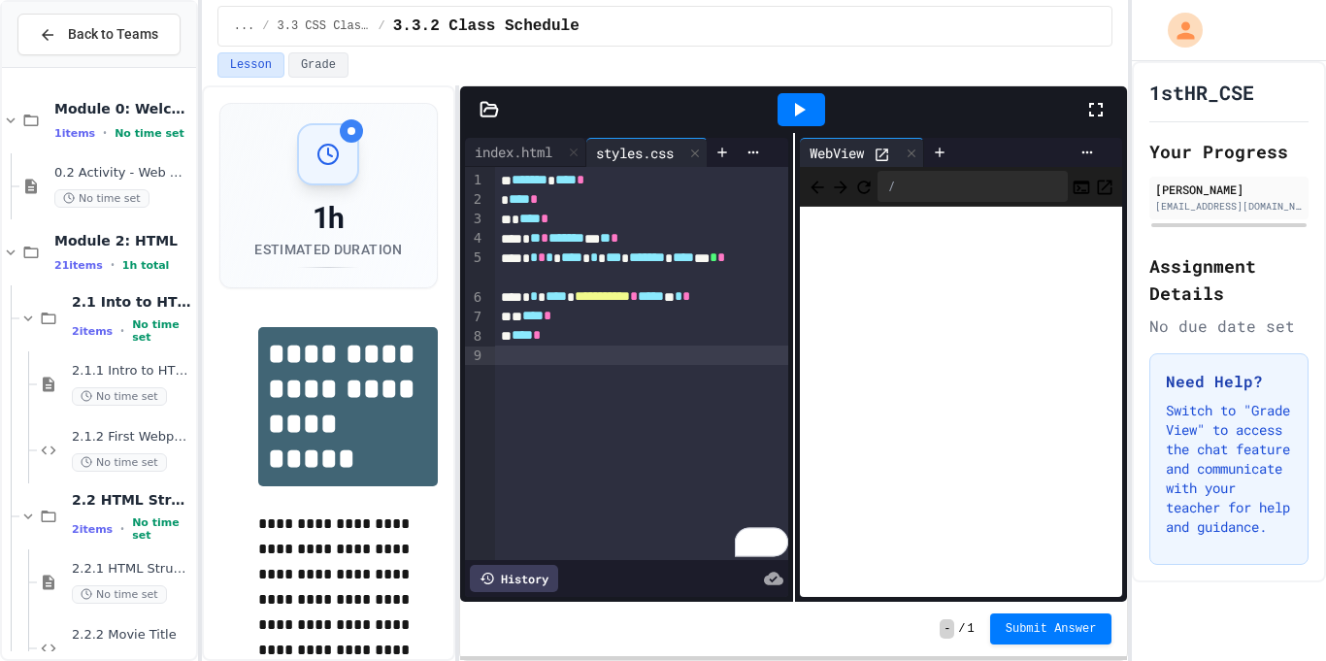
click at [694, 258] on span "****" at bounding box center [683, 257] width 21 height 14
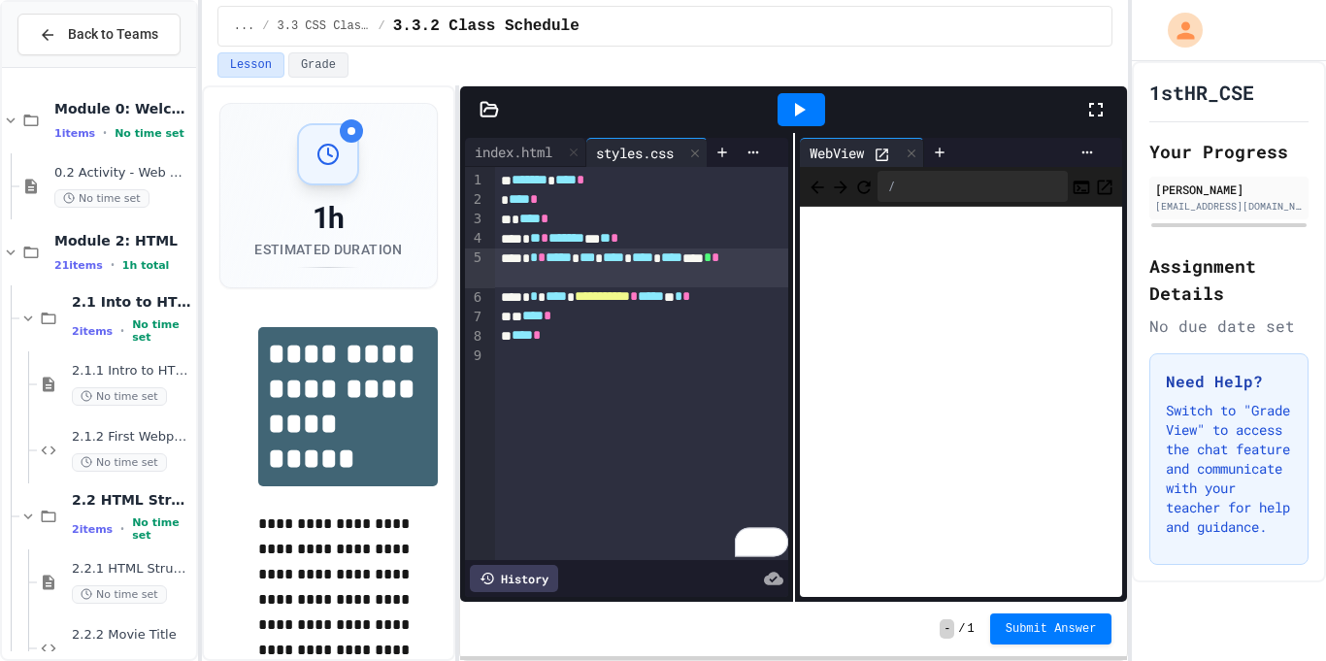
click at [802, 101] on icon at bounding box center [798, 109] width 23 height 23
click at [942, 149] on icon at bounding box center [939, 152] width 9 height 9
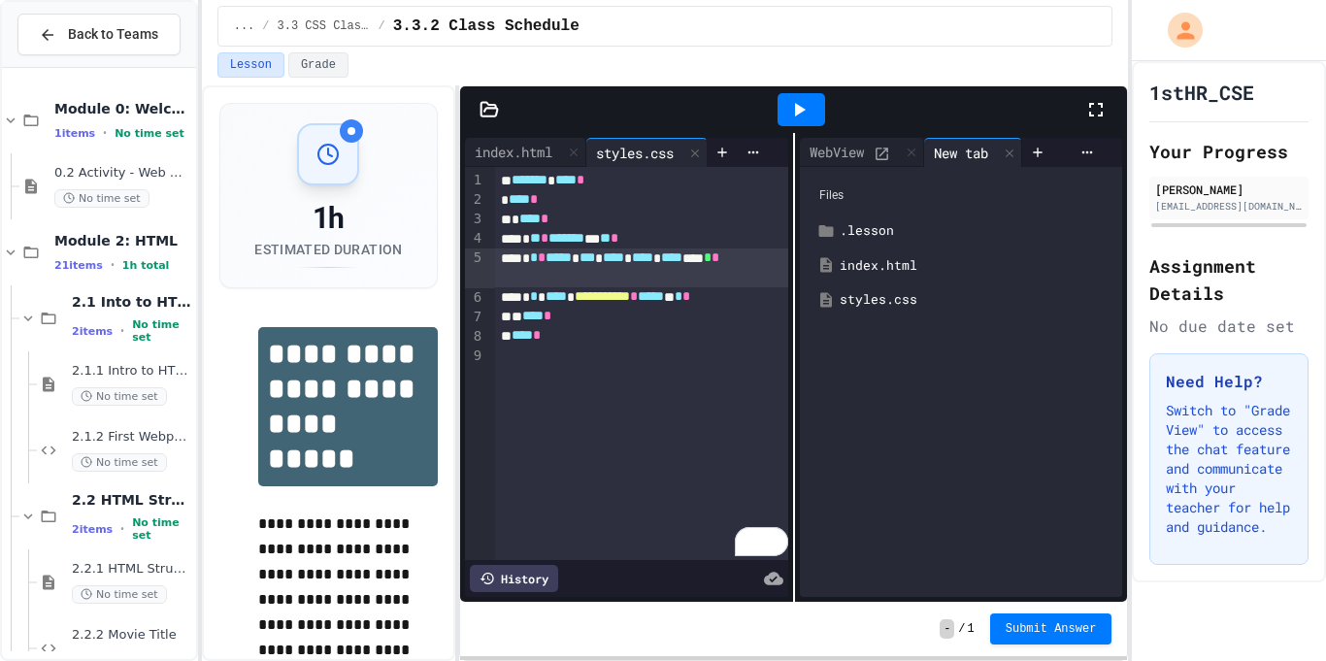
click at [921, 290] on div "styles.css" at bounding box center [976, 299] width 272 height 19
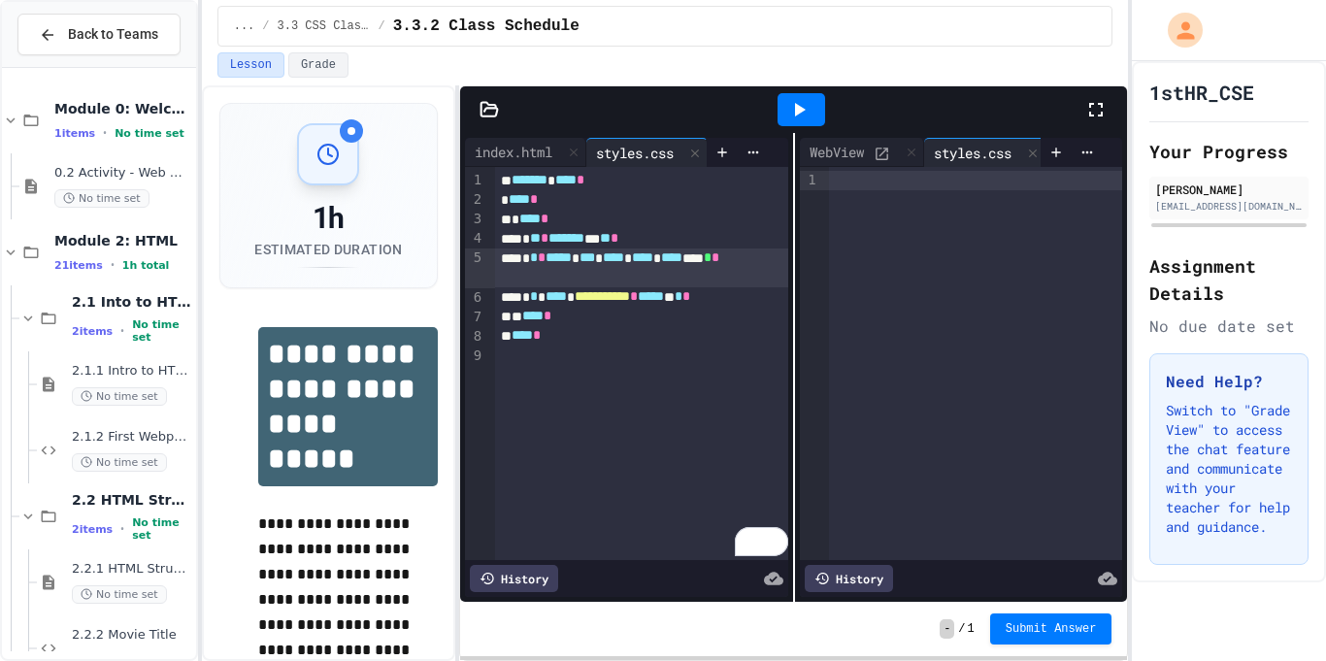
click at [820, 111] on div at bounding box center [802, 109] width 48 height 33
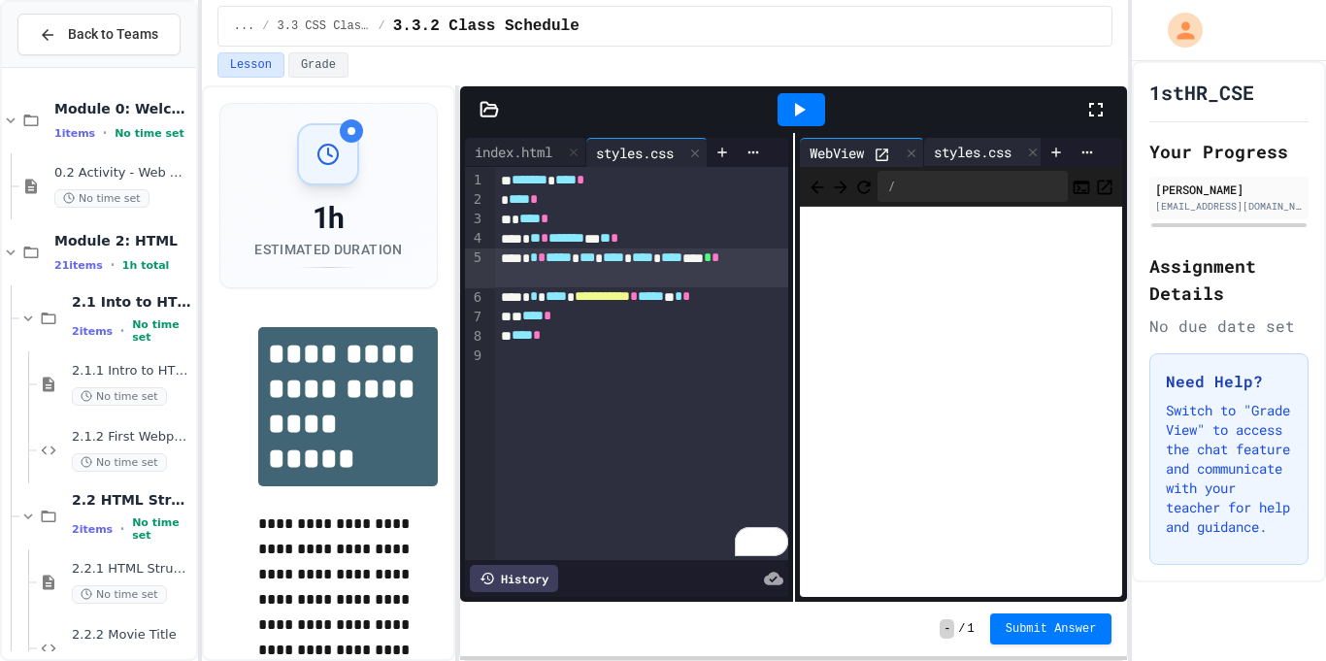
click at [973, 154] on div "styles.css" at bounding box center [972, 152] width 97 height 20
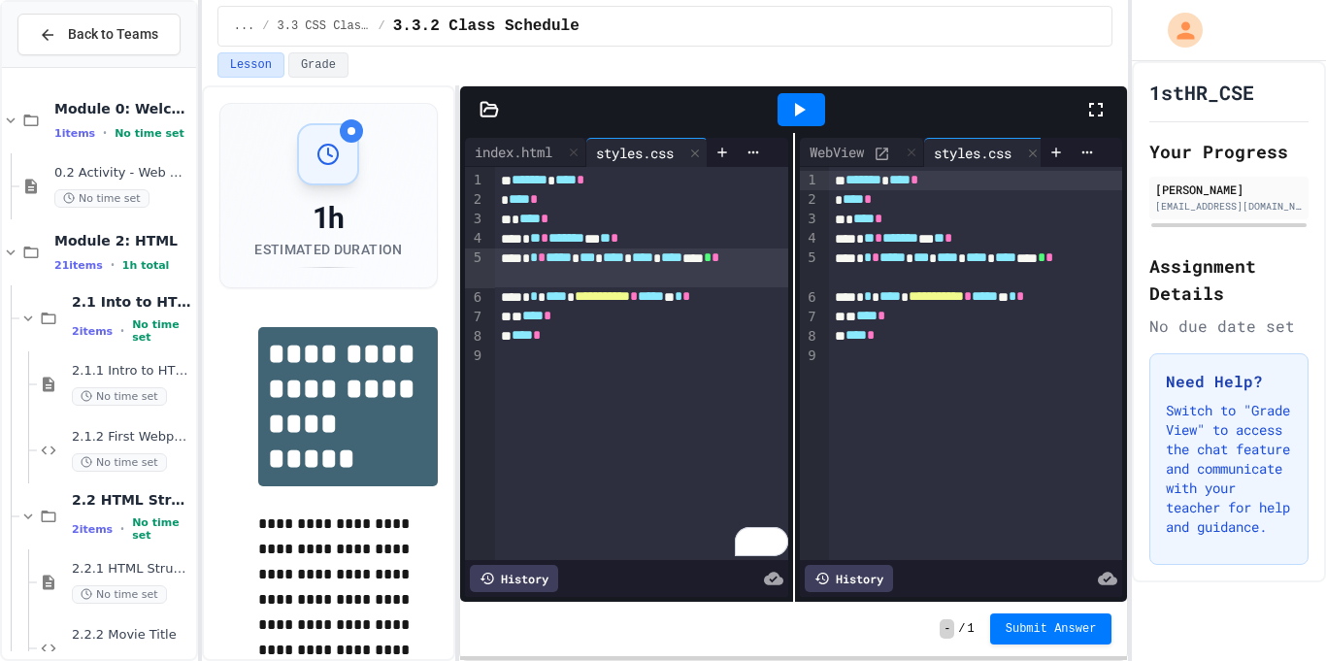
click at [811, 113] on div at bounding box center [802, 109] width 48 height 33
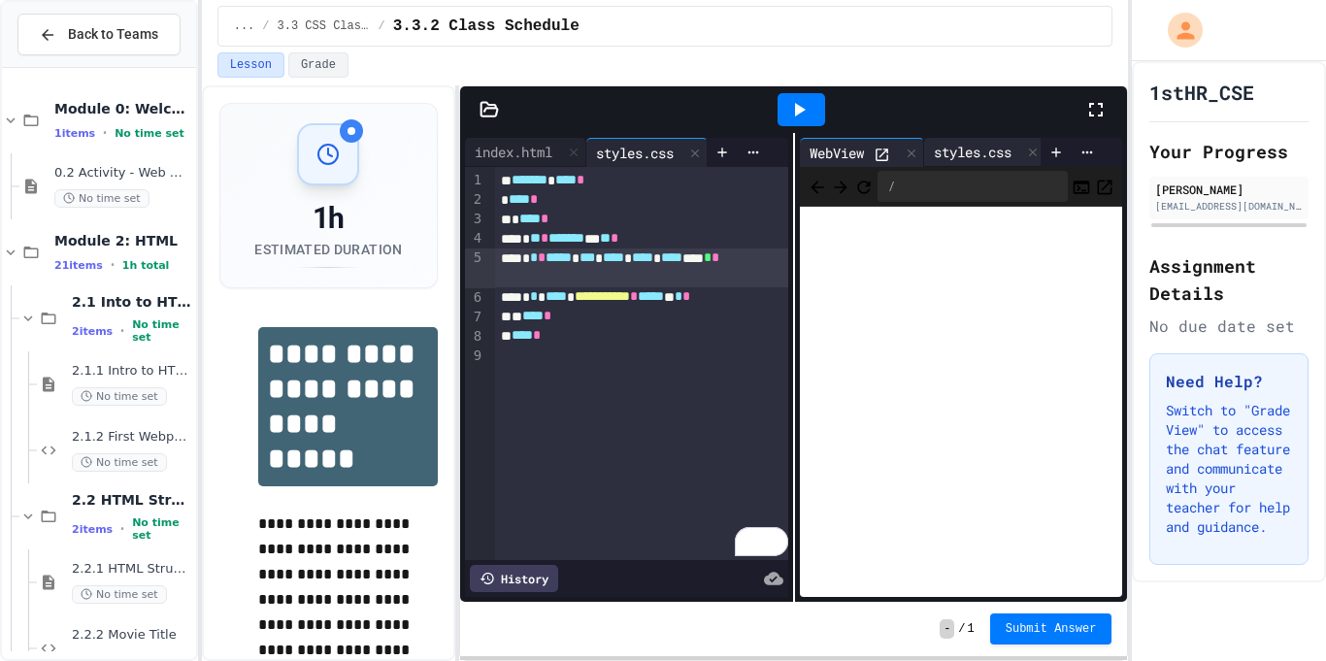
click at [974, 145] on div "styles.css" at bounding box center [972, 152] width 97 height 20
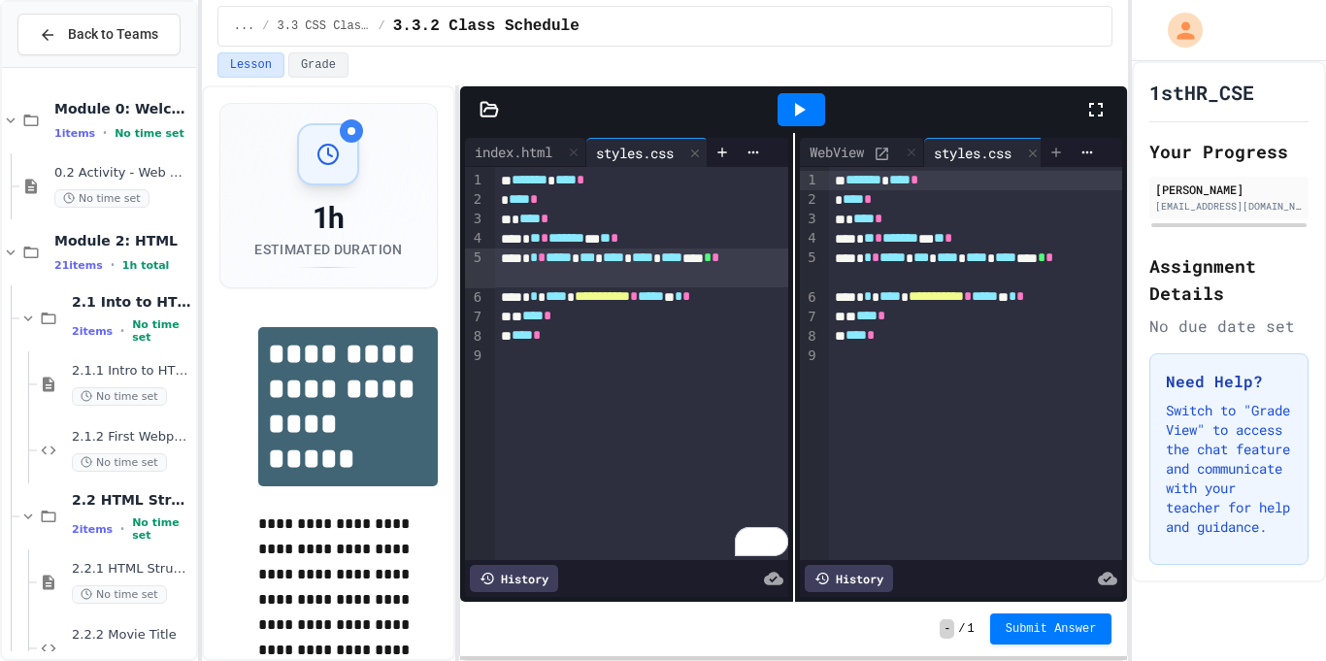
click at [1058, 150] on icon at bounding box center [1056, 153] width 16 height 16
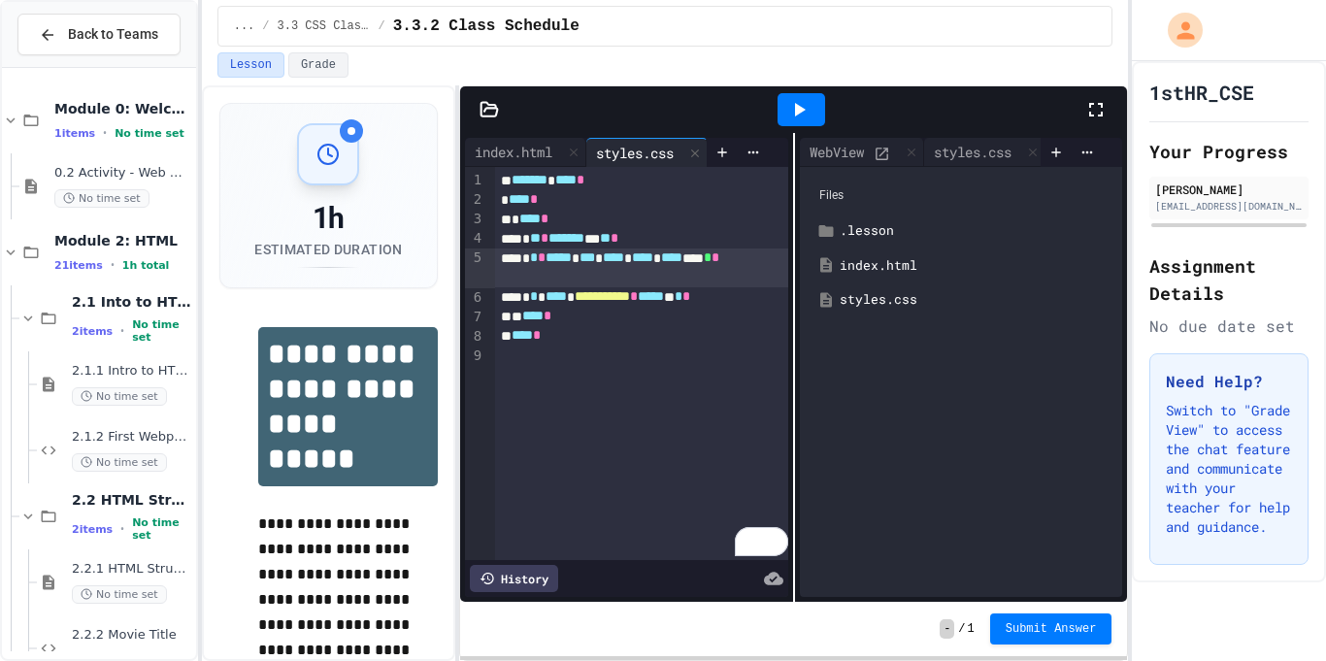
click at [915, 271] on div "index.html" at bounding box center [976, 265] width 272 height 19
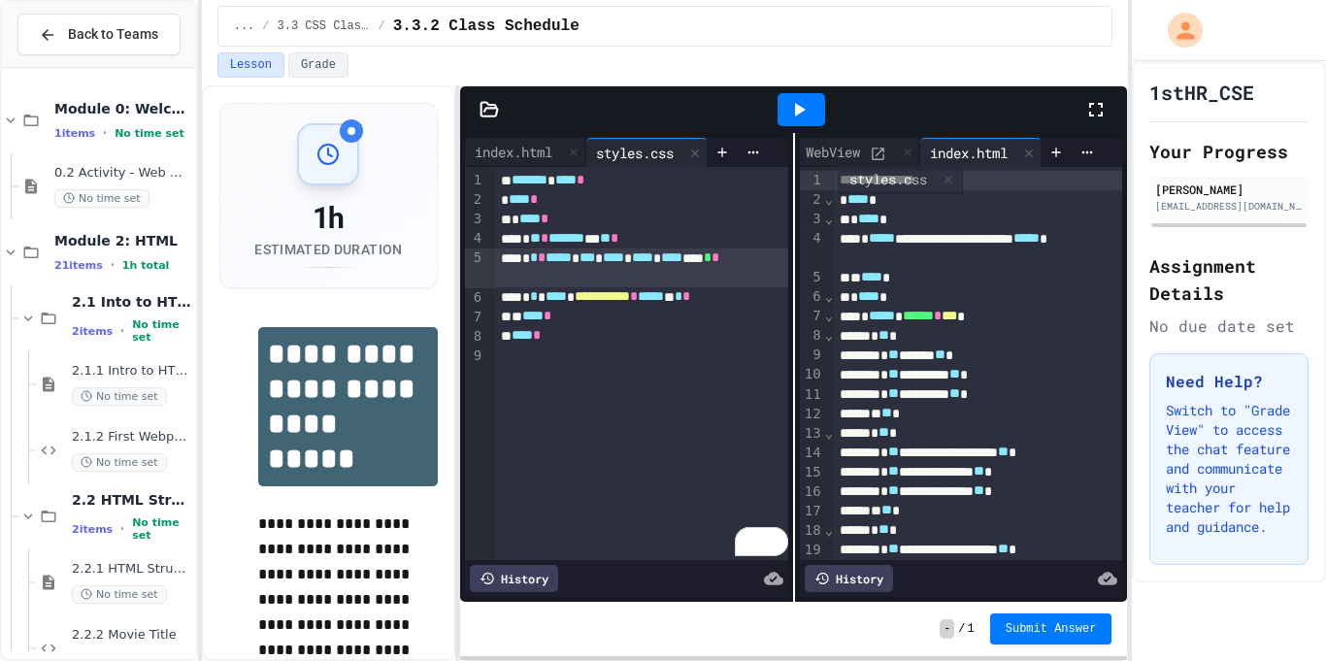
scroll to position [0, 11]
drag, startPoint x: 1001, startPoint y: 148, endPoint x: 959, endPoint y: 150, distance: 41.8
click at [959, 150] on div "WebView styles.css index.html" at bounding box center [921, 152] width 242 height 29
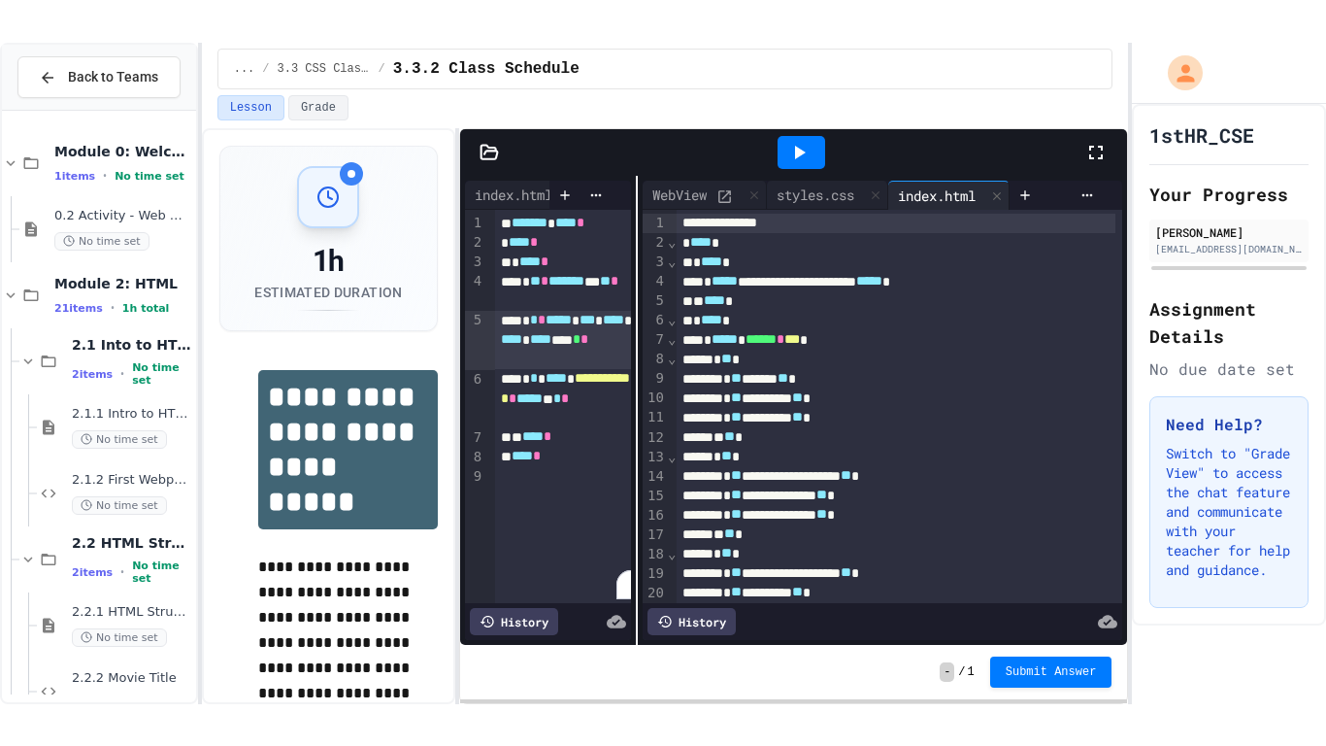
scroll to position [0, 0]
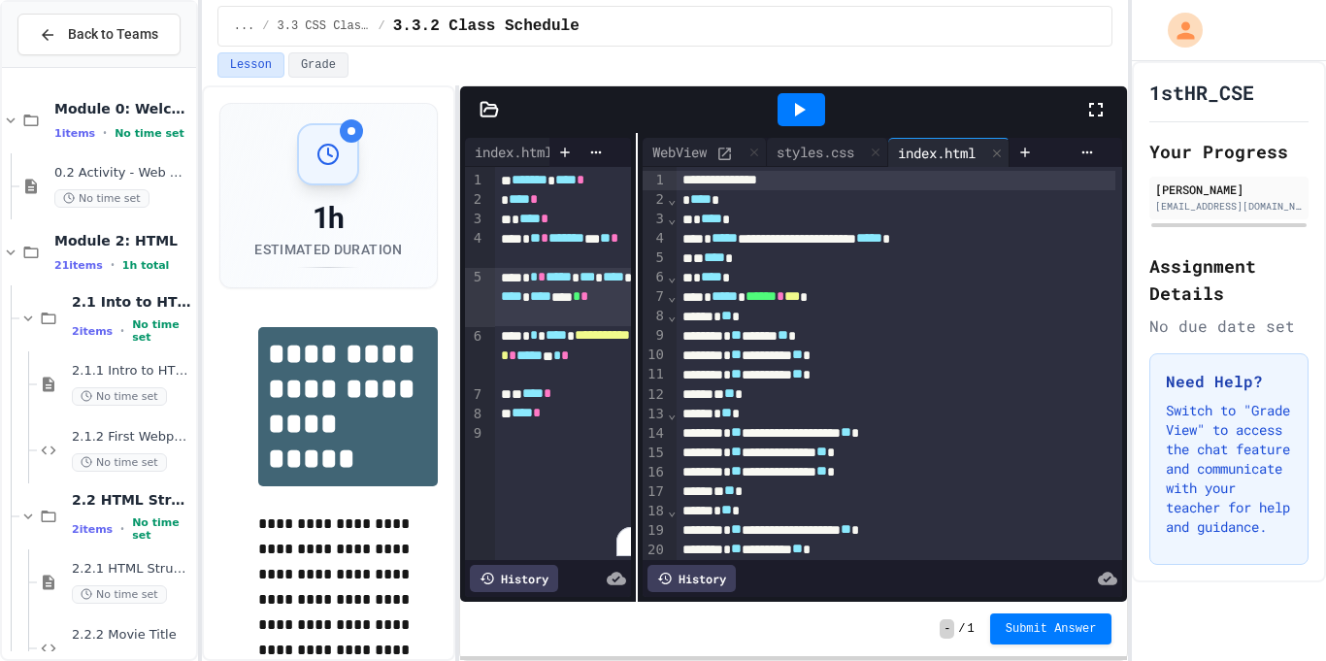
click at [629, 237] on div "**********" at bounding box center [793, 367] width 667 height 469
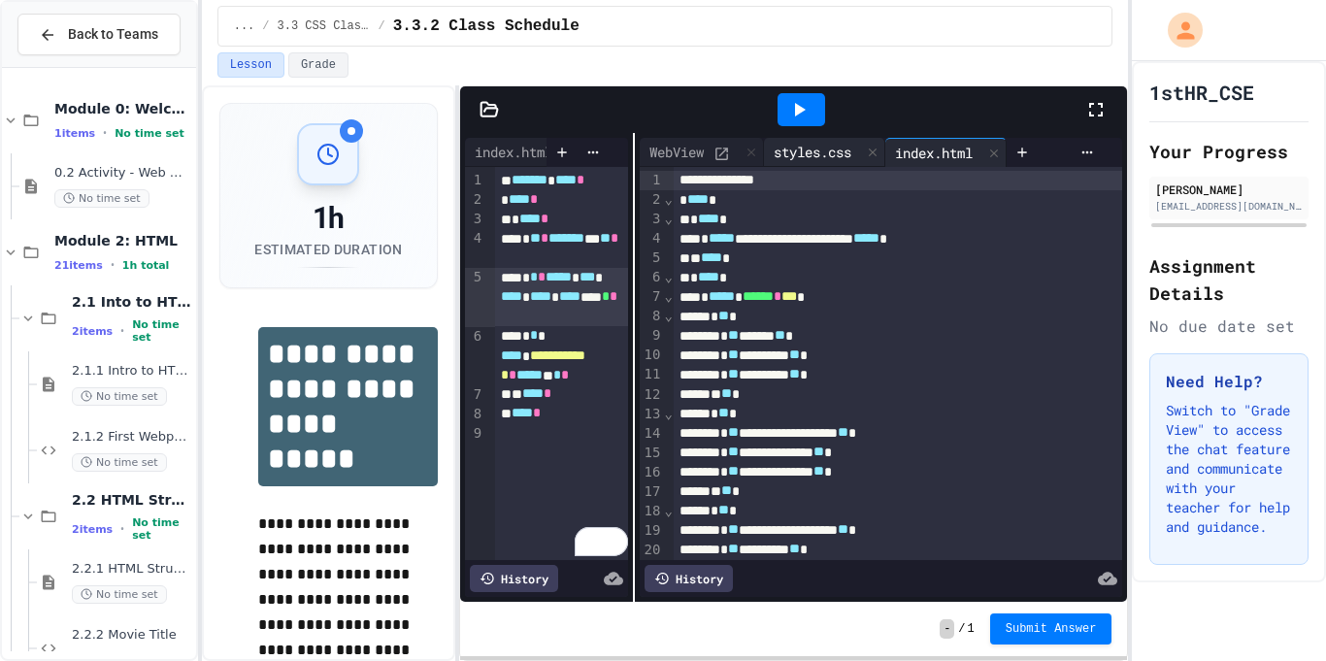
click at [827, 156] on div "styles.css" at bounding box center [812, 152] width 97 height 20
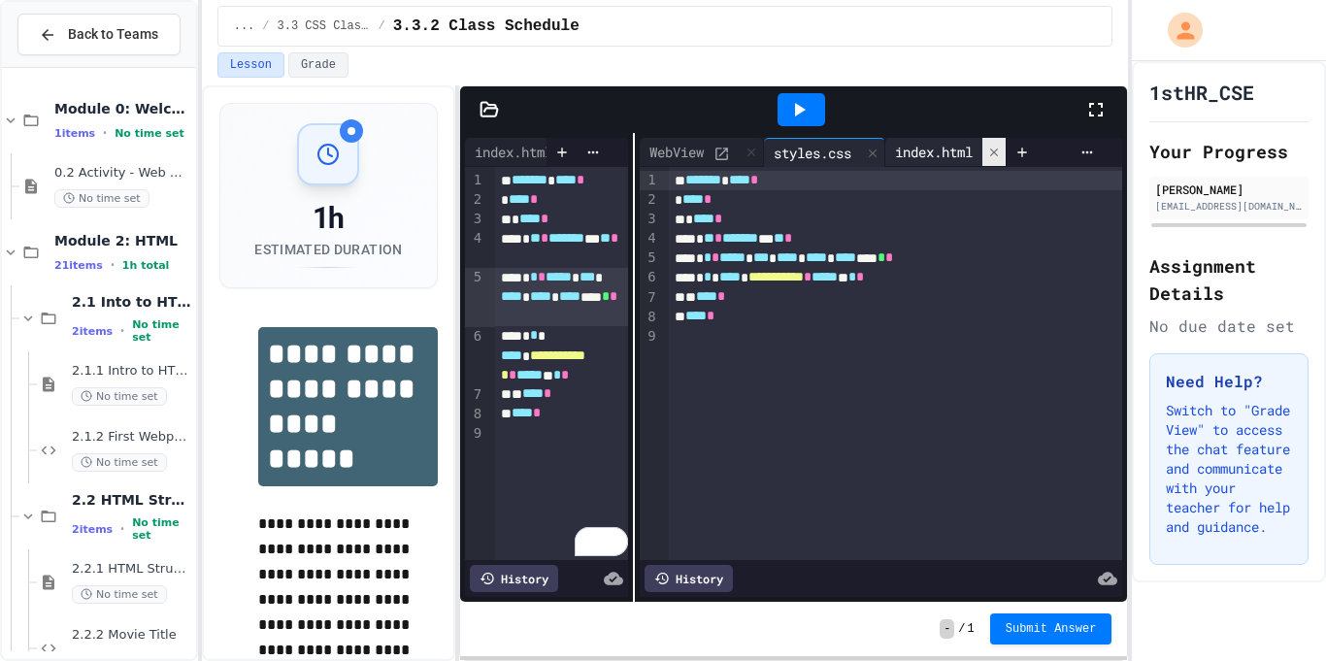
click at [1001, 149] on icon at bounding box center [994, 153] width 14 height 14
click at [708, 160] on div "WebView" at bounding box center [677, 152] width 74 height 20
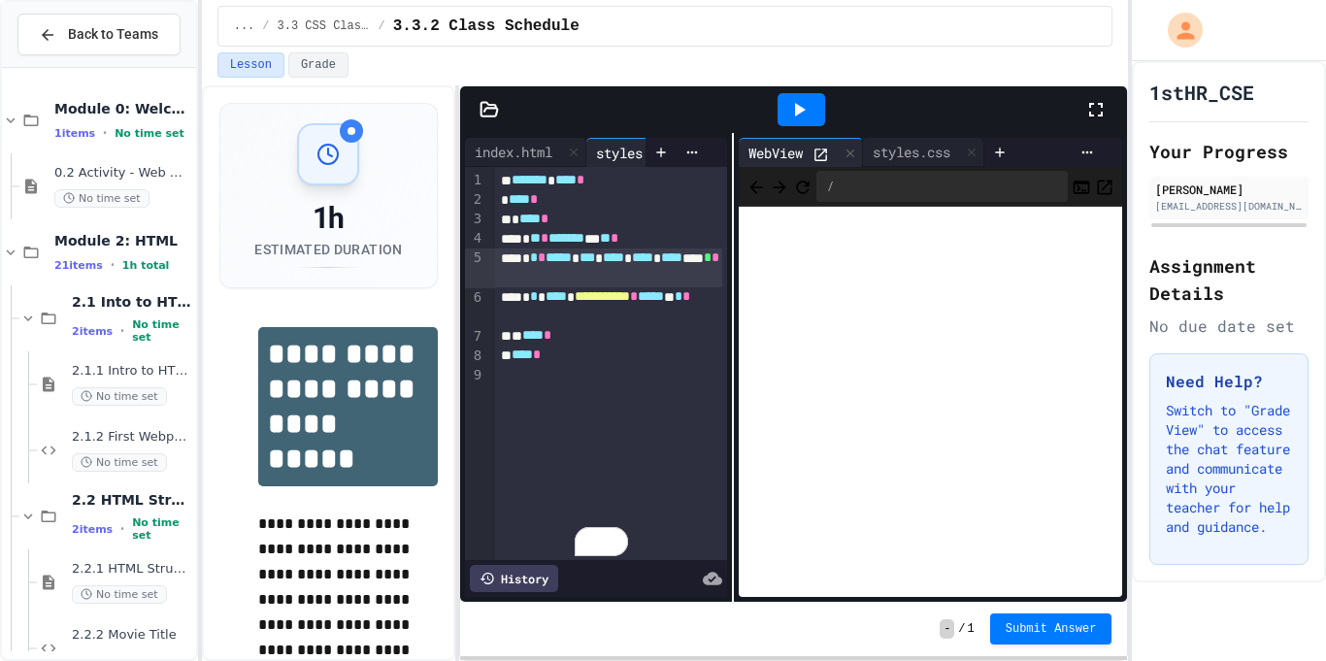
click at [732, 196] on div at bounding box center [733, 367] width 2 height 469
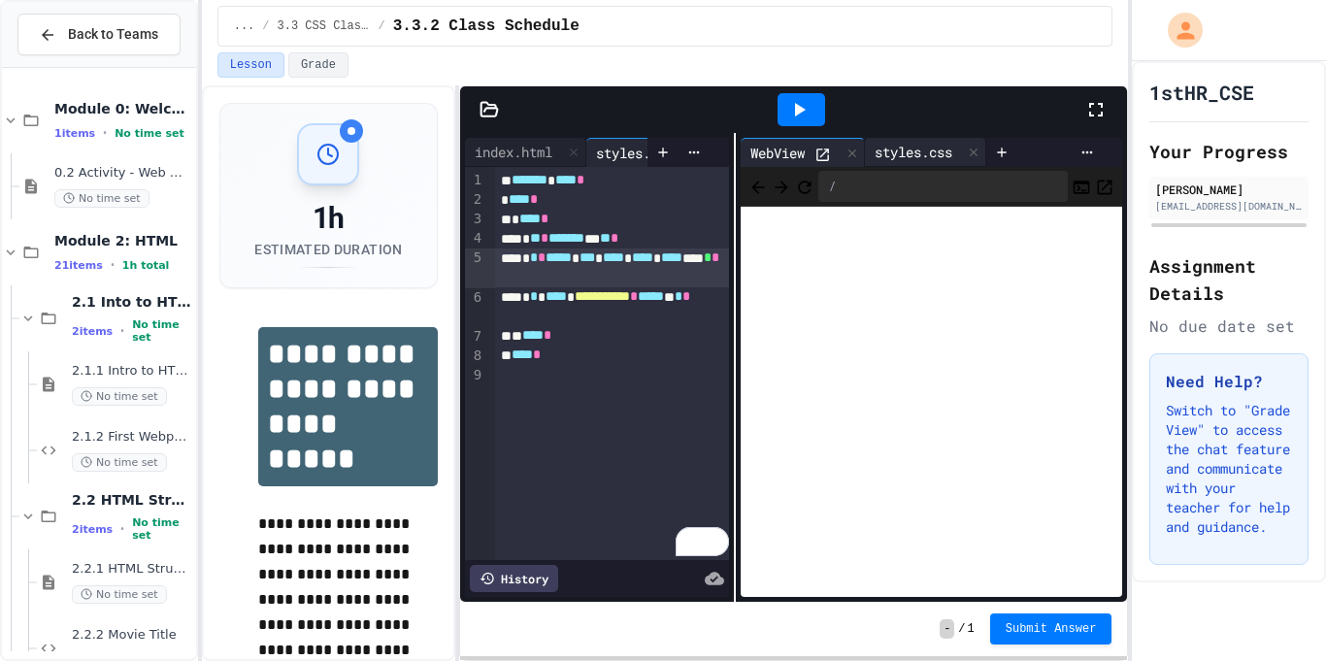
click at [903, 155] on div "styles.css" at bounding box center [913, 152] width 97 height 20
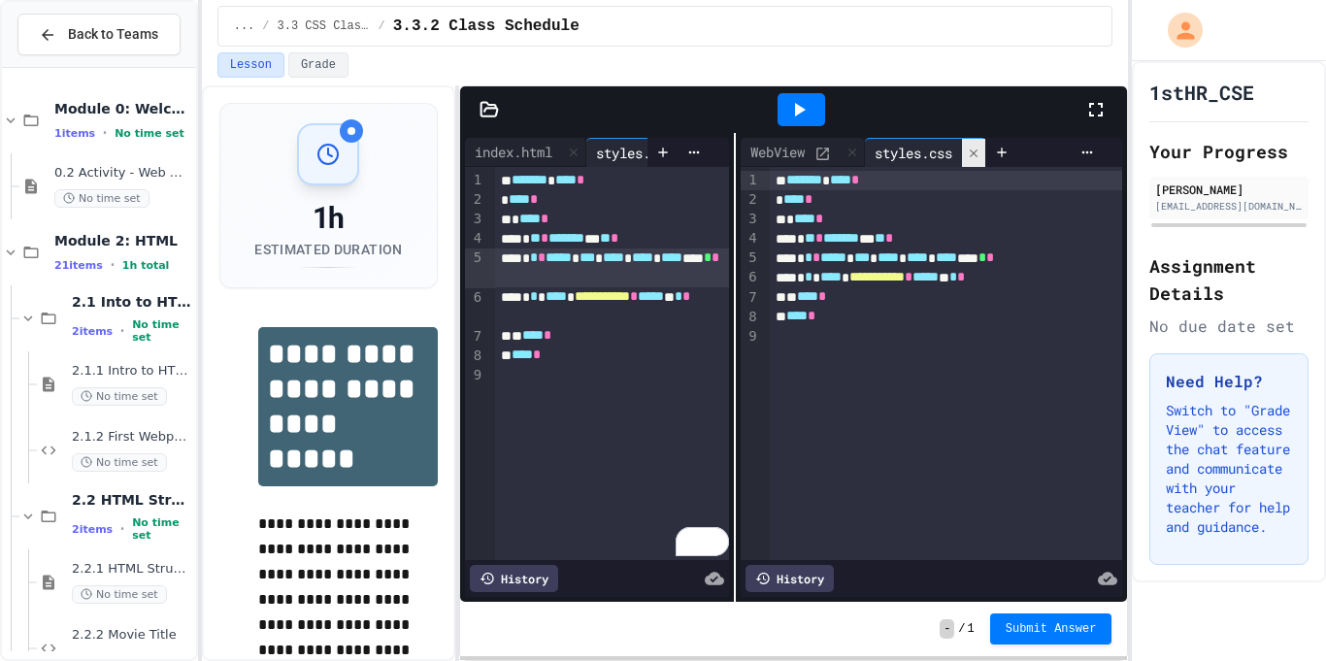
click at [980, 156] on icon at bounding box center [974, 154] width 14 height 14
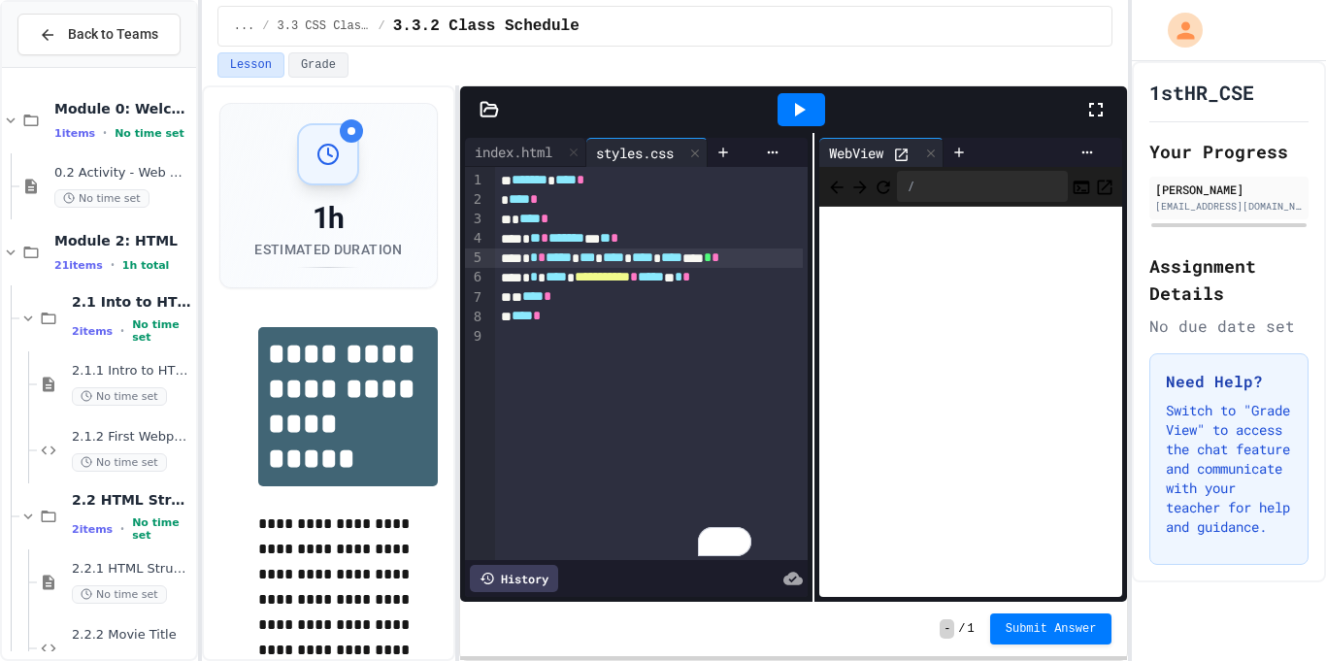
click at [816, 257] on div "**********" at bounding box center [793, 367] width 667 height 469
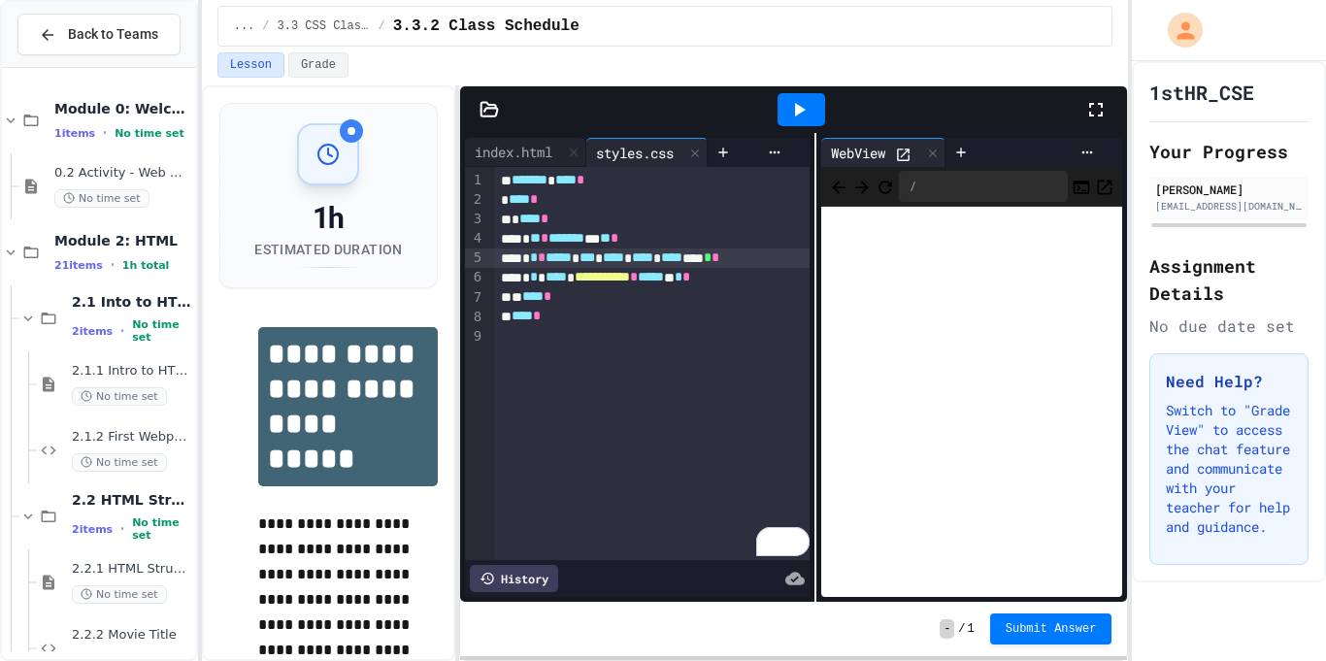
click at [805, 104] on icon at bounding box center [798, 109] width 23 height 23
click at [1108, 119] on div at bounding box center [1105, 109] width 43 height 52
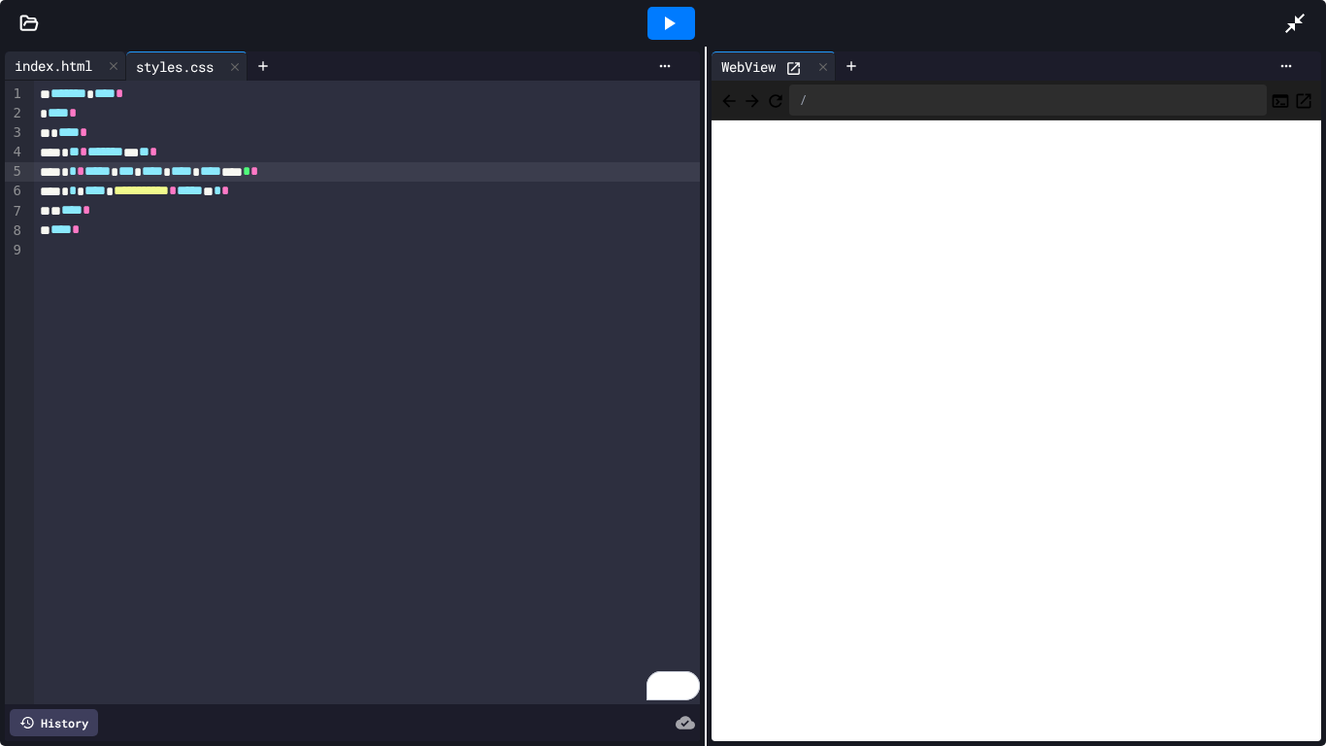
click at [51, 66] on div "index.html" at bounding box center [53, 65] width 97 height 20
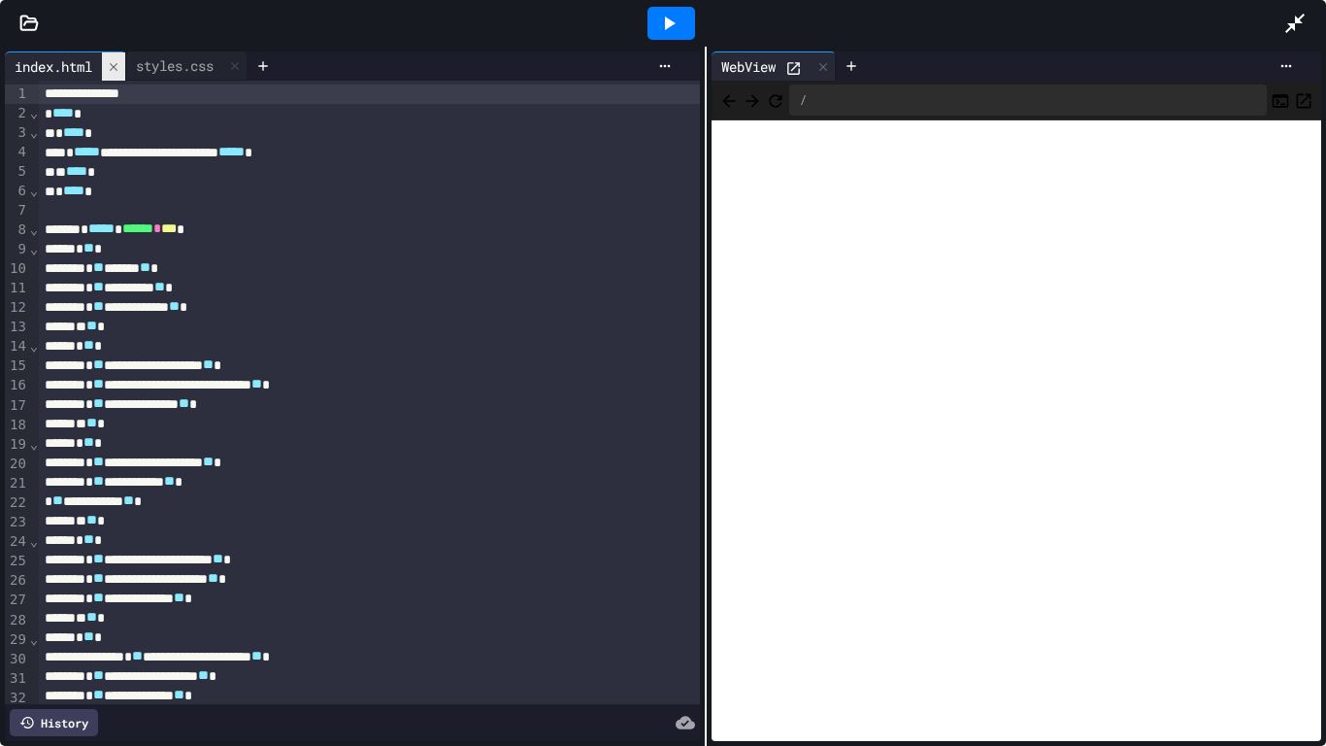
click at [116, 73] on icon at bounding box center [114, 67] width 14 height 14
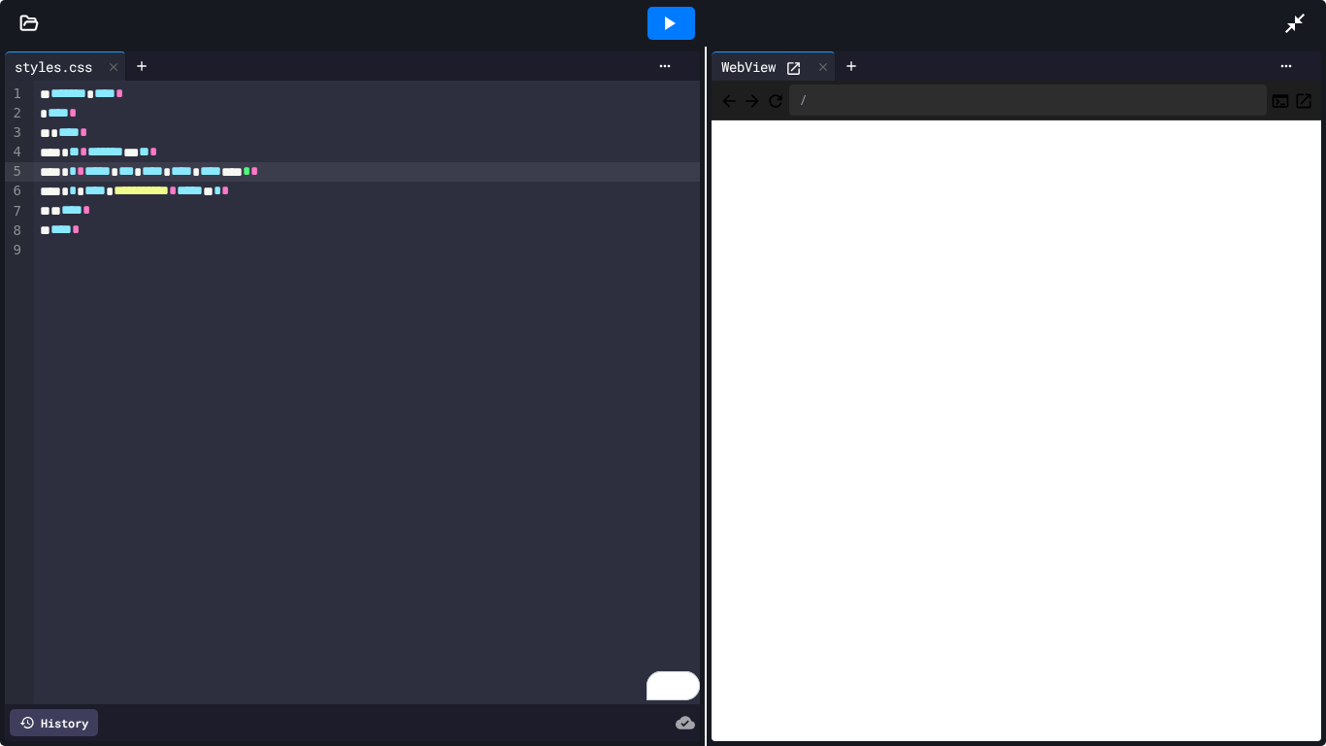
click at [19, 17] on icon at bounding box center [28, 23] width 19 height 19
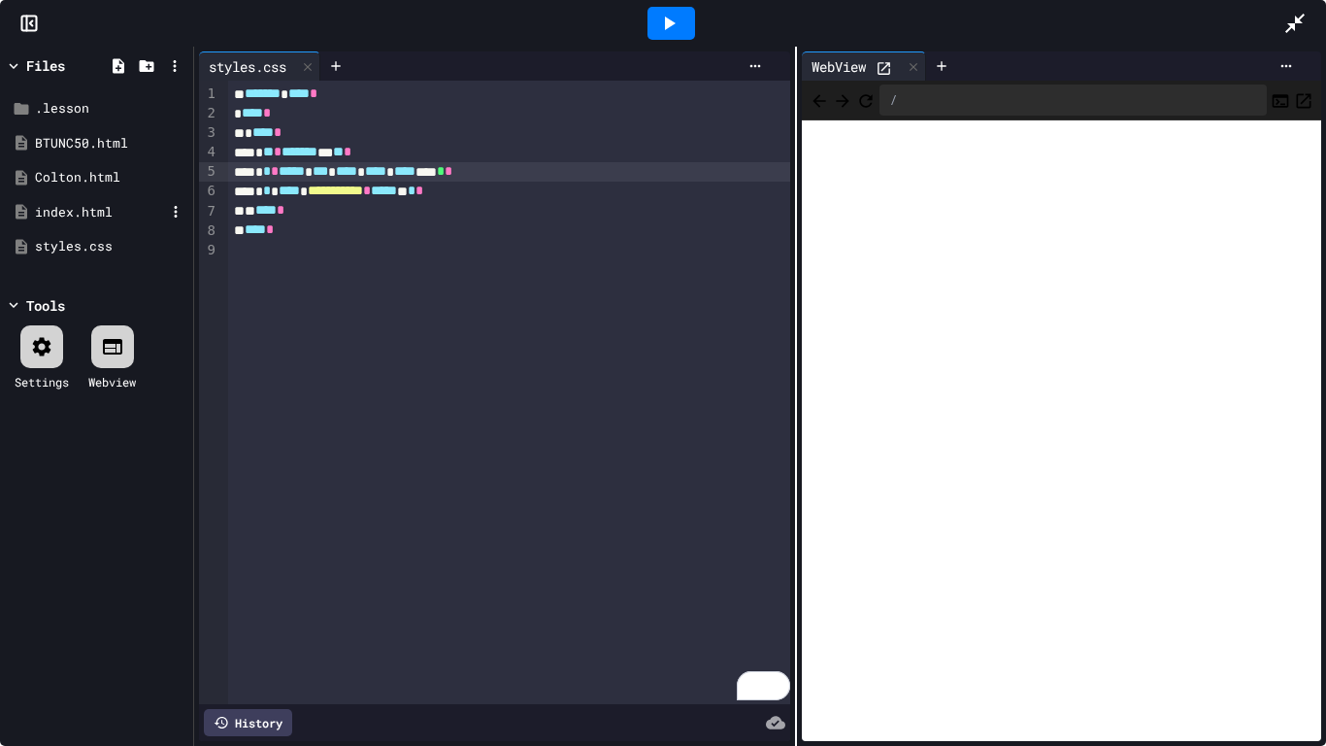
click at [52, 208] on div "index.html" at bounding box center [100, 212] width 130 height 19
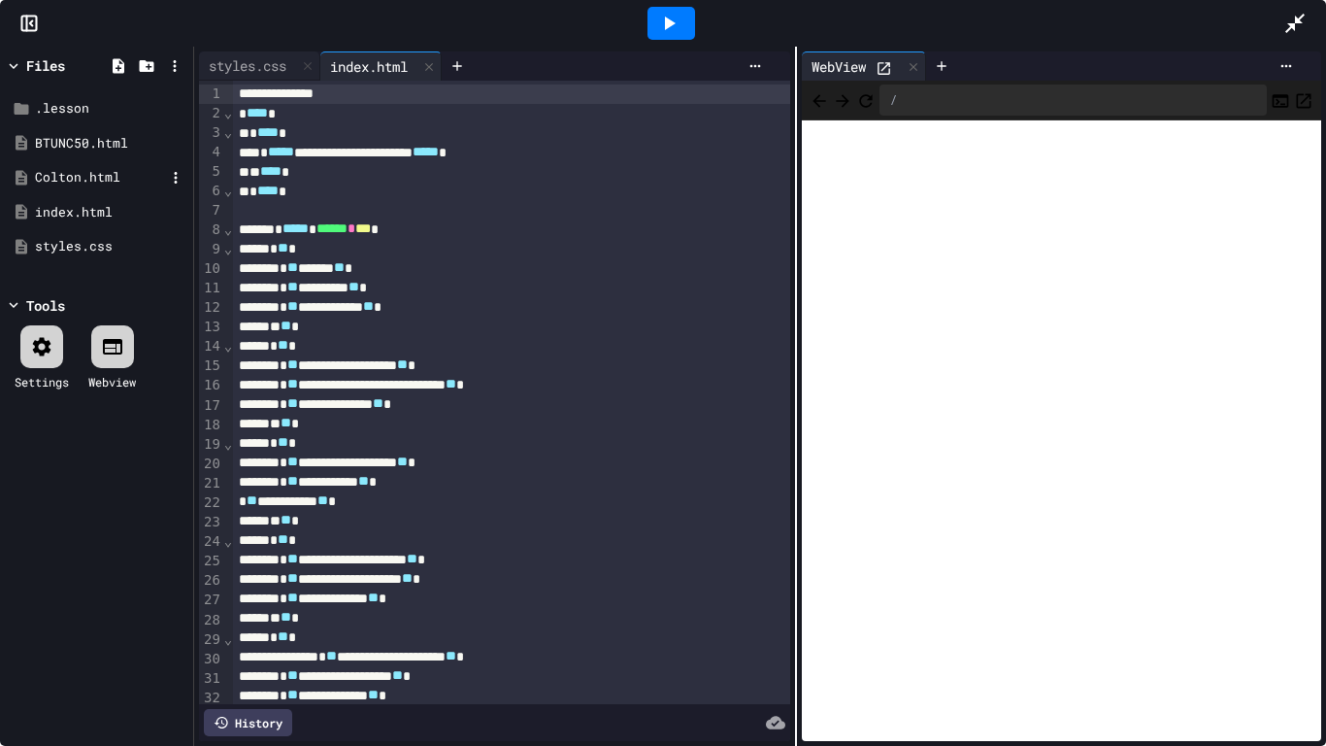
click at [53, 170] on div "Colton.html" at bounding box center [100, 177] width 130 height 19
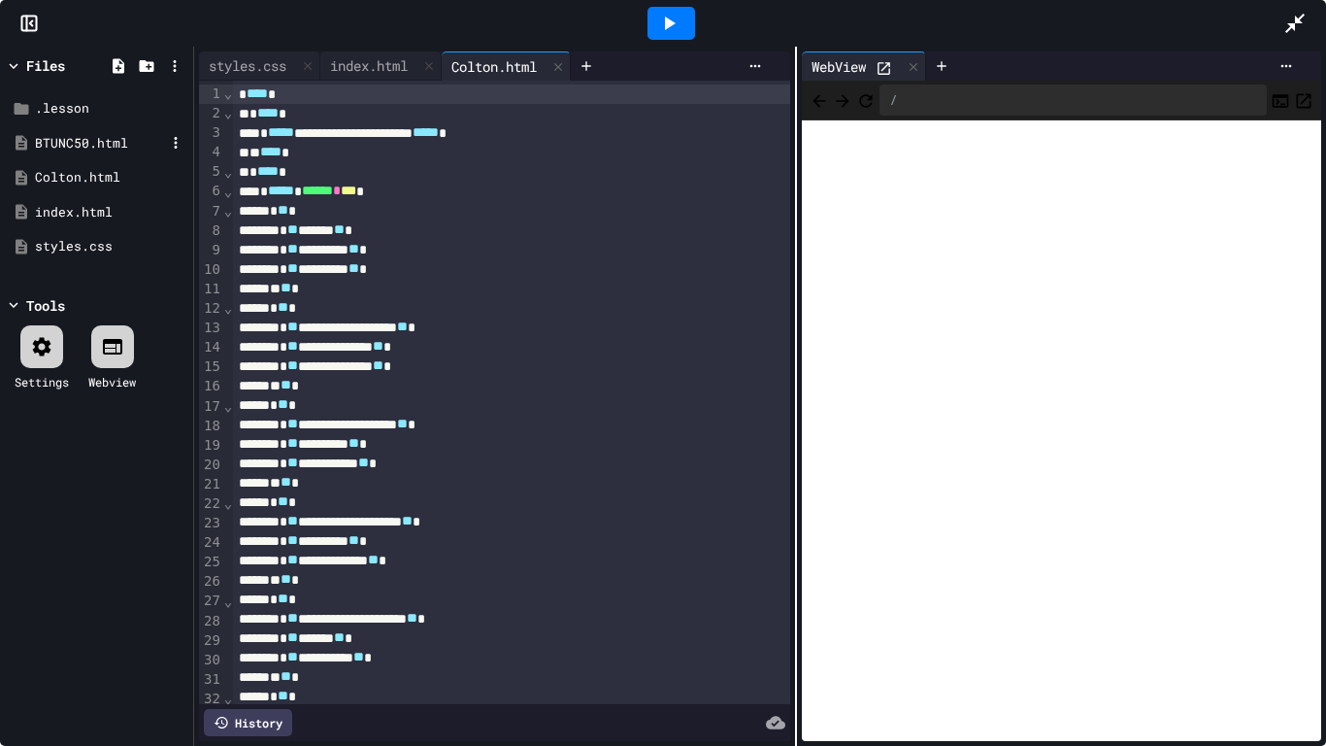
click at [45, 151] on div "BTUNC50.html" at bounding box center [100, 143] width 130 height 19
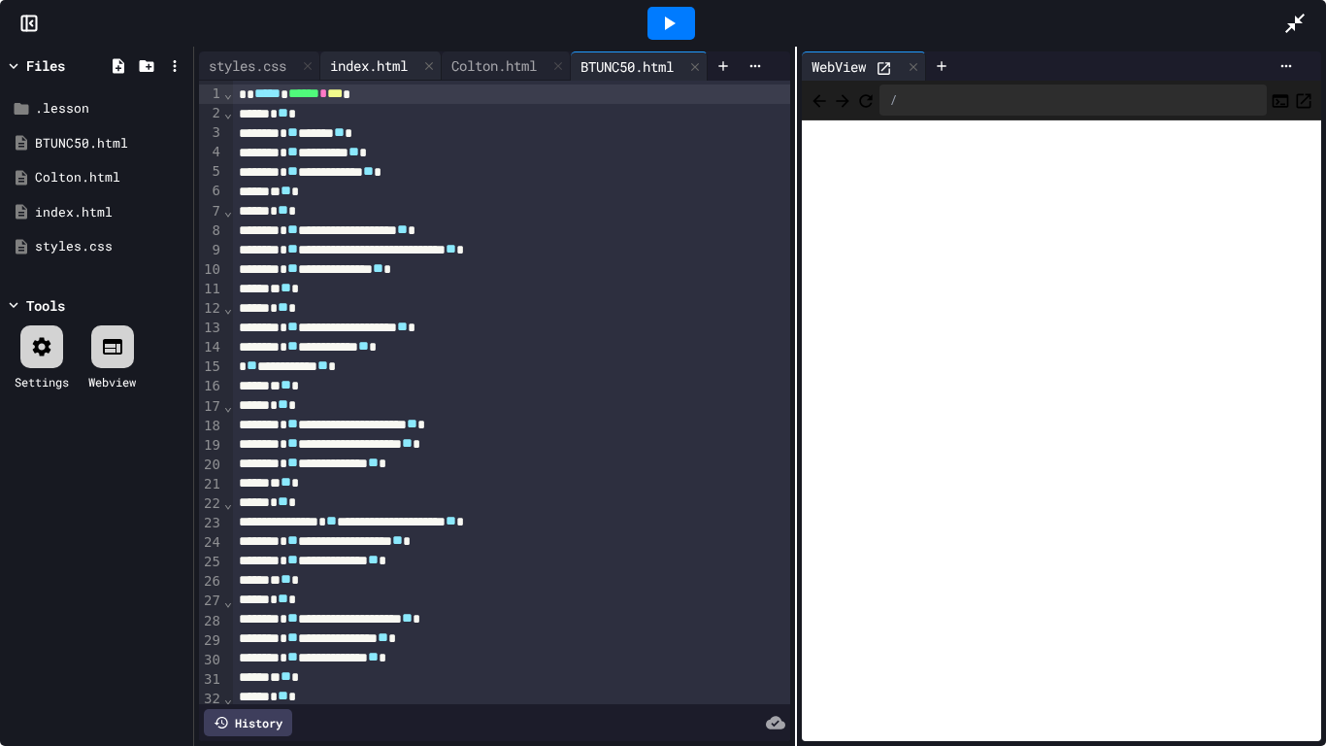
click at [332, 62] on div "index.html" at bounding box center [368, 65] width 97 height 20
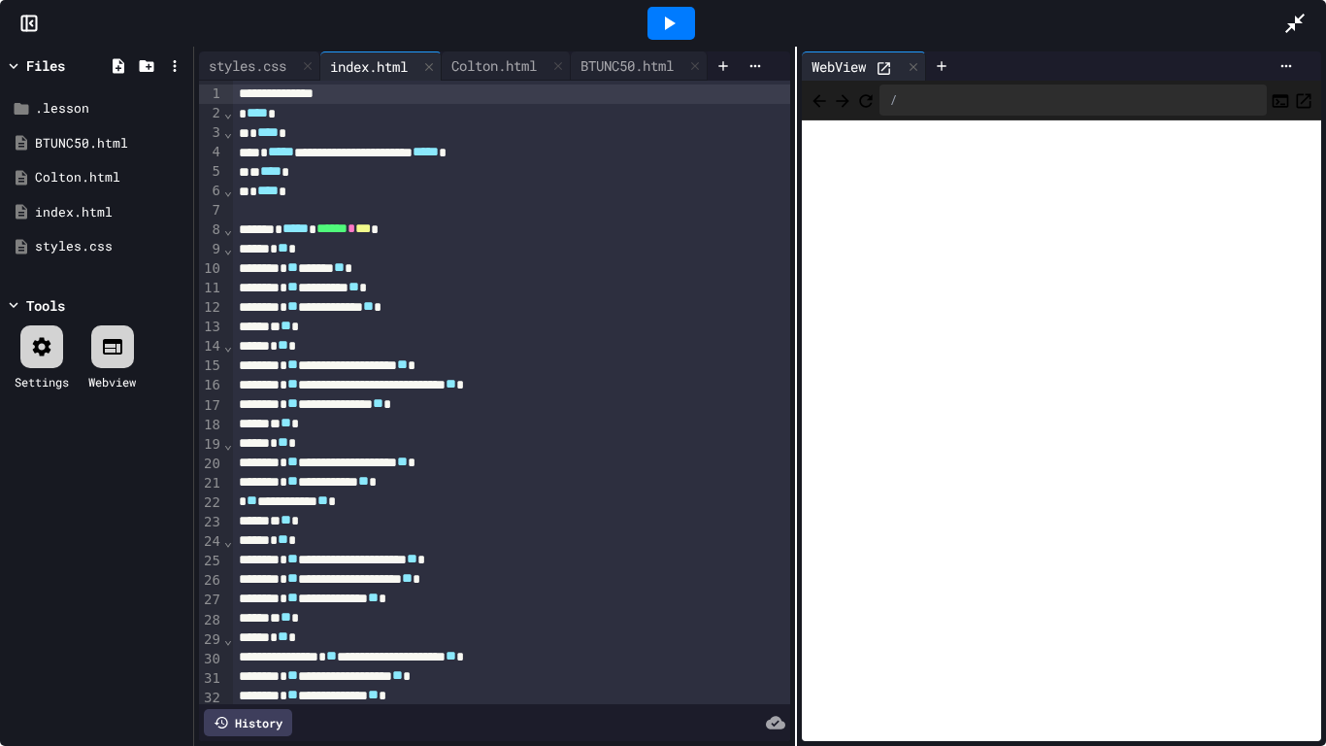
scroll to position [378, 0]
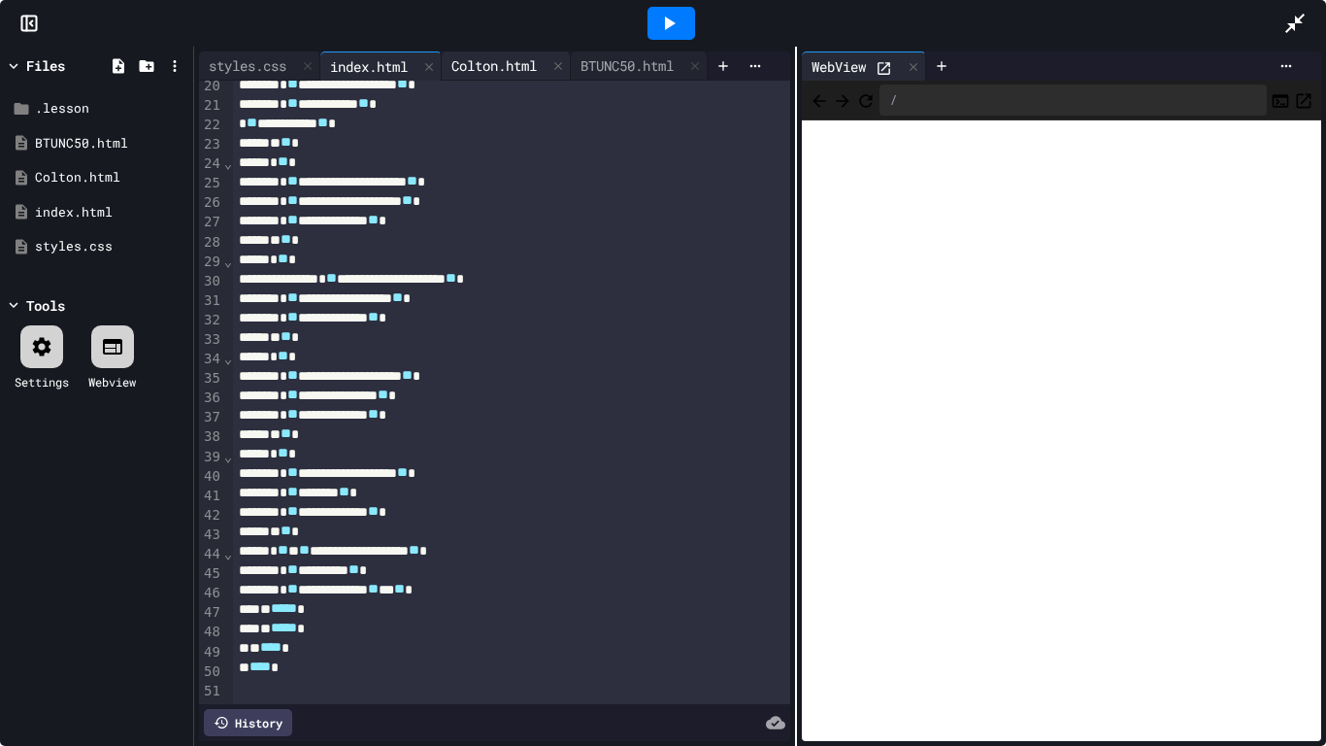
click at [535, 69] on div "Colton.html" at bounding box center [494, 65] width 105 height 20
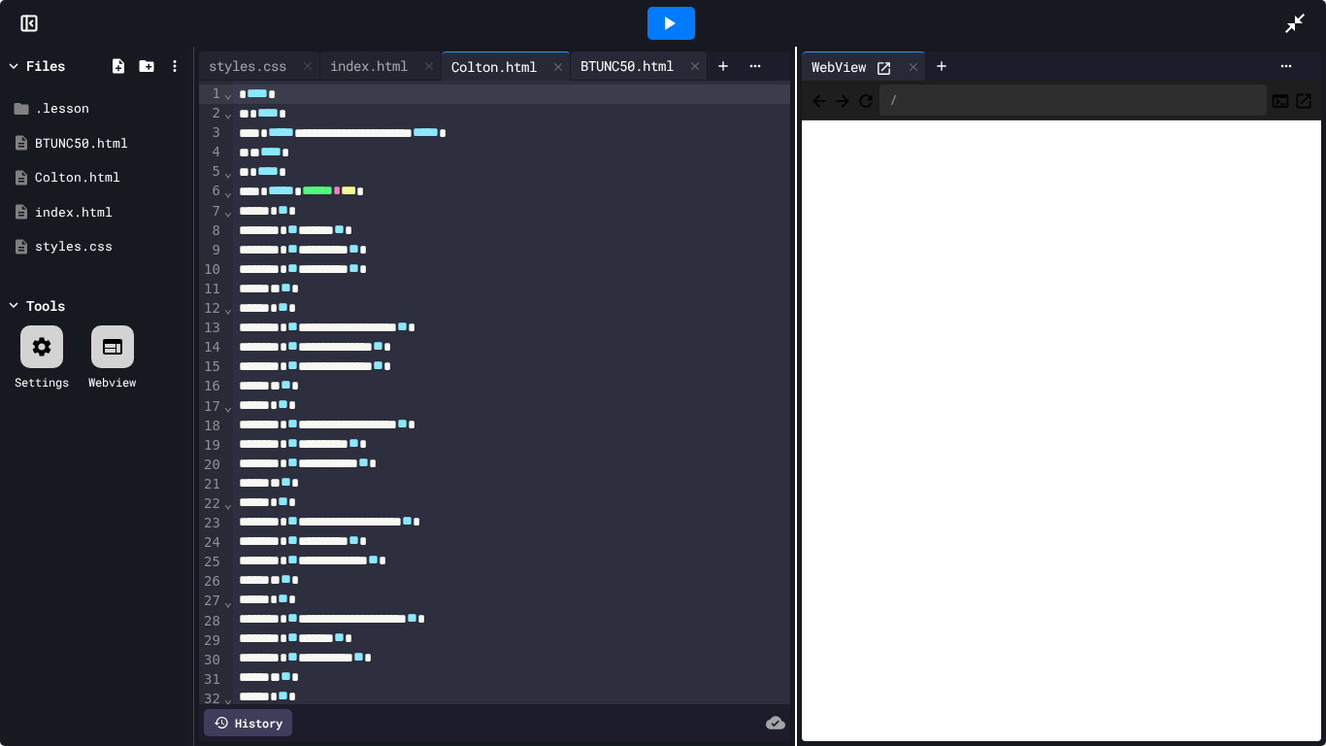
click at [625, 61] on div "BTUNC50.html" at bounding box center [627, 65] width 113 height 20
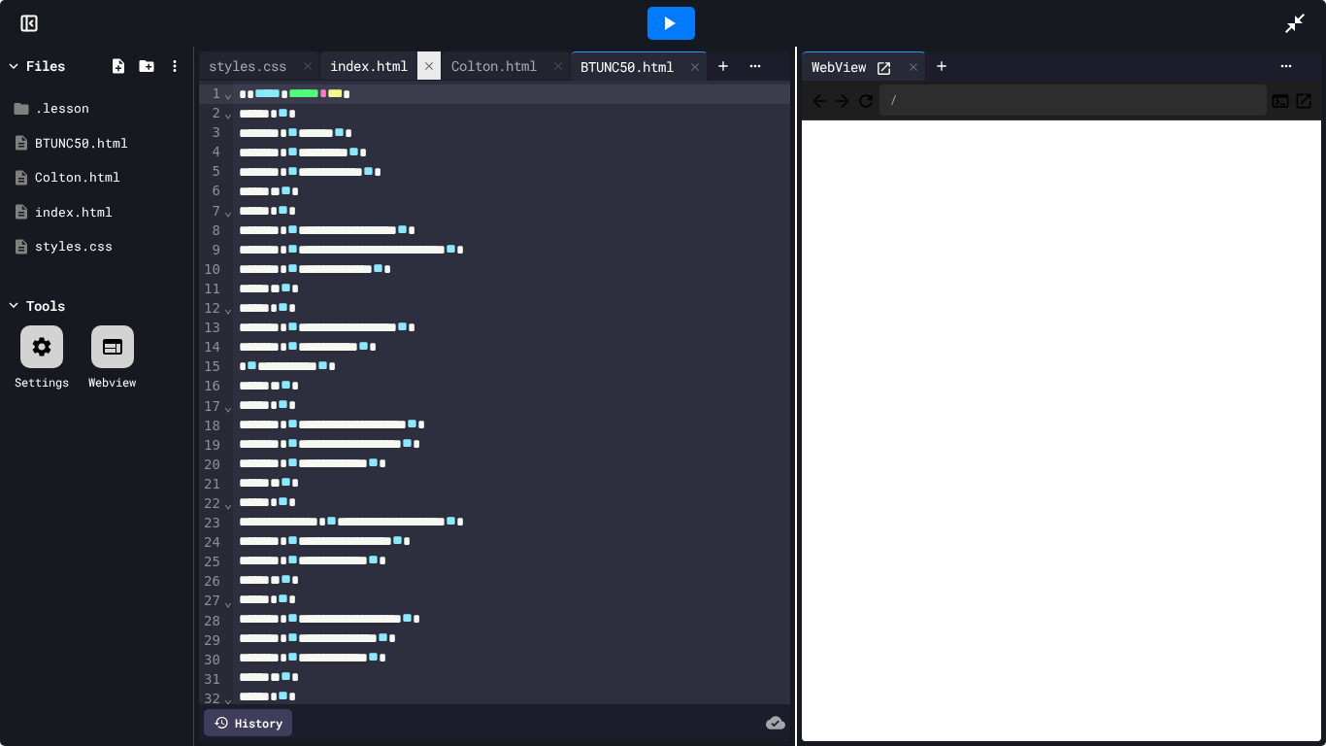
click at [430, 67] on icon at bounding box center [429, 66] width 14 height 14
click at [96, 203] on div "index.html" at bounding box center [100, 212] width 130 height 19
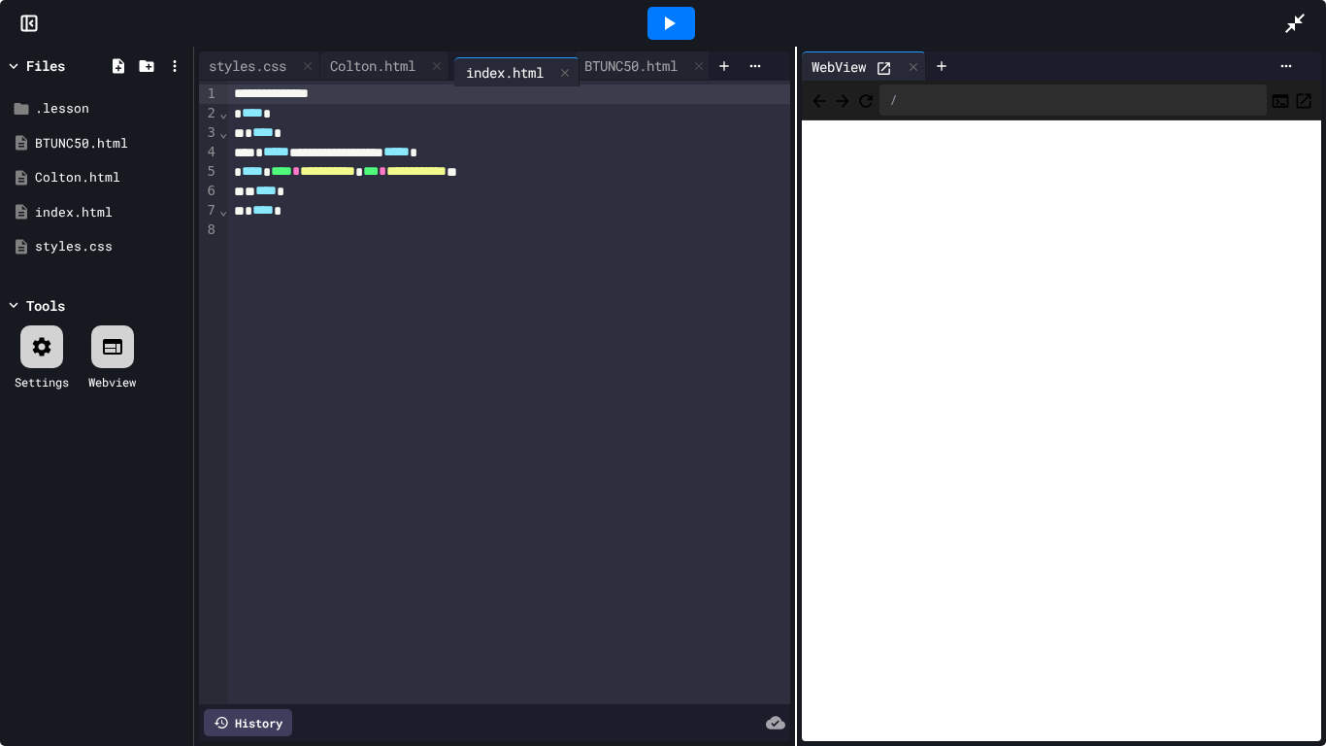
scroll to position [0, 0]
drag, startPoint x: 636, startPoint y: 75, endPoint x: 346, endPoint y: 80, distance: 290.3
click at [346, 80] on div "**********" at bounding box center [494, 395] width 591 height 689
click at [244, 73] on div "styles.css" at bounding box center [247, 65] width 97 height 20
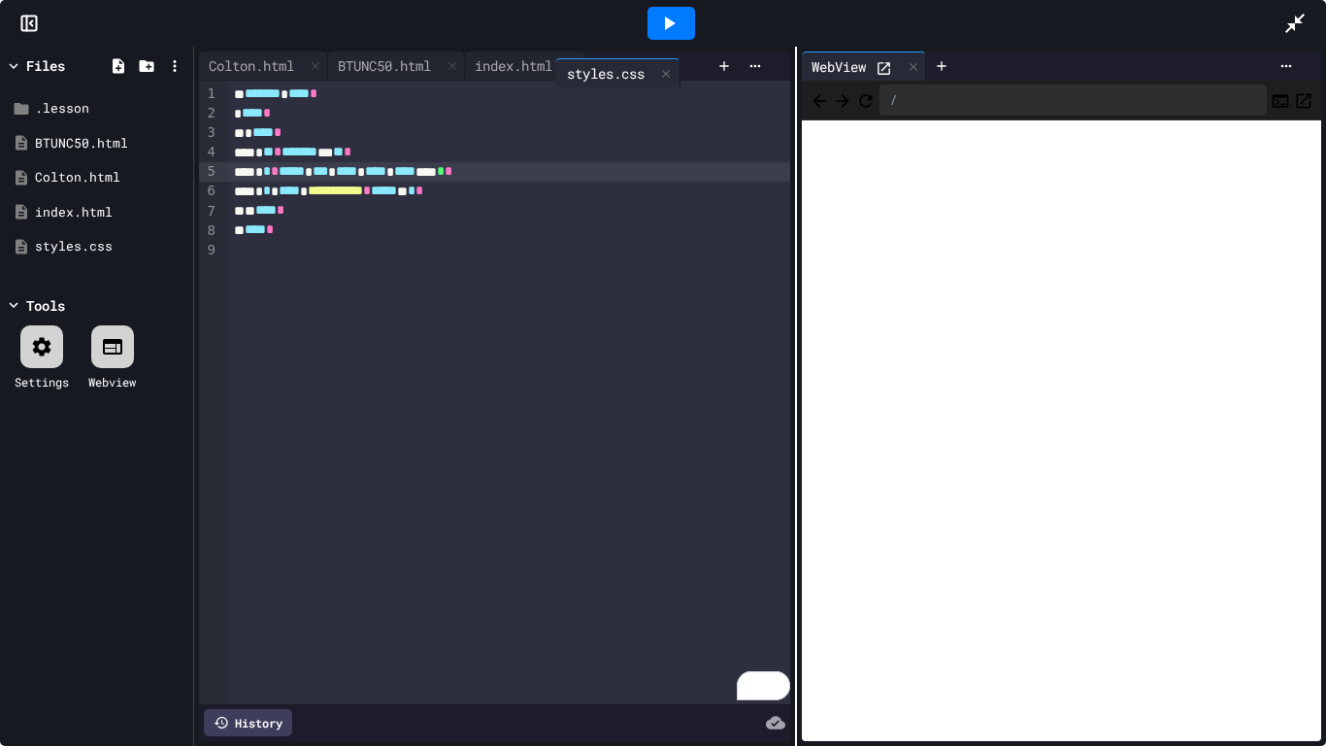
drag, startPoint x: 241, startPoint y: 68, endPoint x: 608, endPoint y: 75, distance: 367.0
click at [608, 75] on div "styles.css Colton.html BTUNC50.html index.html" at bounding box center [454, 65] width 510 height 29
click at [399, 76] on div "Colton.html" at bounding box center [384, 65] width 129 height 29
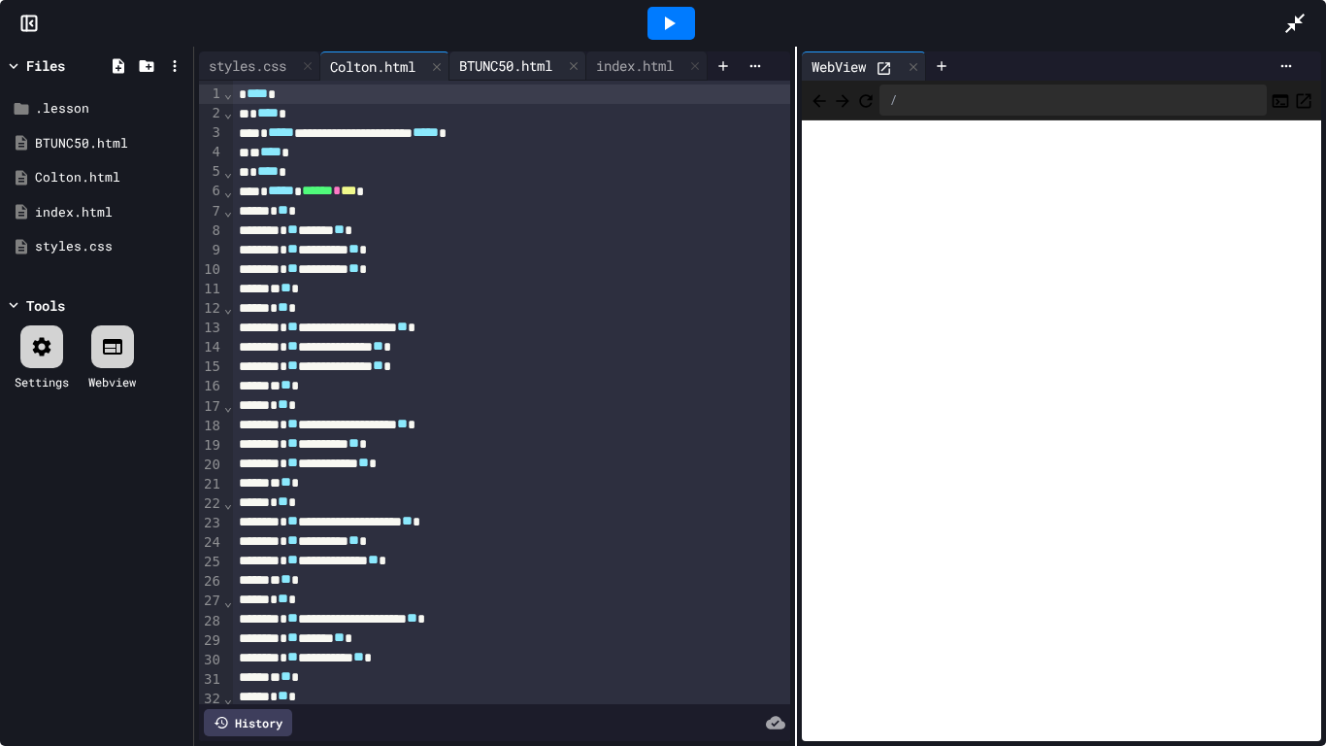
click at [523, 67] on div "BTUNC50.html" at bounding box center [505, 65] width 113 height 20
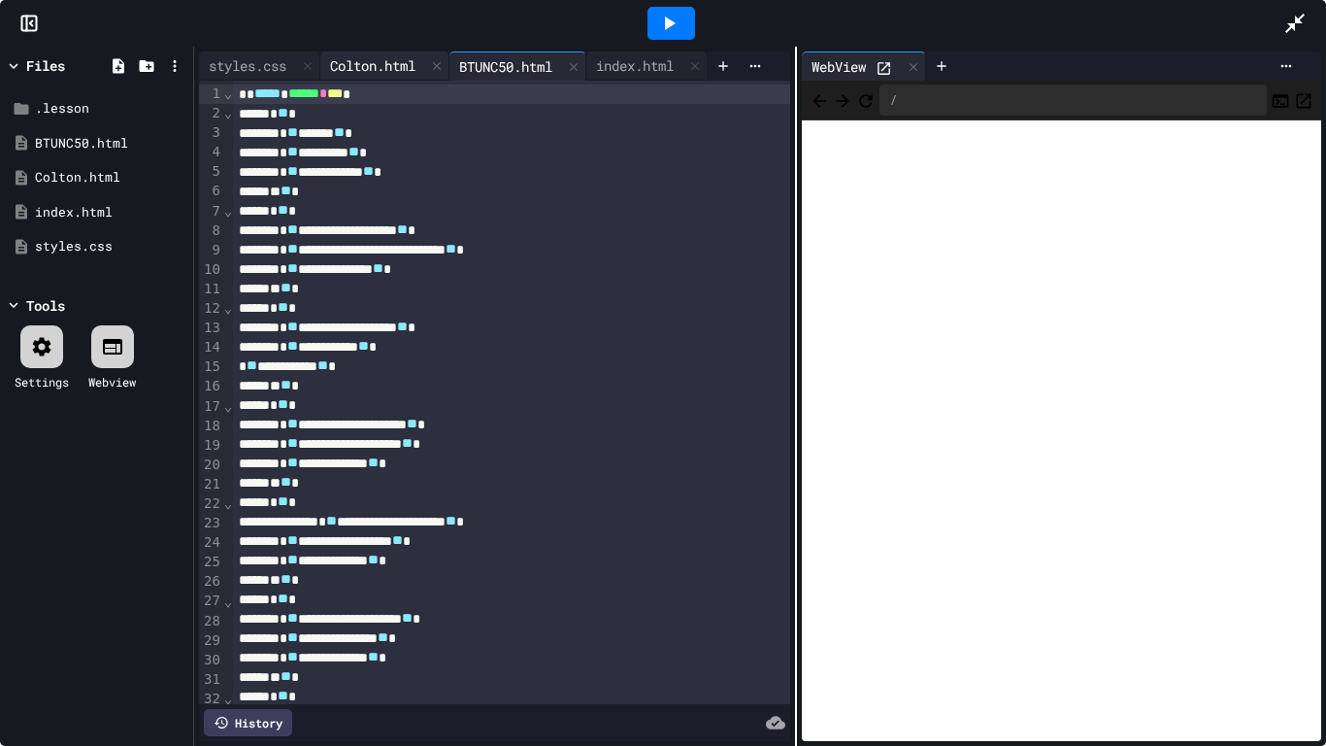
click at [356, 58] on div "Colton.html" at bounding box center [372, 65] width 105 height 20
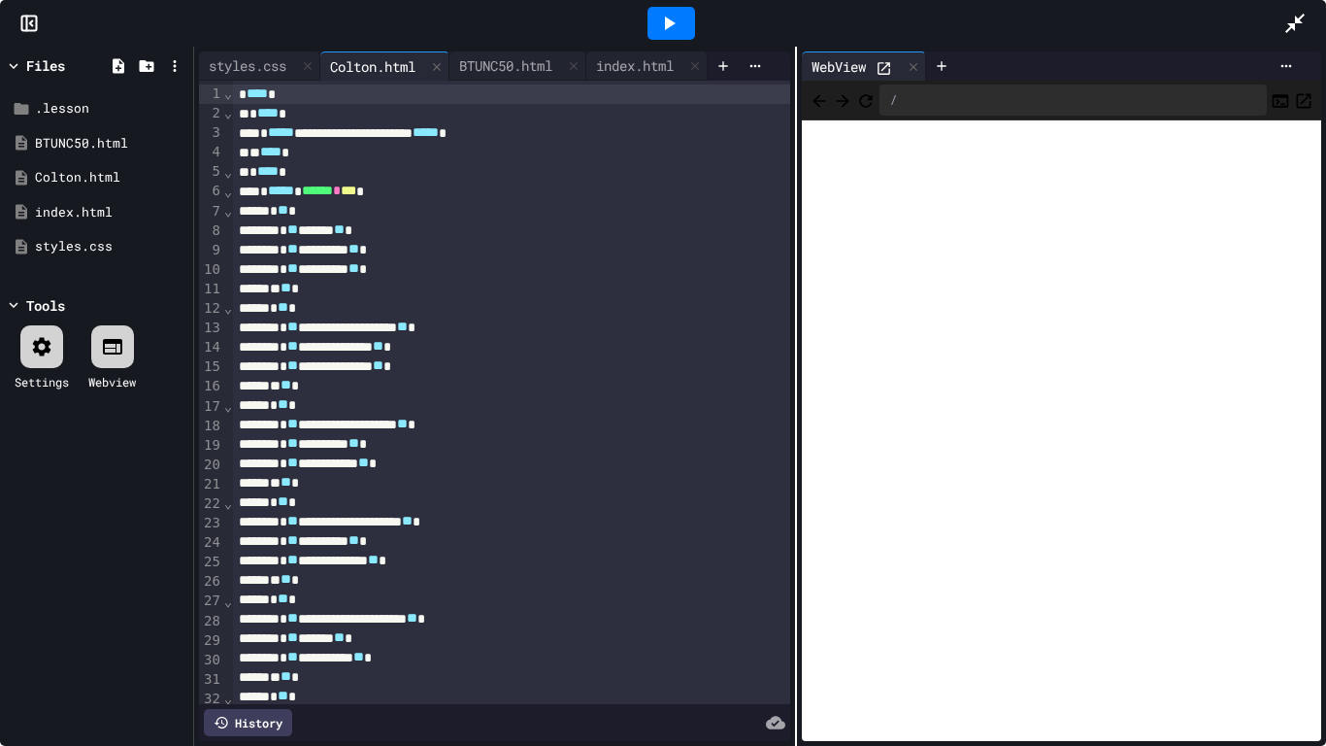
click at [682, 35] on div at bounding box center [672, 23] width 48 height 33
click at [496, 48] on div at bounding box center [670, 23] width 1225 height 52
click at [497, 55] on div "BTUNC50.html" at bounding box center [505, 65] width 113 height 20
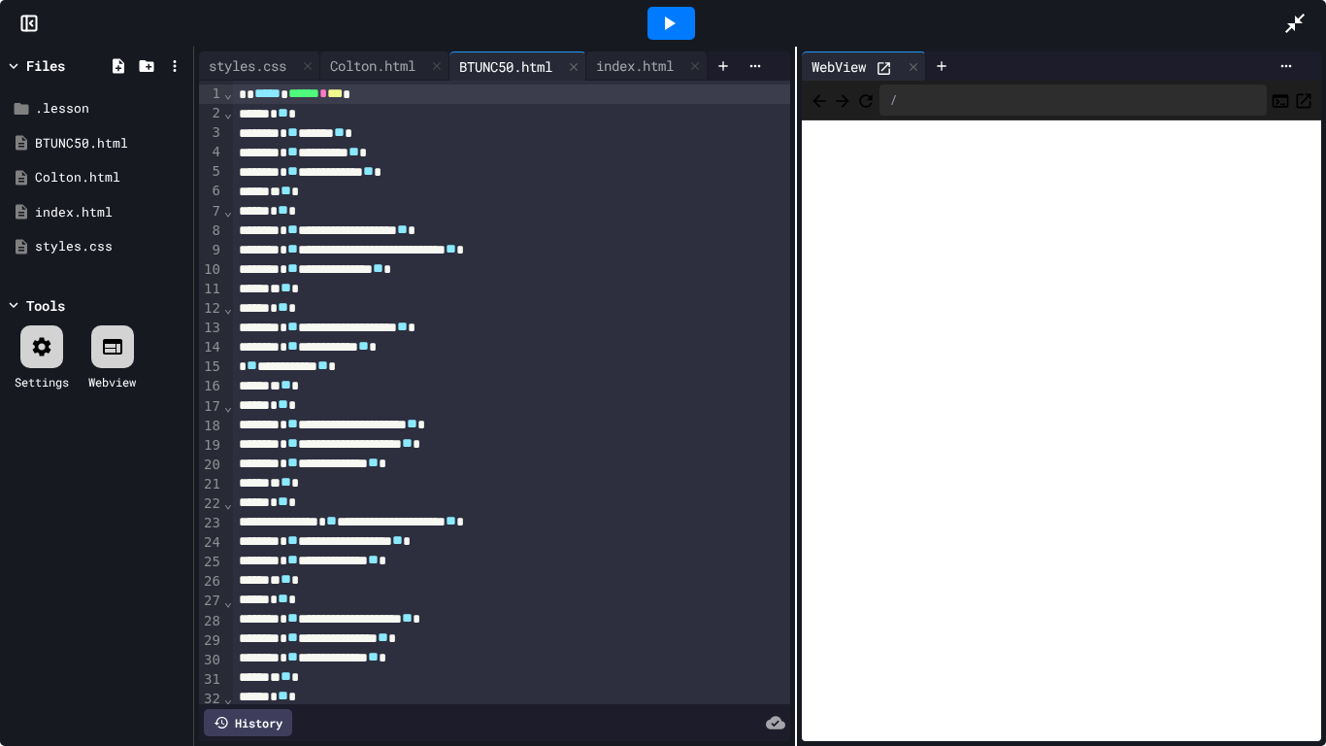
click at [679, 20] on icon at bounding box center [668, 23] width 23 height 23
click at [618, 67] on div "index.html" at bounding box center [634, 65] width 97 height 20
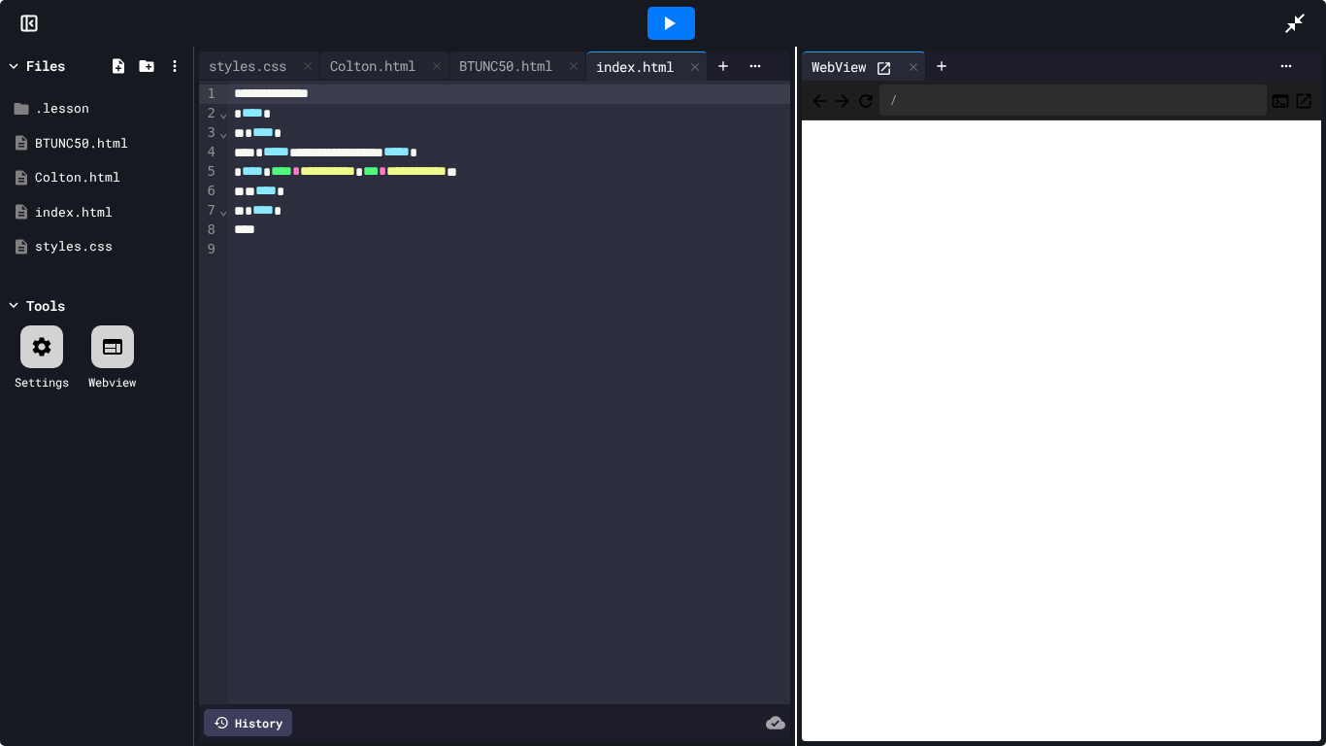
click at [355, 168] on span "**********" at bounding box center [327, 171] width 55 height 14
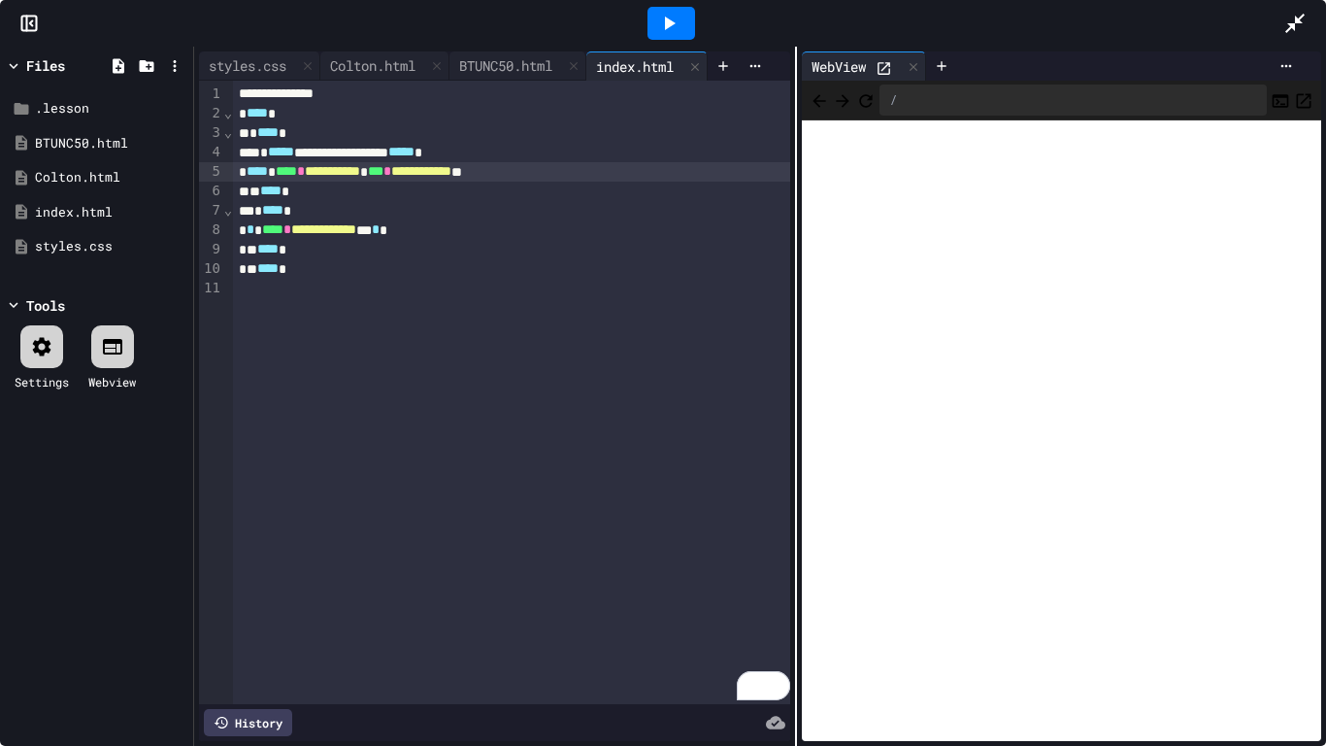
click at [360, 170] on span "**********" at bounding box center [332, 171] width 55 height 14
click at [667, 21] on icon at bounding box center [670, 24] width 11 height 14
click at [375, 176] on span "**********" at bounding box center [340, 171] width 70 height 14
click at [684, 20] on div at bounding box center [672, 23] width 48 height 33
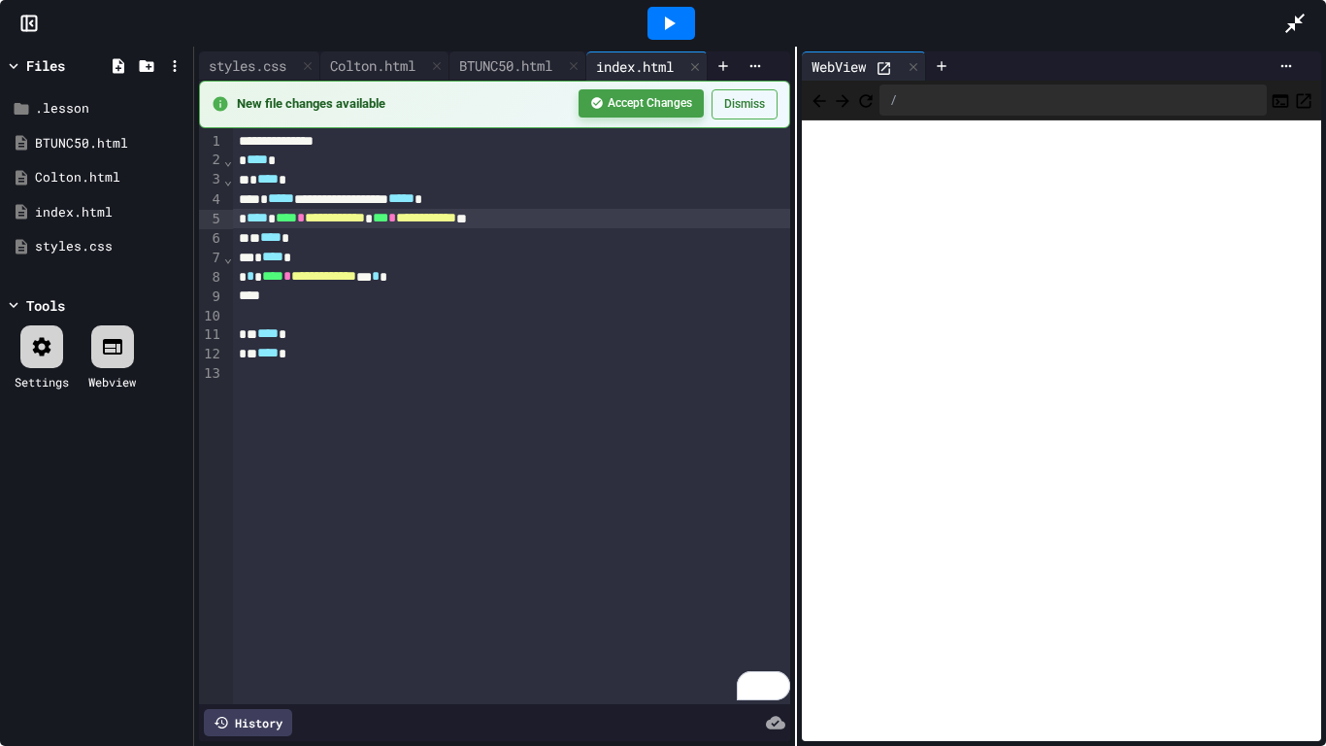
click at [664, 104] on button "Accept Changes" at bounding box center [641, 103] width 125 height 28
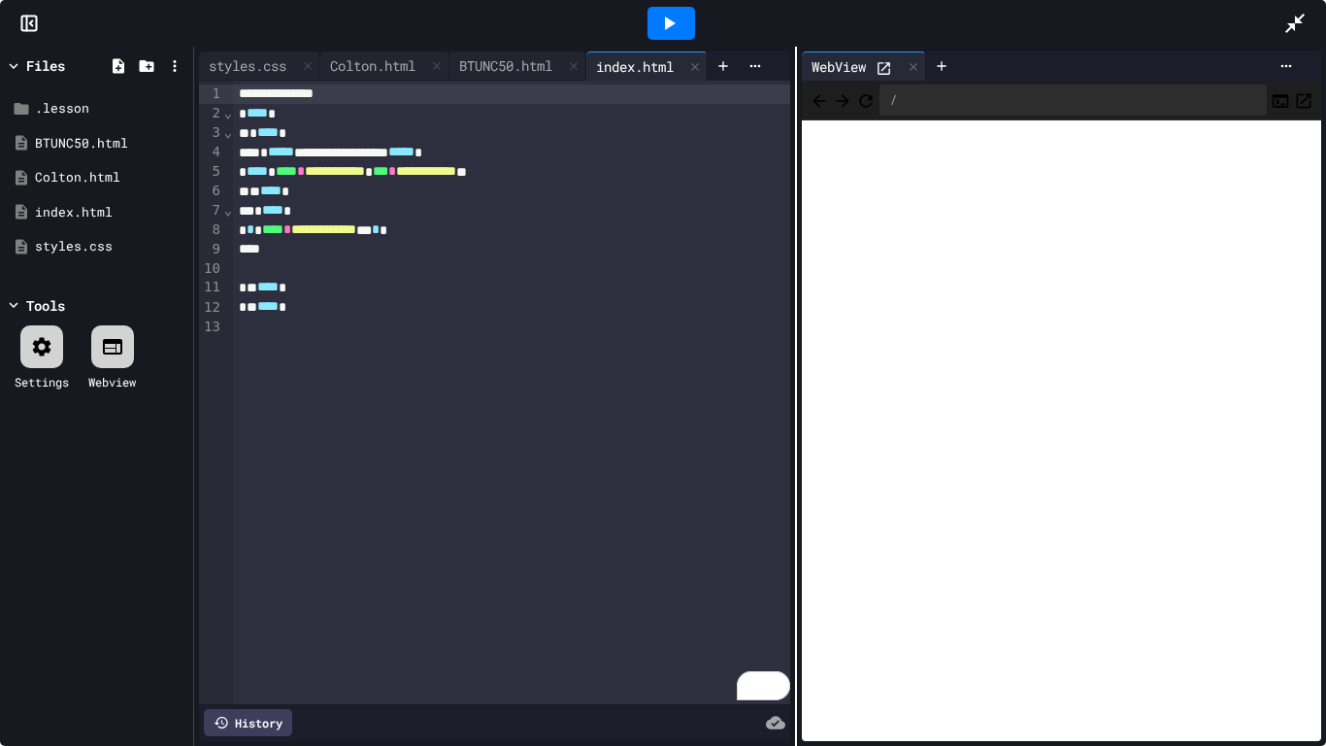
click at [680, 22] on icon at bounding box center [668, 23] width 23 height 23
click at [695, 26] on div at bounding box center [671, 23] width 67 height 52
click at [690, 28] on div at bounding box center [672, 23] width 48 height 33
click at [367, 250] on span "**********" at bounding box center [334, 249] width 65 height 14
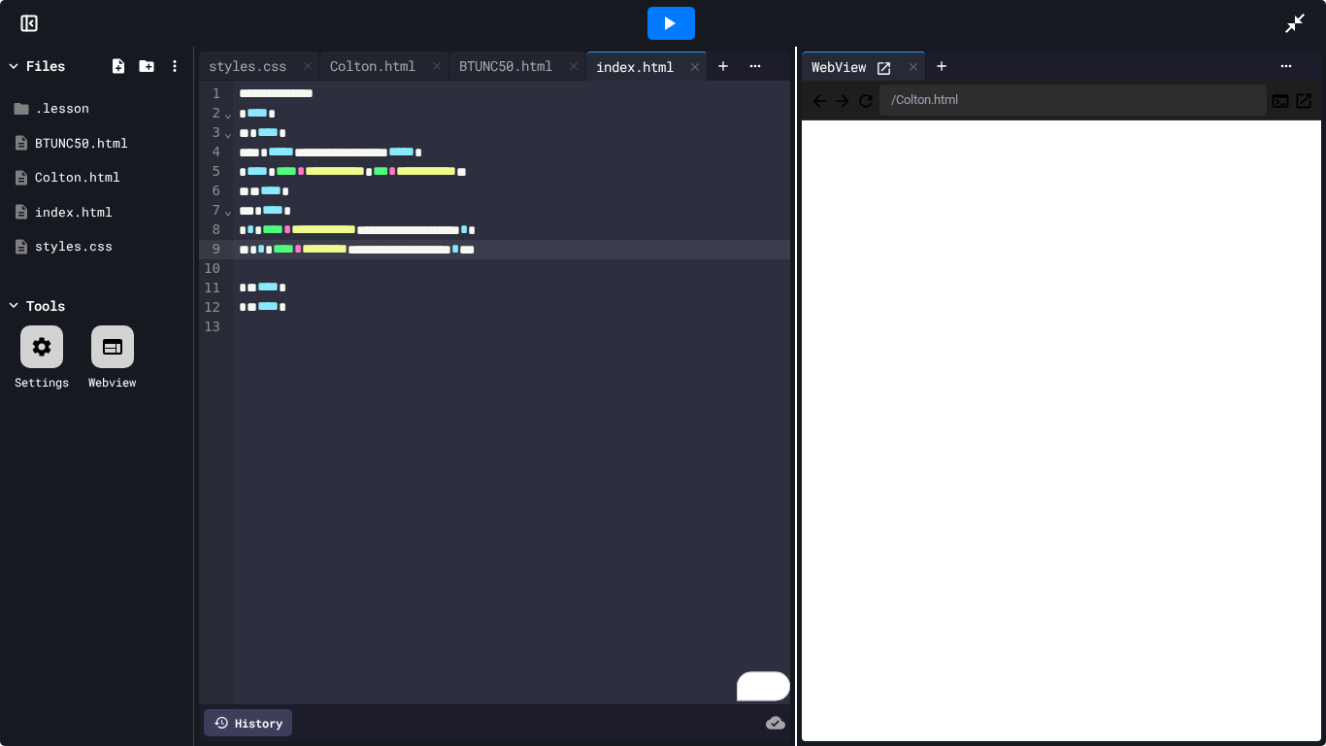
click at [657, 29] on icon at bounding box center [668, 23] width 23 height 23
click at [348, 252] on span "*********" at bounding box center [325, 249] width 46 height 14
click at [670, 25] on icon at bounding box center [670, 24] width 11 height 14
click at [683, 16] on div at bounding box center [672, 23] width 48 height 33
click at [486, 249] on div "**********" at bounding box center [512, 249] width 558 height 19
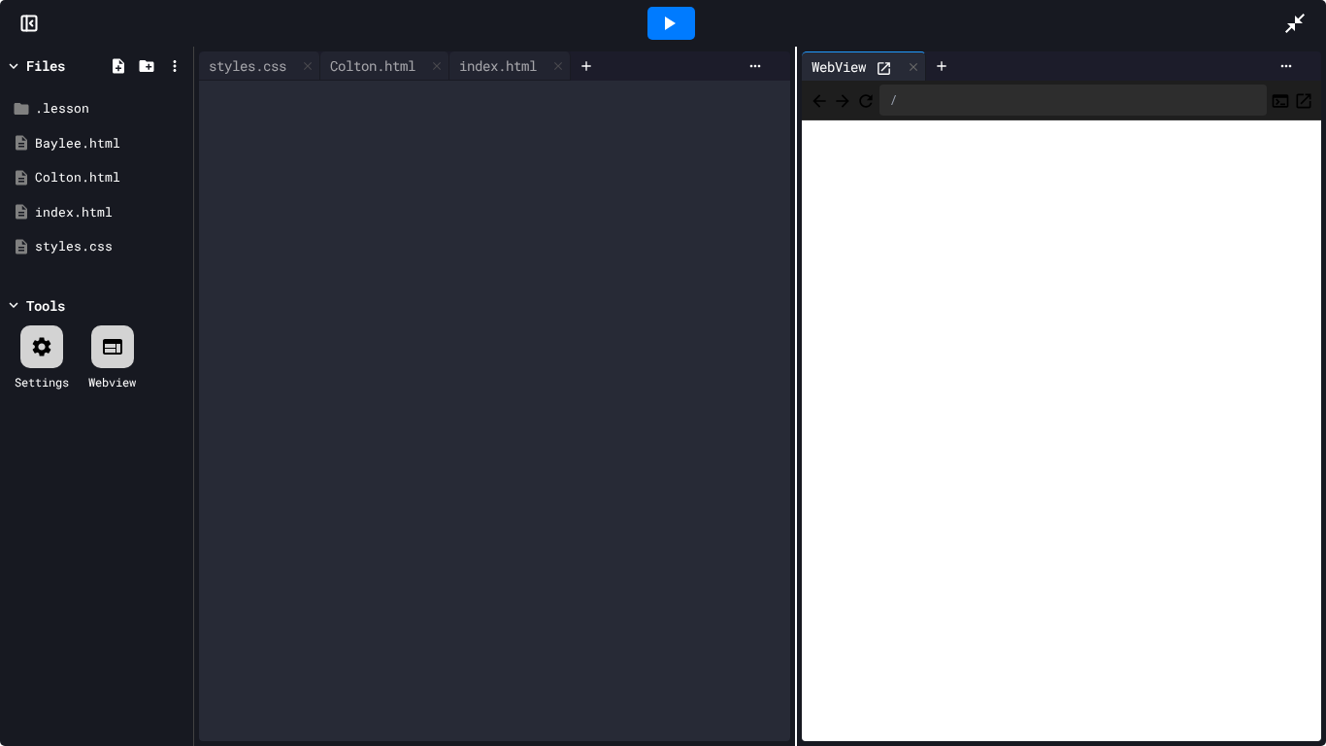
click at [668, 25] on icon at bounding box center [670, 24] width 11 height 14
click at [499, 65] on div "index.html" at bounding box center [497, 65] width 97 height 20
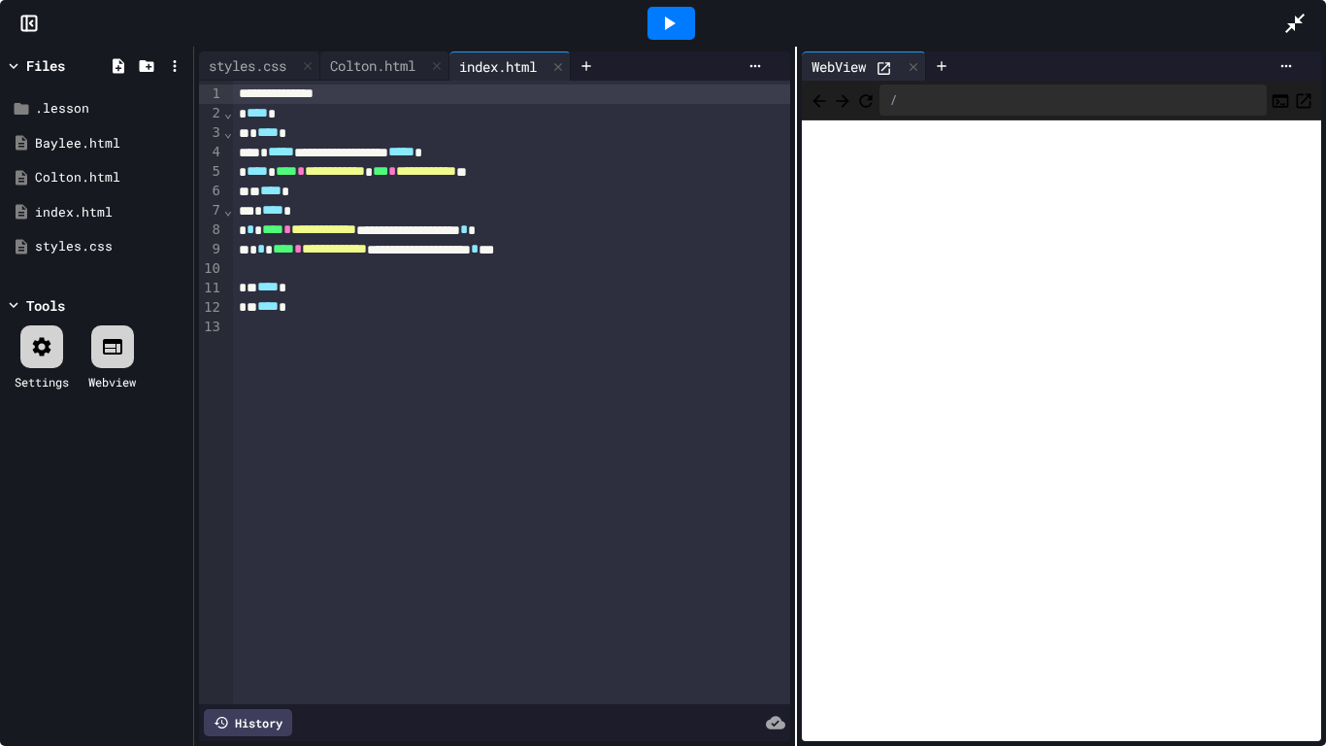
click at [685, 35] on div at bounding box center [672, 23] width 48 height 33
click at [368, 62] on div "Colton.html" at bounding box center [372, 65] width 105 height 20
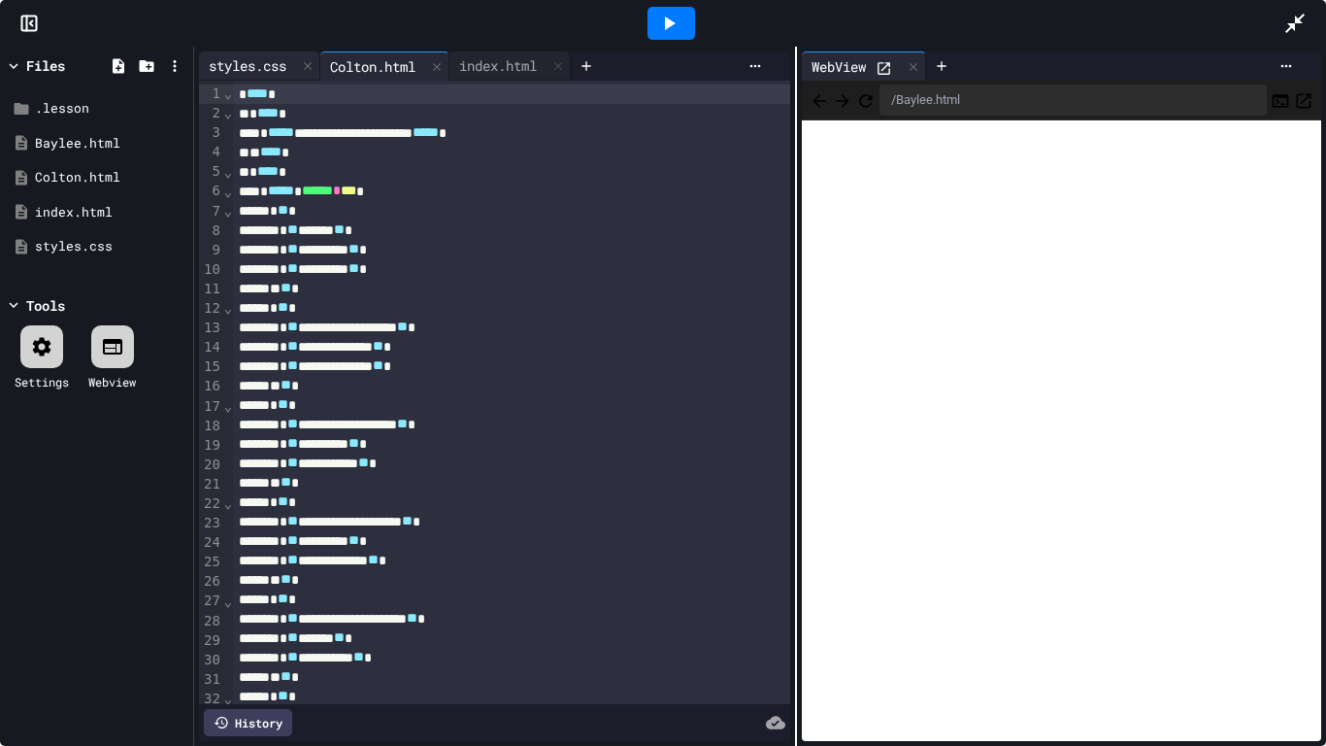
click at [263, 64] on div "styles.css" at bounding box center [247, 65] width 97 height 20
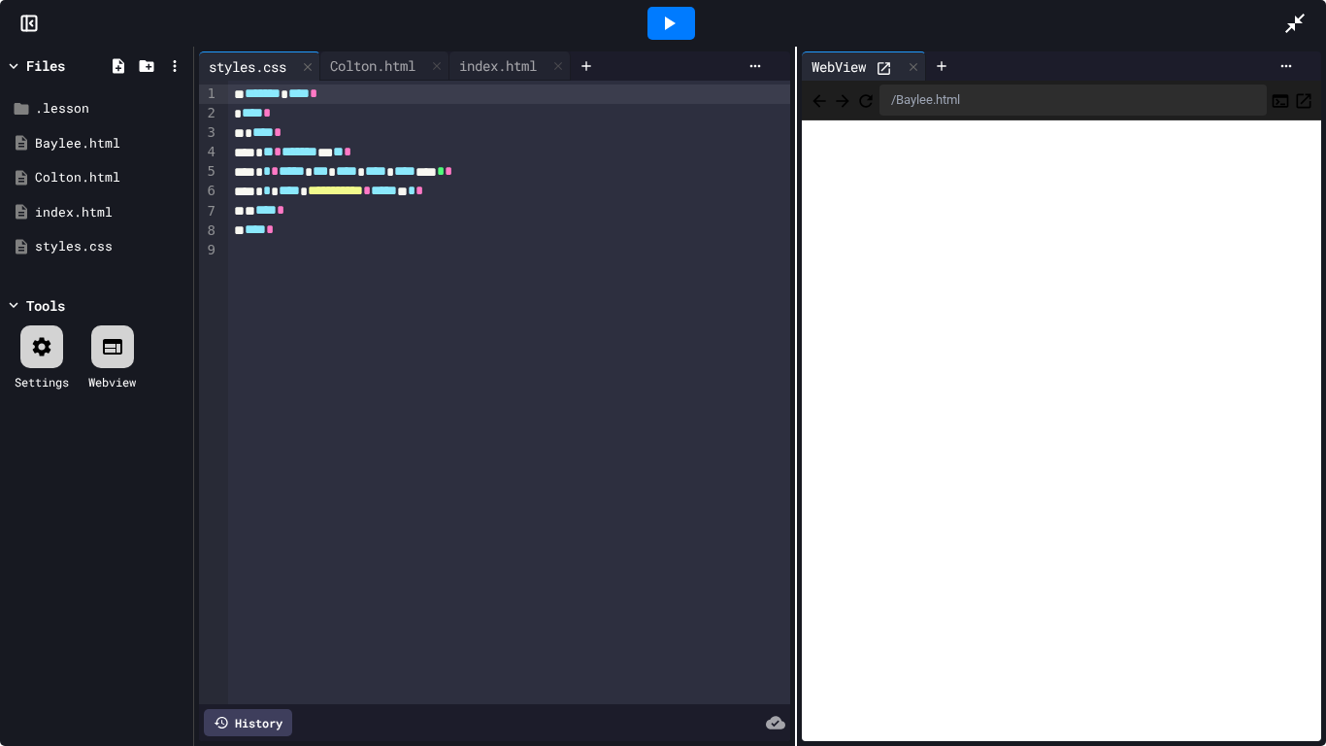
click at [657, 23] on icon at bounding box center [668, 23] width 23 height 23
click at [675, 13] on icon at bounding box center [668, 23] width 23 height 23
click at [383, 63] on div "Colton.html" at bounding box center [372, 65] width 105 height 20
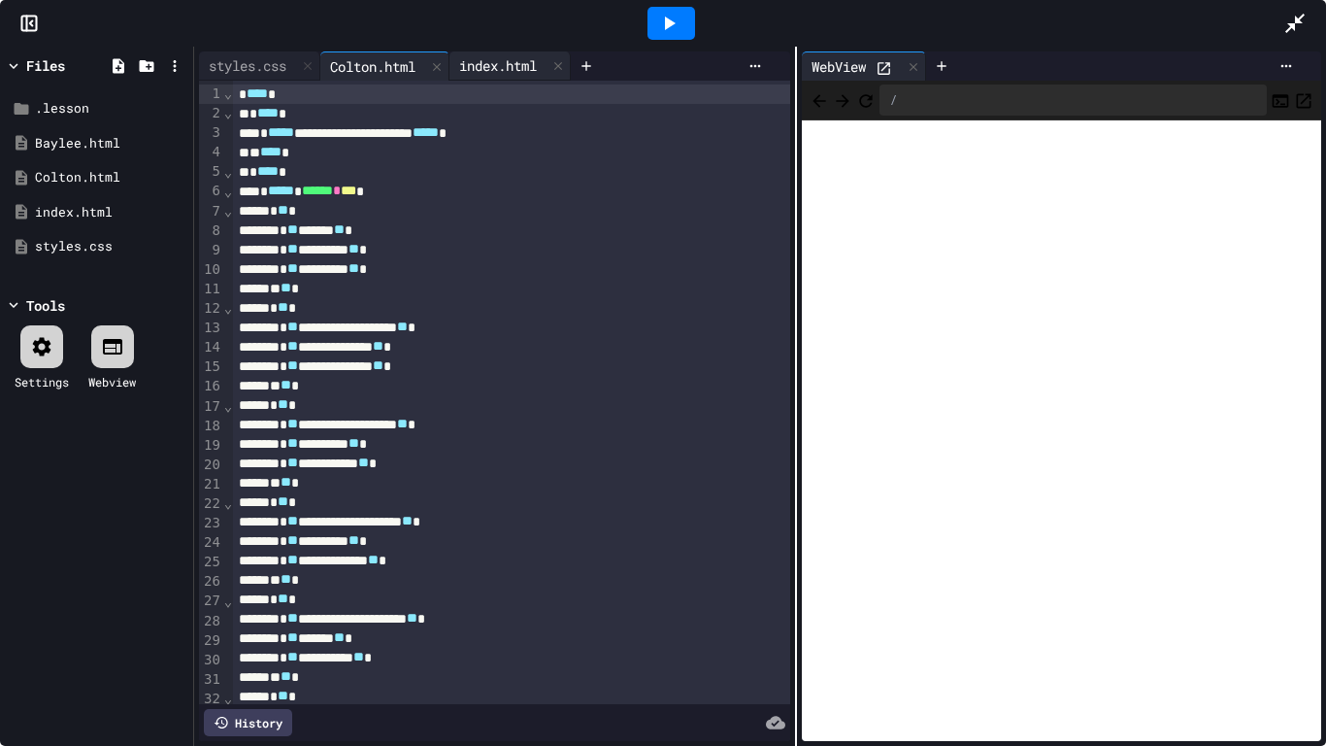
click at [509, 59] on div "index.html" at bounding box center [497, 65] width 97 height 20
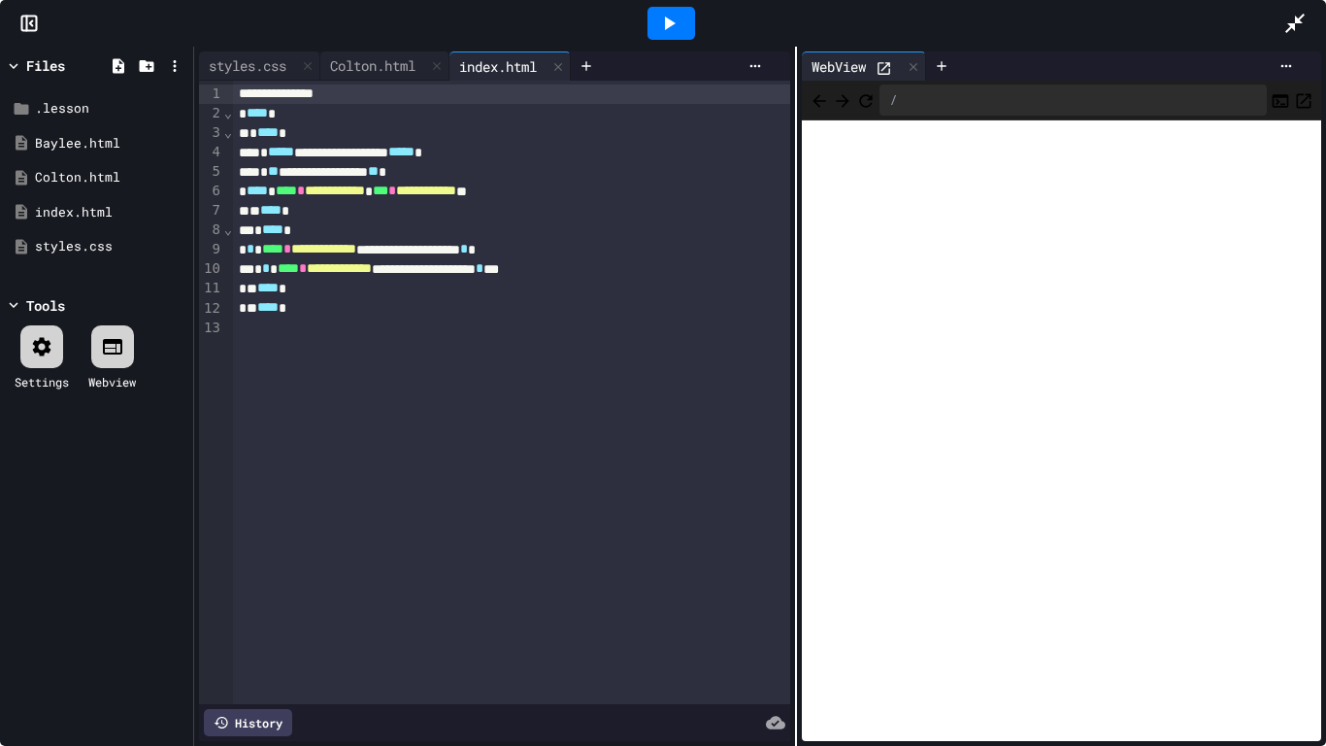
click at [594, 246] on div "**********" at bounding box center [512, 249] width 558 height 19
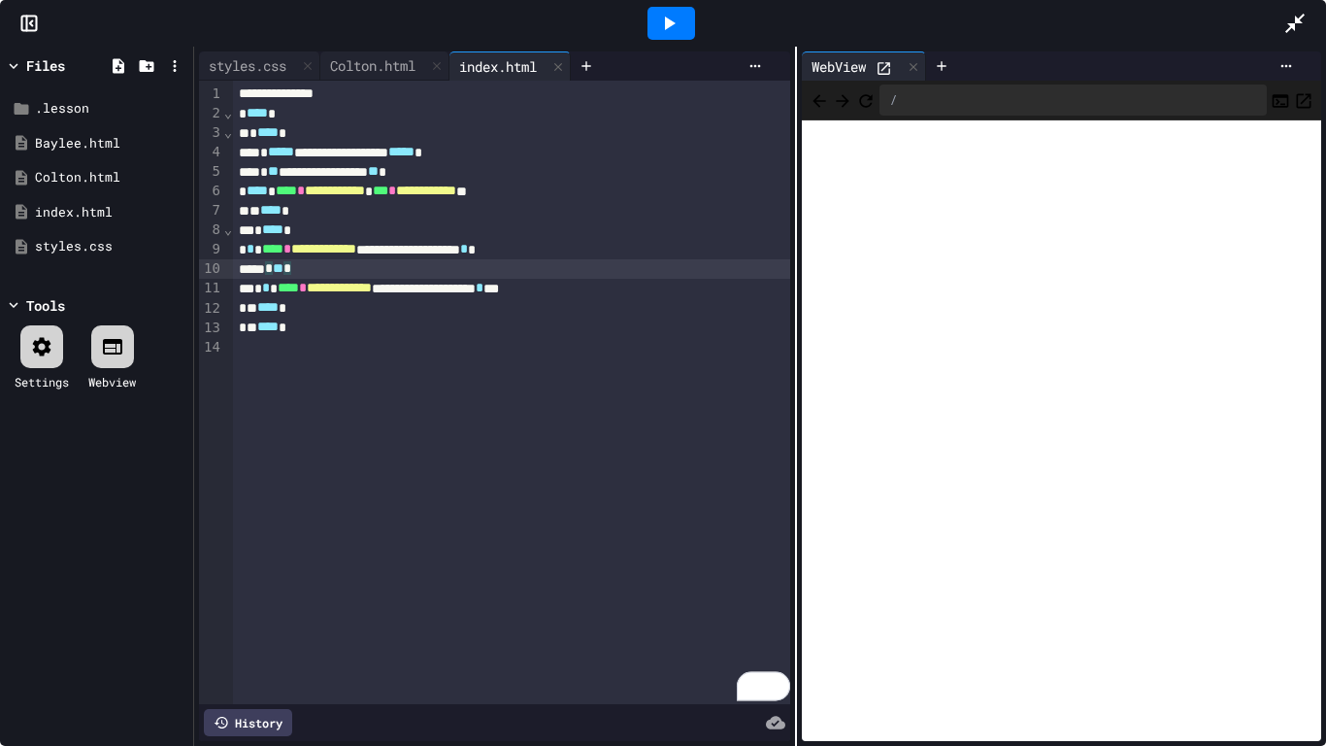
click at [671, 29] on icon at bounding box center [668, 23] width 23 height 23
click at [632, 16] on div at bounding box center [670, 23] width 1225 height 52
click at [634, 18] on div at bounding box center [670, 23] width 1225 height 52
click at [653, 26] on div at bounding box center [672, 23] width 48 height 33
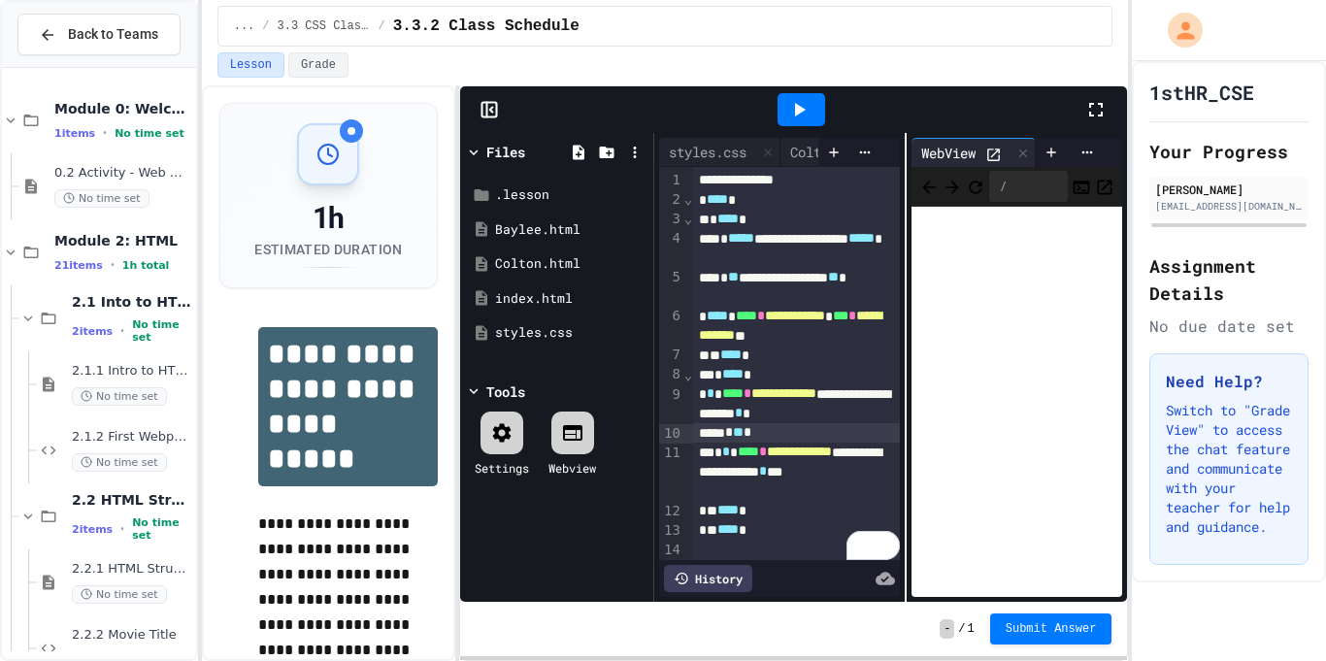
click at [813, 102] on div at bounding box center [802, 109] width 48 height 33
click at [934, 192] on icon "Back" at bounding box center [929, 187] width 13 height 13
click at [928, 180] on icon "Back" at bounding box center [928, 187] width 19 height 19
click at [819, 112] on div at bounding box center [802, 109] width 48 height 33
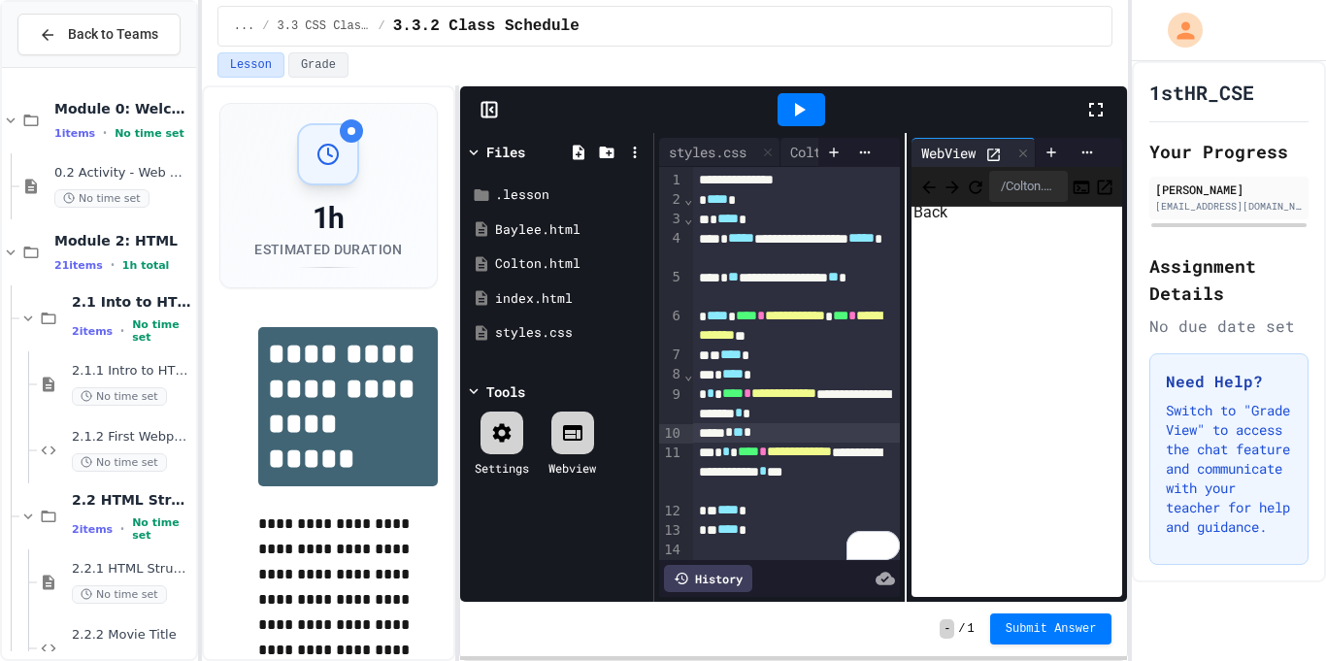
click at [936, 224] on div "Back" at bounding box center [931, 212] width 34 height 23
click at [935, 183] on icon "Back" at bounding box center [928, 187] width 19 height 19
click at [1027, 623] on span "Submit Answer" at bounding box center [1051, 627] width 91 height 16
